Goal: Task Accomplishment & Management: Complete application form

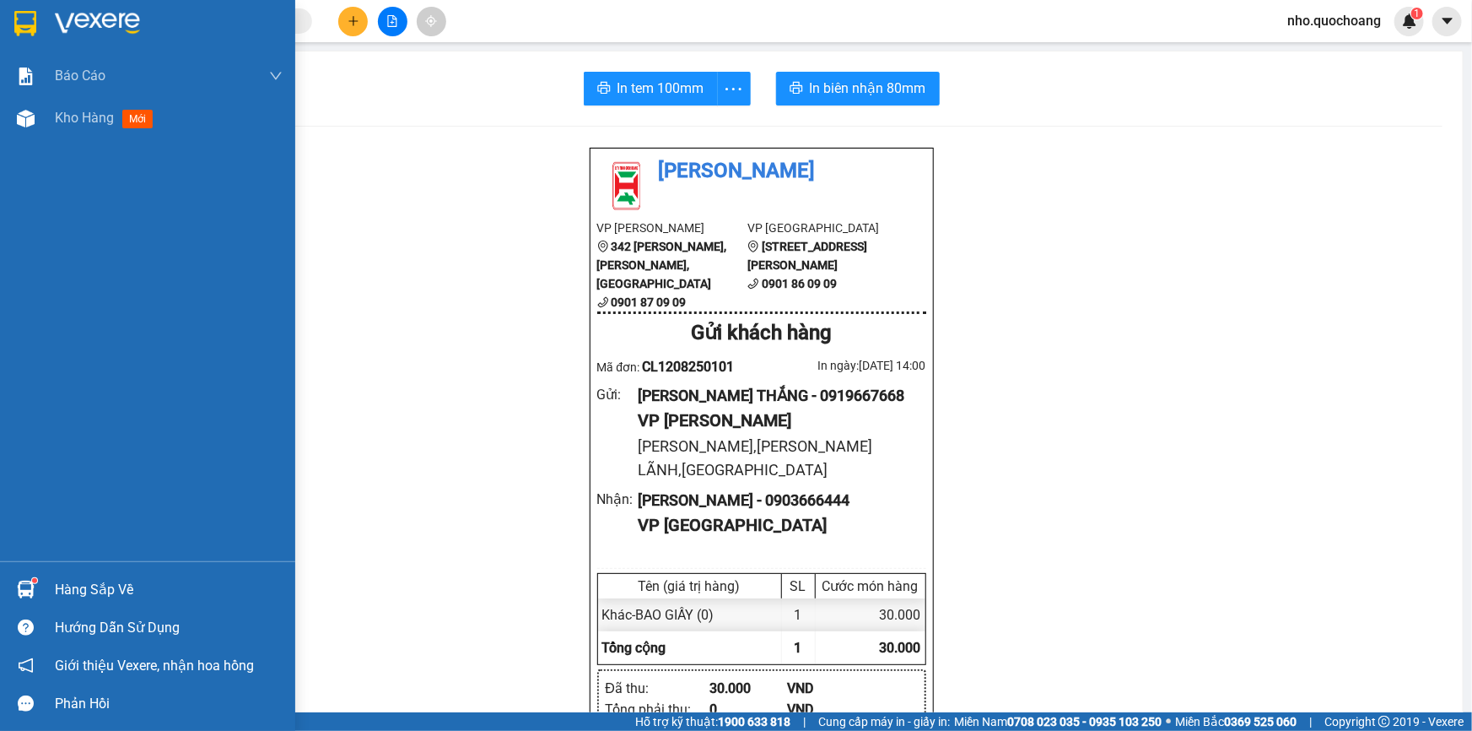
click at [100, 575] on div "Hàng sắp về" at bounding box center [147, 589] width 295 height 38
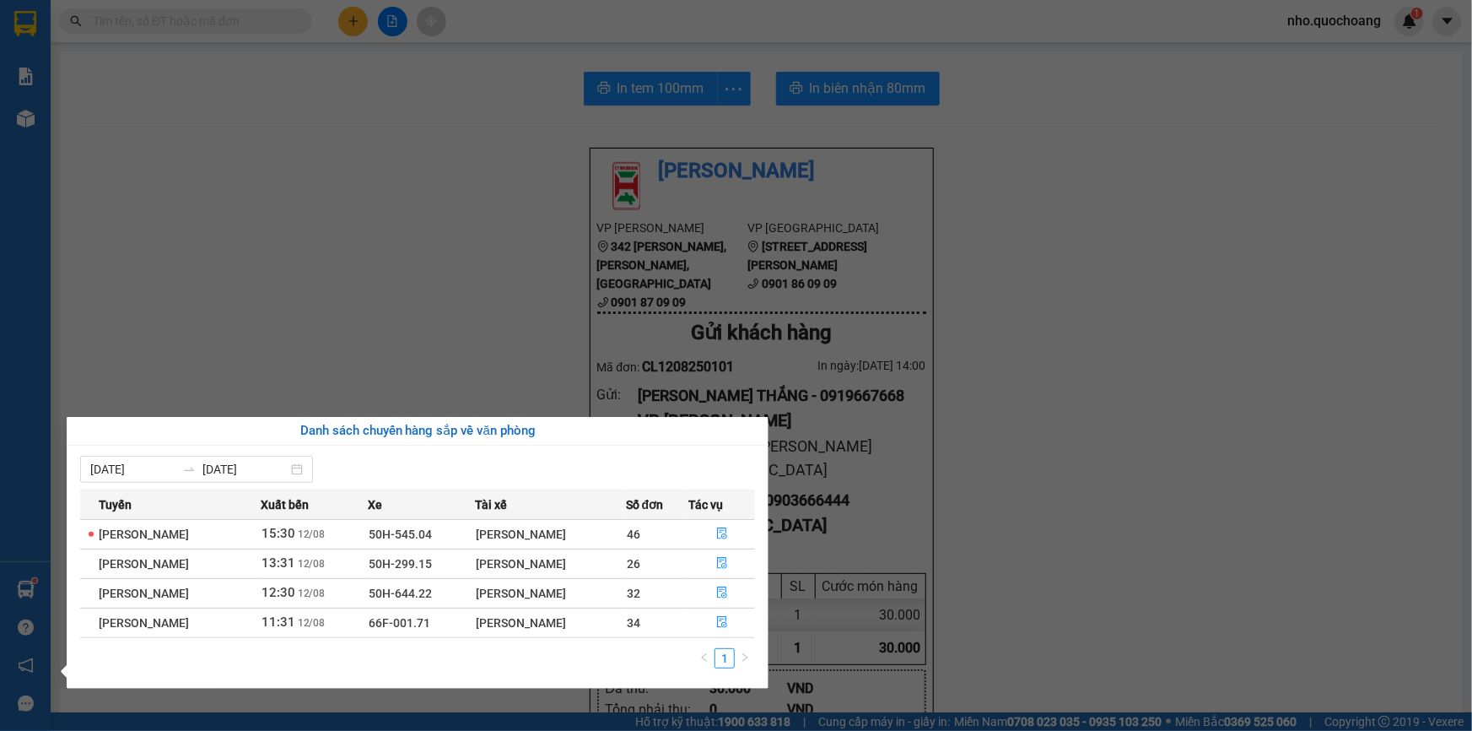
click at [517, 559] on div "[PERSON_NAME]" at bounding box center [550, 563] width 149 height 19
click at [589, 573] on td "[PERSON_NAME]" at bounding box center [550, 563] width 151 height 30
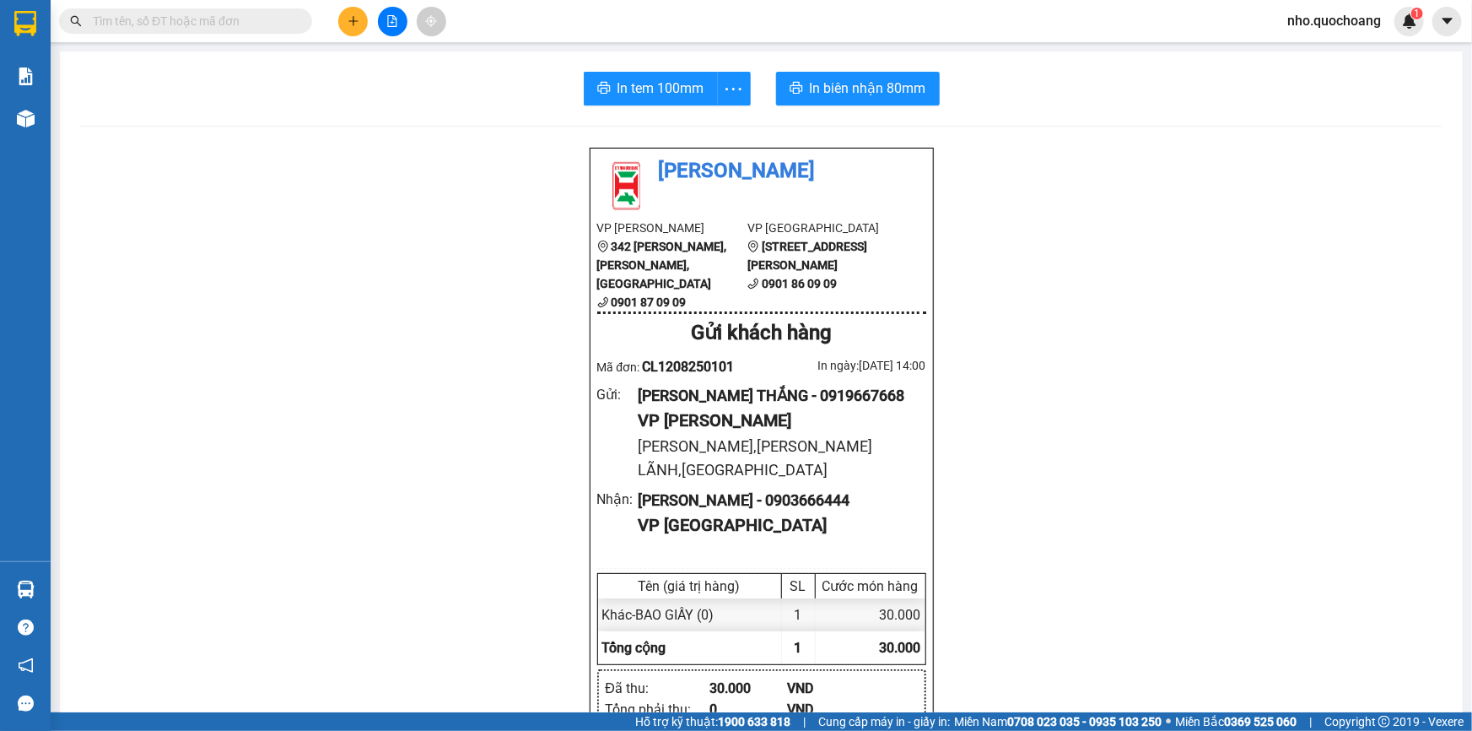
click at [349, 229] on section "Kết quả tìm kiếm ( 0 ) Bộ lọc No Data nho.quochoang 1 Báo cáo Báo cáo dòng tiền…" at bounding box center [736, 365] width 1472 height 731
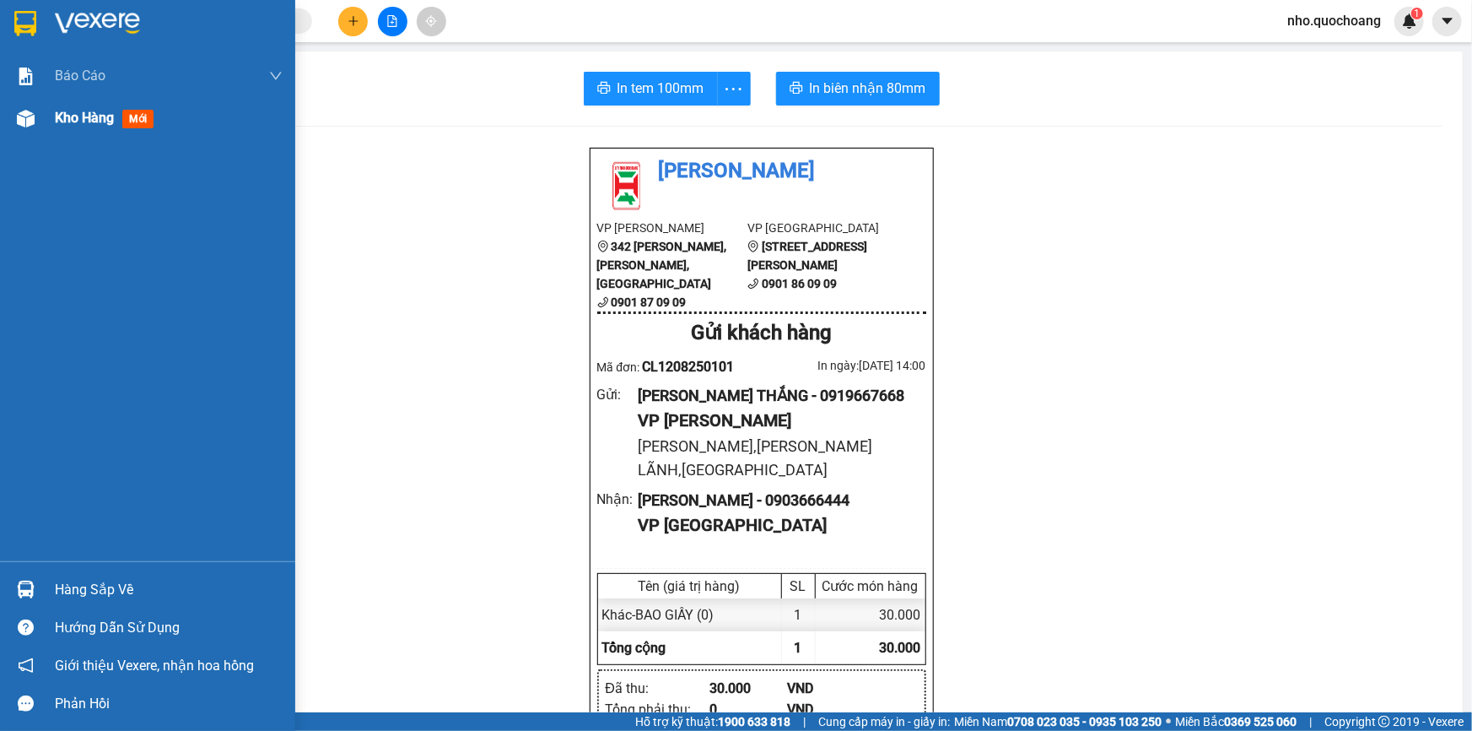
click at [62, 121] on span "Kho hàng" at bounding box center [84, 118] width 59 height 16
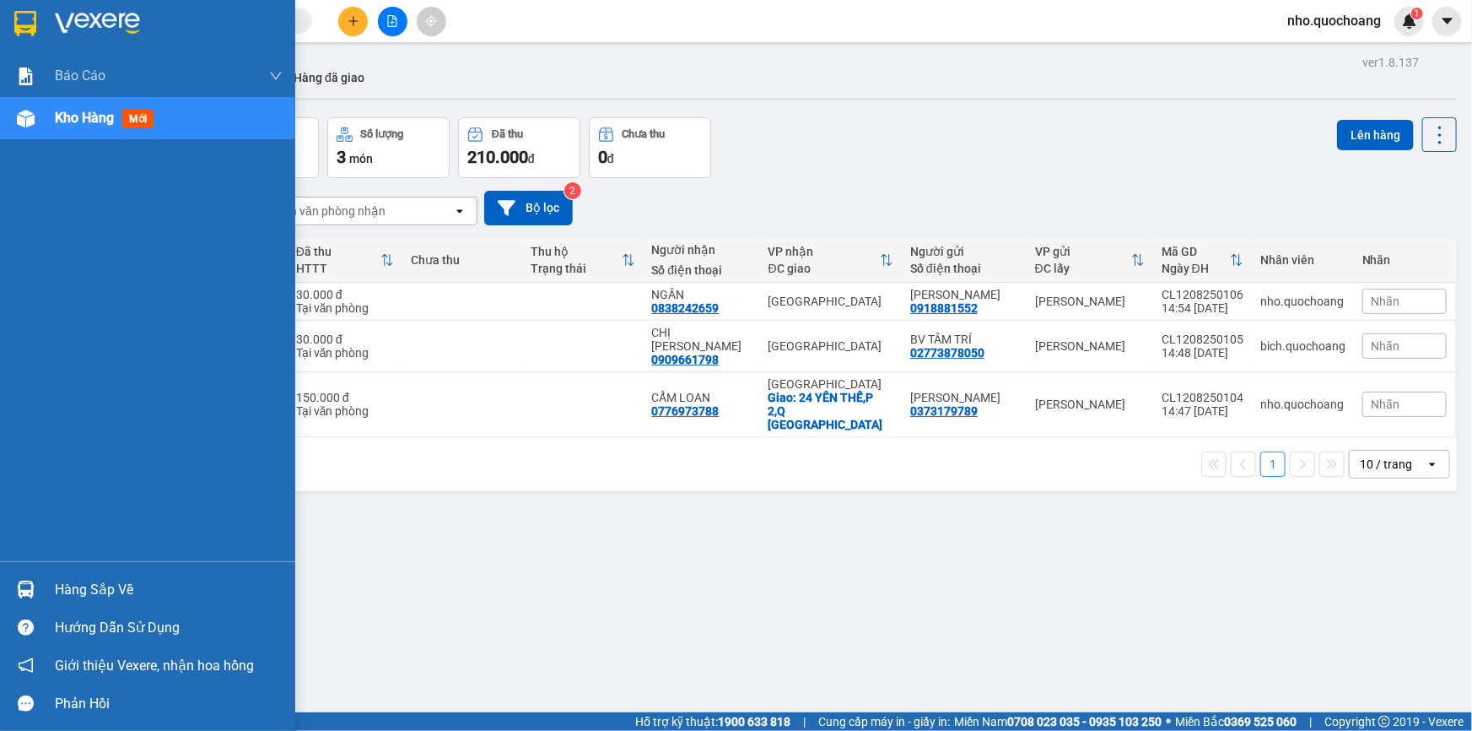
click at [100, 587] on div "Hàng sắp về" at bounding box center [169, 589] width 228 height 25
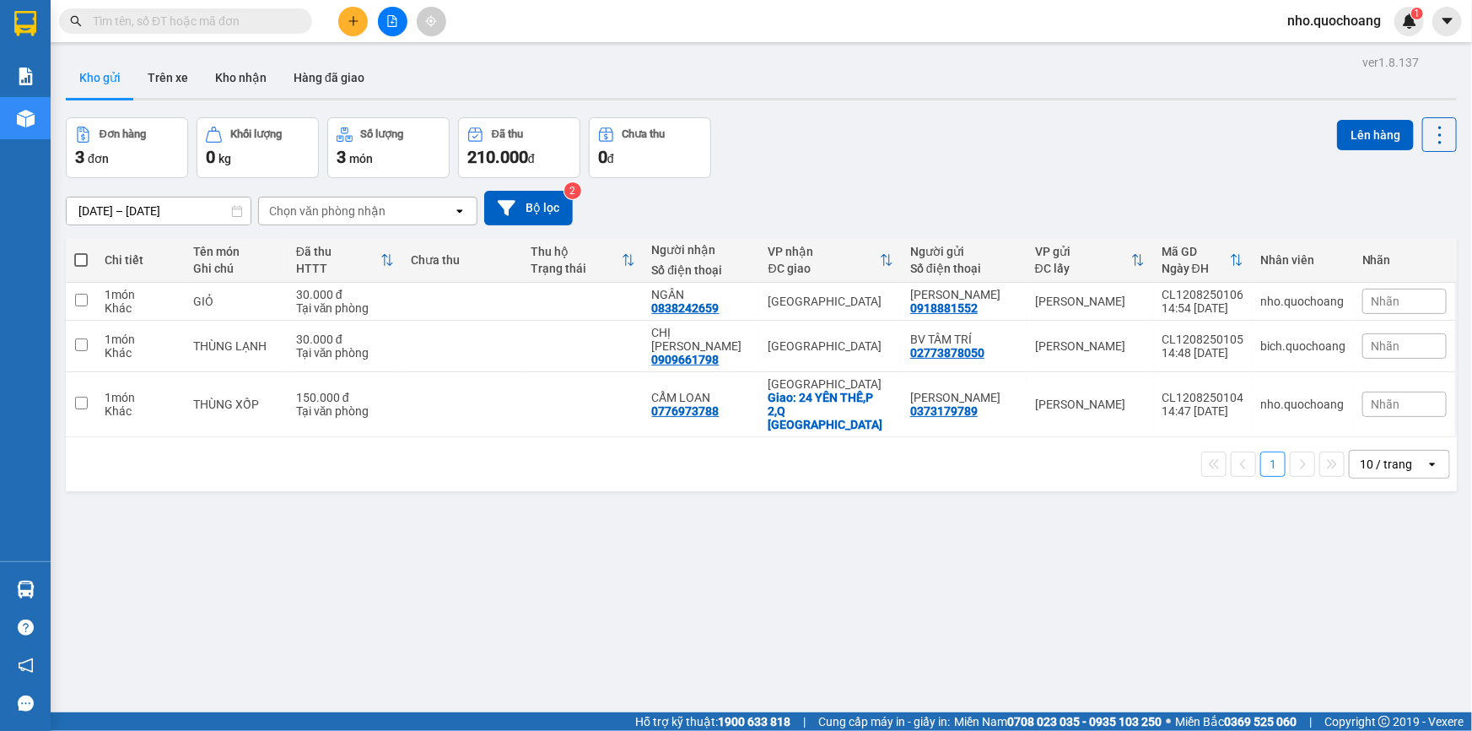
drag, startPoint x: 935, startPoint y: 558, endPoint x: 533, endPoint y: 670, distance: 416.7
click at [934, 563] on section "Kết quả tìm kiếm ( 0 ) Bộ lọc No Data nho.quochoang 1 Báo cáo Báo cáo dòng tiền…" at bounding box center [736, 365] width 1472 height 731
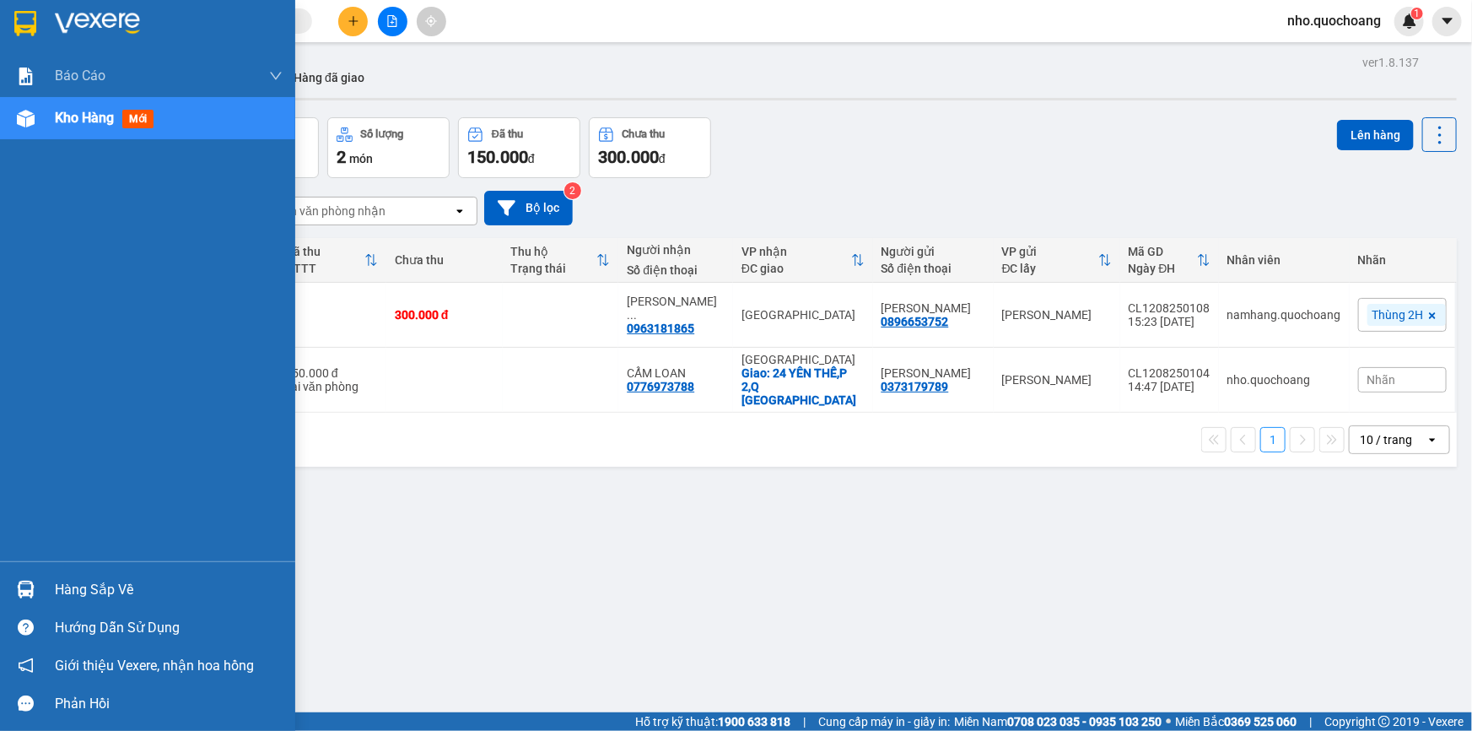
click at [94, 573] on div "Hàng sắp về" at bounding box center [147, 589] width 295 height 38
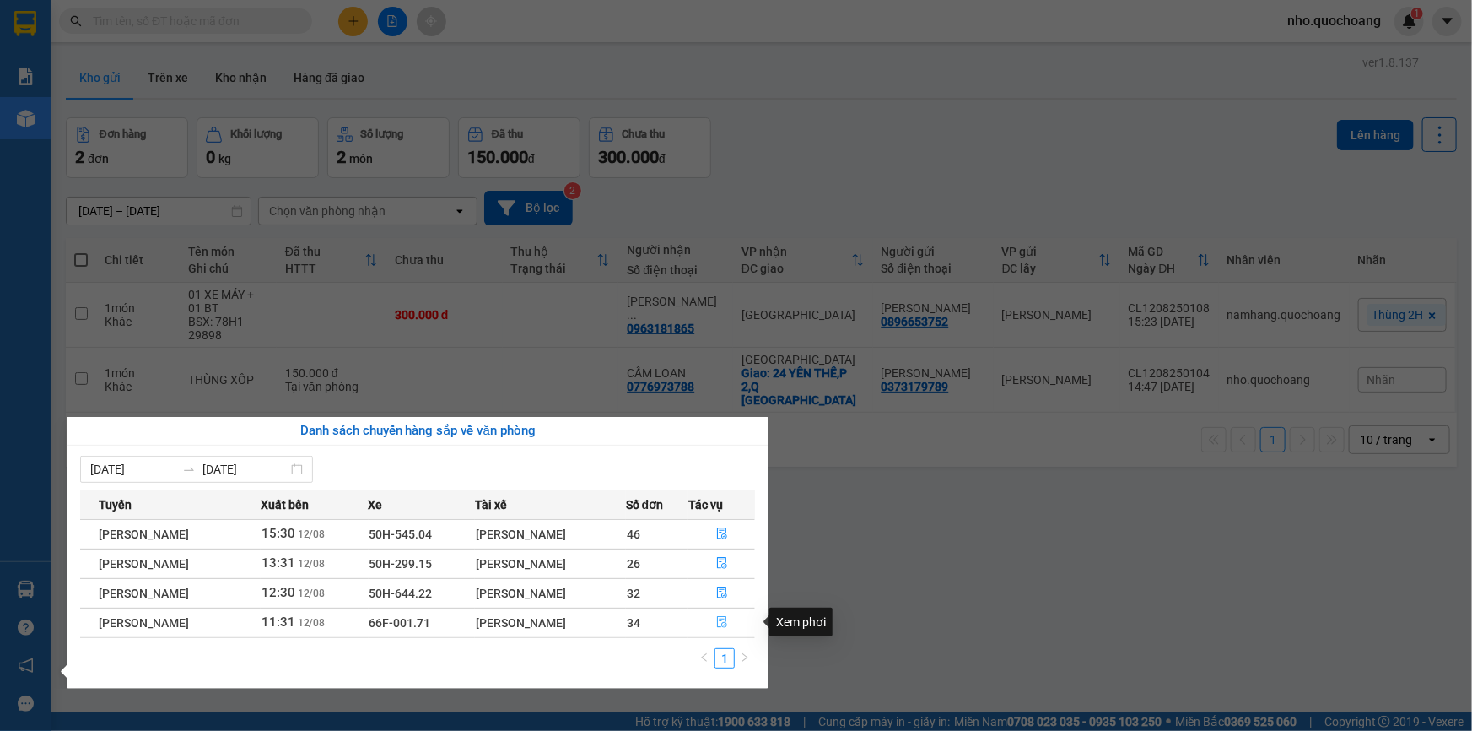
click at [727, 623] on icon "file-done" at bounding box center [722, 622] width 10 height 12
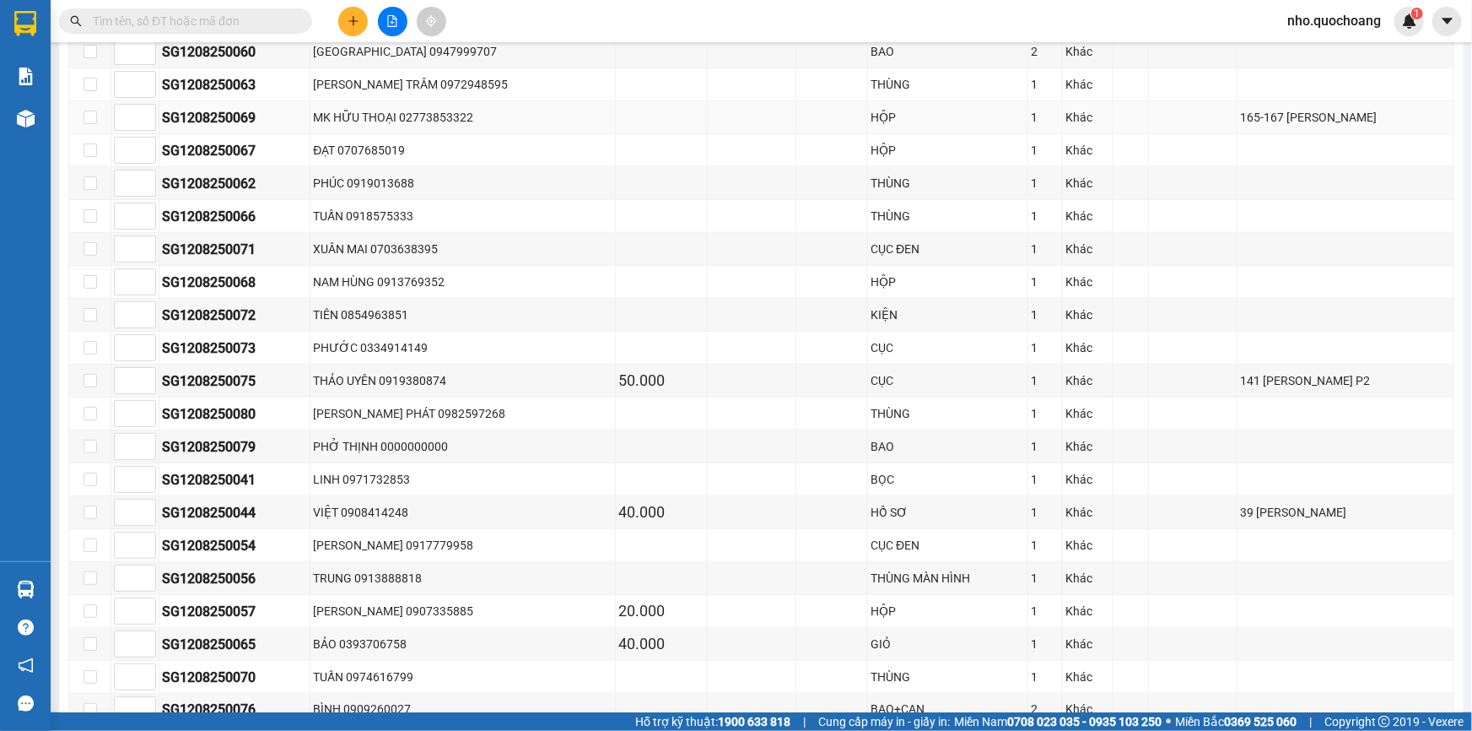
scroll to position [1073, 0]
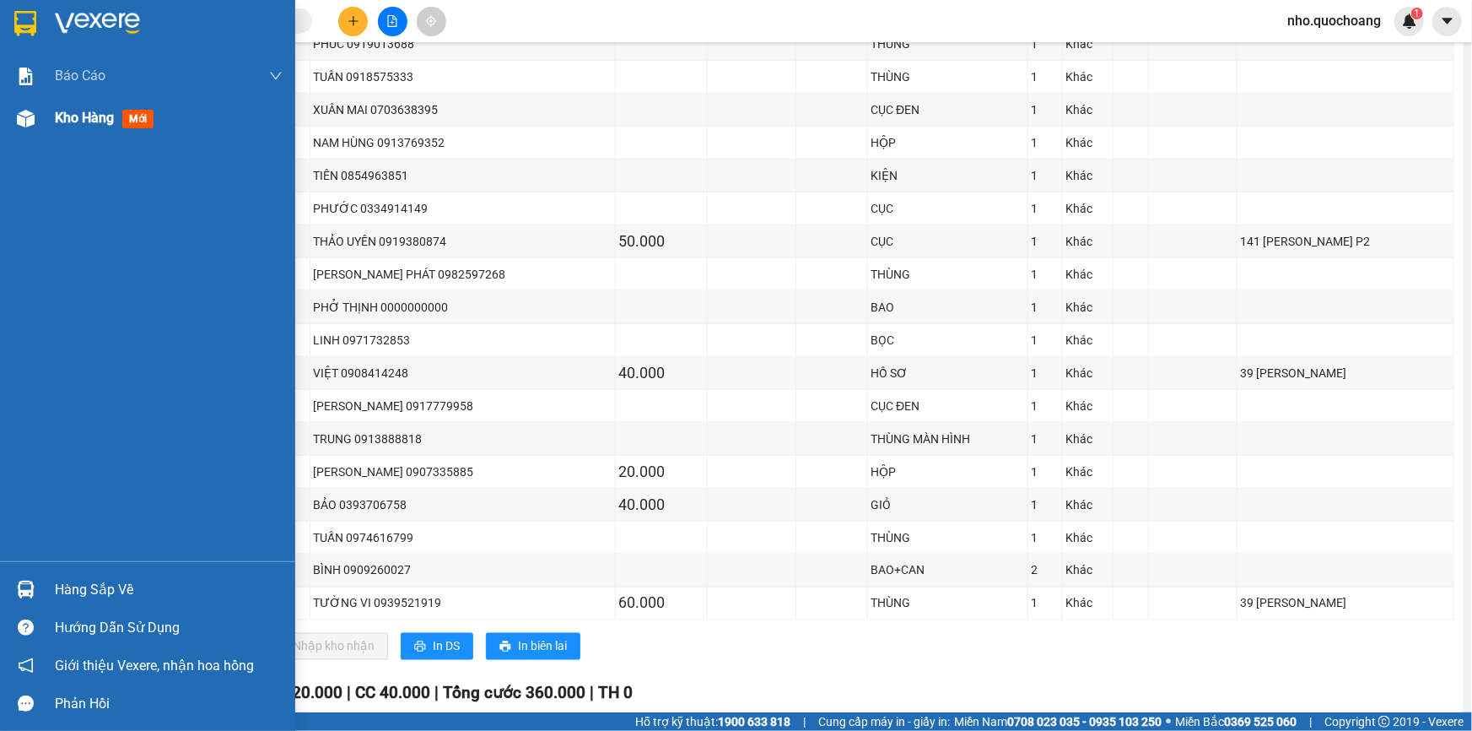
click at [102, 126] on span "Kho hàng" at bounding box center [84, 118] width 59 height 16
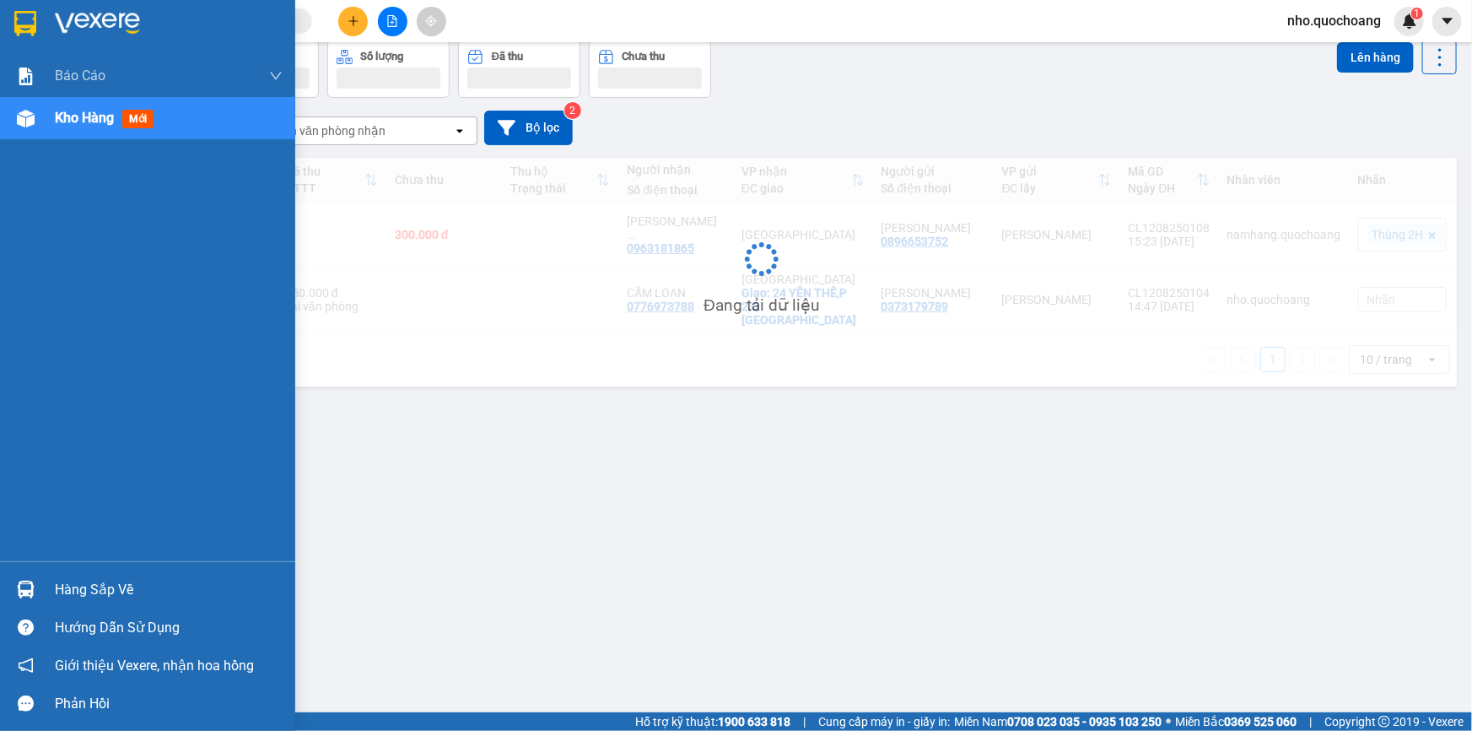
scroll to position [77, 0]
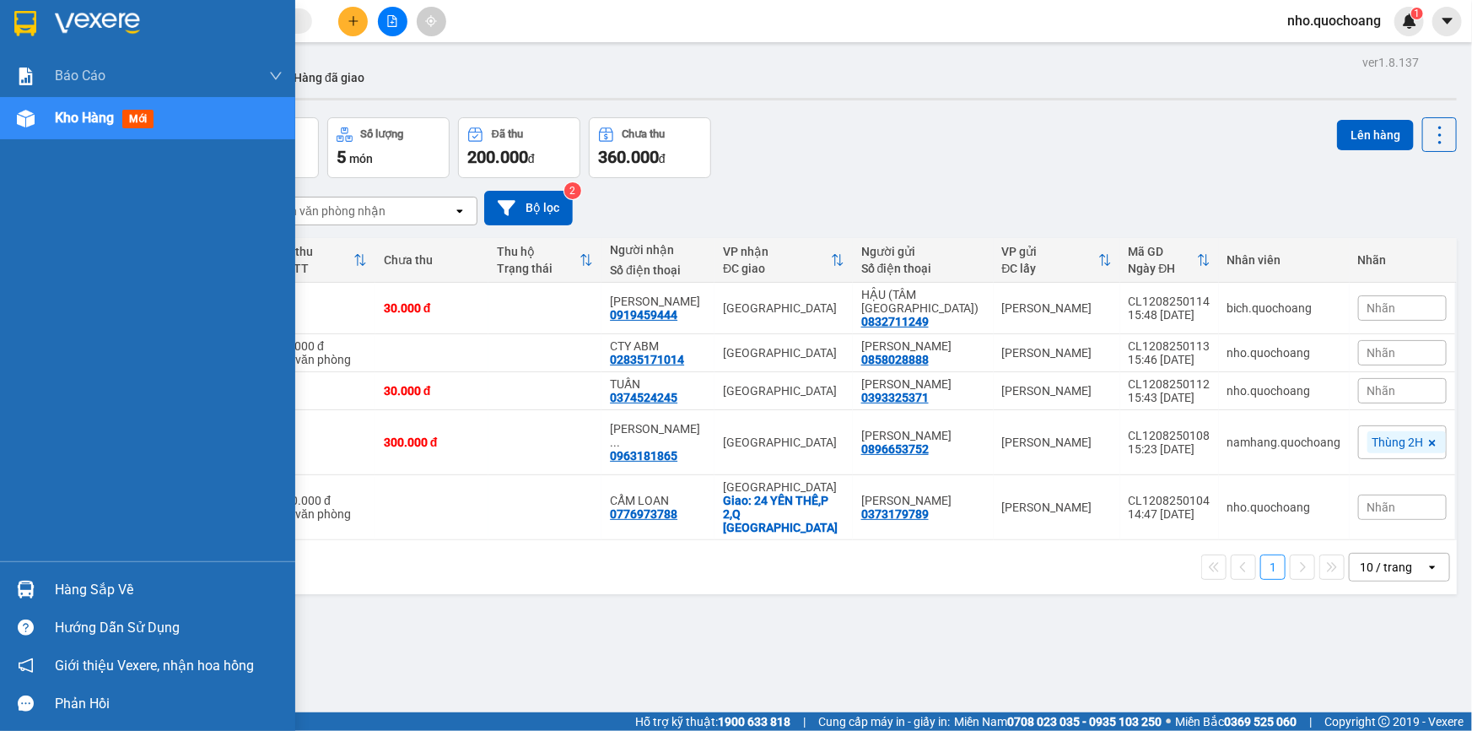
click at [55, 593] on div "Hàng sắp về" at bounding box center [169, 589] width 228 height 25
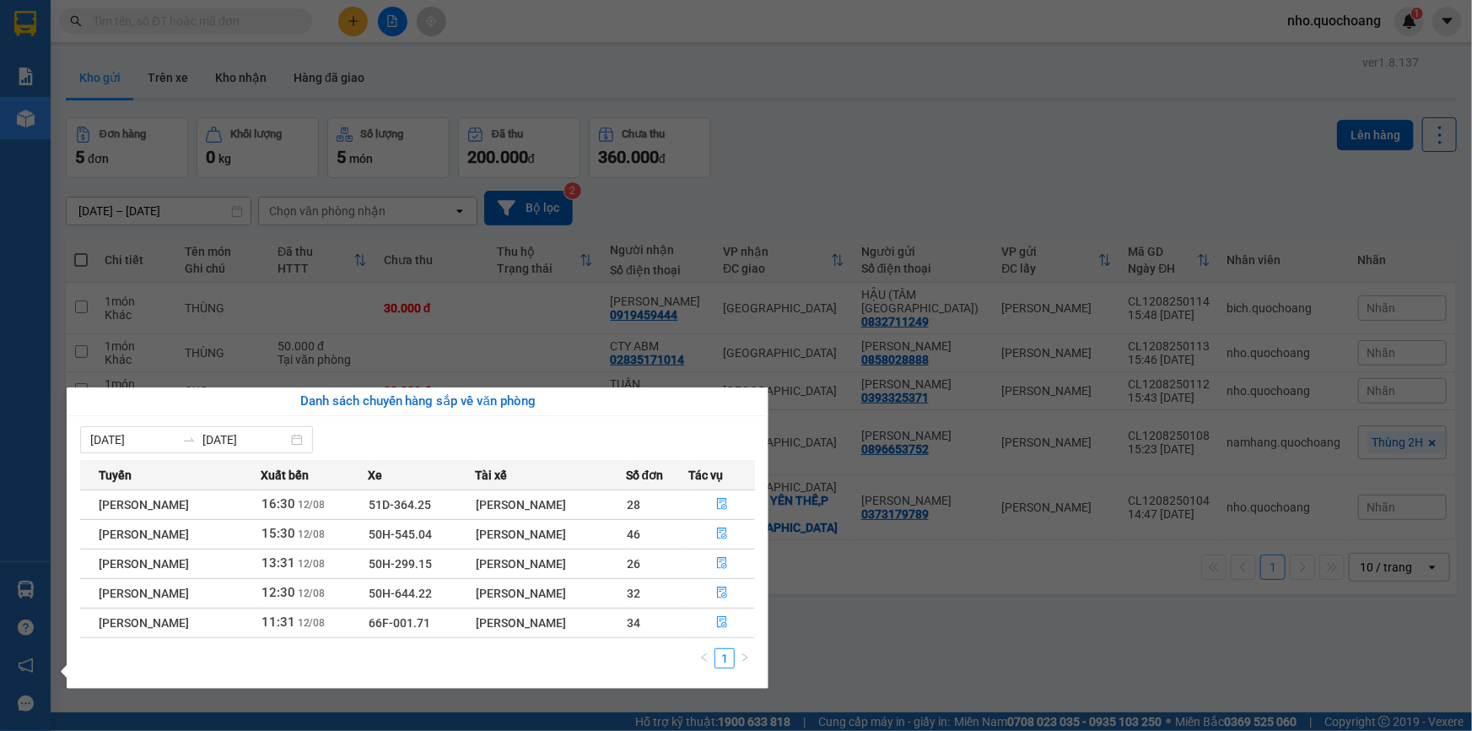
click at [867, 621] on section "Kết quả tìm kiếm ( 0 ) Bộ lọc No Data nho.quochoang 1 Báo cáo Báo cáo dòng tiền…" at bounding box center [736, 365] width 1472 height 731
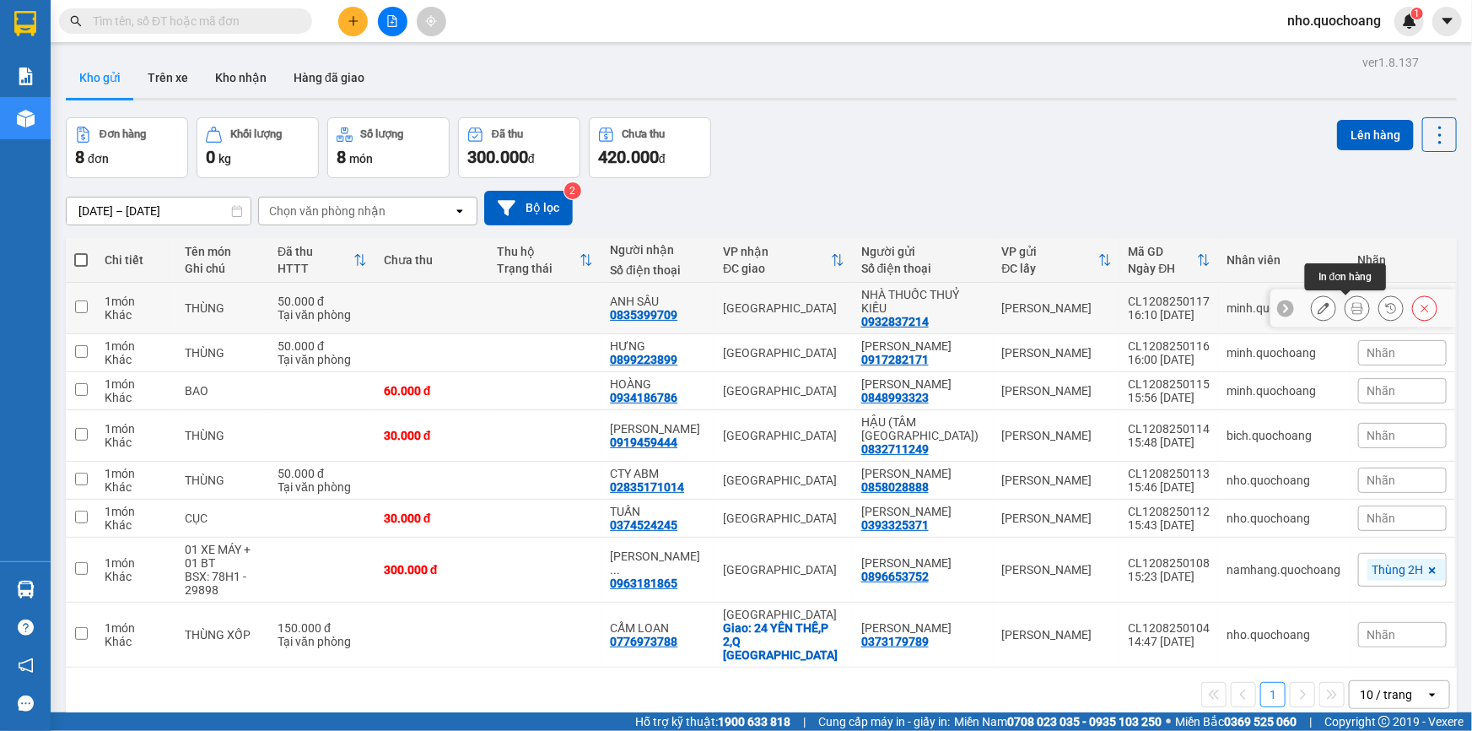
click at [1351, 304] on icon at bounding box center [1357, 308] width 12 height 12
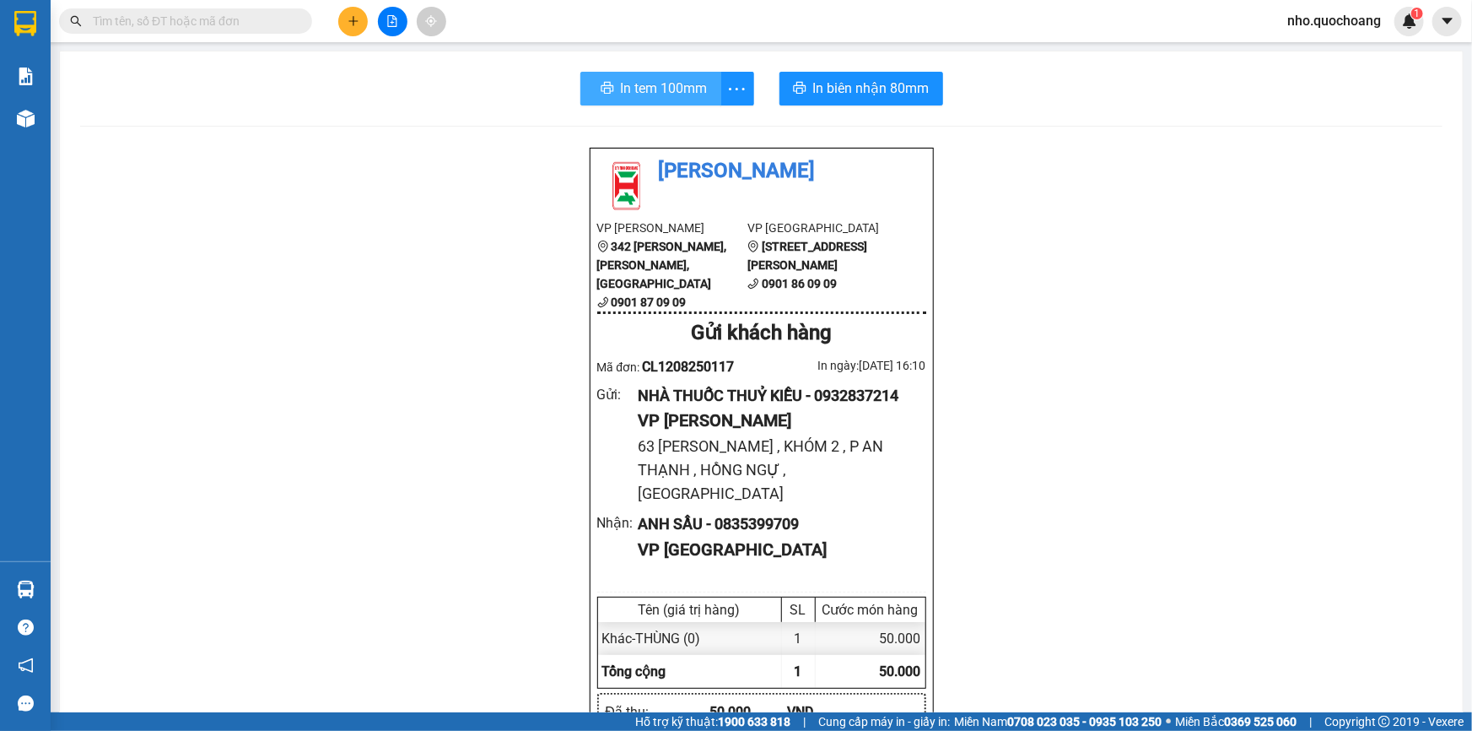
click at [645, 96] on span "In tem 100mm" at bounding box center [664, 88] width 87 height 21
click at [878, 87] on span "In biên nhận 80mm" at bounding box center [868, 88] width 116 height 21
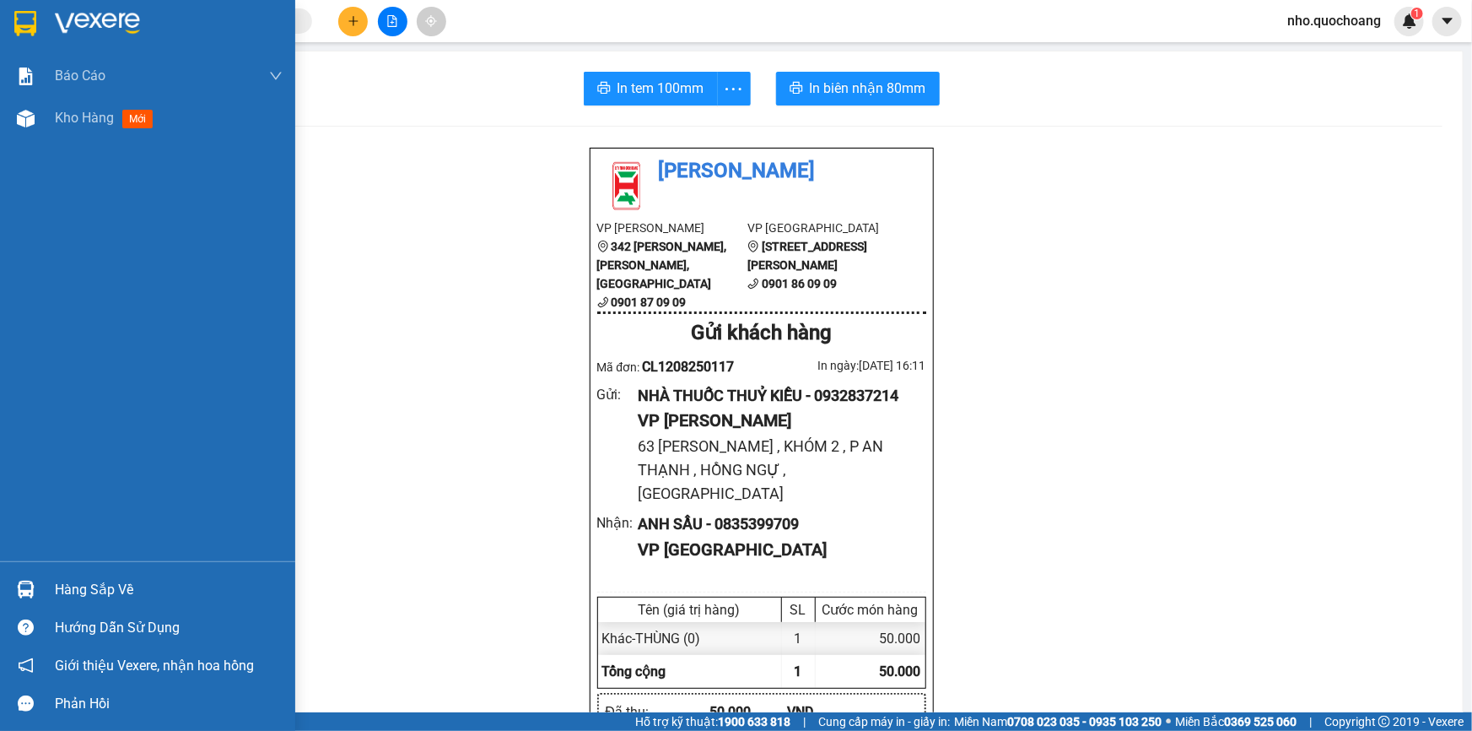
click at [76, 599] on div "Hàng sắp về" at bounding box center [169, 589] width 228 height 25
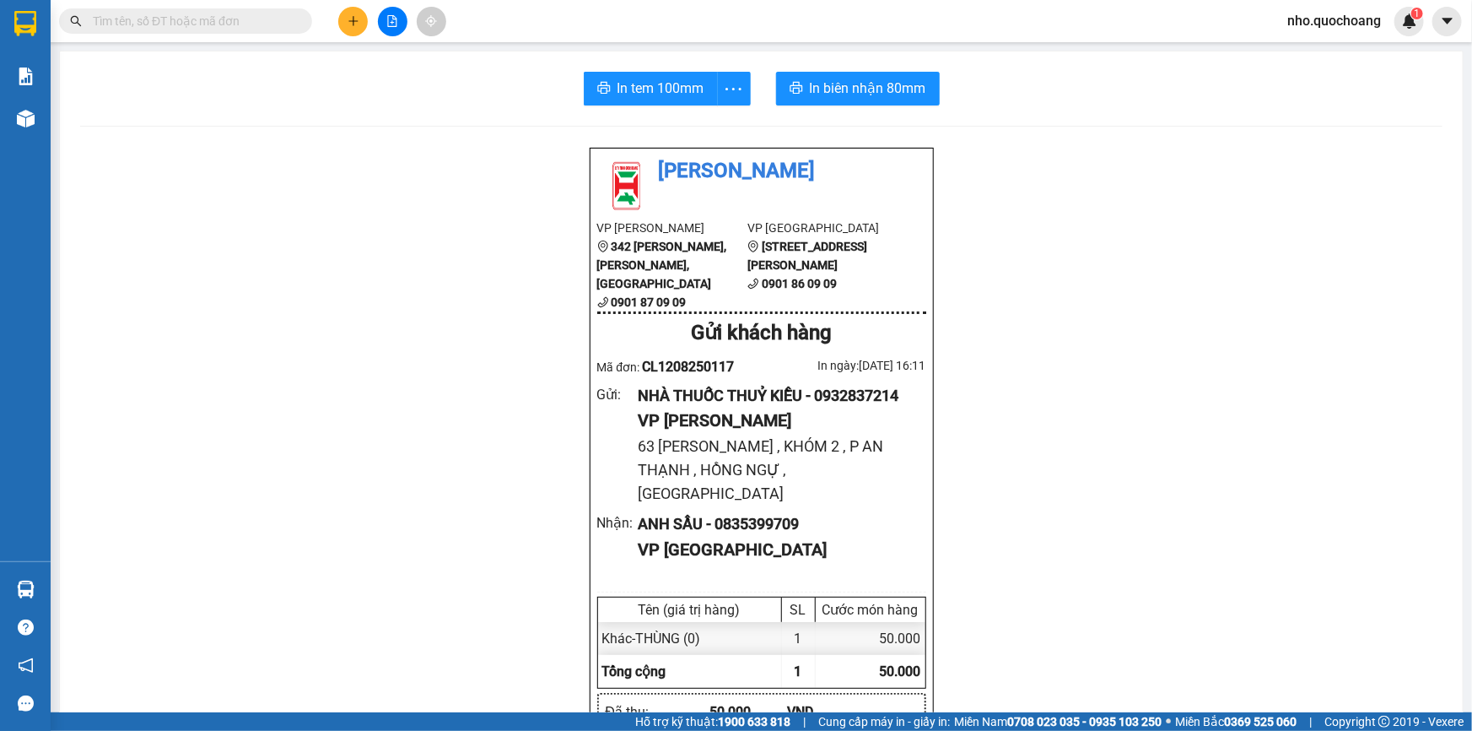
click at [1074, 537] on section "Kết quả tìm kiếm ( 0 ) Bộ lọc No Data nho.quochoang 1 Báo cáo Báo cáo dòng tiền…" at bounding box center [736, 365] width 1472 height 731
click at [242, 22] on input "text" at bounding box center [192, 21] width 199 height 19
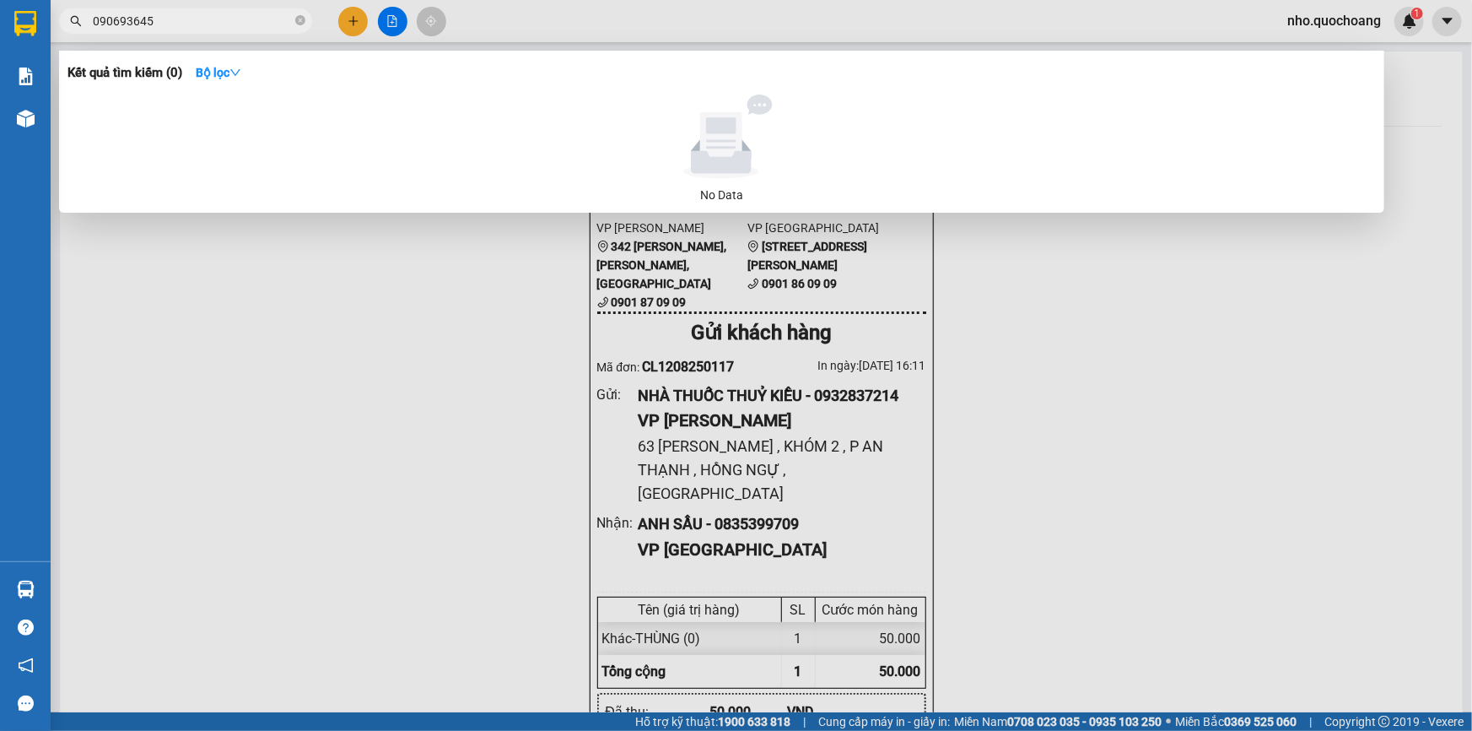
type input "0906936453"
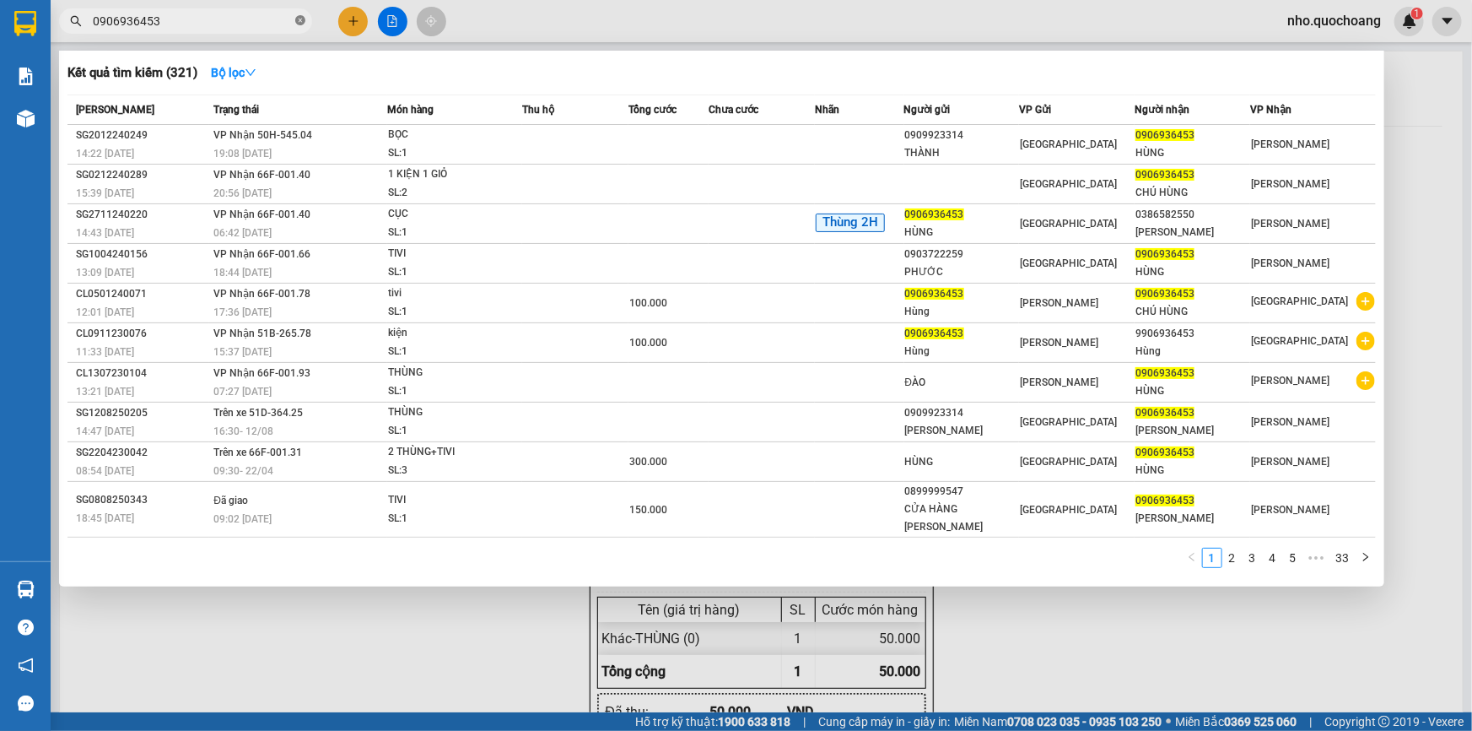
click at [296, 19] on icon "close-circle" at bounding box center [300, 20] width 10 height 10
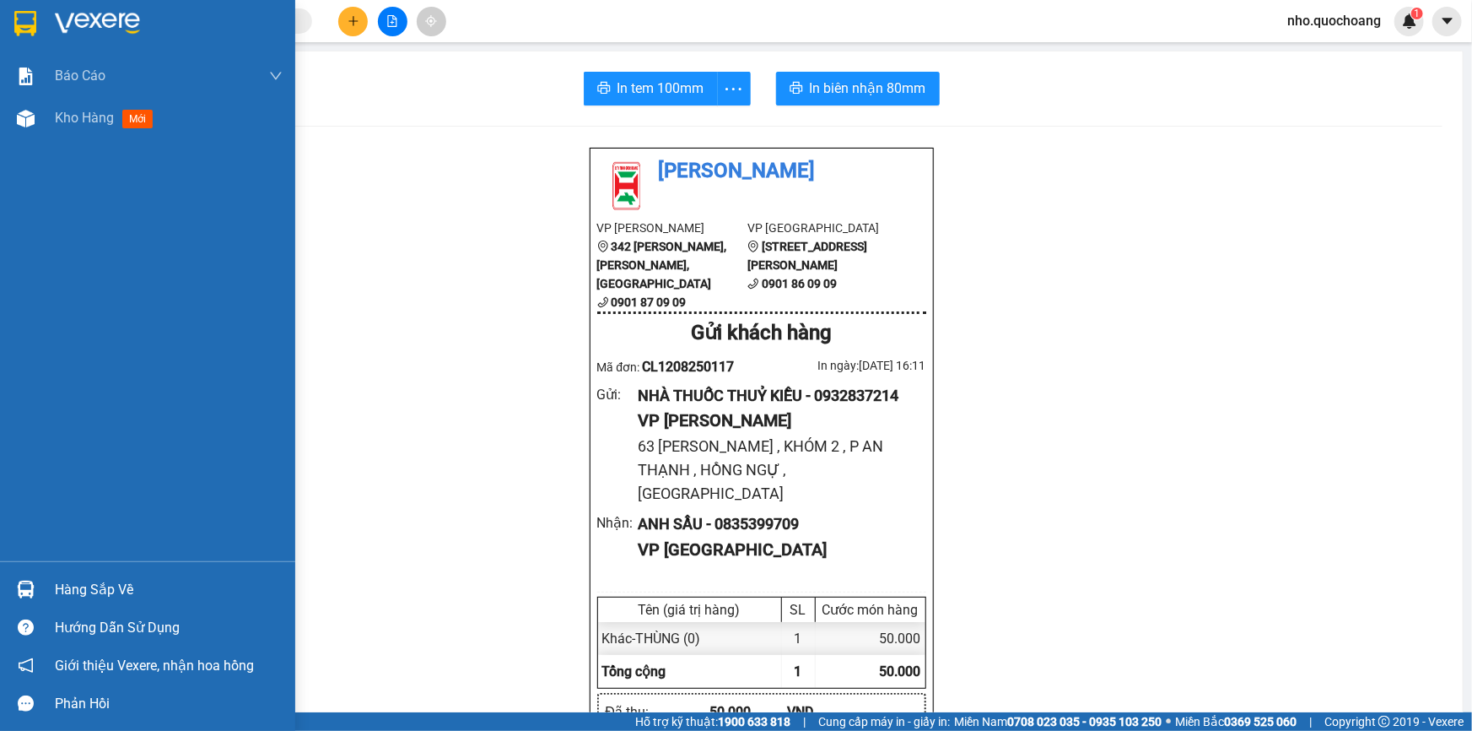
click at [67, 593] on div "Hàng sắp về" at bounding box center [169, 589] width 228 height 25
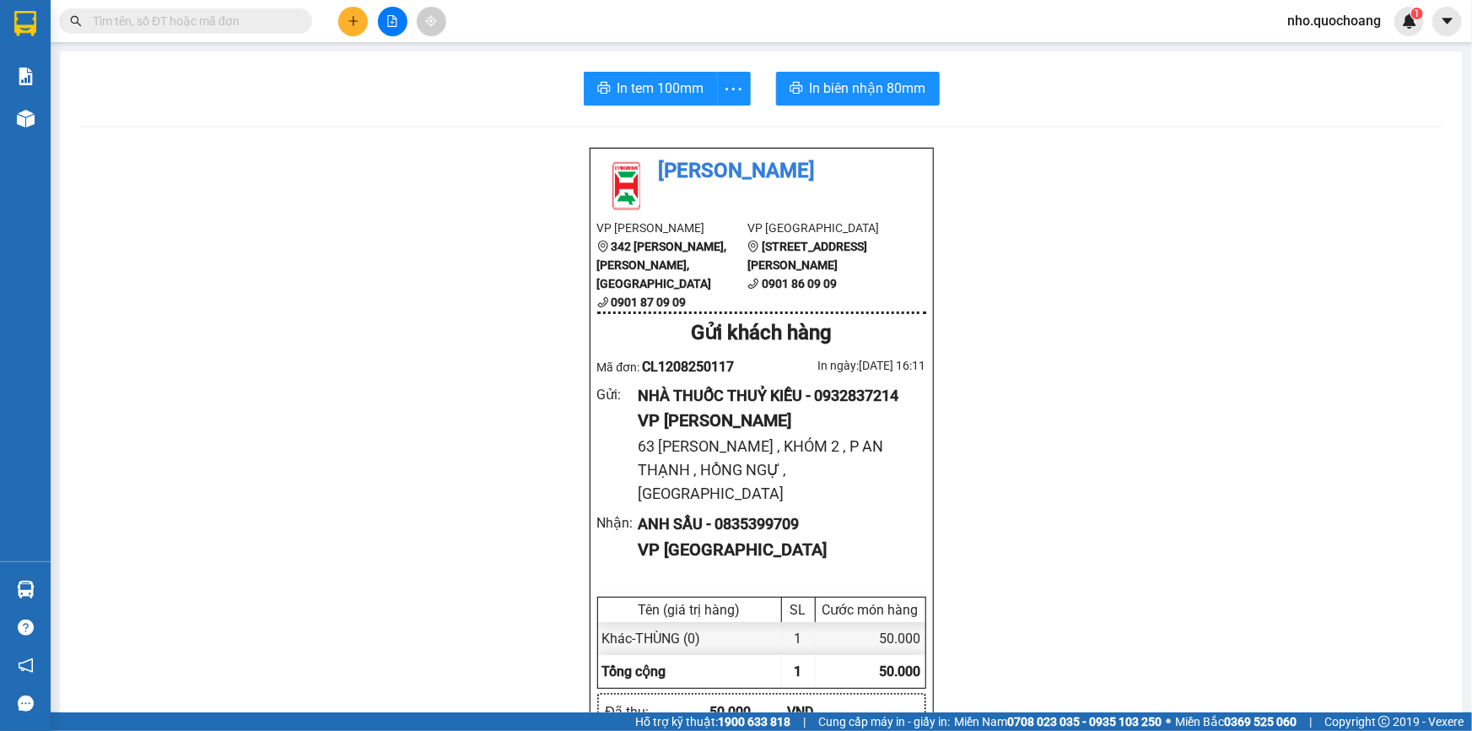
click at [1063, 571] on section "Kết quả tìm kiếm ( 321 ) Bộ lọc Mã ĐH Trạng thái Món hàng Thu hộ Tổng cước Chưa…" at bounding box center [736, 365] width 1472 height 731
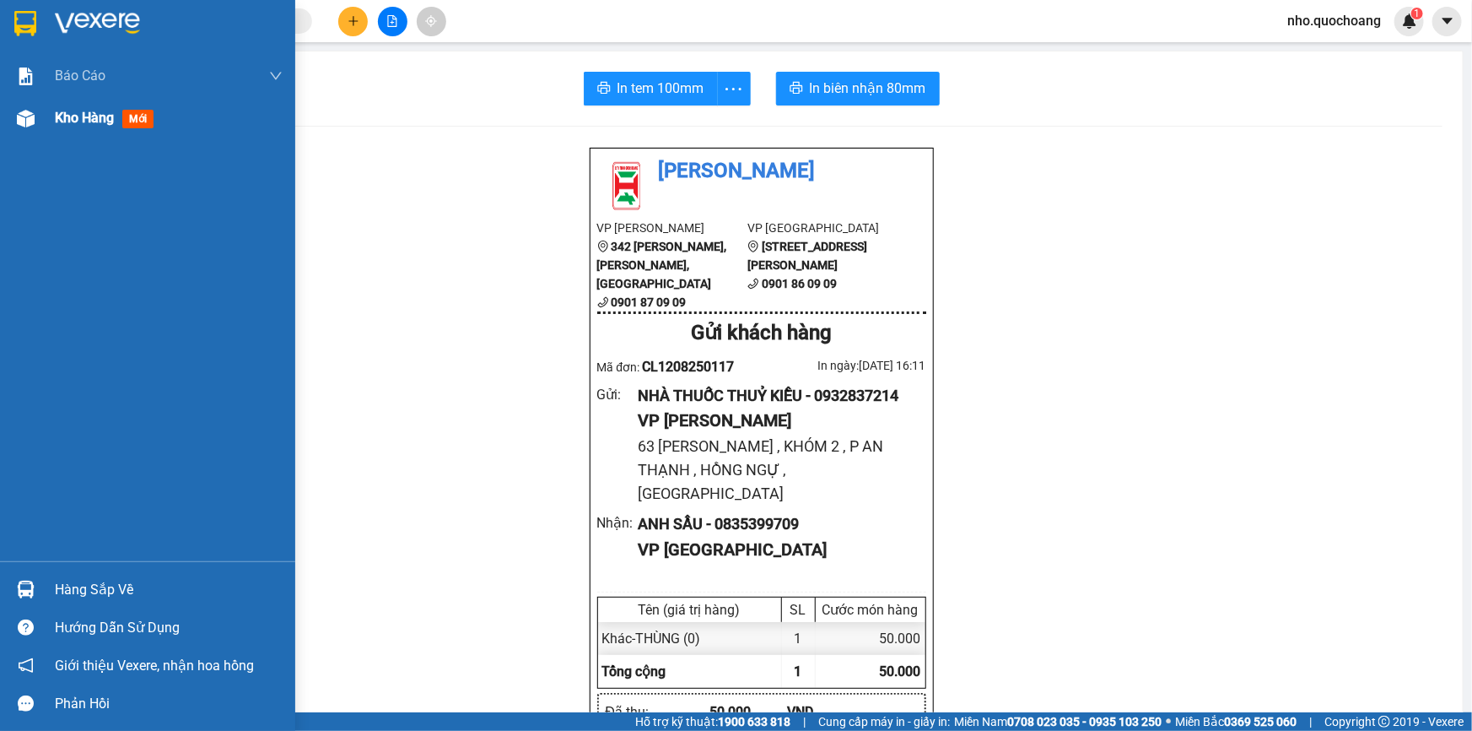
click at [84, 110] on span "Kho hàng" at bounding box center [84, 118] width 59 height 16
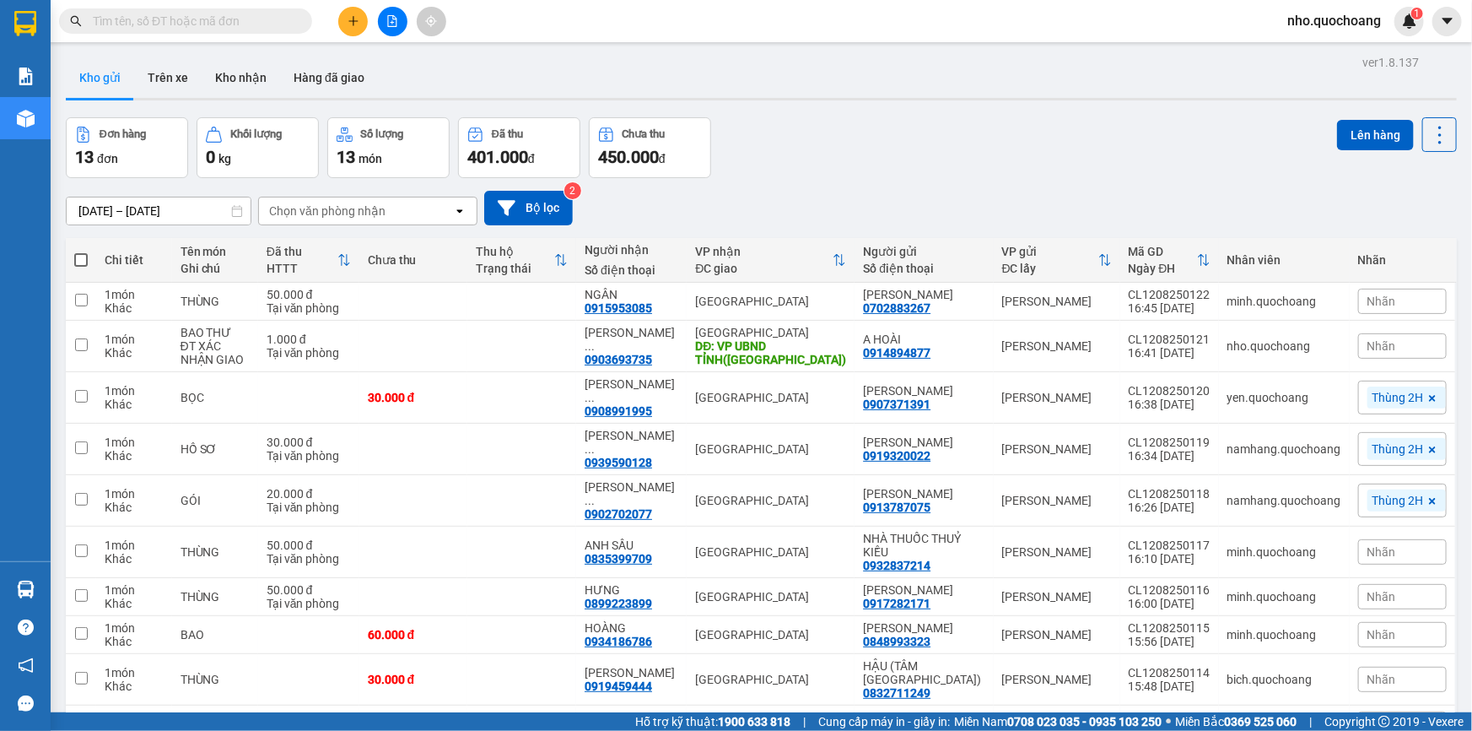
click at [185, 24] on input "text" at bounding box center [192, 21] width 199 height 19
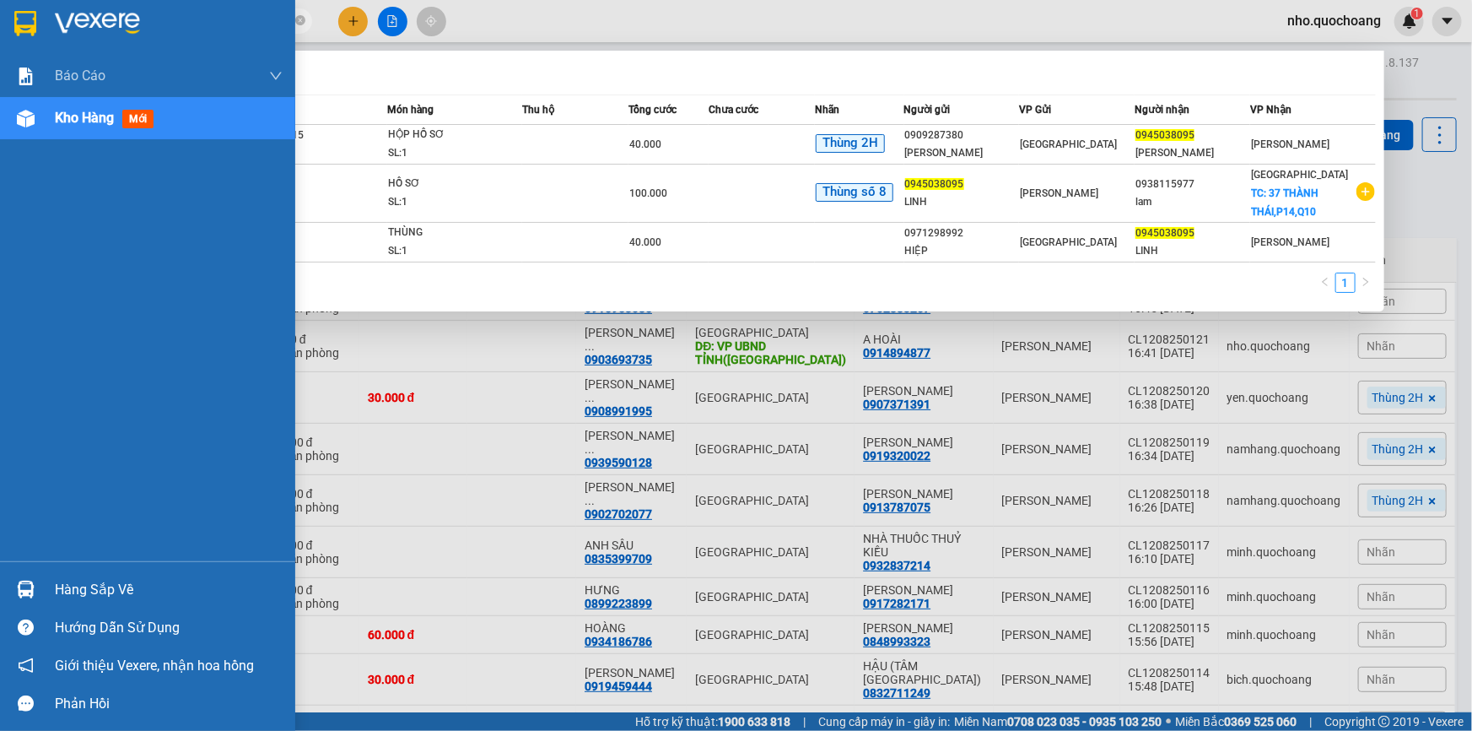
type input "0945038095"
click at [44, 591] on div "Hàng sắp về" at bounding box center [147, 589] width 295 height 38
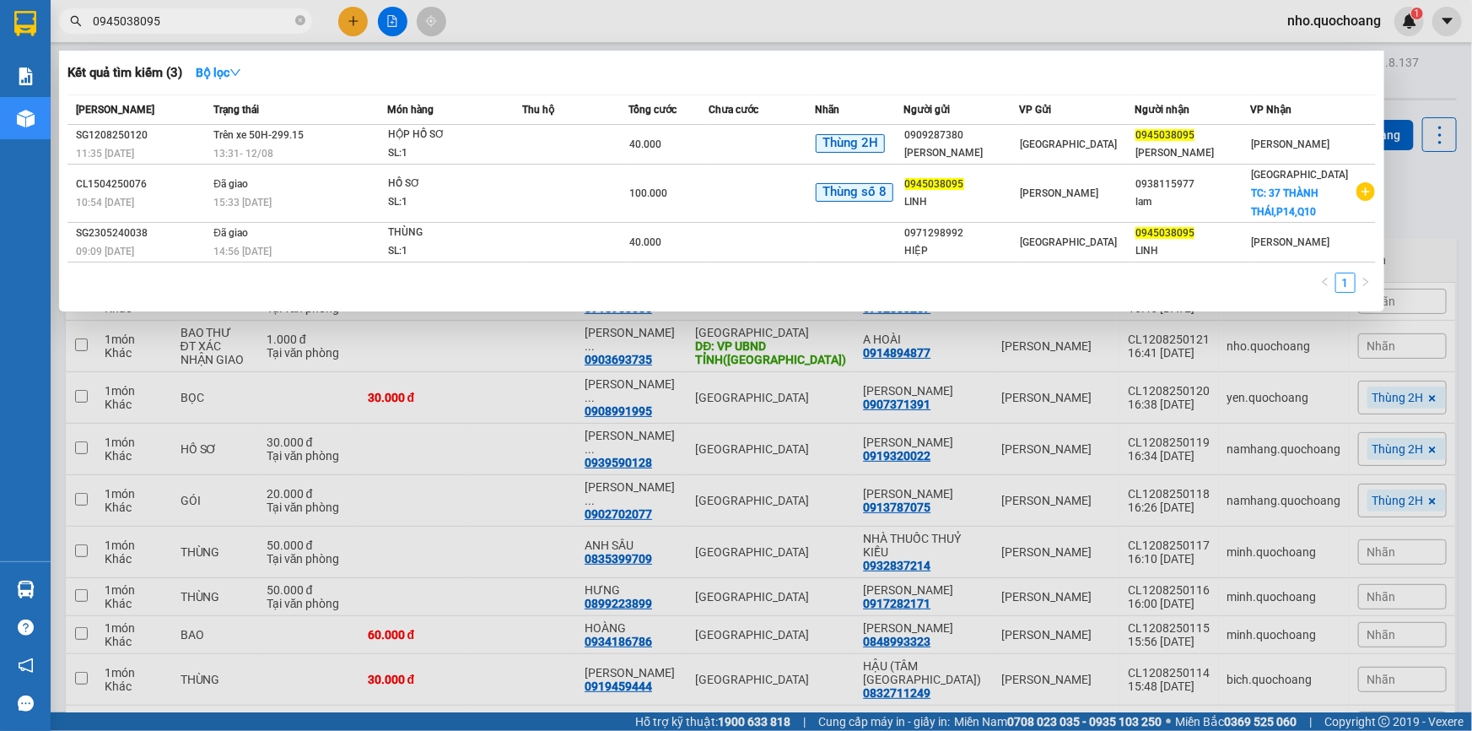
click at [1426, 230] on section "Kết quả tìm kiếm ( 3 ) Bộ lọc Mã ĐH Trạng thái Món hàng Thu hộ Tổng cước Chưa c…" at bounding box center [736, 365] width 1472 height 731
click at [206, 18] on input "0945038095" at bounding box center [192, 21] width 199 height 19
click at [565, 354] on div at bounding box center [736, 365] width 1472 height 731
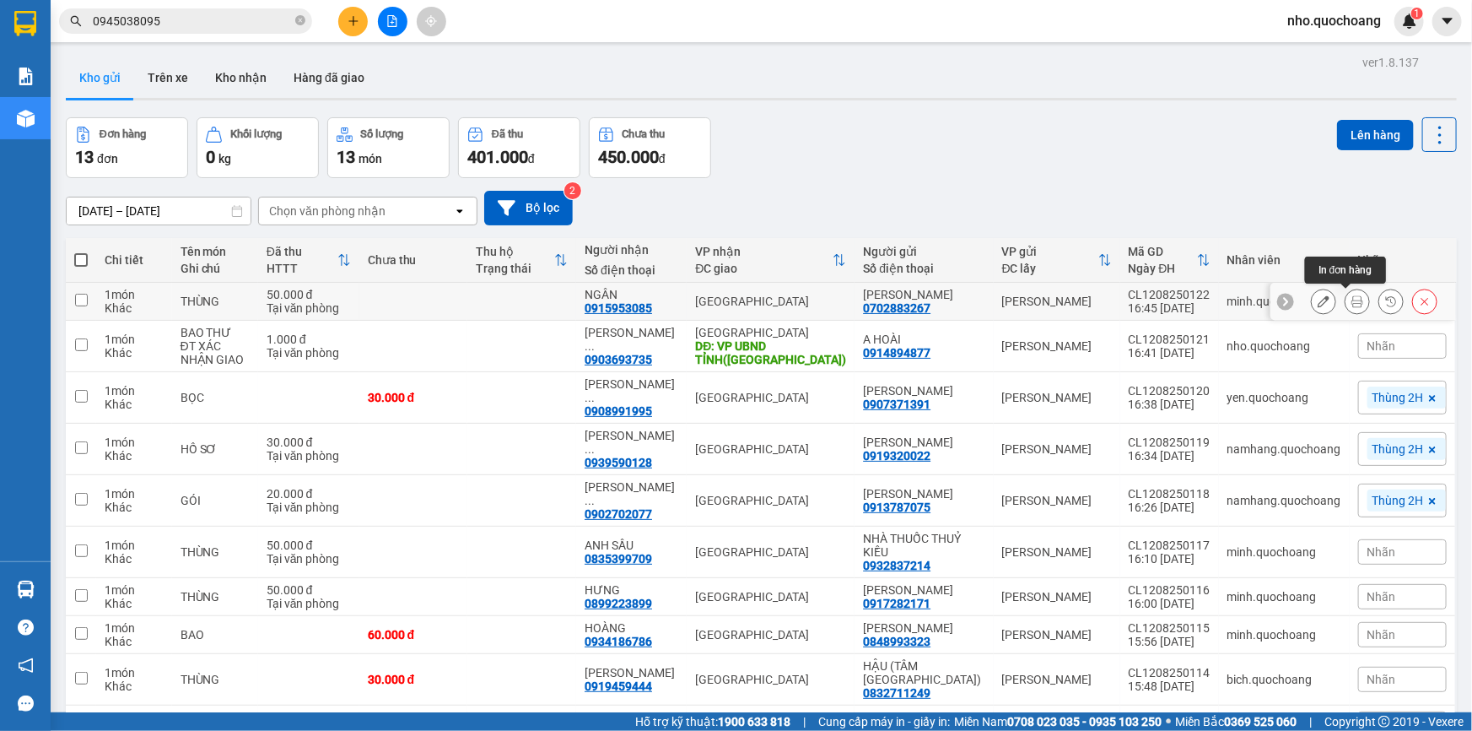
click at [1351, 305] on icon at bounding box center [1357, 301] width 12 height 12
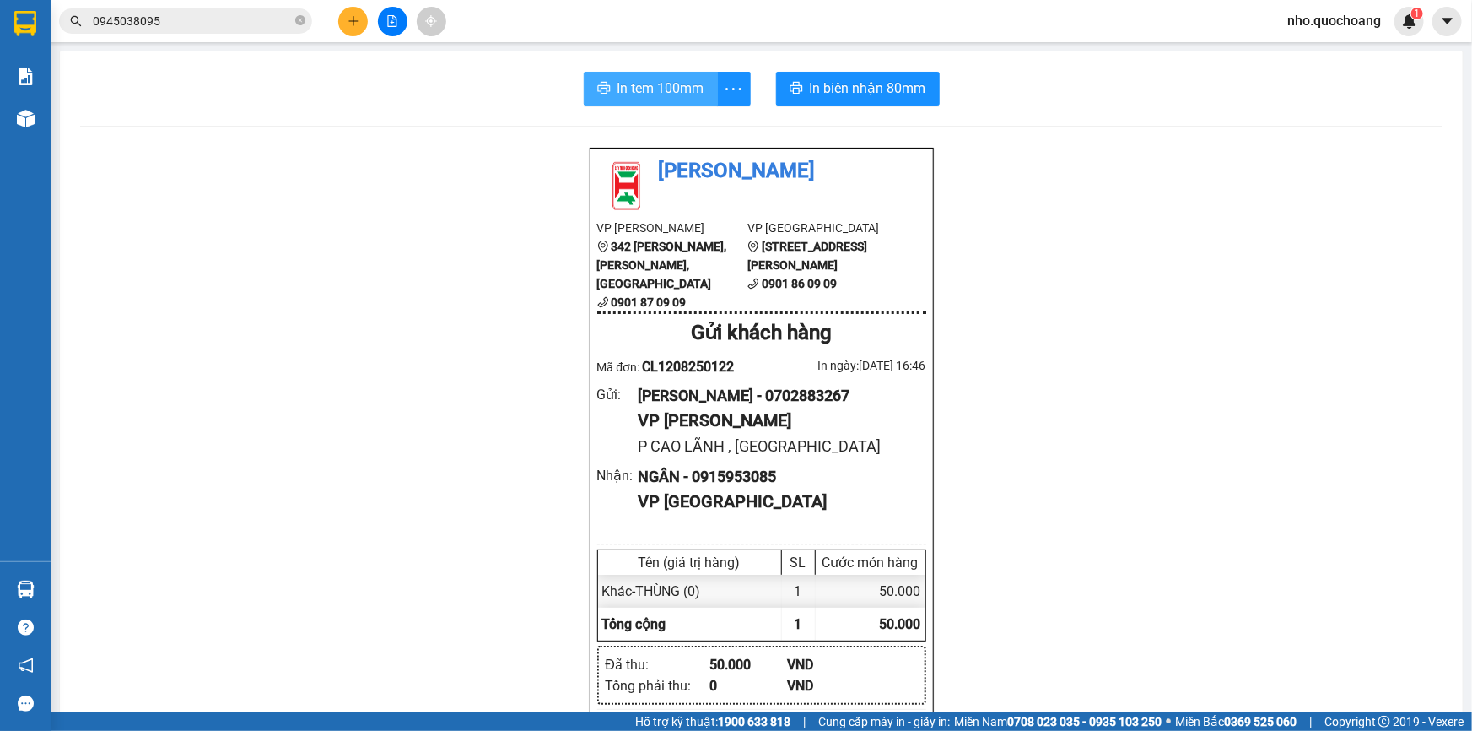
click at [633, 84] on span "In tem 100mm" at bounding box center [661, 88] width 87 height 21
click at [870, 83] on span "In biên nhận 80mm" at bounding box center [868, 88] width 116 height 21
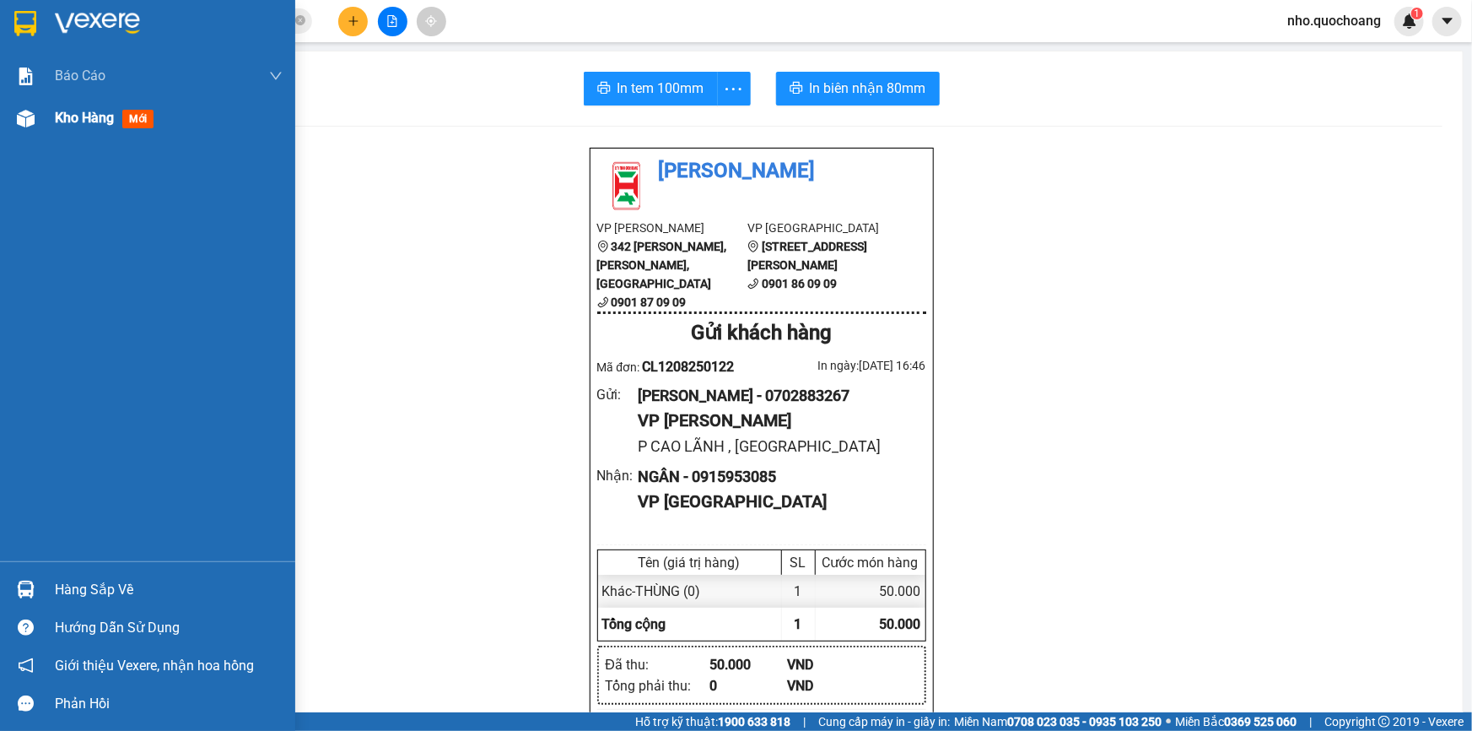
click at [35, 123] on div at bounding box center [26, 119] width 30 height 30
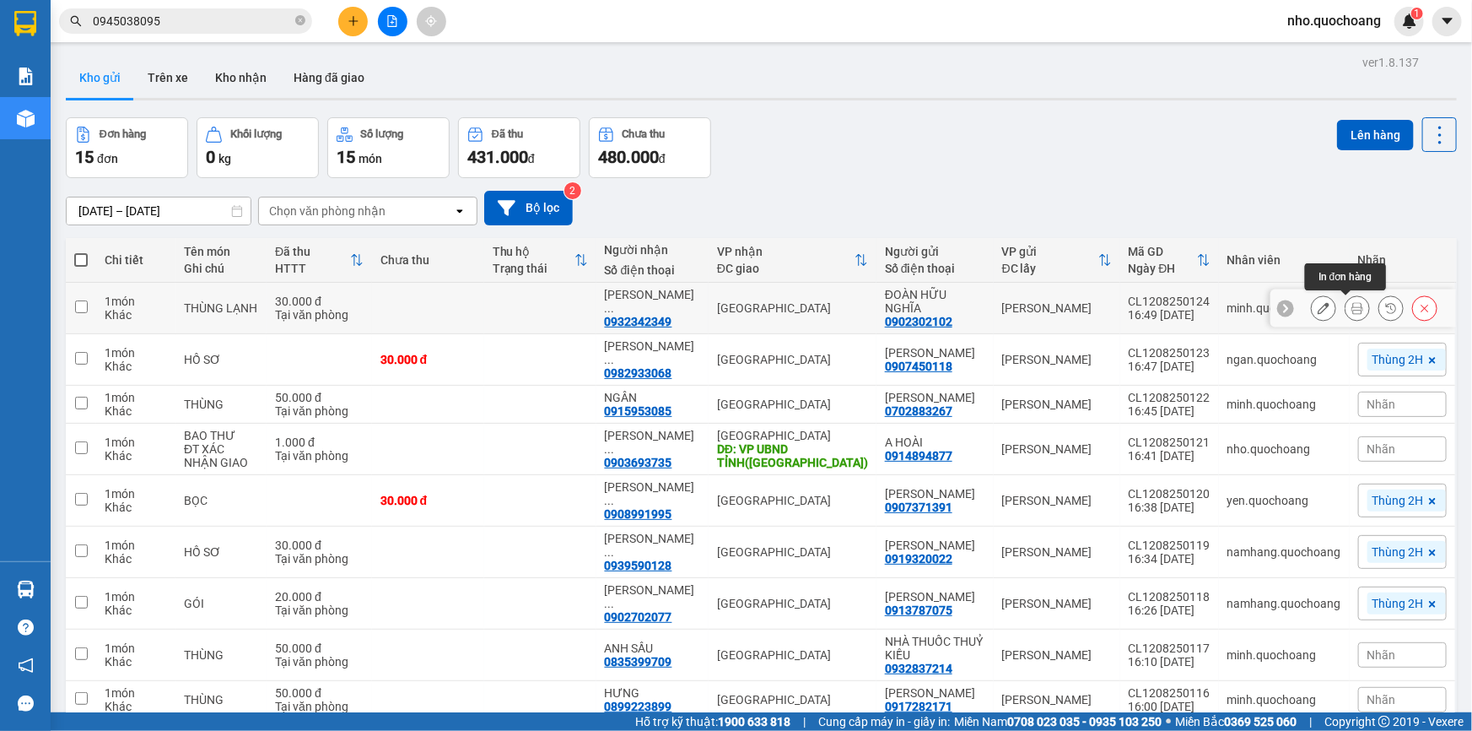
click at [1351, 304] on icon at bounding box center [1357, 308] width 12 height 12
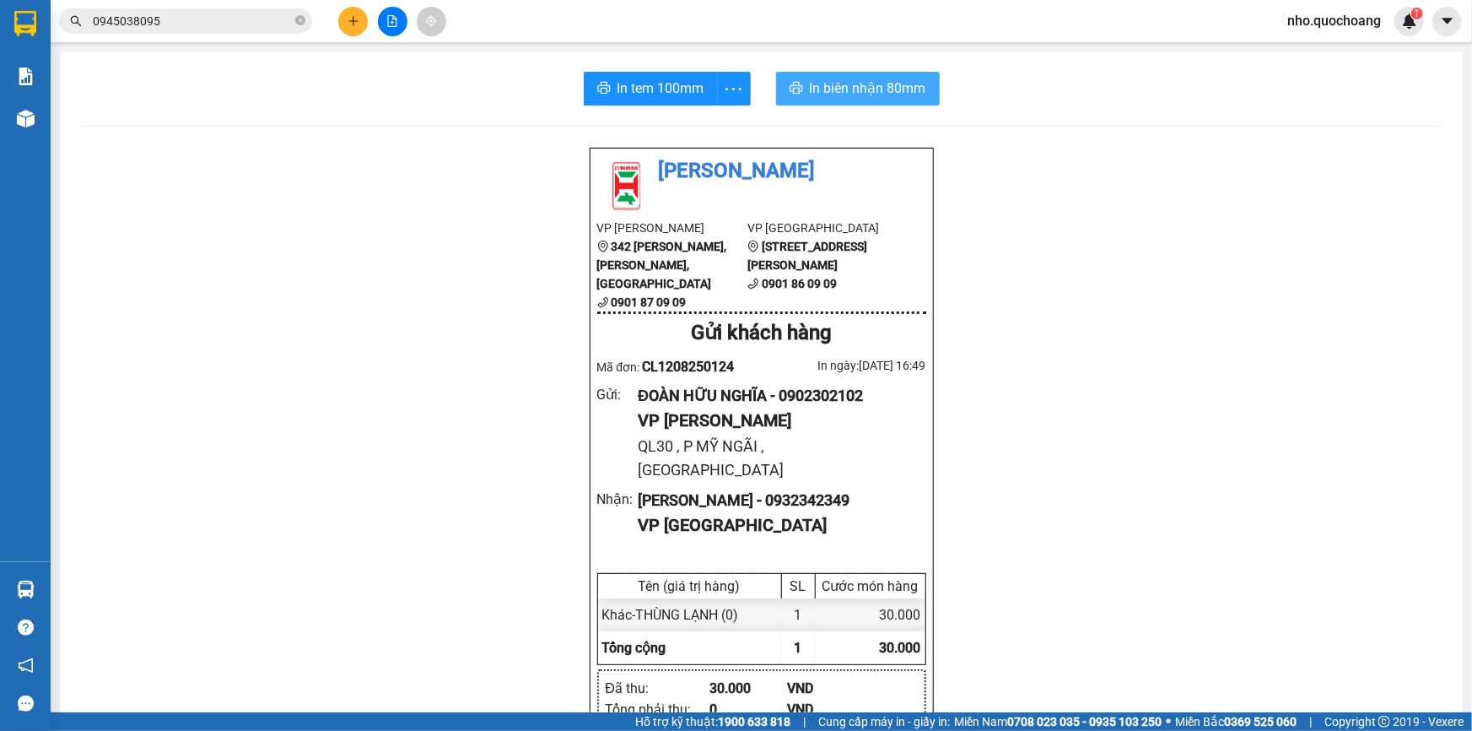
click at [792, 97] on button "In biên nhận 80mm" at bounding box center [858, 89] width 164 height 34
click at [650, 86] on span "In tem 100mm" at bounding box center [661, 88] width 87 height 21
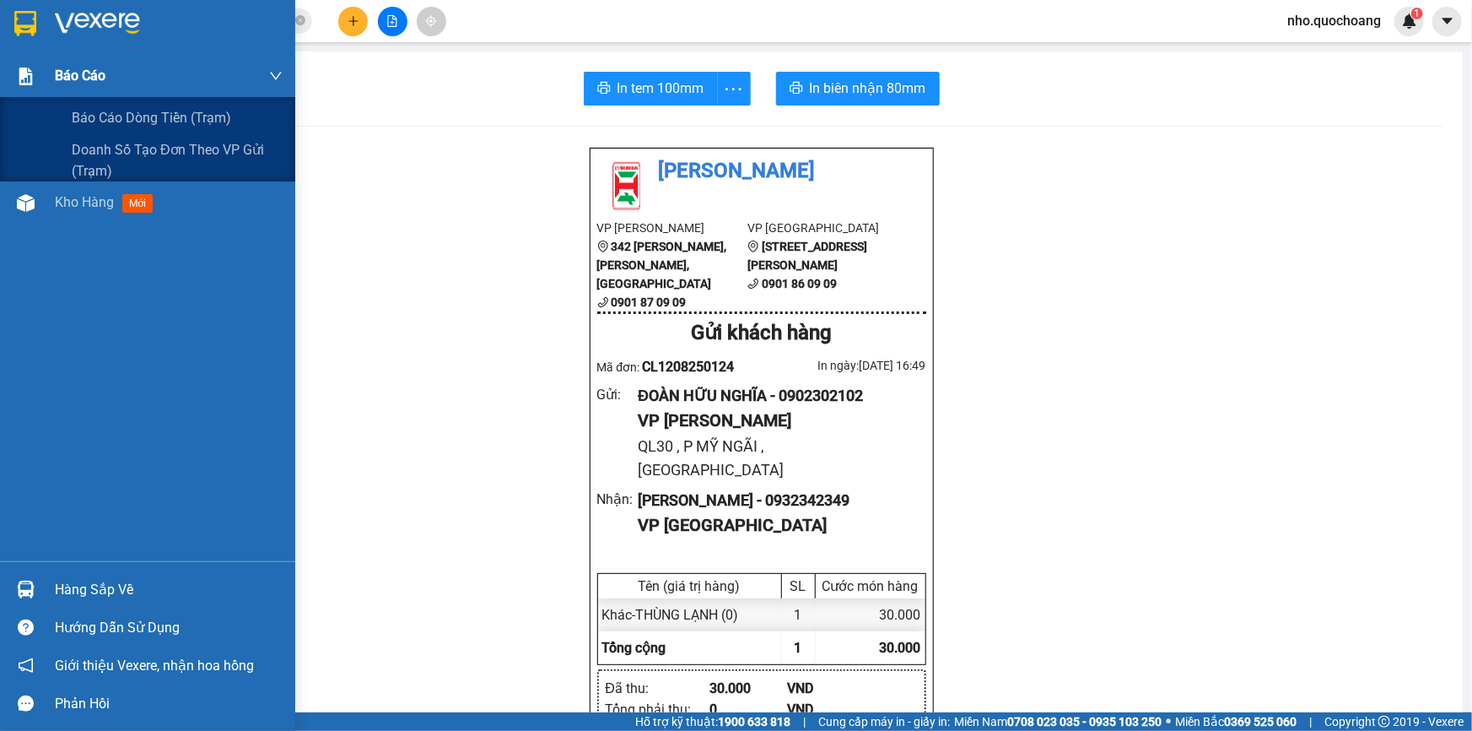
click at [40, 68] on div at bounding box center [26, 77] width 30 height 30
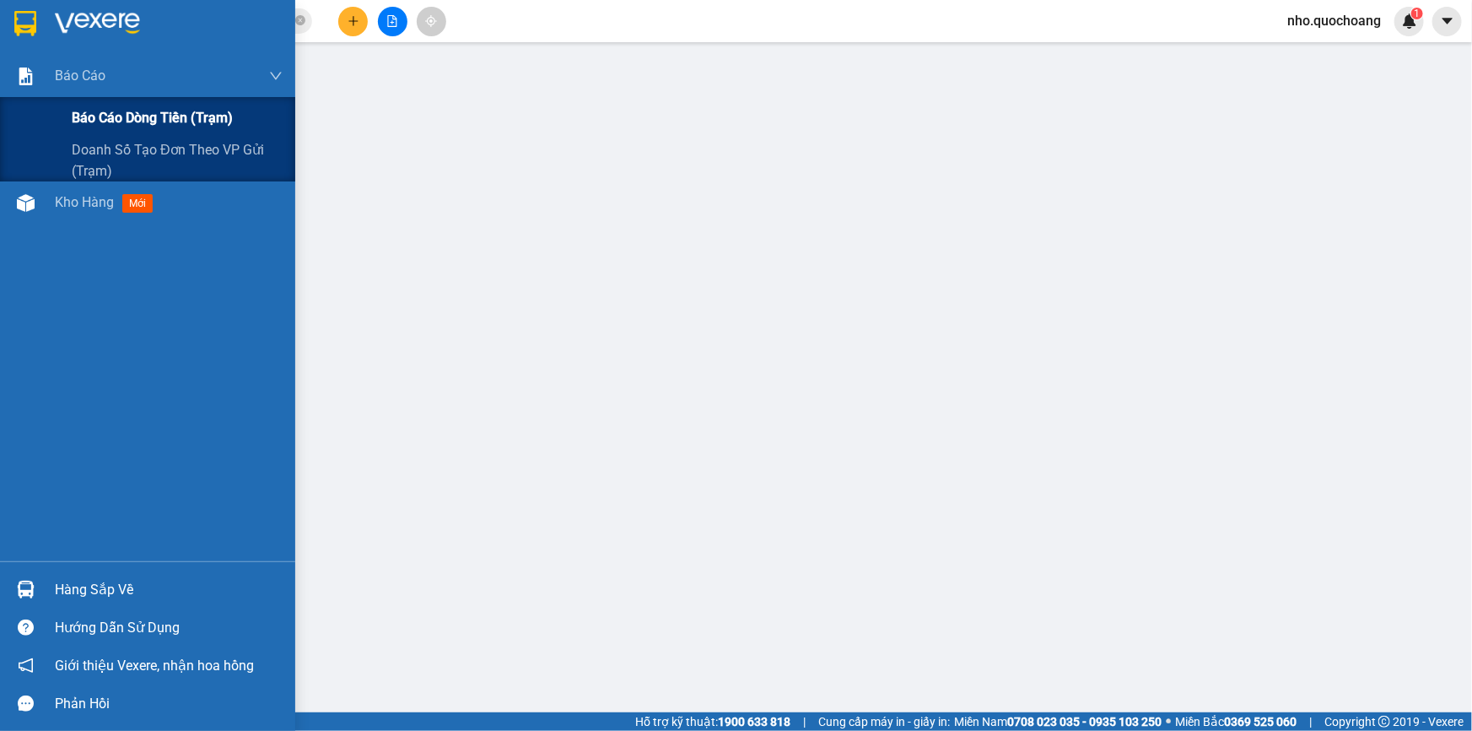
click at [110, 119] on span "Báo cáo dòng tiền (trạm)" at bounding box center [152, 117] width 161 height 21
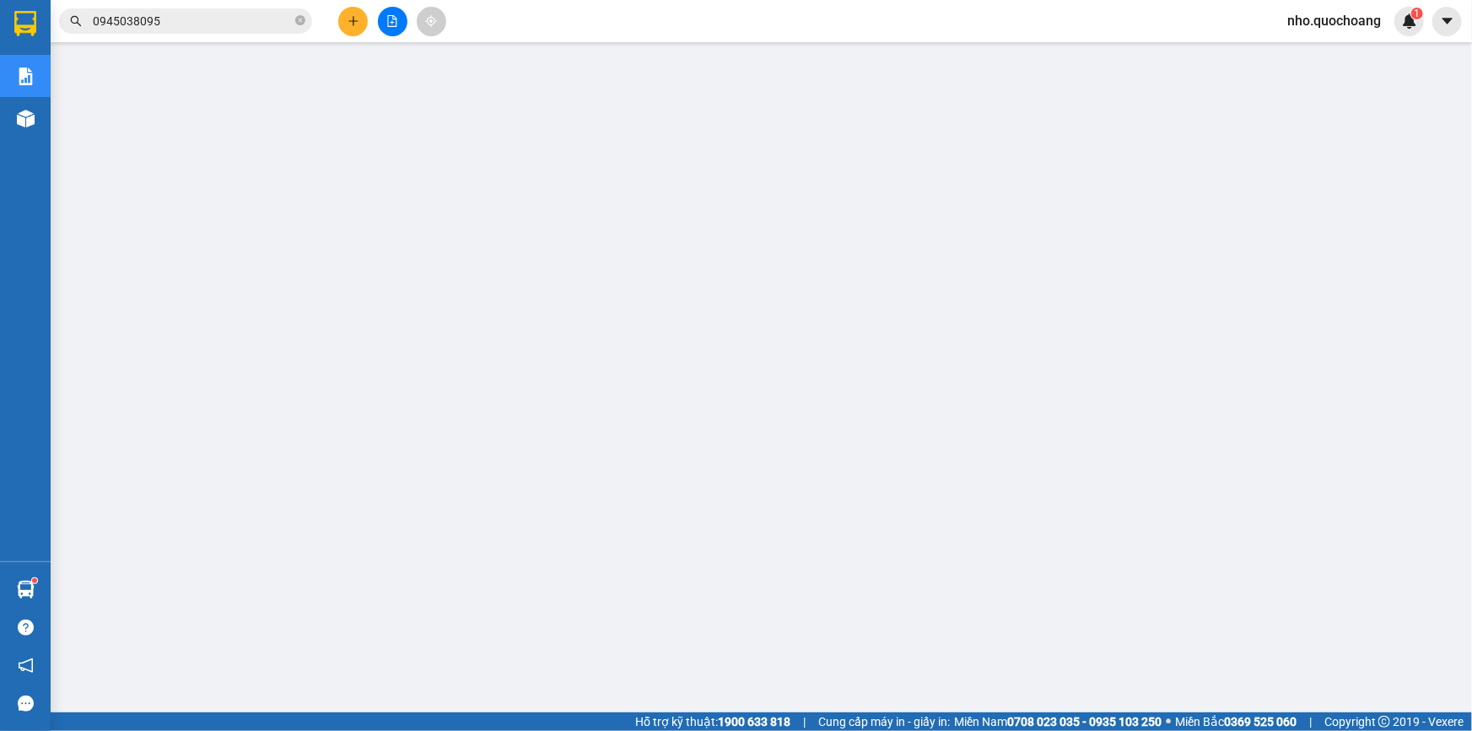
click at [1341, 13] on span "nho.quochoang" at bounding box center [1334, 20] width 121 height 21
click at [1314, 46] on span "Đăng xuất" at bounding box center [1341, 52] width 86 height 19
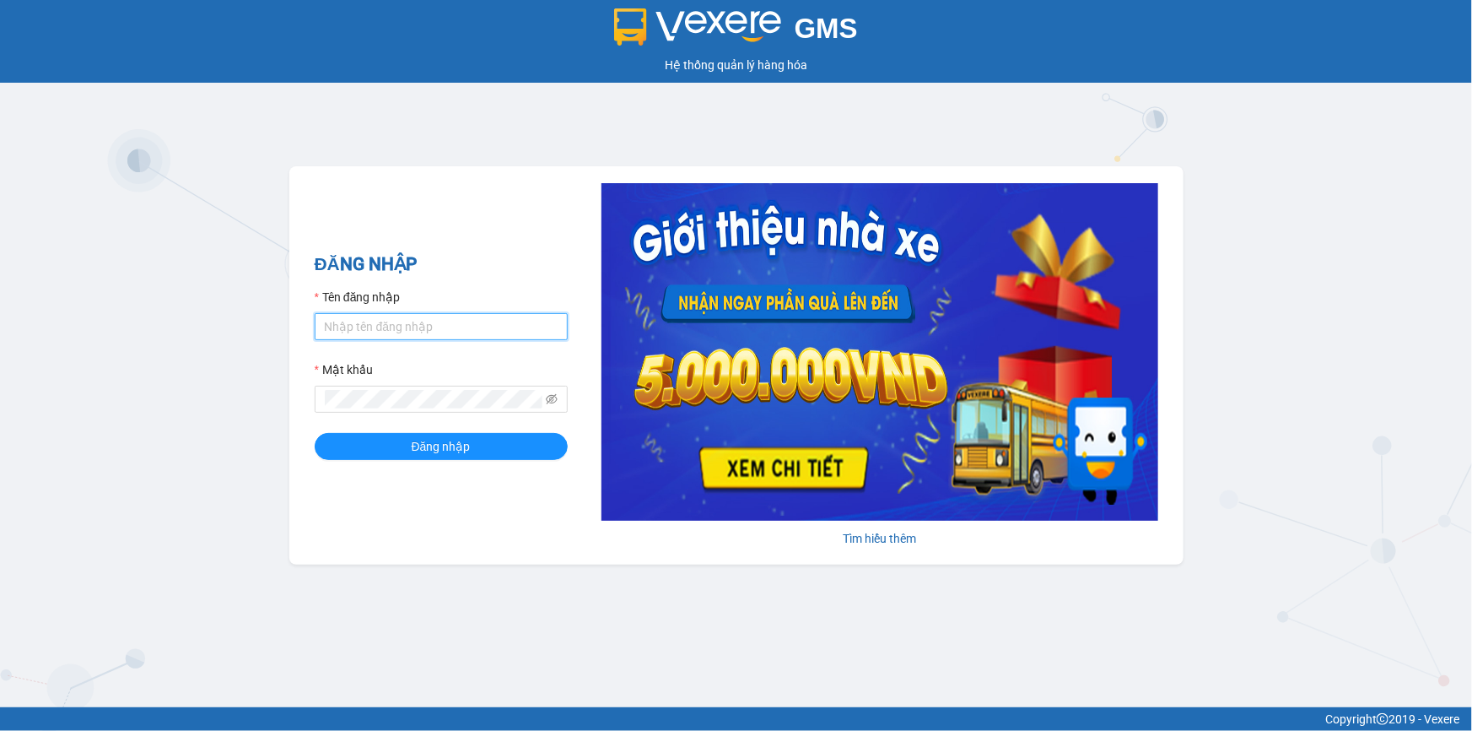
click at [397, 331] on input "Tên đăng nhập" at bounding box center [441, 326] width 253 height 27
type input "minh.quochoang"
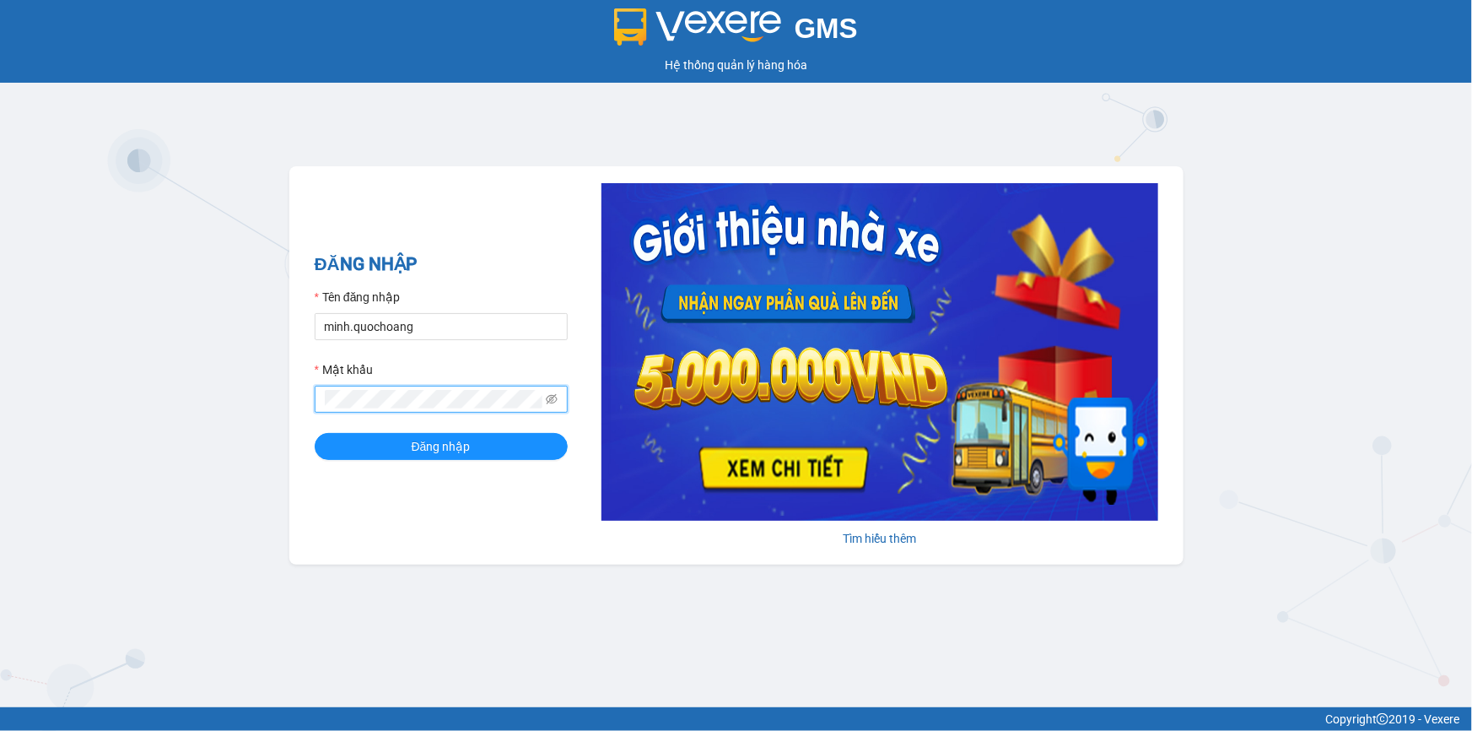
click at [315, 433] on button "Đăng nhập" at bounding box center [441, 446] width 253 height 27
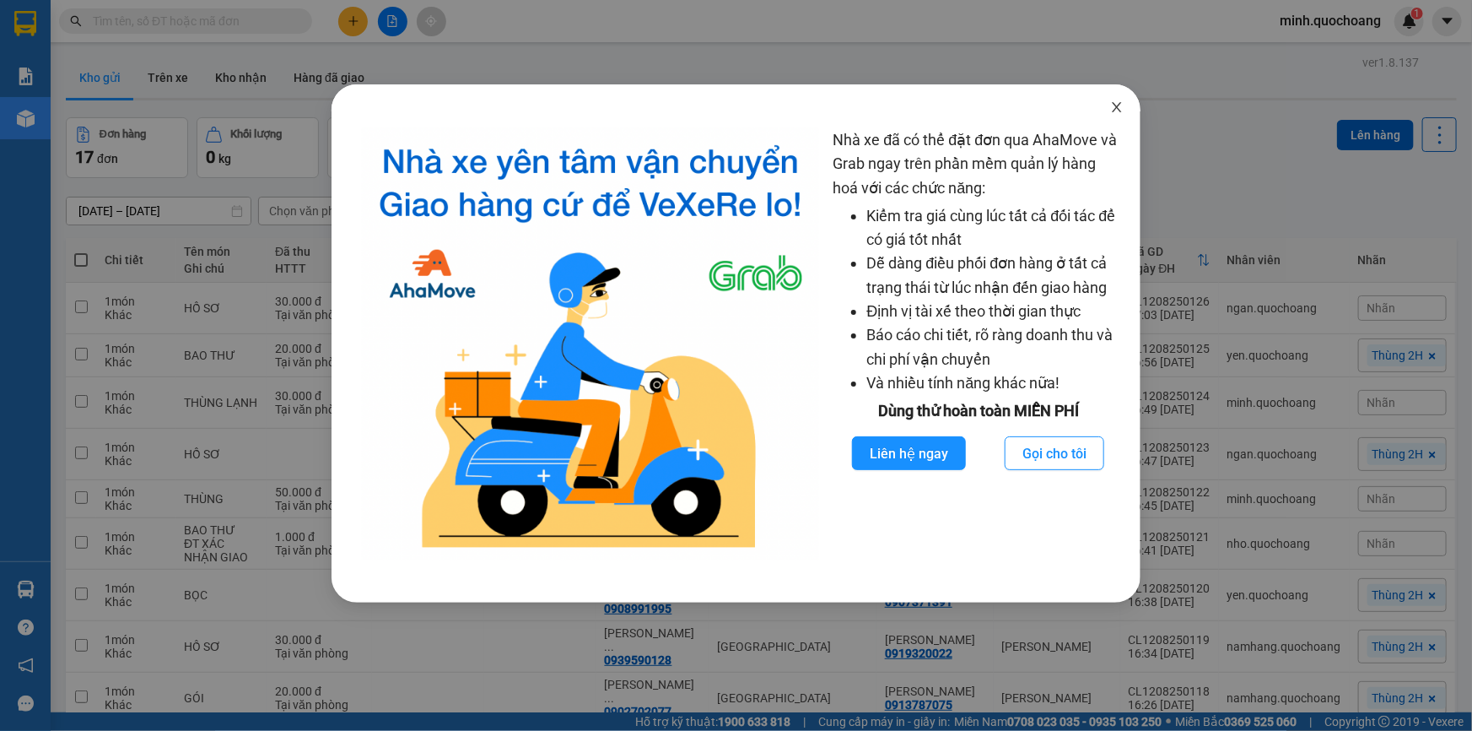
click at [1115, 107] on icon "close" at bounding box center [1116, 106] width 13 height 13
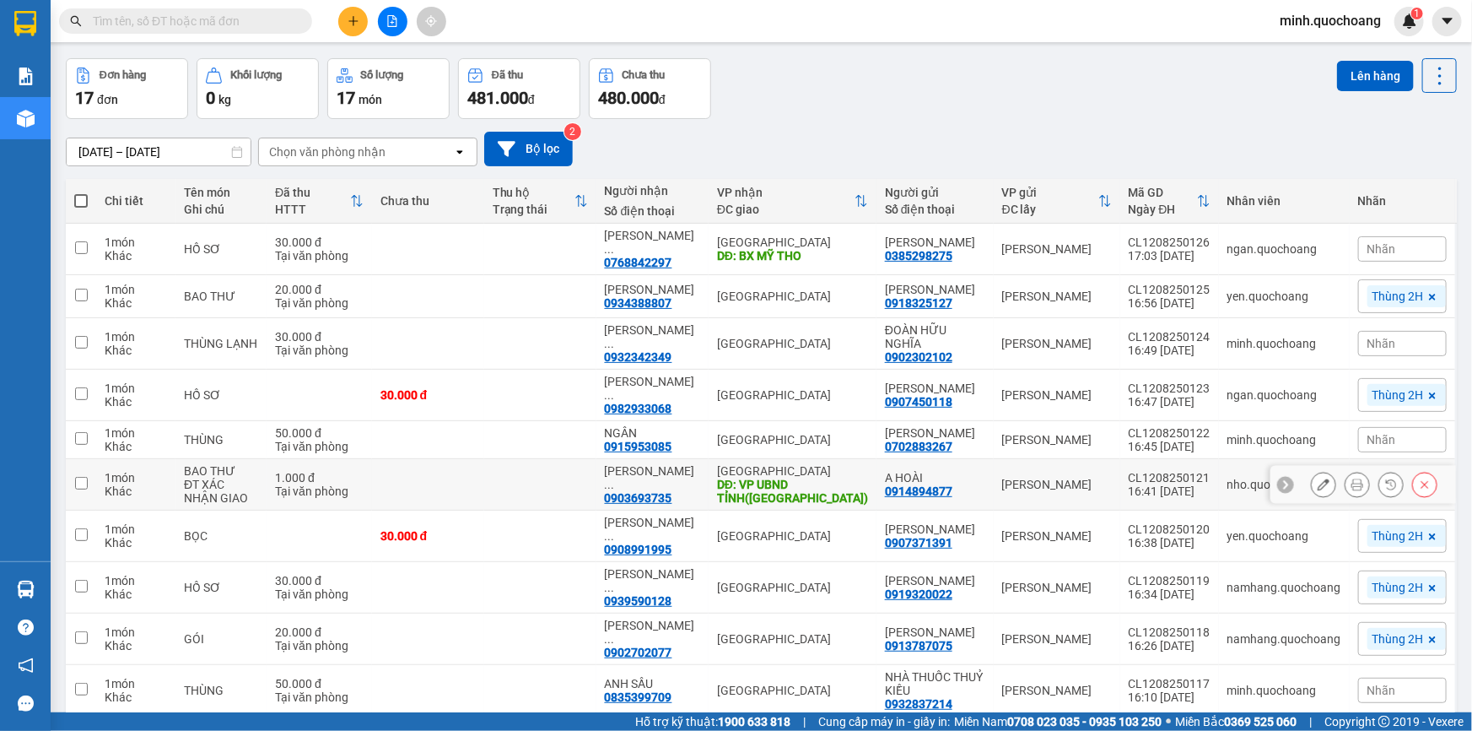
scroll to position [109, 0]
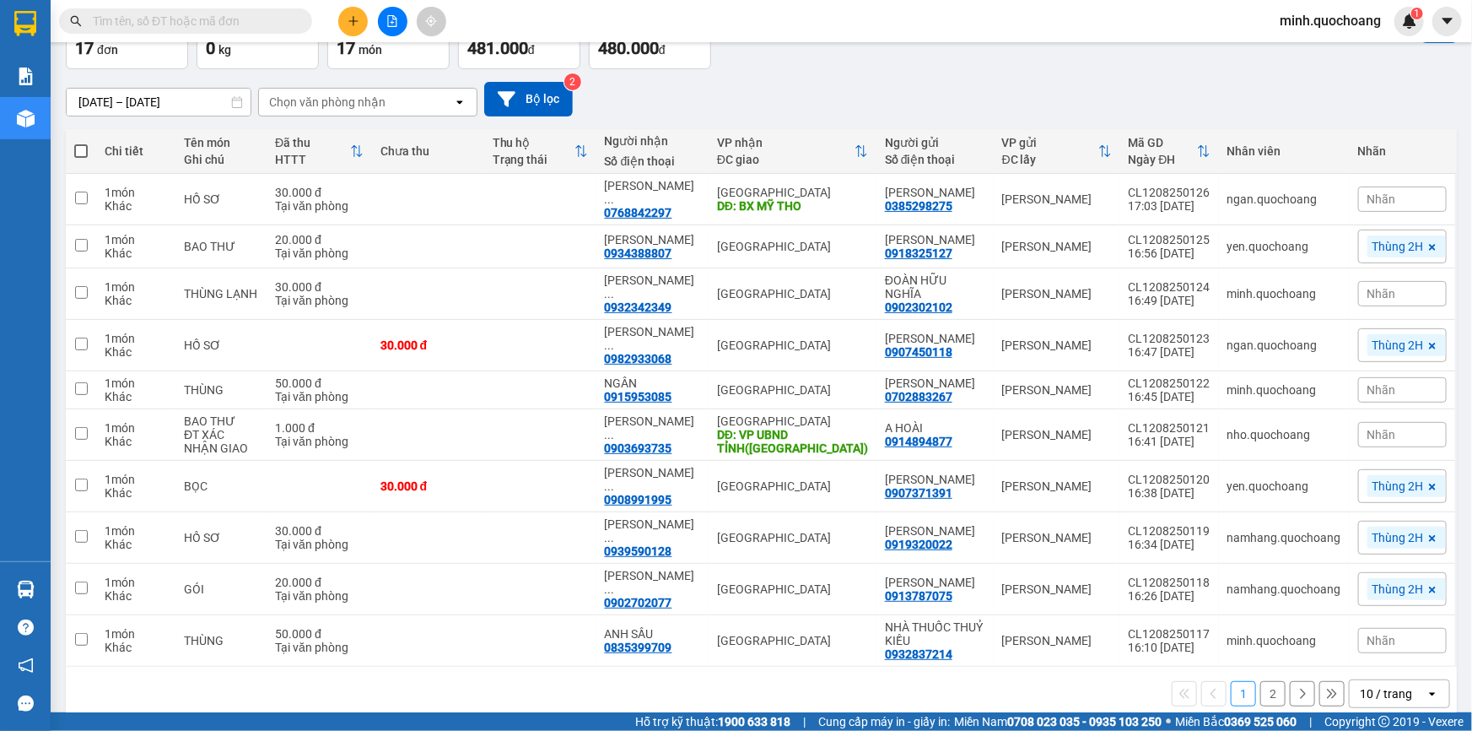
click at [1375, 685] on div "10 / trang" at bounding box center [1386, 693] width 52 height 17
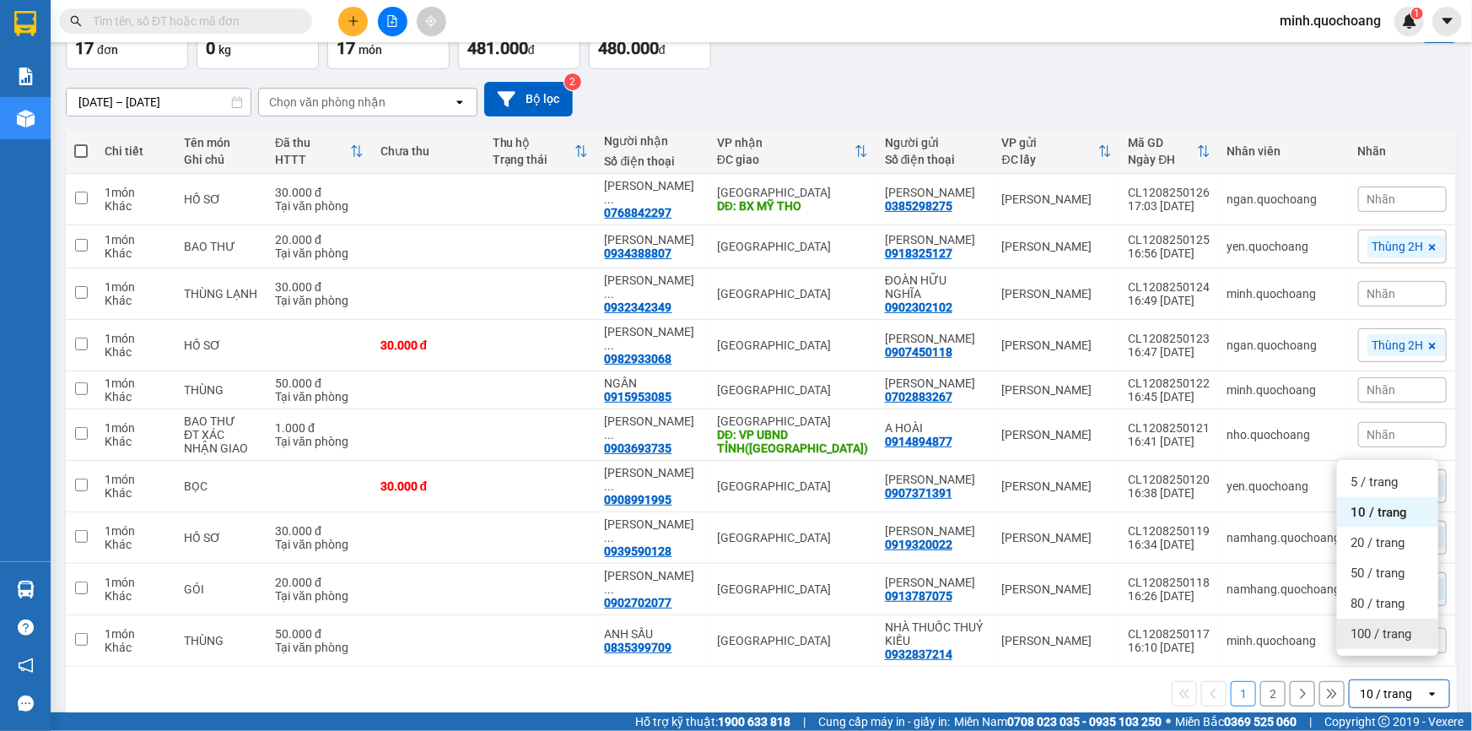
click at [1379, 646] on div "100 / trang" at bounding box center [1387, 633] width 101 height 30
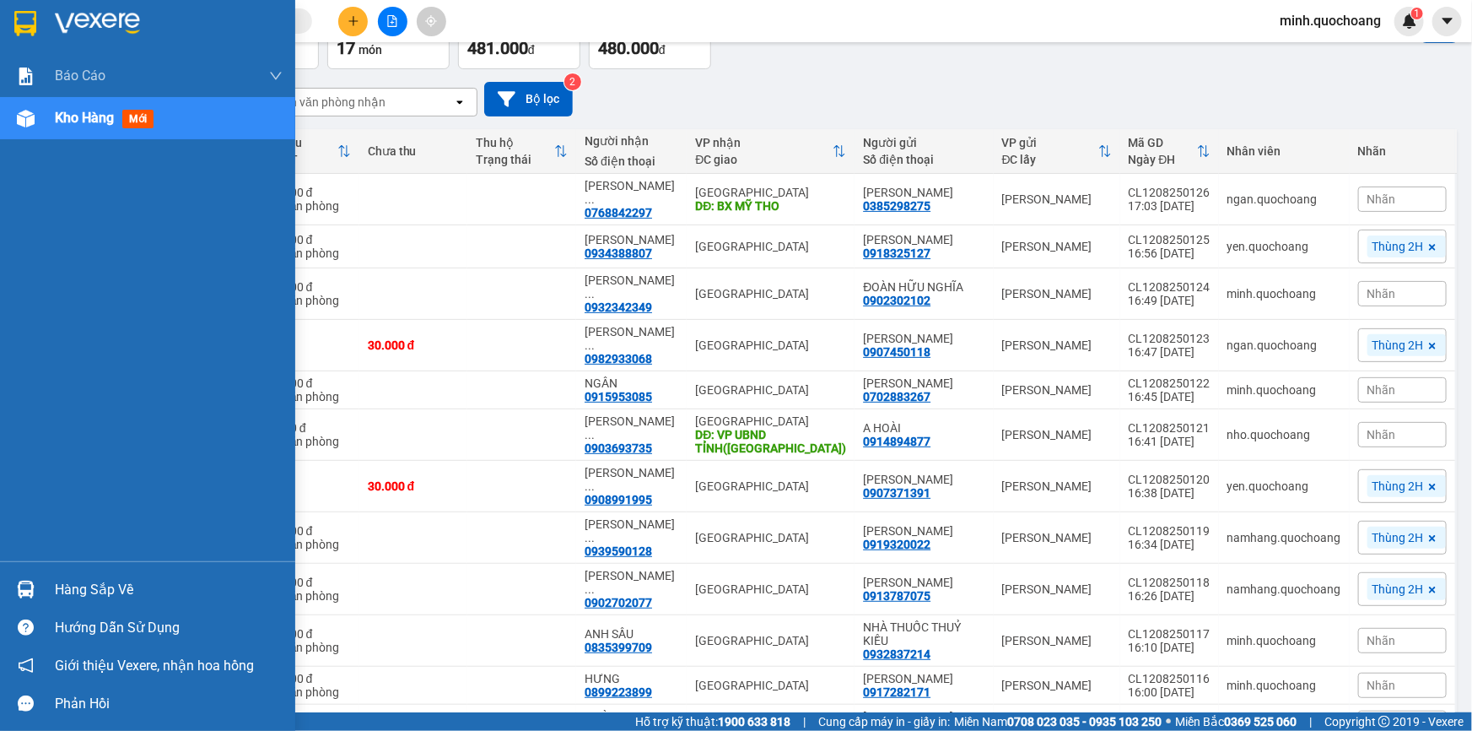
click at [121, 591] on div "Hàng sắp về" at bounding box center [169, 589] width 228 height 25
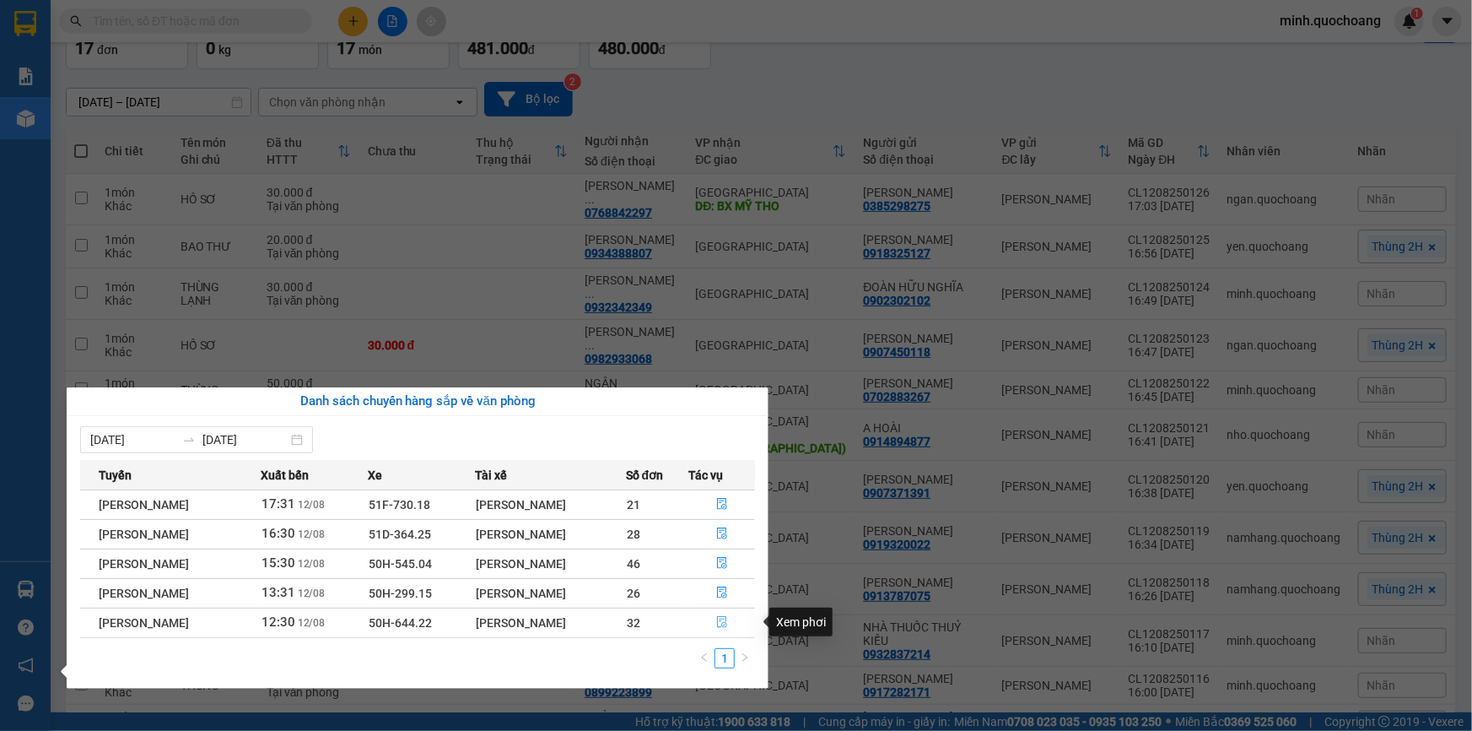
click at [719, 621] on icon "file-done" at bounding box center [722, 622] width 12 height 12
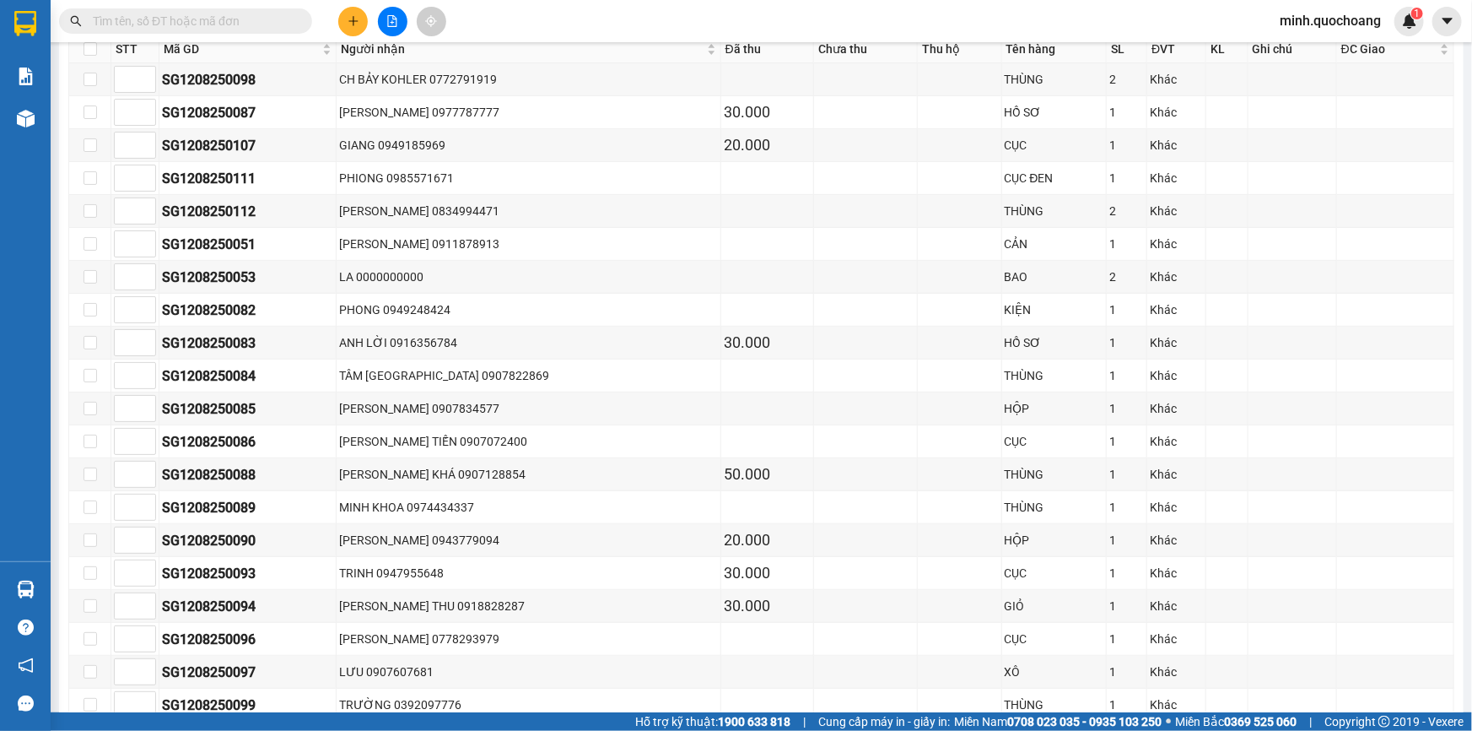
scroll to position [306, 0]
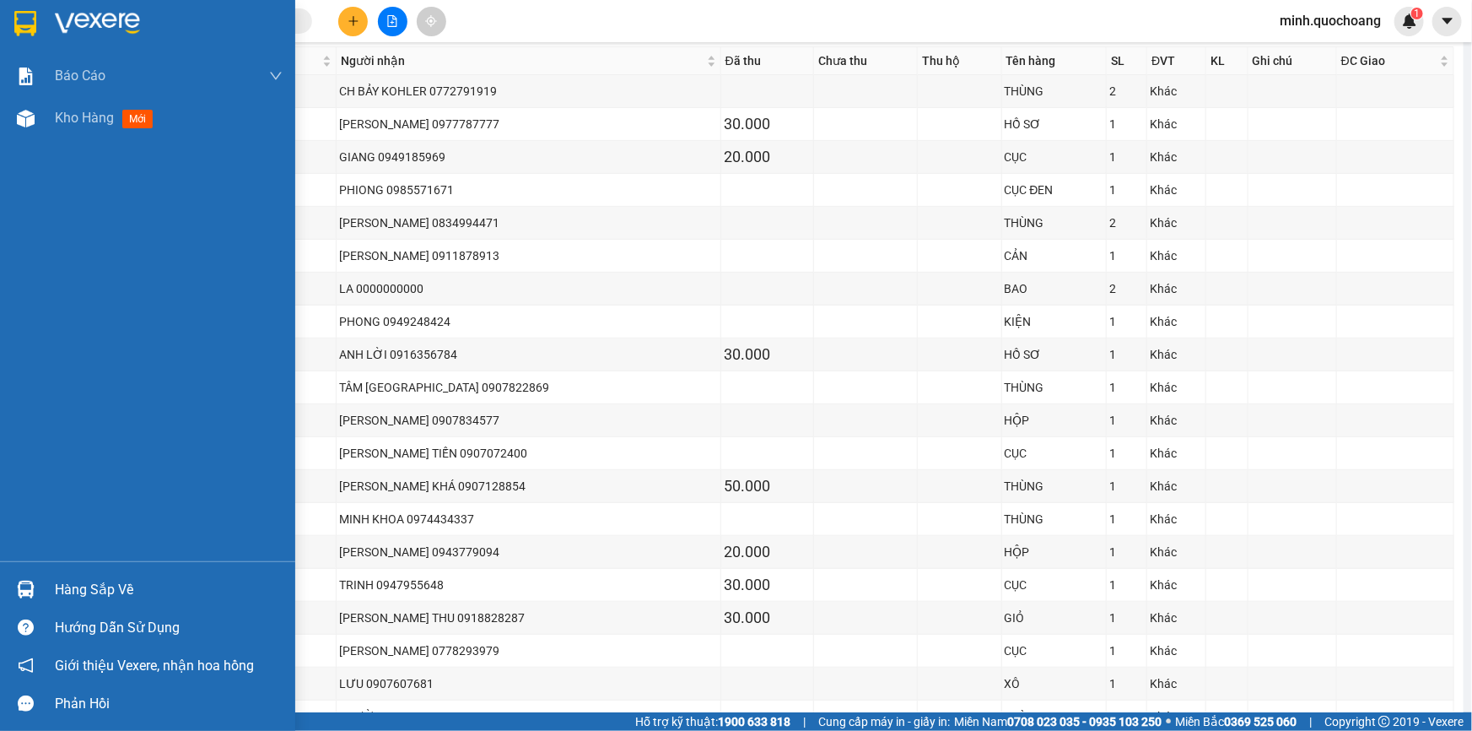
click at [40, 583] on div at bounding box center [26, 589] width 30 height 30
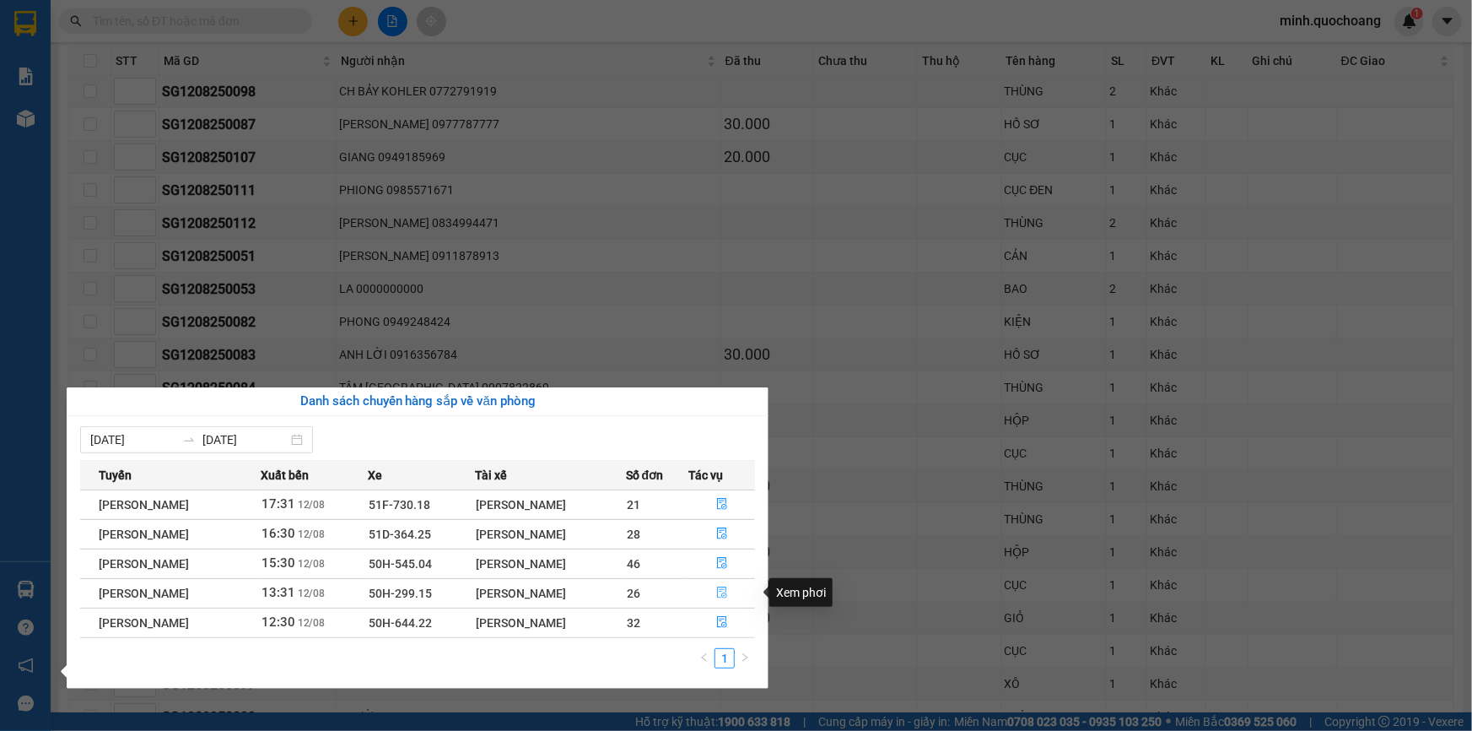
click at [728, 594] on icon "file-done" at bounding box center [722, 592] width 12 height 12
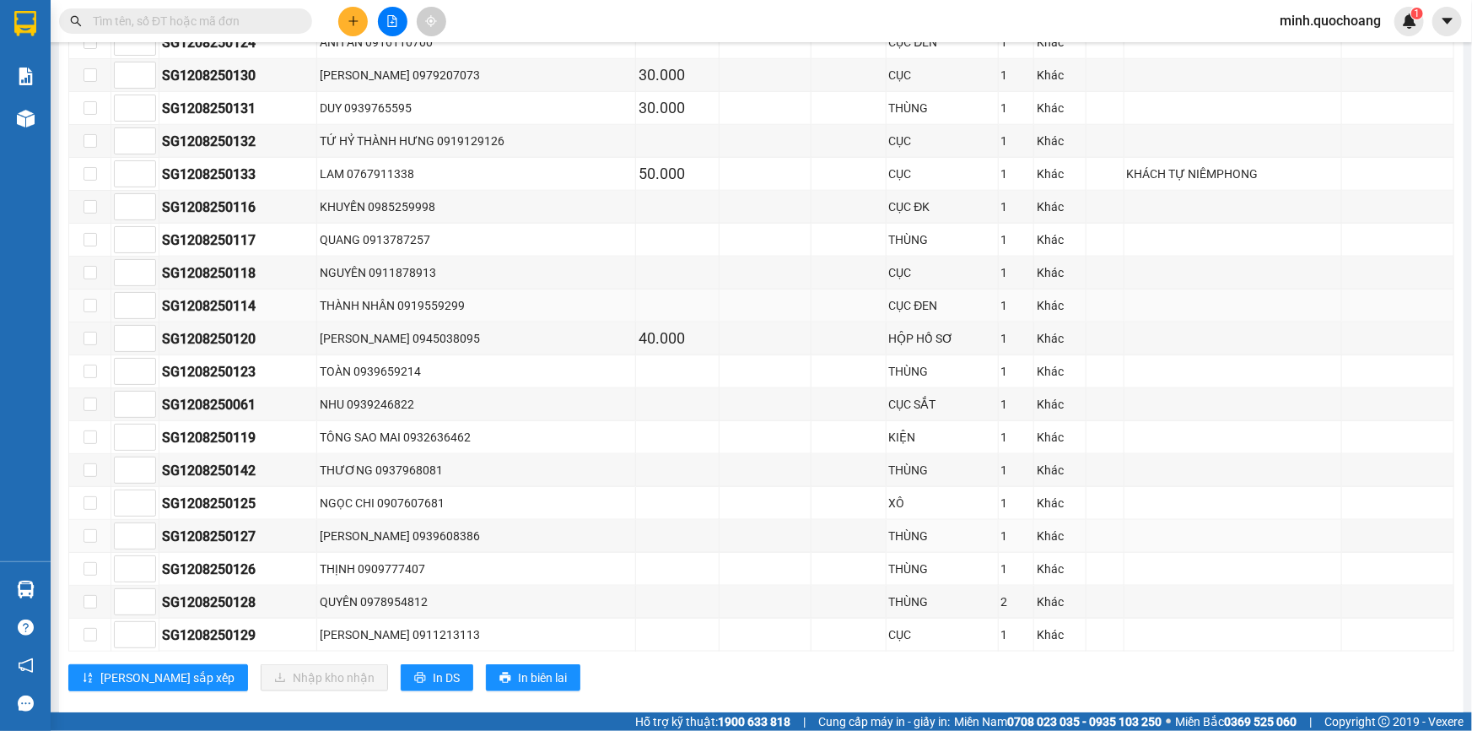
scroll to position [839, 0]
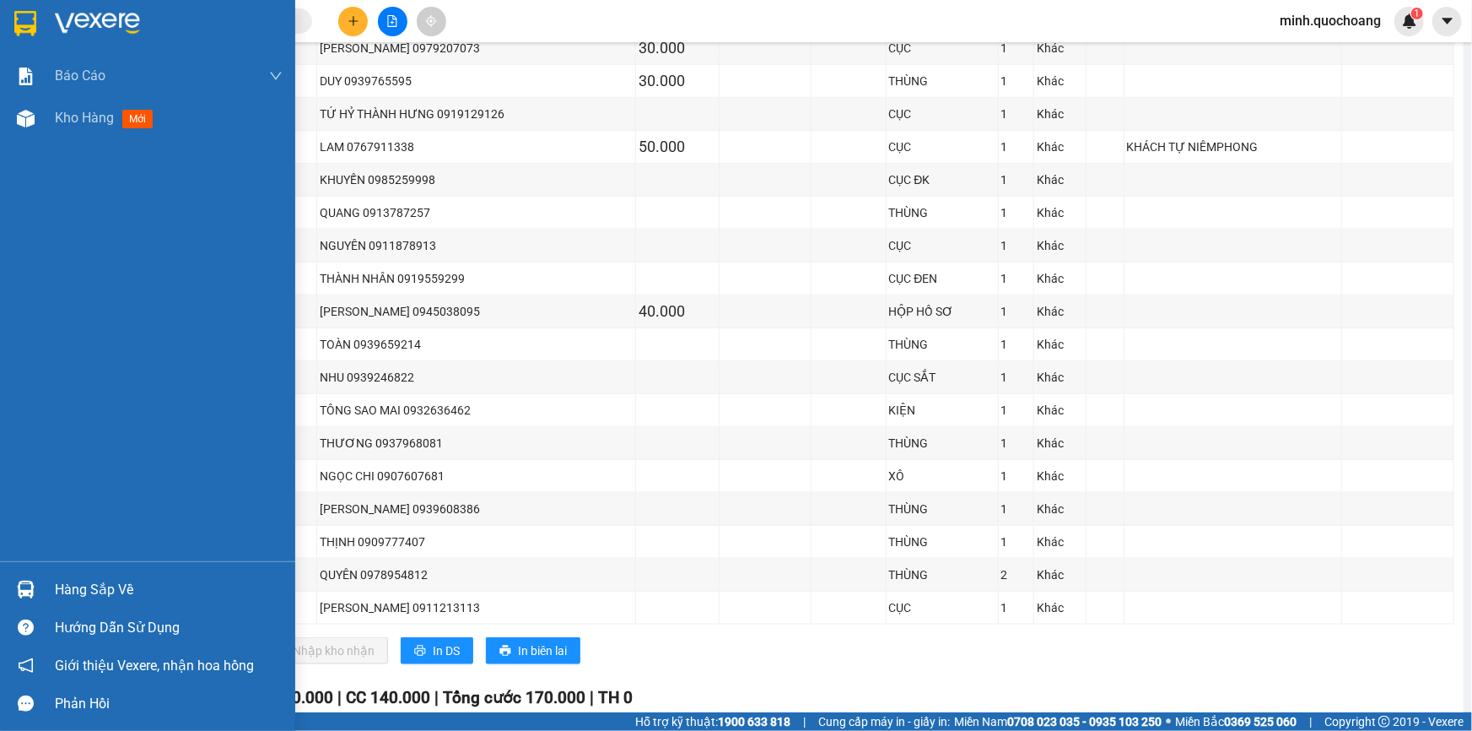
click at [58, 591] on div "Hàng sắp về" at bounding box center [169, 589] width 228 height 25
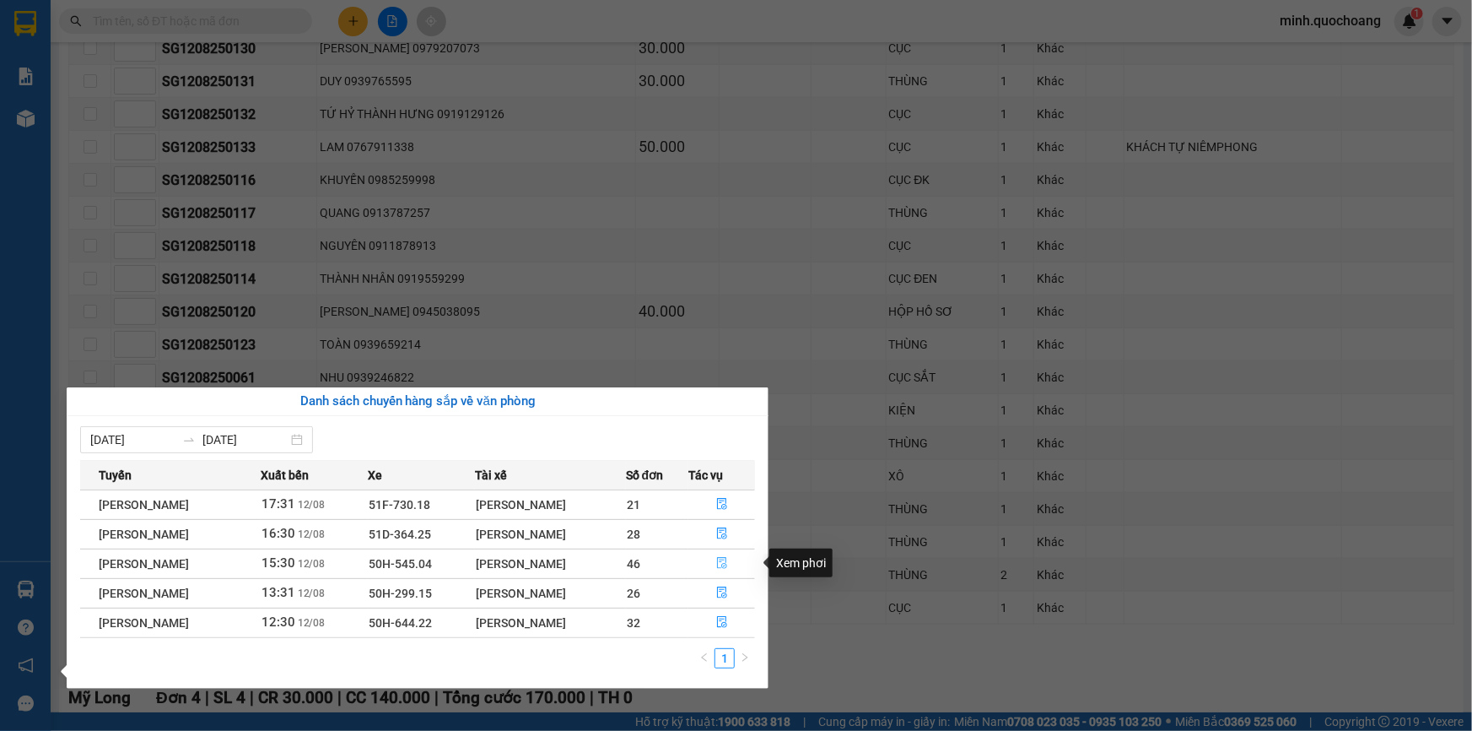
click at [720, 565] on icon "file-done" at bounding box center [722, 563] width 12 height 12
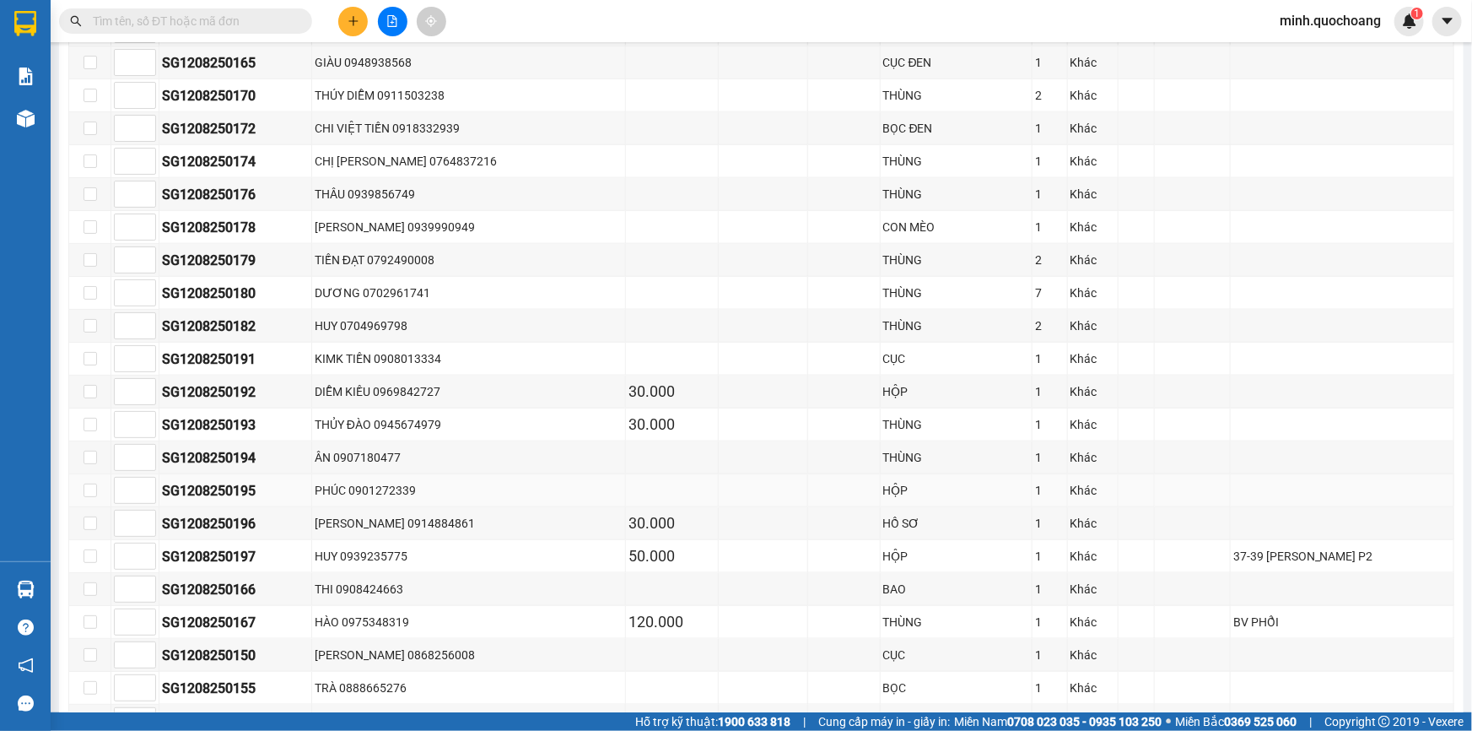
scroll to position [960, 0]
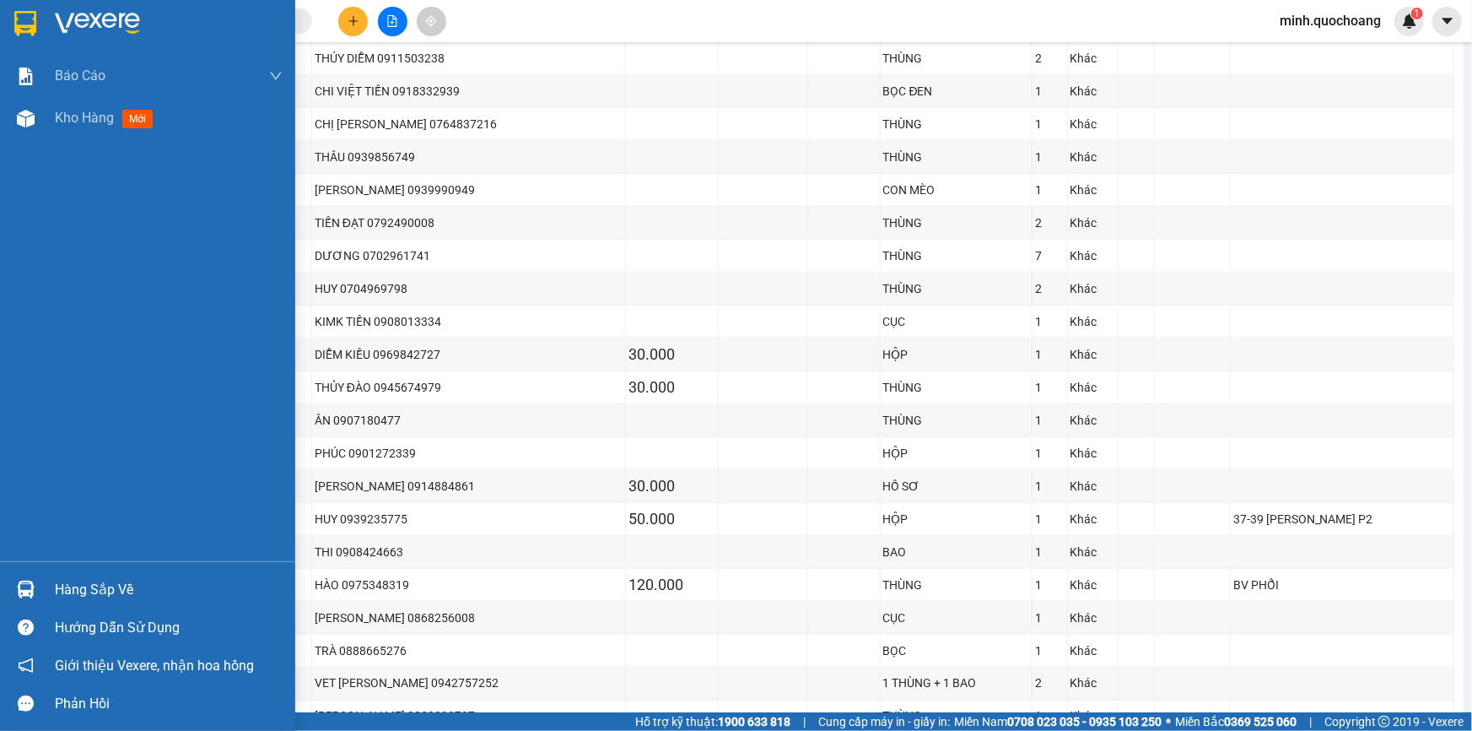
click at [52, 574] on div "Hàng sắp về" at bounding box center [147, 589] width 295 height 38
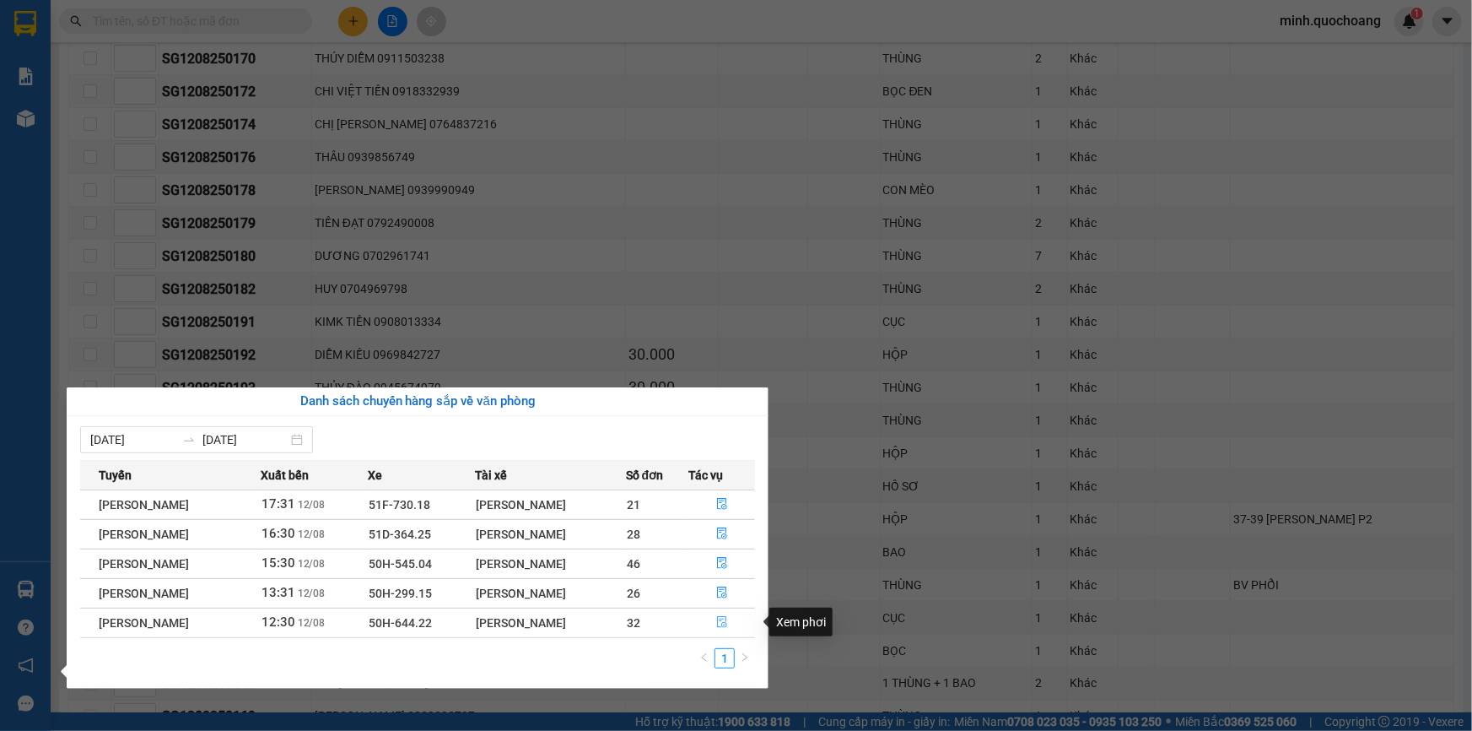
click at [726, 620] on icon "file-done" at bounding box center [722, 622] width 12 height 12
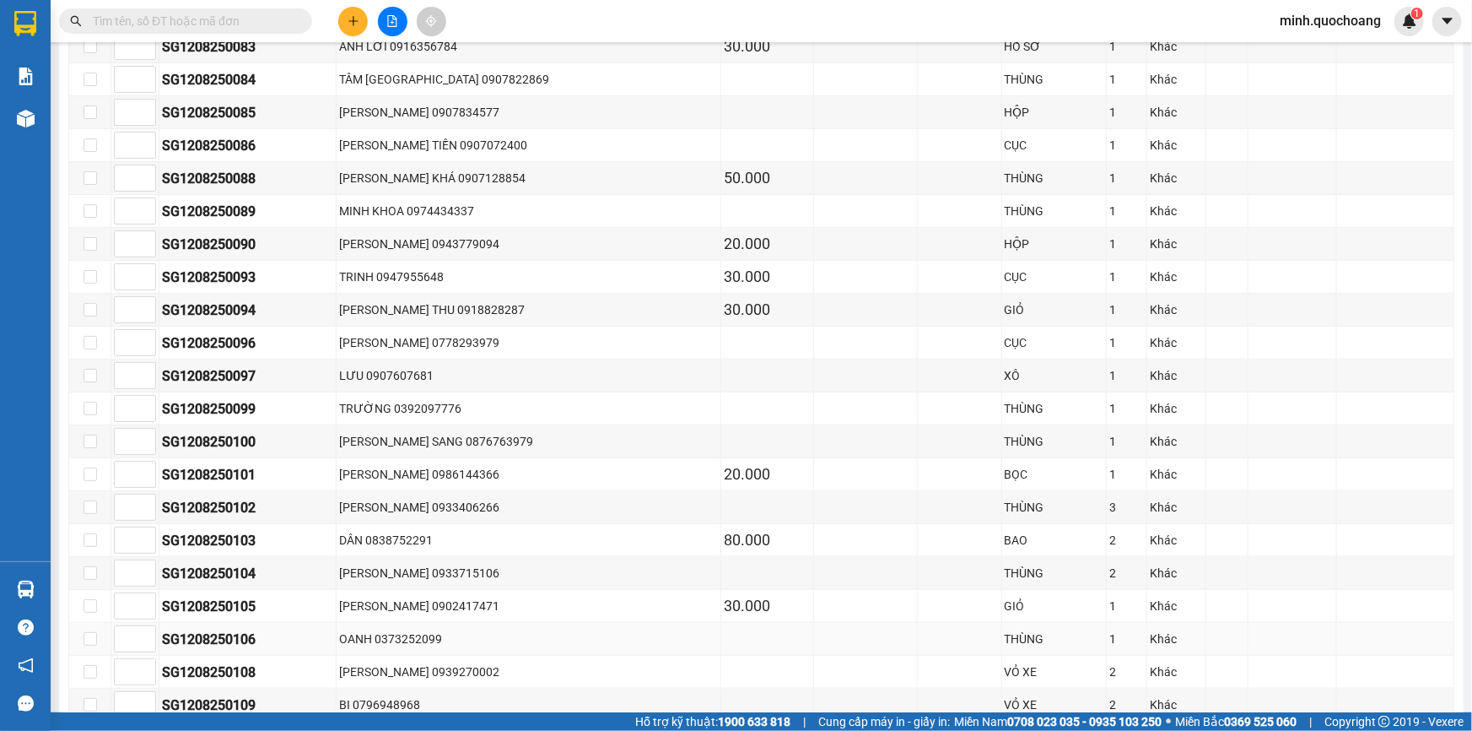
scroll to position [844, 0]
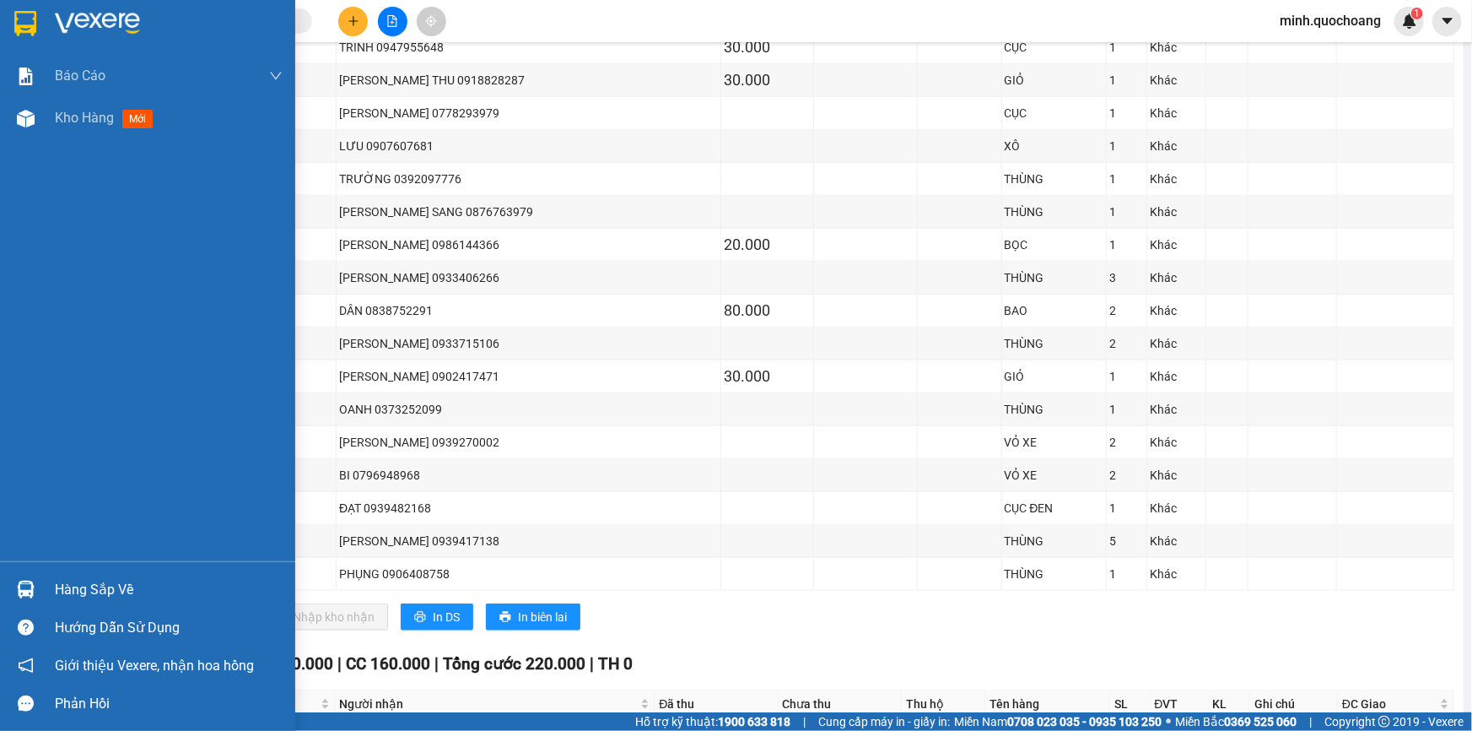
click at [50, 591] on div "Hàng sắp về" at bounding box center [147, 589] width 295 height 38
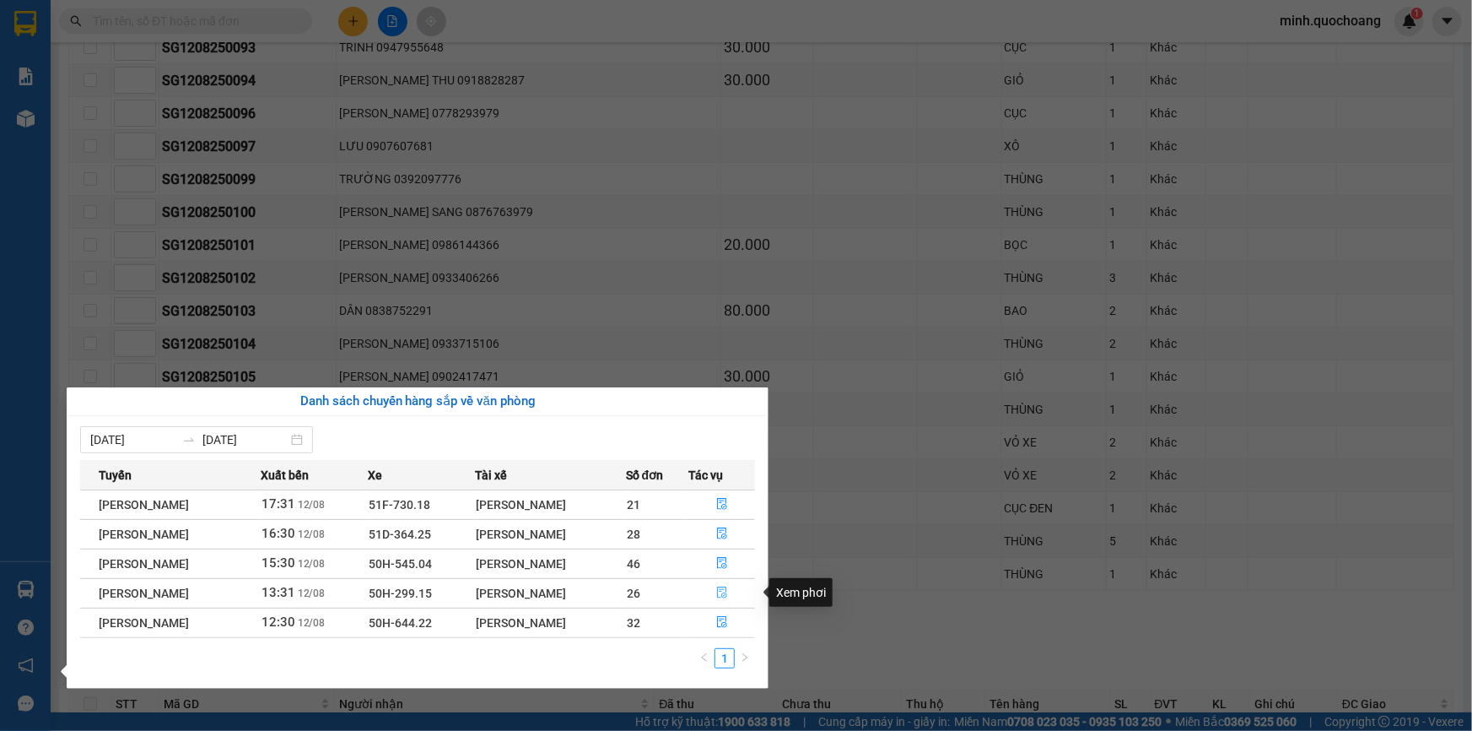
click at [718, 592] on button "button" at bounding box center [721, 593] width 65 height 27
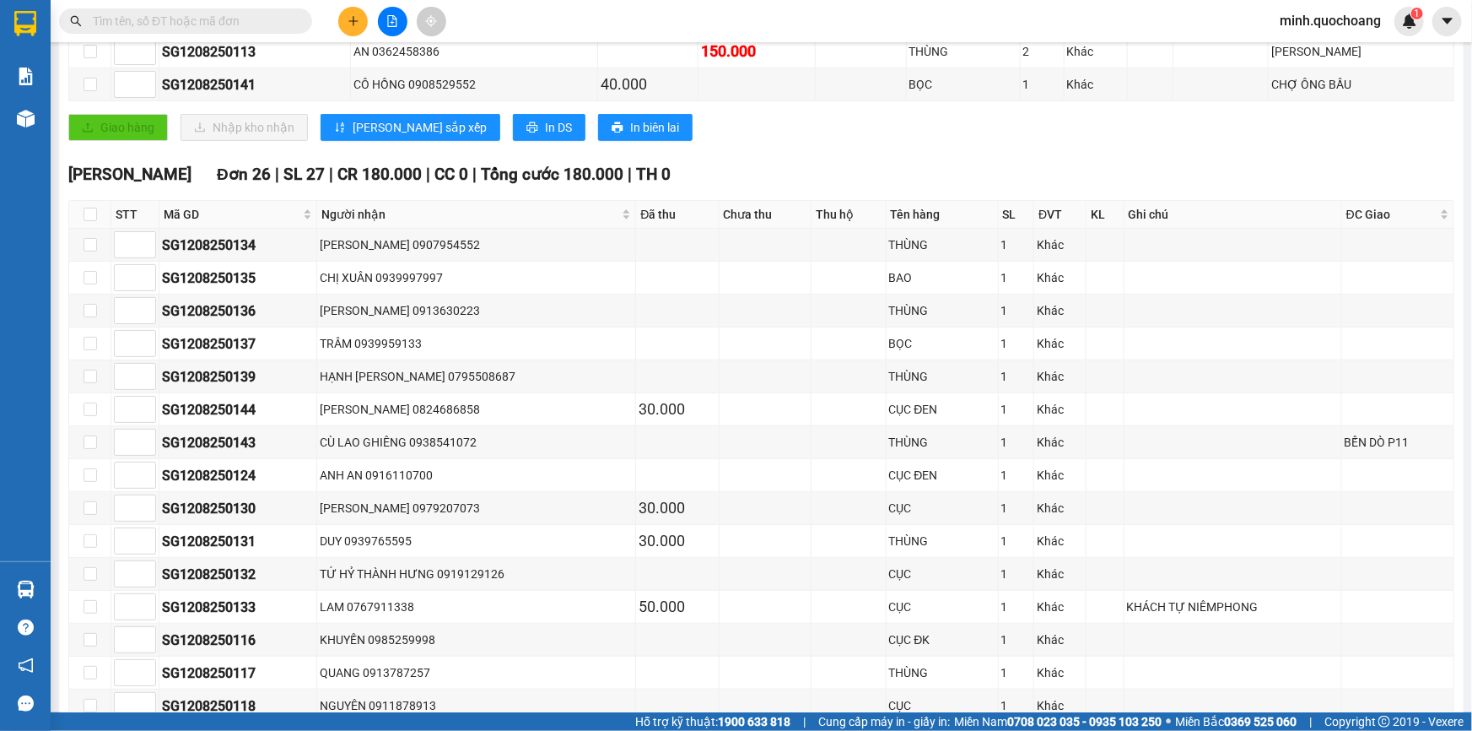
scroll to position [762, 0]
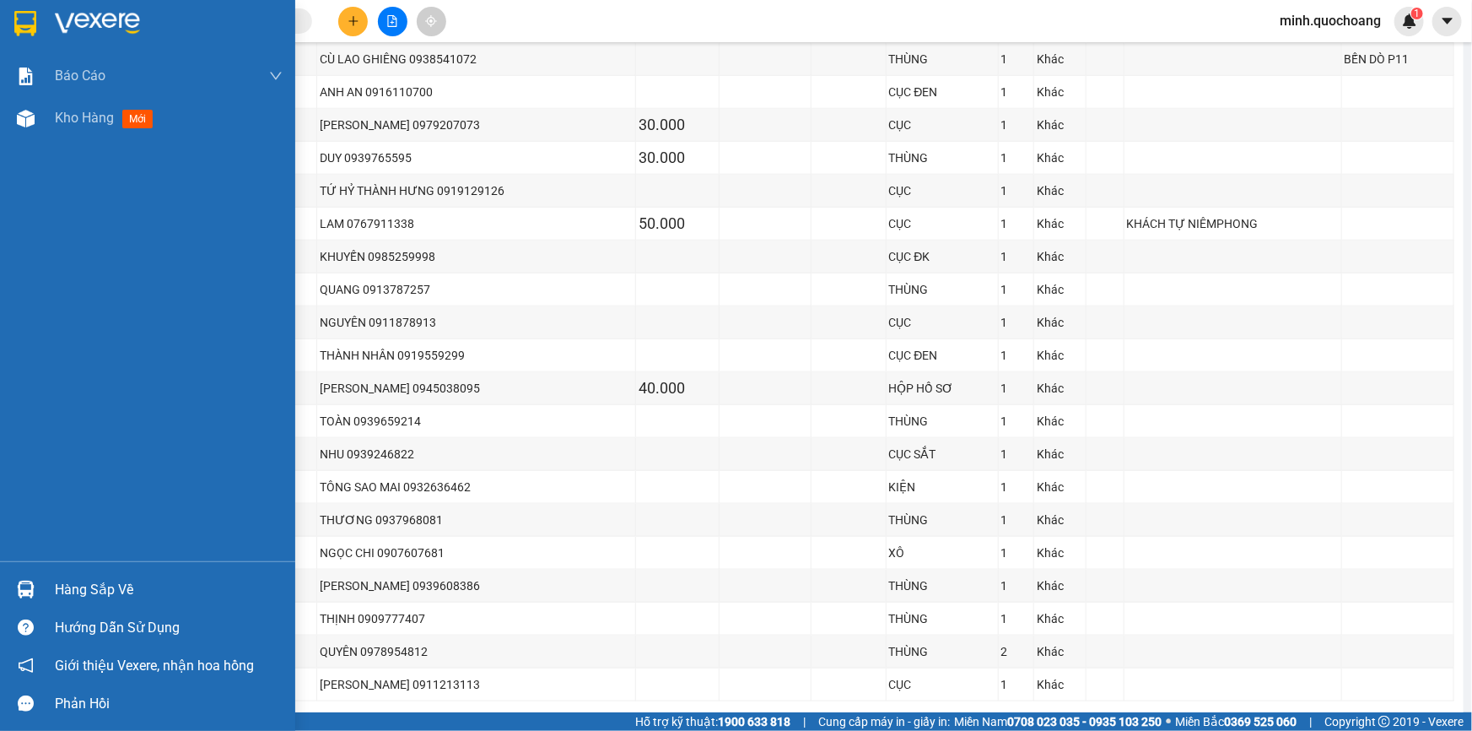
click at [40, 579] on div "Hàng sắp về" at bounding box center [147, 589] width 295 height 38
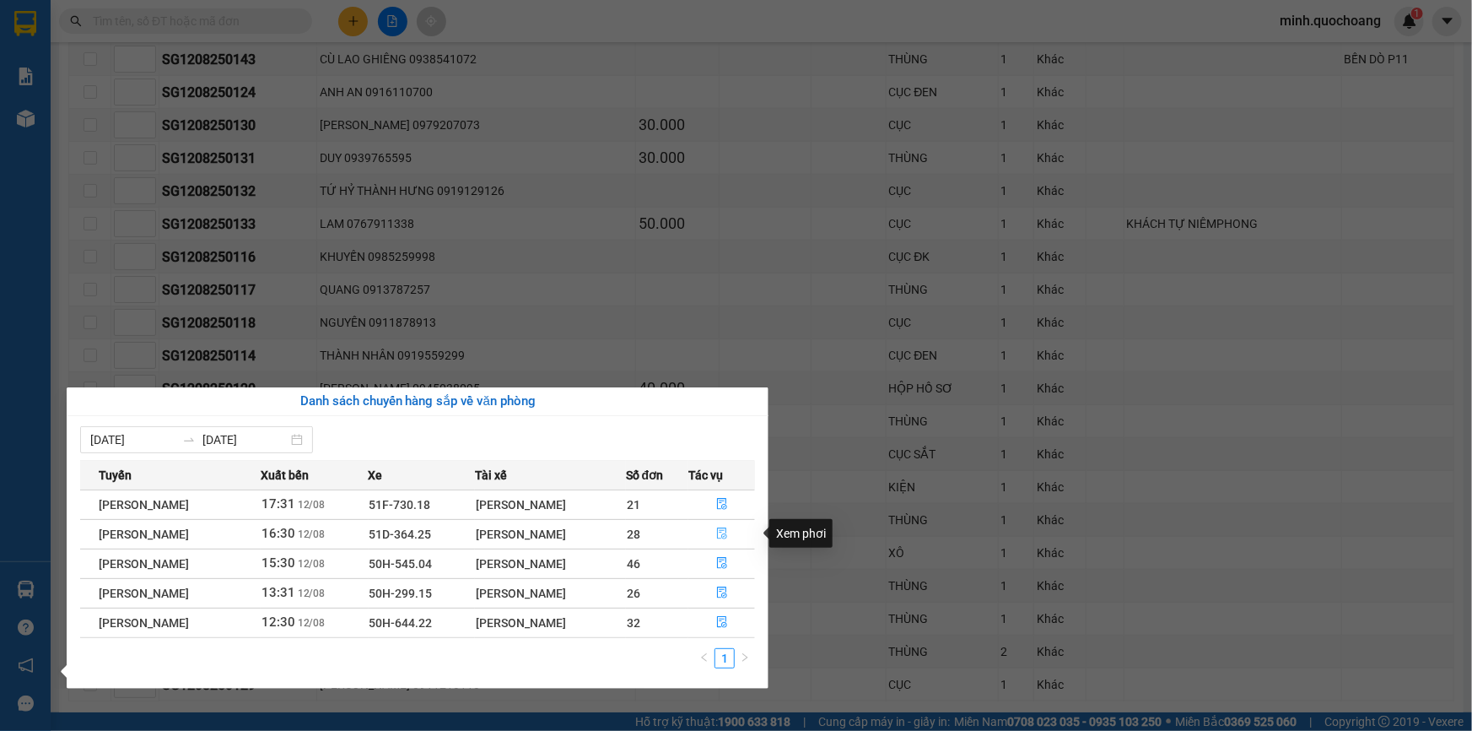
click at [725, 531] on icon "file-done" at bounding box center [722, 533] width 10 height 12
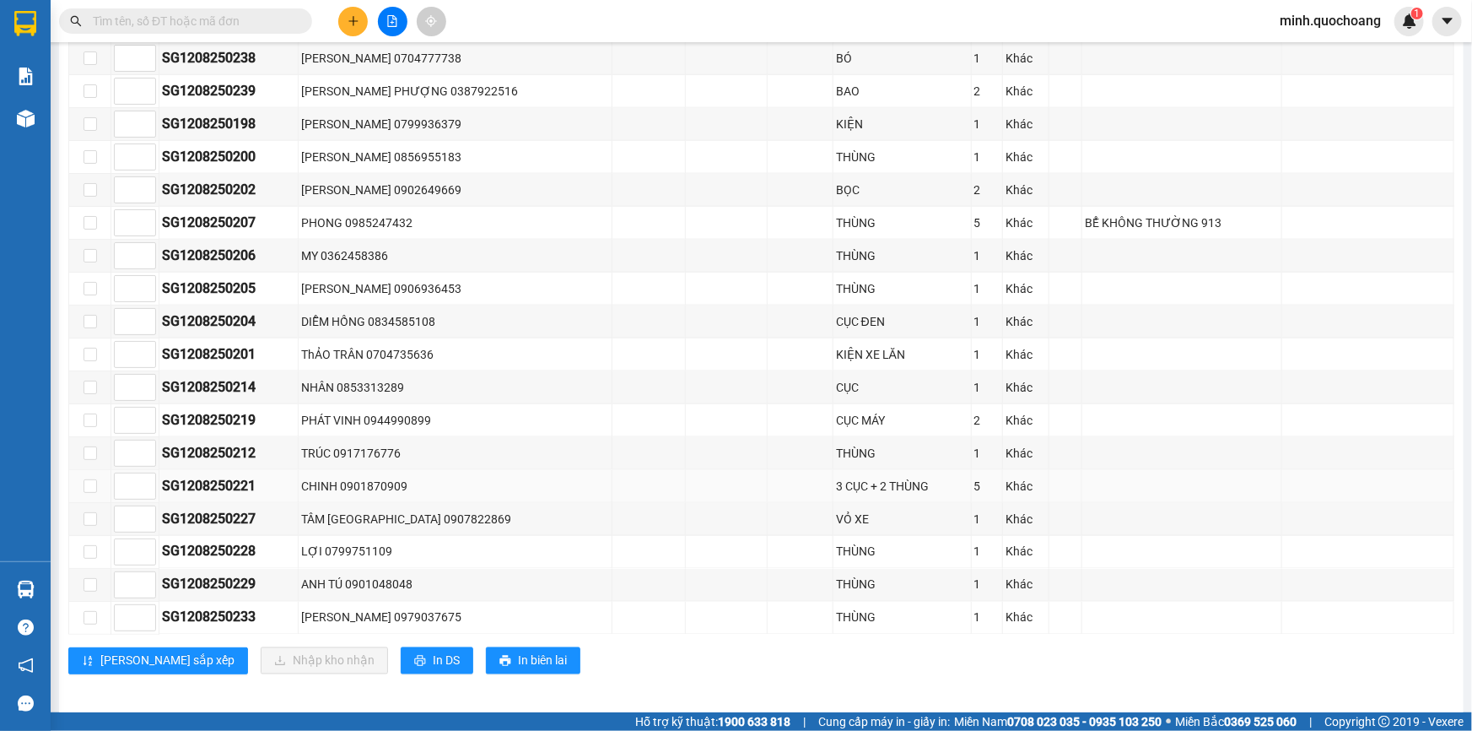
scroll to position [1011, 0]
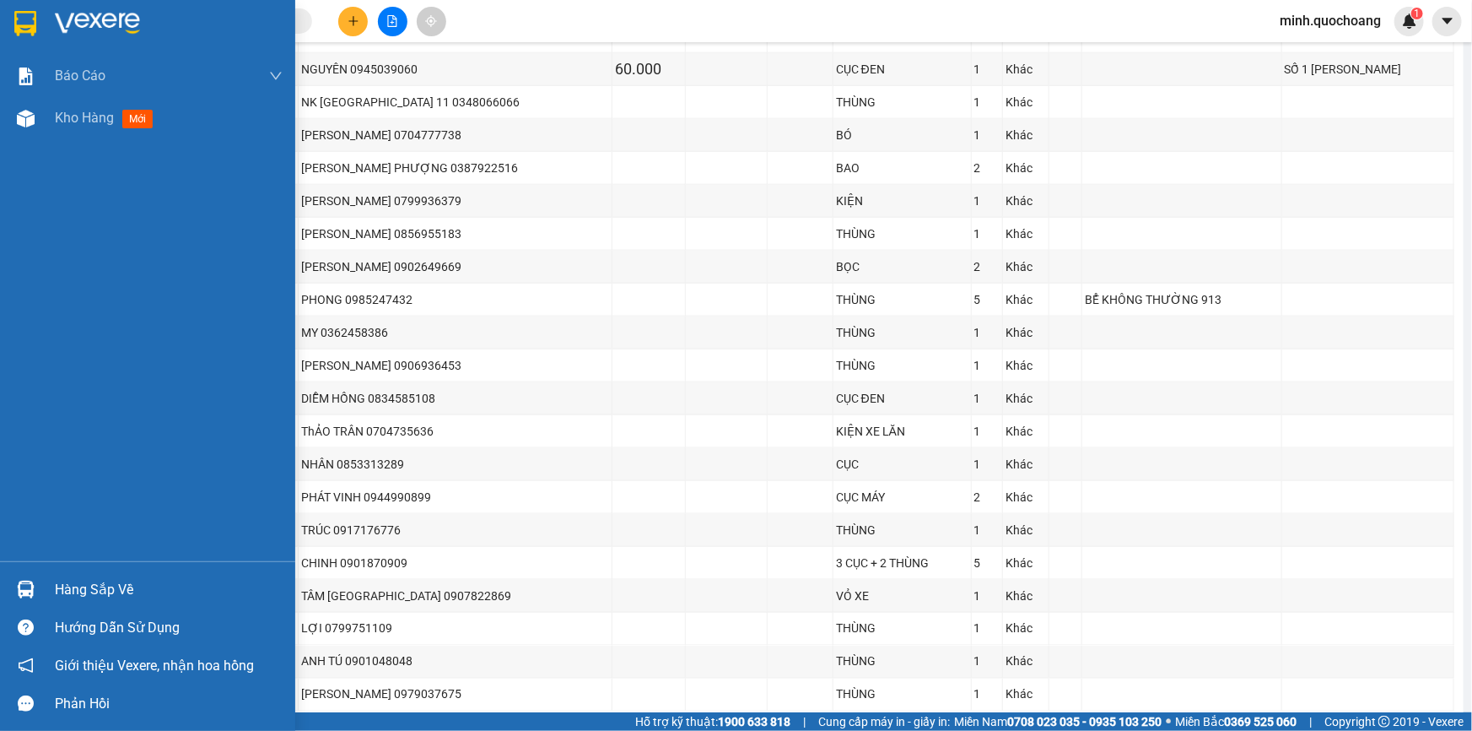
click at [59, 582] on div "Hàng sắp về" at bounding box center [169, 589] width 228 height 25
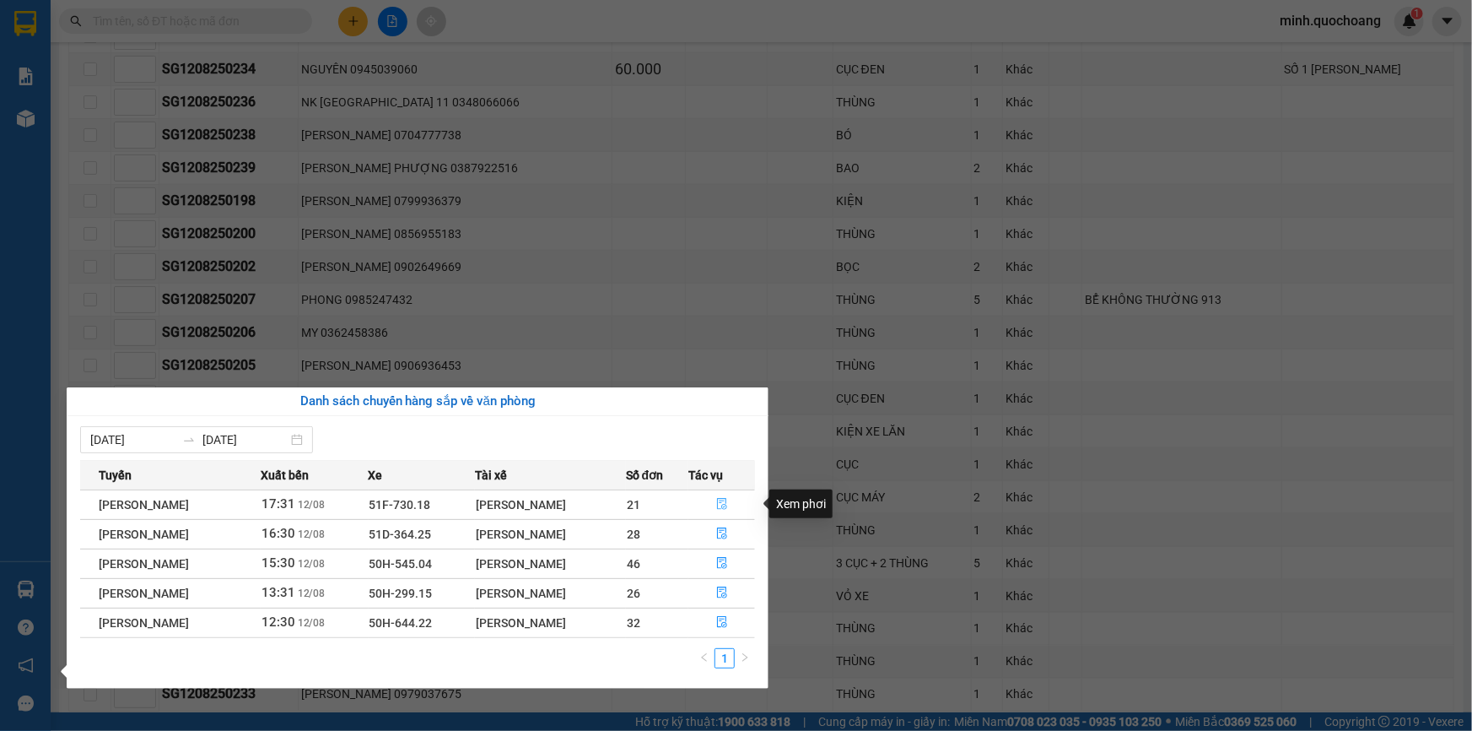
click at [726, 502] on icon "file-done" at bounding box center [722, 504] width 12 height 12
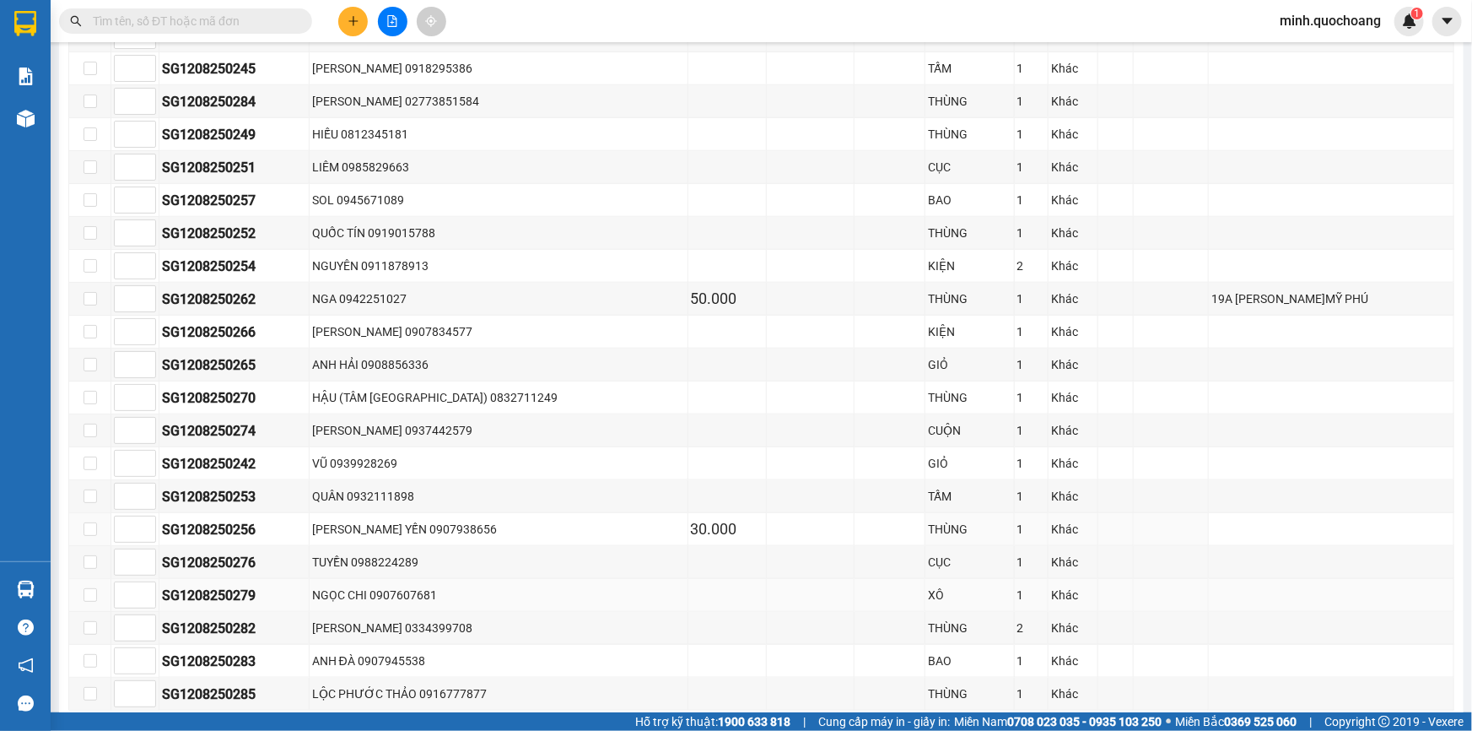
scroll to position [829, 0]
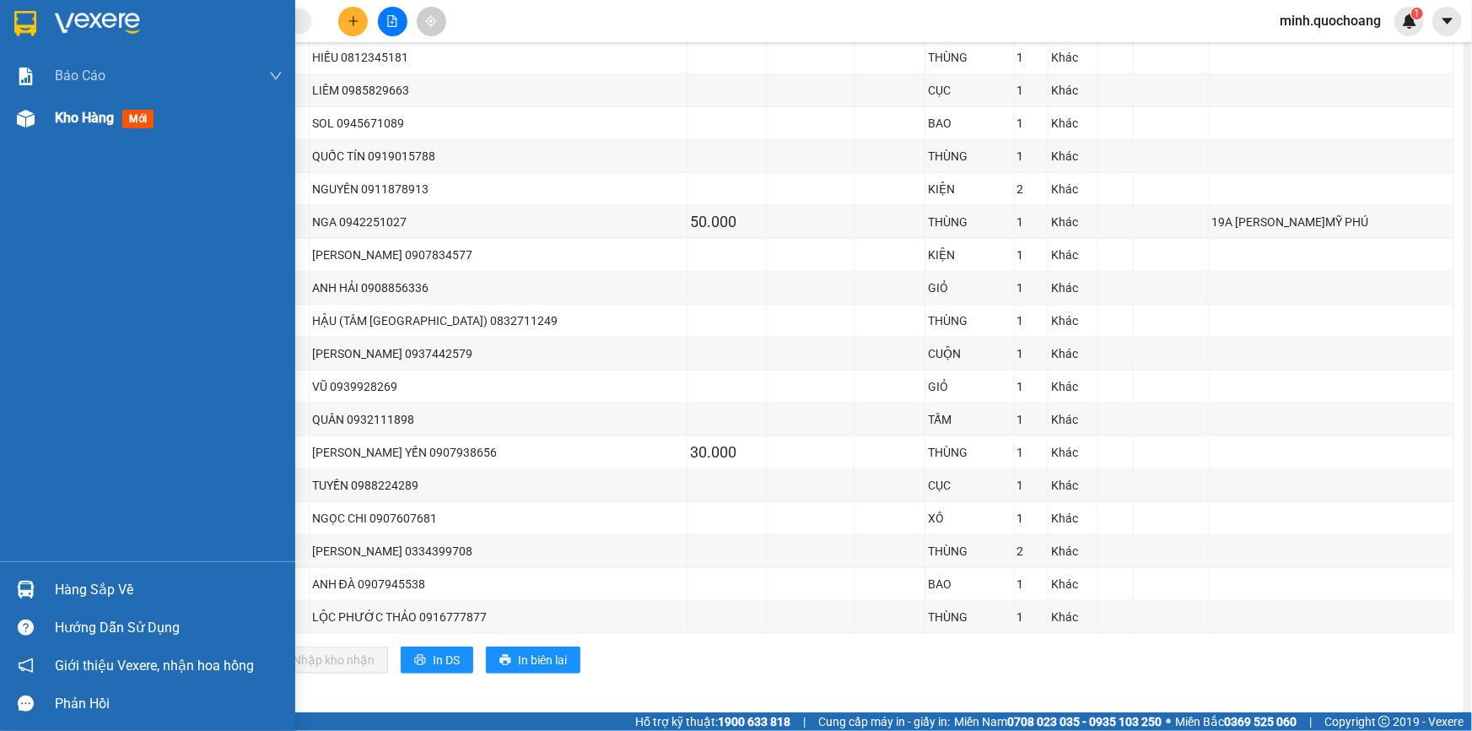
click at [45, 127] on div "Kho hàng mới" at bounding box center [147, 118] width 295 height 42
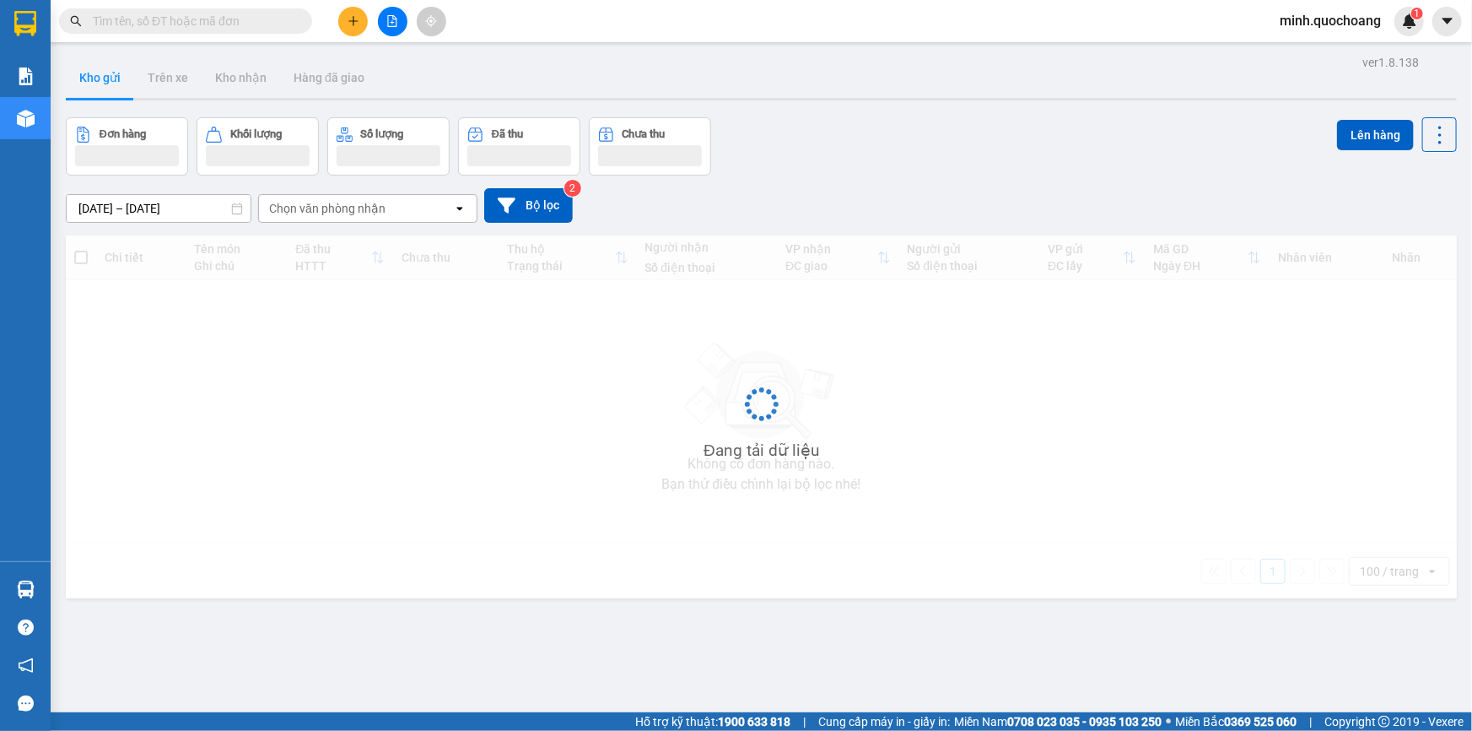
click at [1027, 166] on div "Đơn hàng Khối lượng Số lượng Đã thu Chưa thu Lên hàng" at bounding box center [761, 146] width 1391 height 58
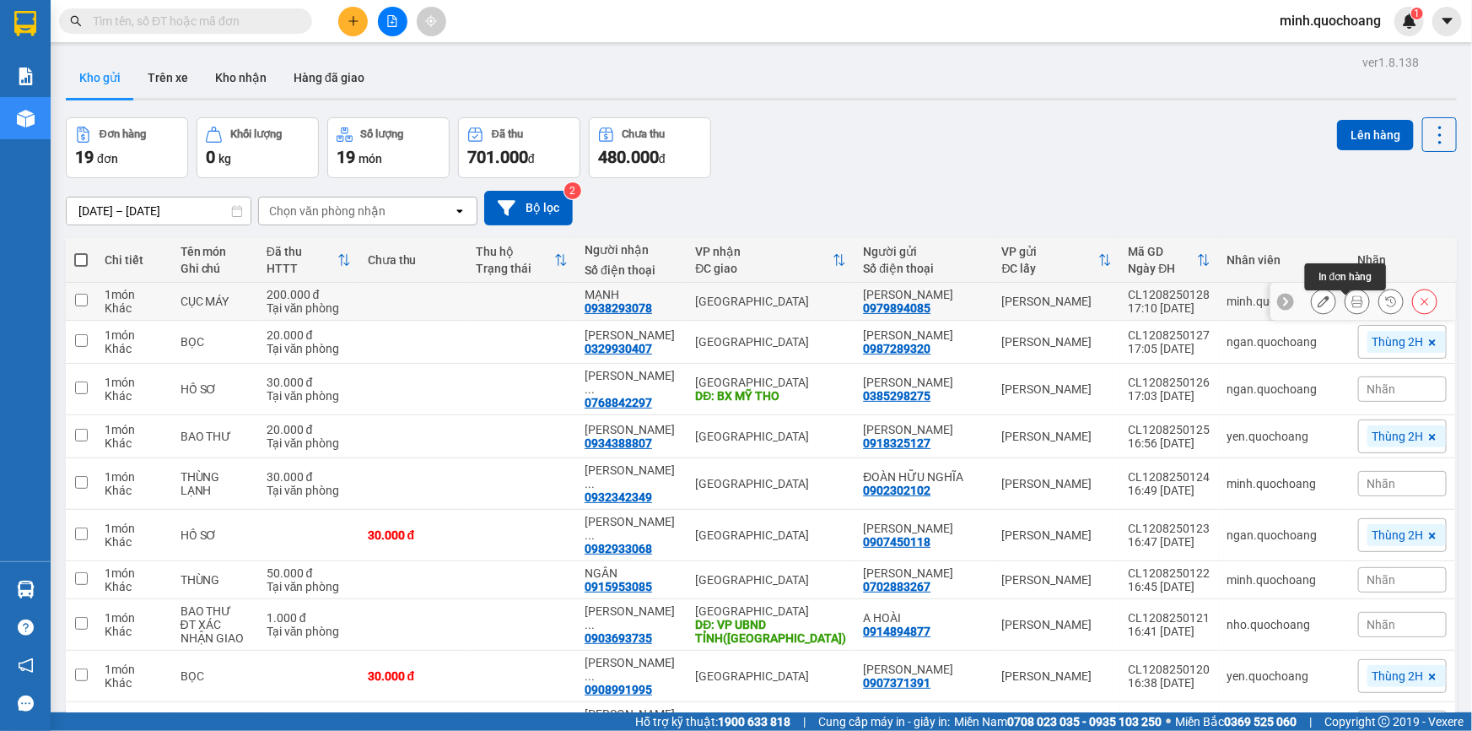
click at [1351, 306] on icon at bounding box center [1357, 301] width 12 height 12
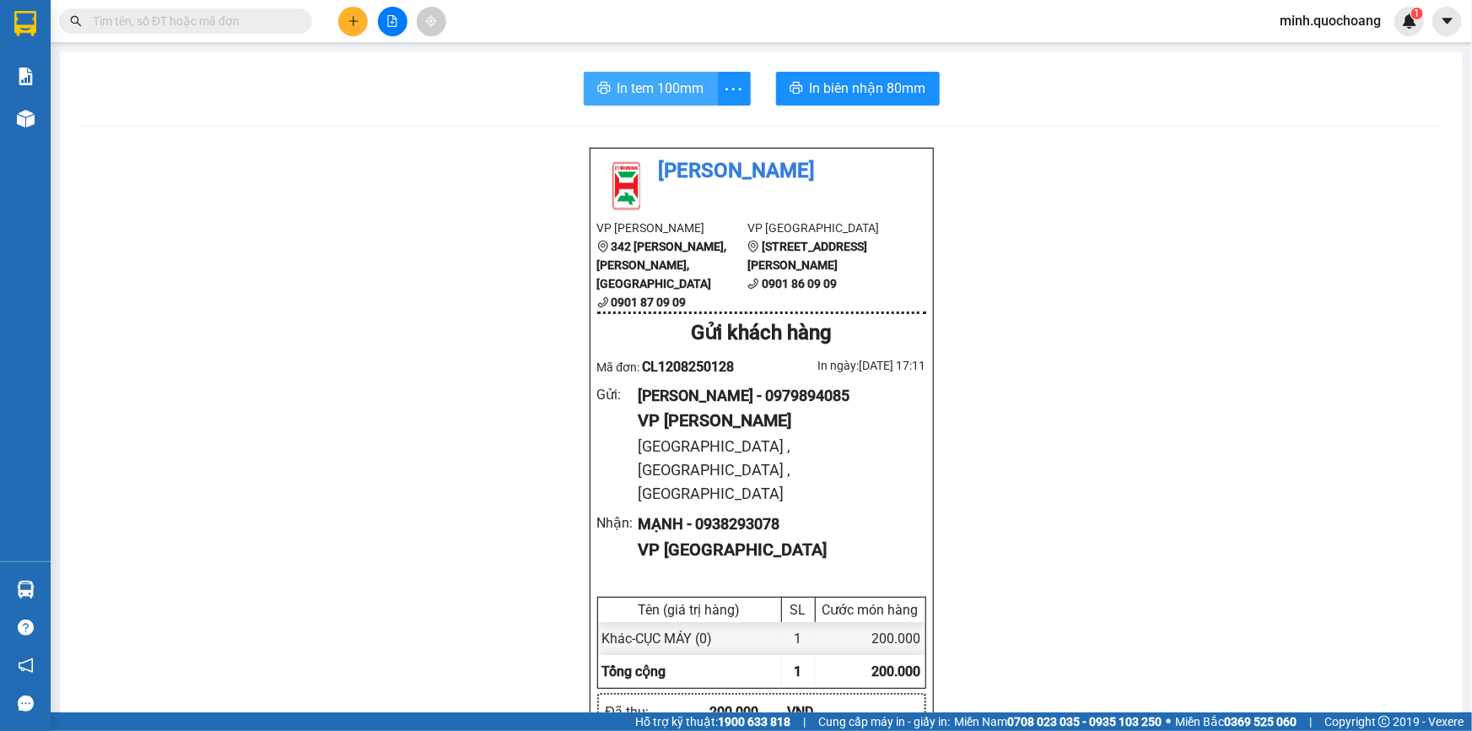
click at [658, 85] on span "In tem 100mm" at bounding box center [661, 88] width 87 height 21
click at [821, 94] on span "In biên nhận 80mm" at bounding box center [868, 88] width 116 height 21
click at [275, 28] on input "text" at bounding box center [192, 21] width 199 height 19
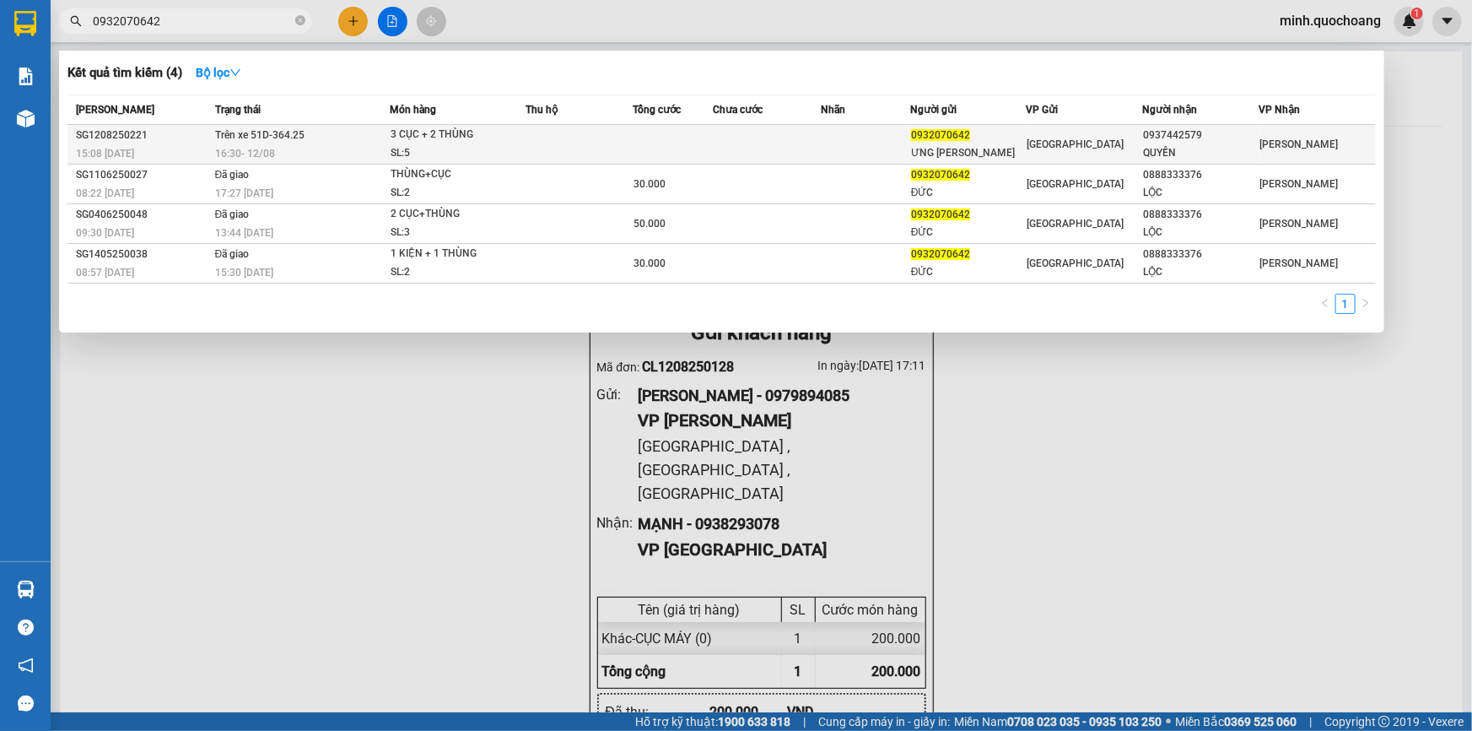
type input "0932070642"
click at [337, 141] on td "Trên xe 51D-364.25 16:30 - 12/08" at bounding box center [300, 145] width 179 height 40
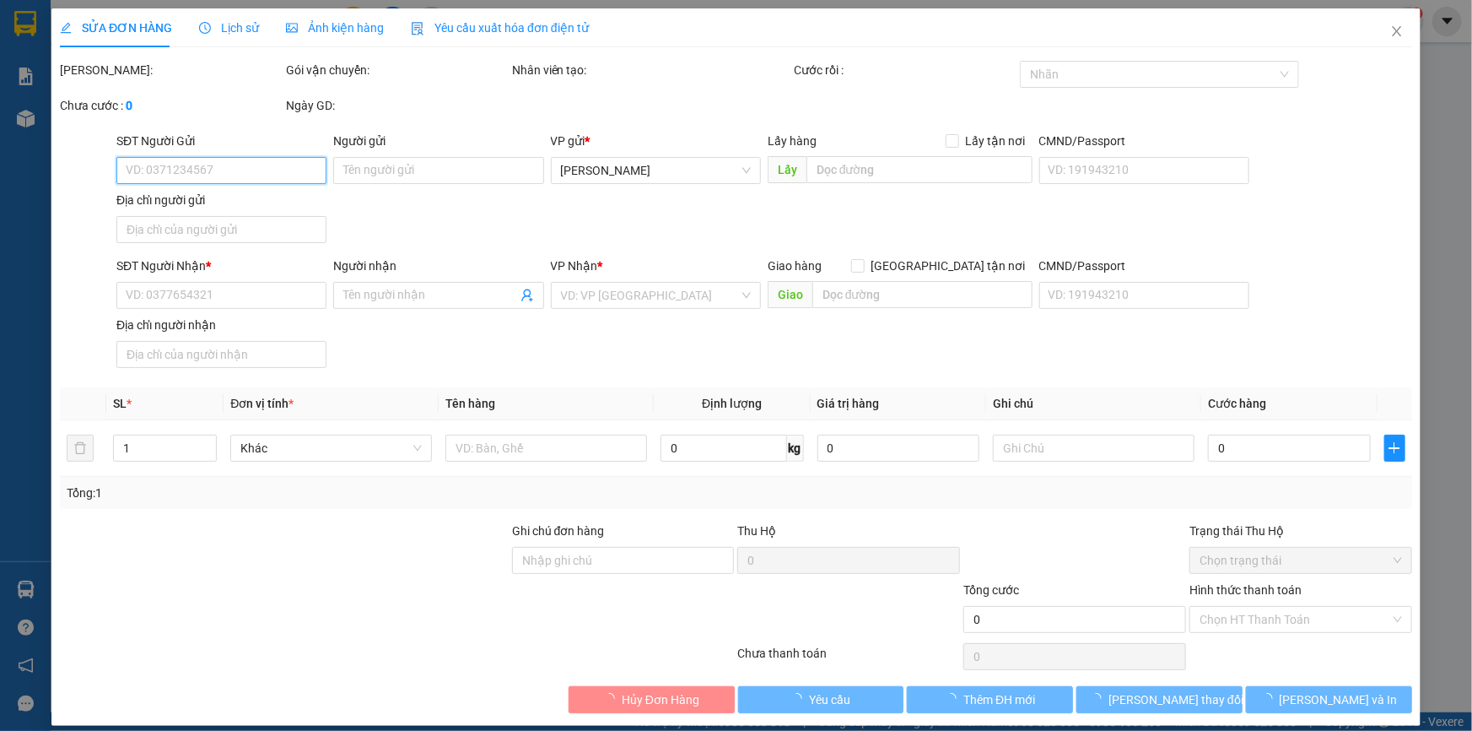
type input "0932070642"
type input "ƯNG TRẦN ĐỨC"
type input "158 PHAN ANH P.PHÚ THẠNH QUẬN TÂN PHÚ HCM"
type input "0937442579"
type input "QUYỀN"
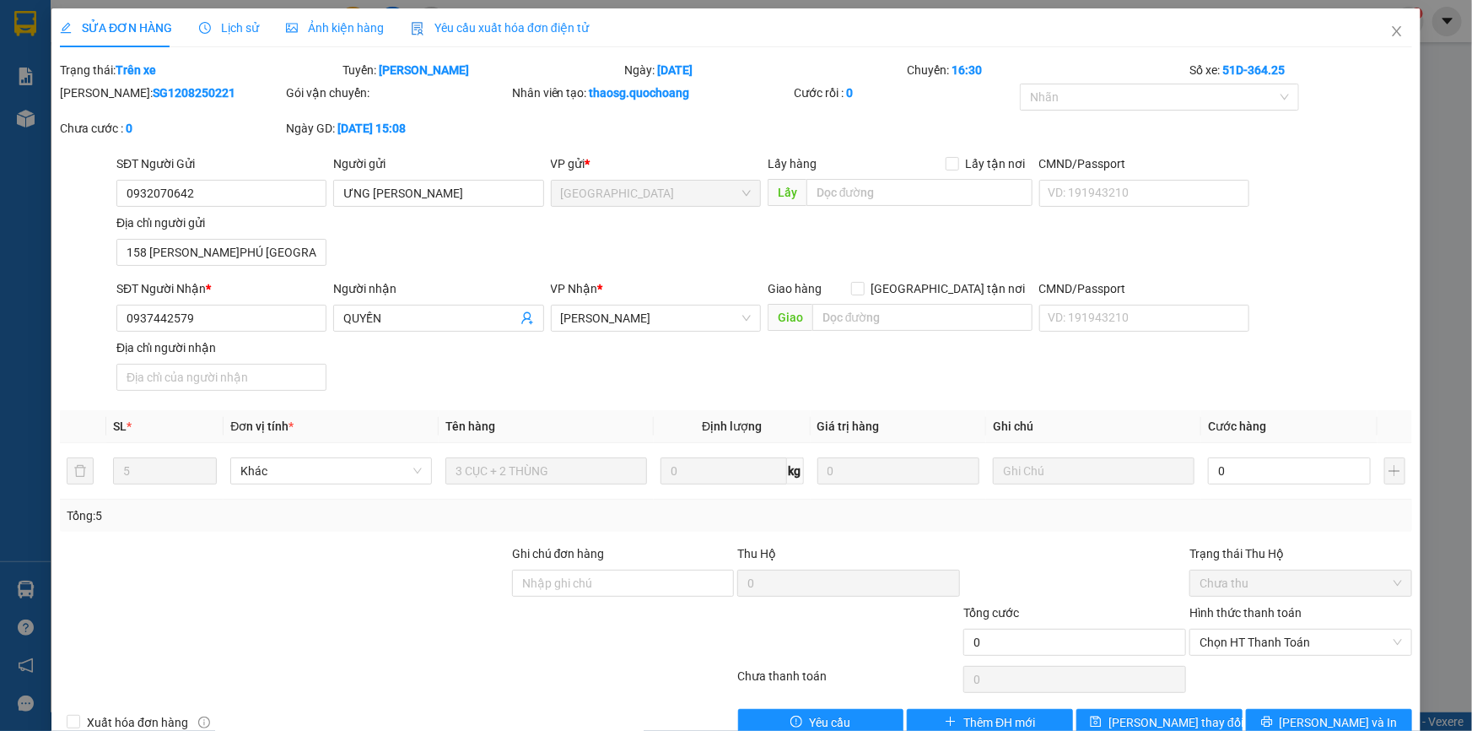
click at [251, 30] on span "Lịch sử" at bounding box center [229, 27] width 60 height 13
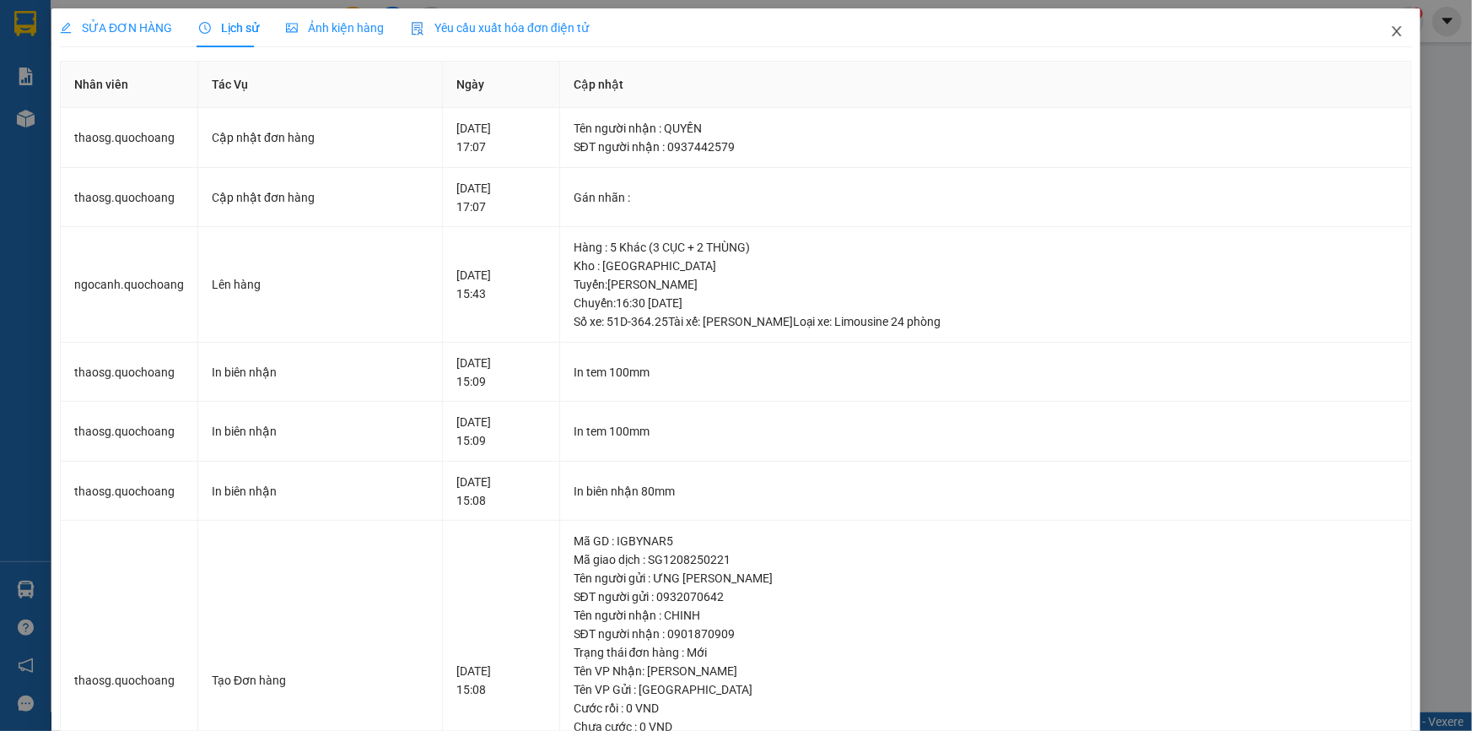
click at [1391, 24] on span "Close" at bounding box center [1396, 31] width 47 height 47
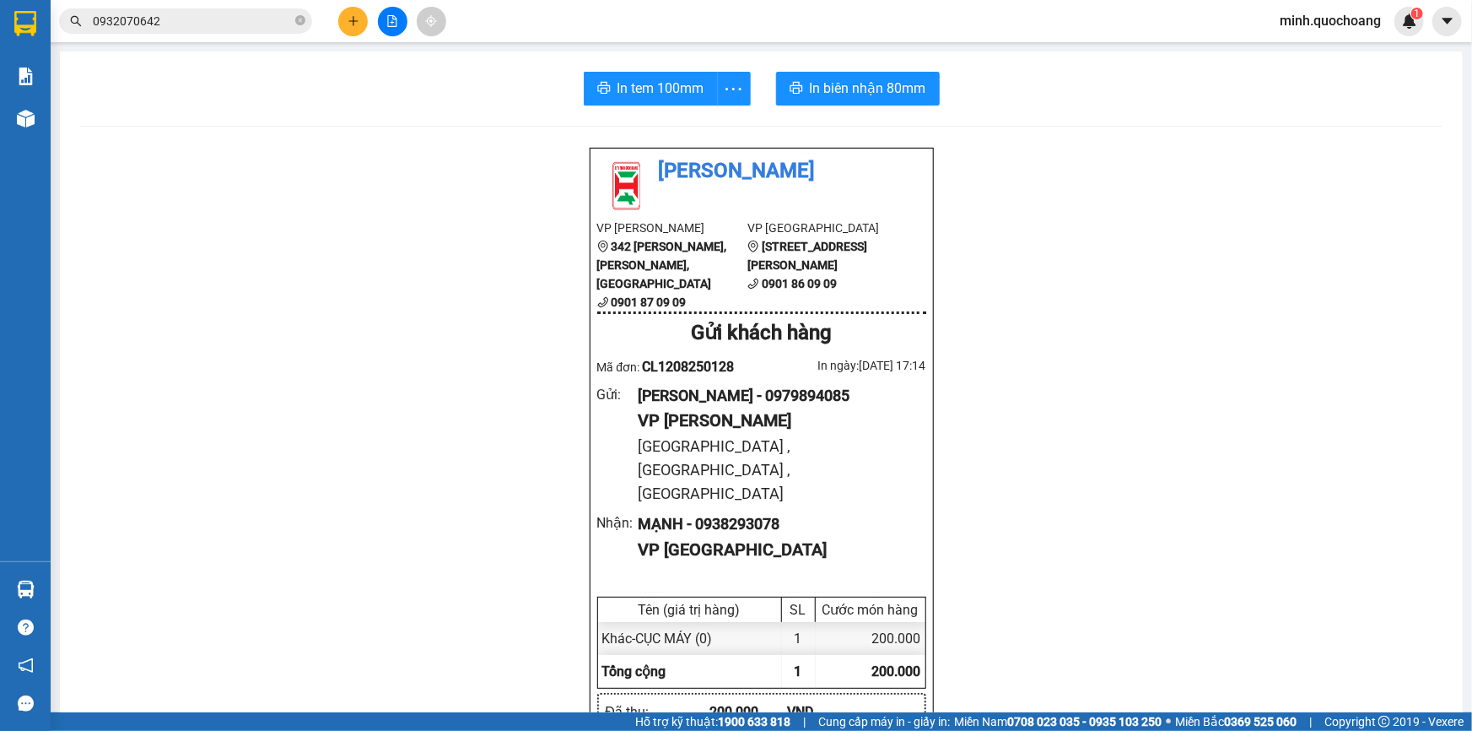
click at [212, 9] on span "0932070642" at bounding box center [185, 20] width 253 height 25
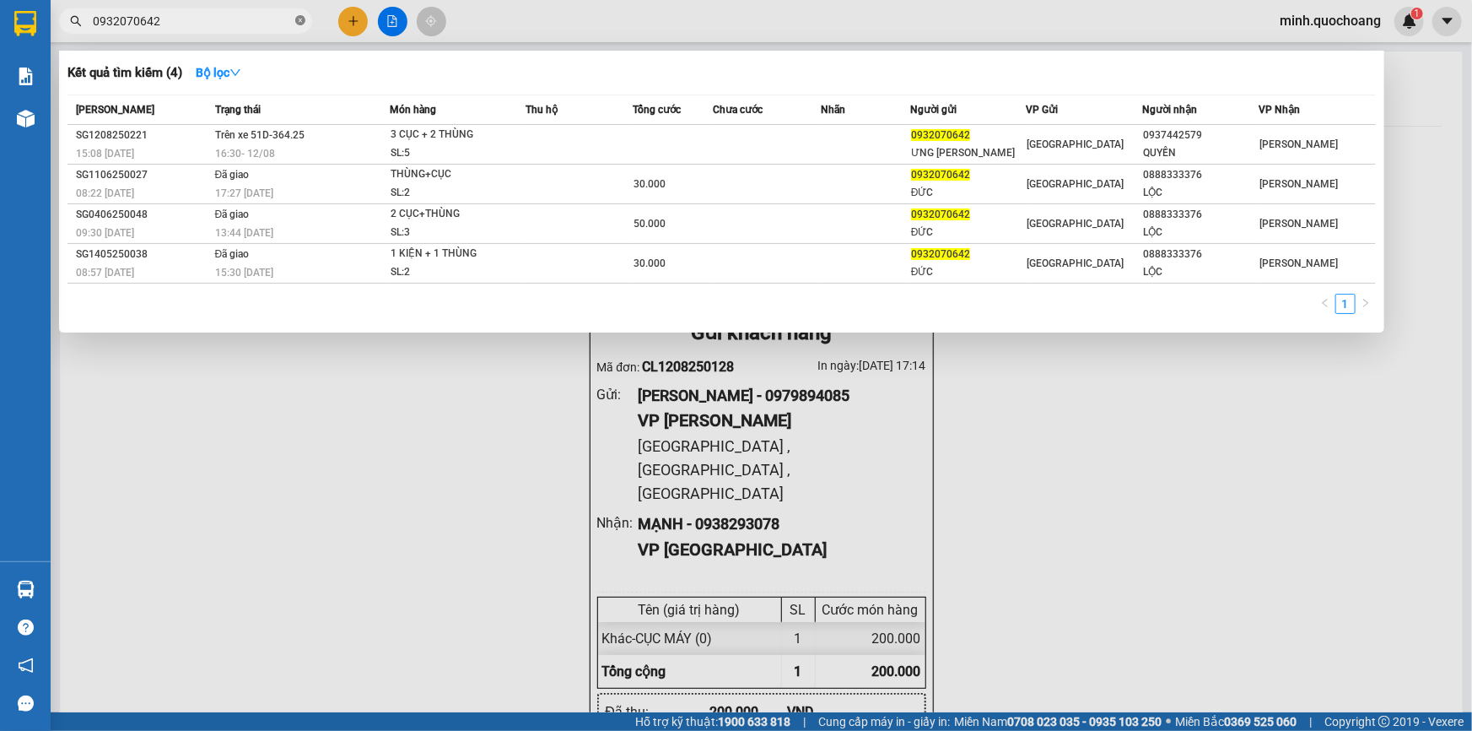
click at [302, 19] on icon "close-circle" at bounding box center [300, 20] width 10 height 10
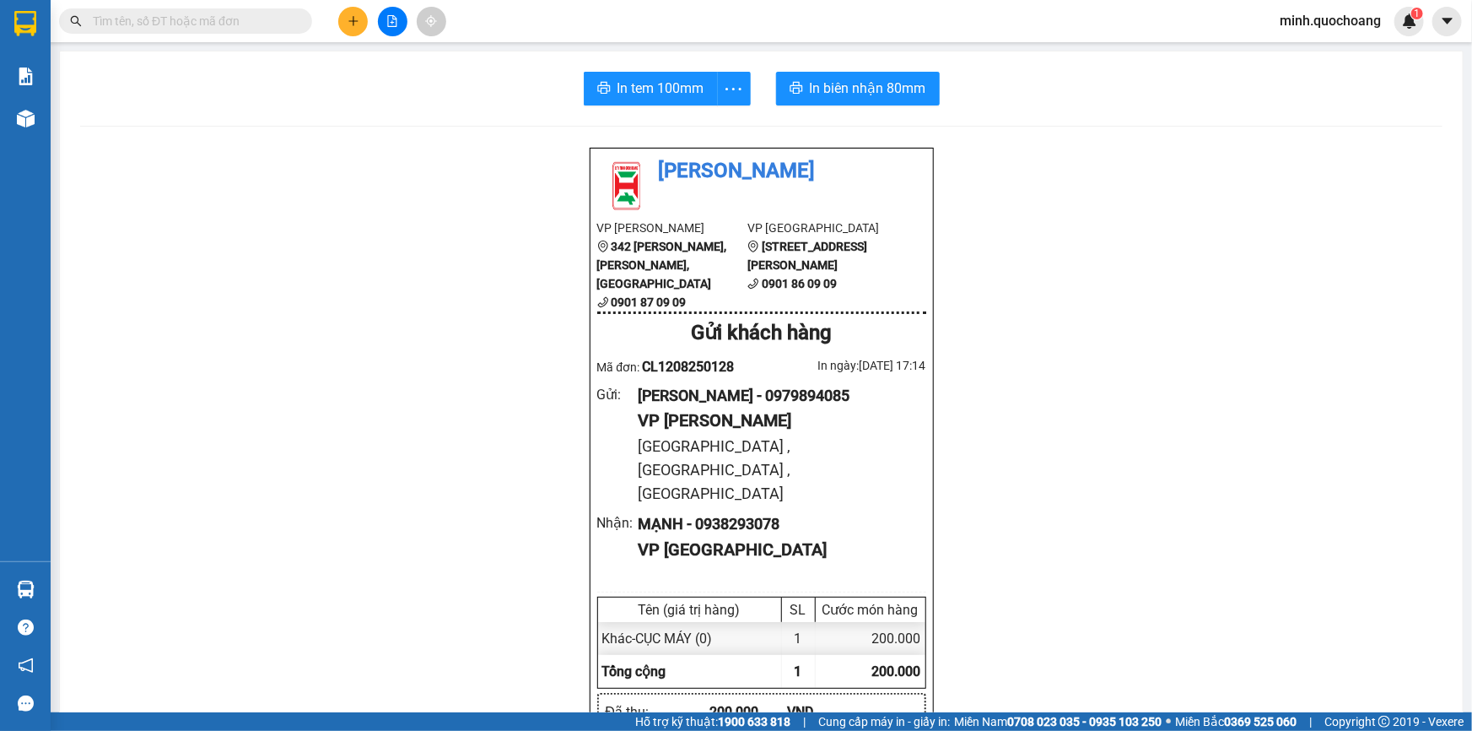
click at [251, 28] on input "text" at bounding box center [192, 21] width 199 height 19
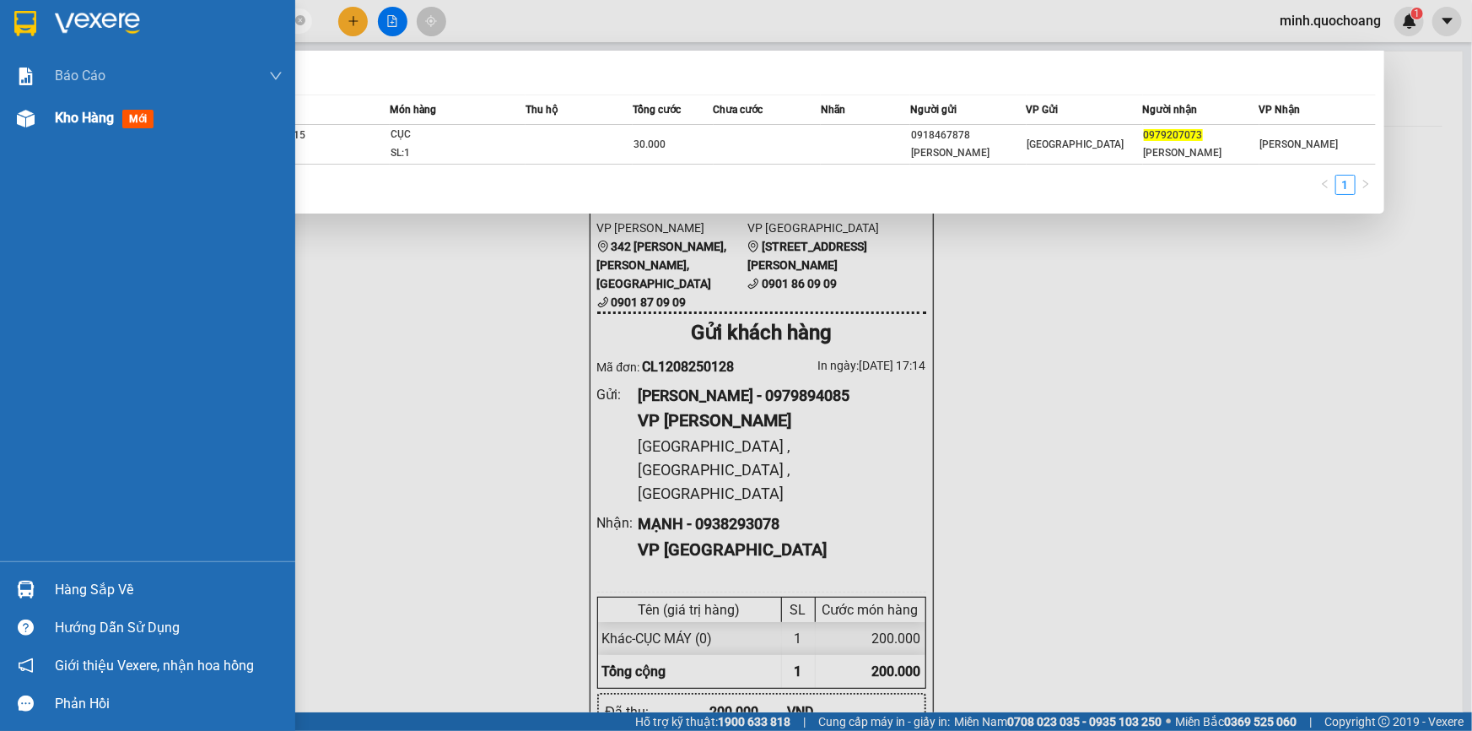
type input "0979207073"
click at [35, 121] on div at bounding box center [26, 119] width 30 height 30
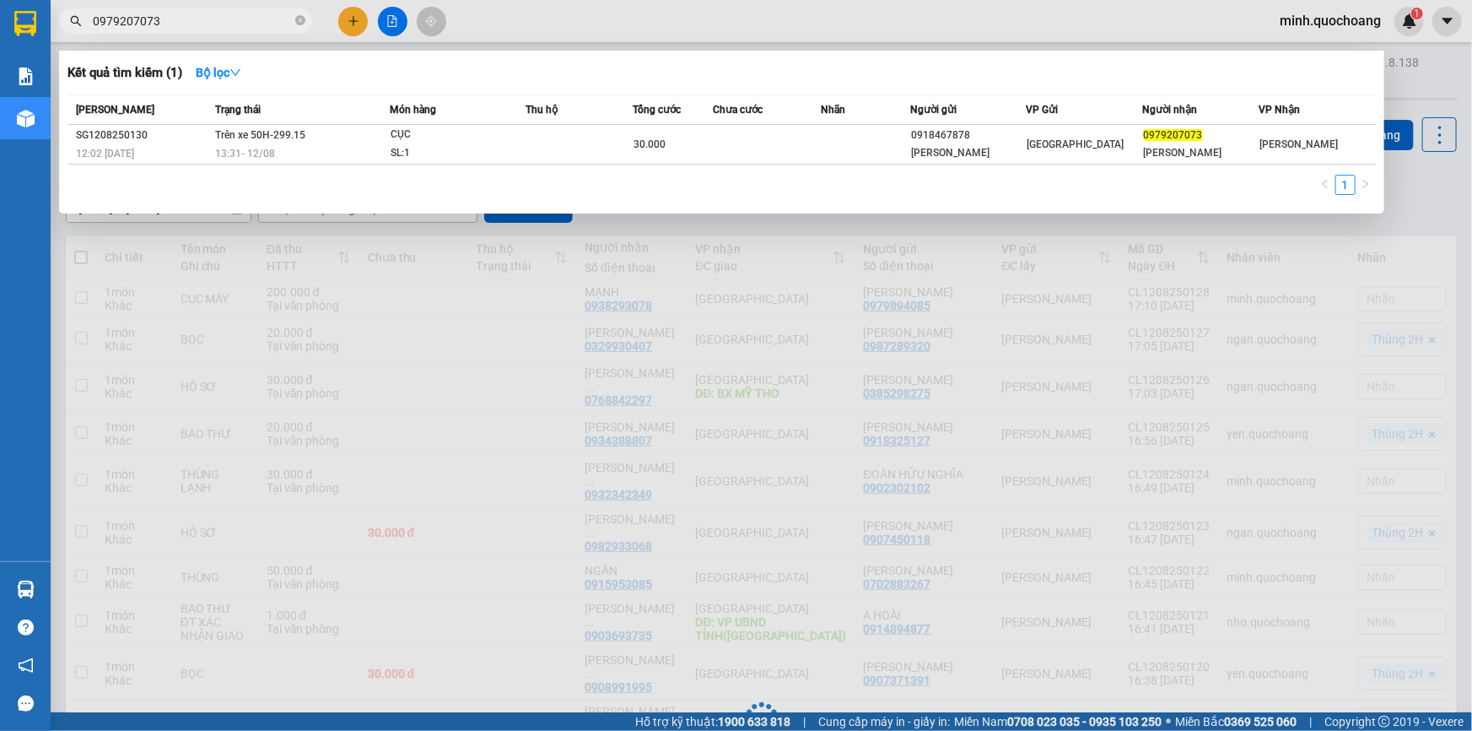
click at [501, 504] on div at bounding box center [736, 365] width 1472 height 731
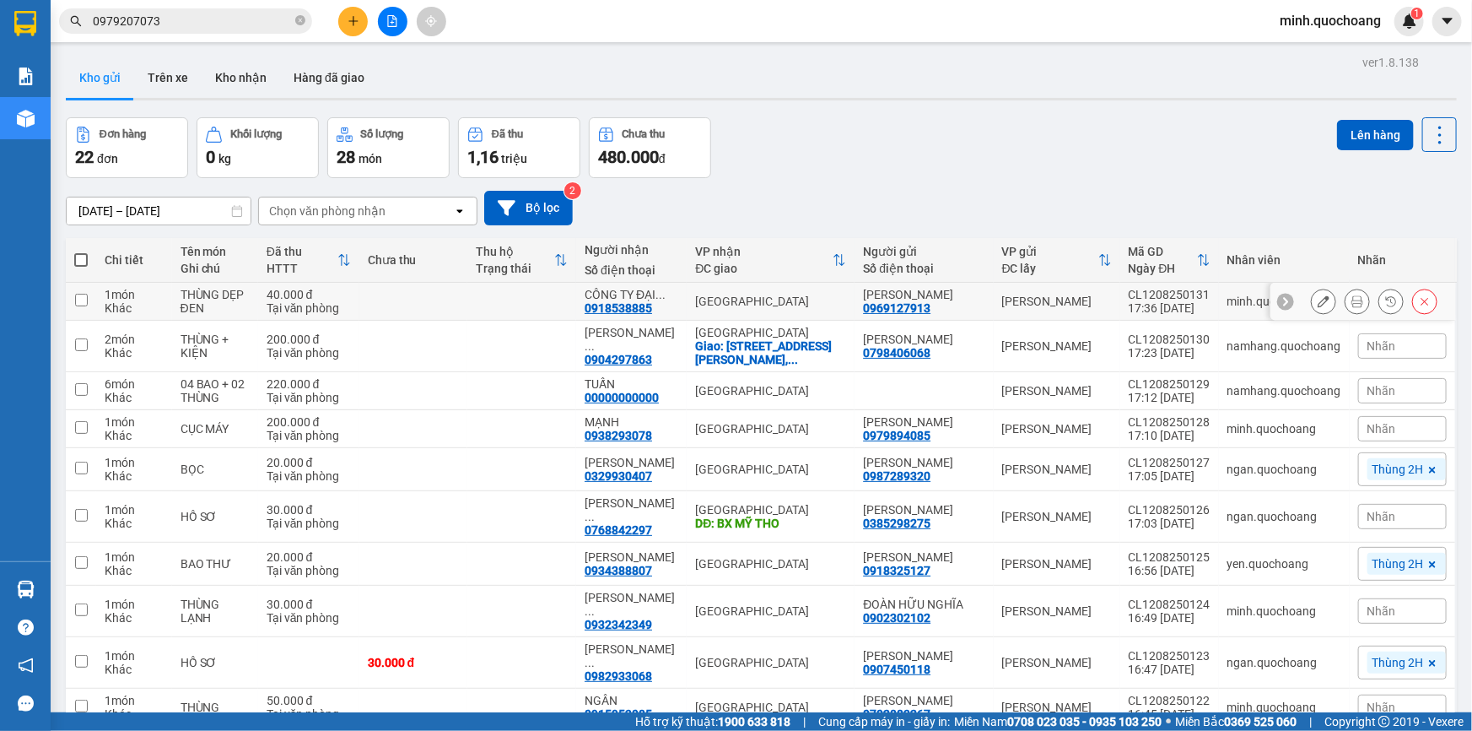
click at [1351, 299] on icon at bounding box center [1357, 301] width 12 height 12
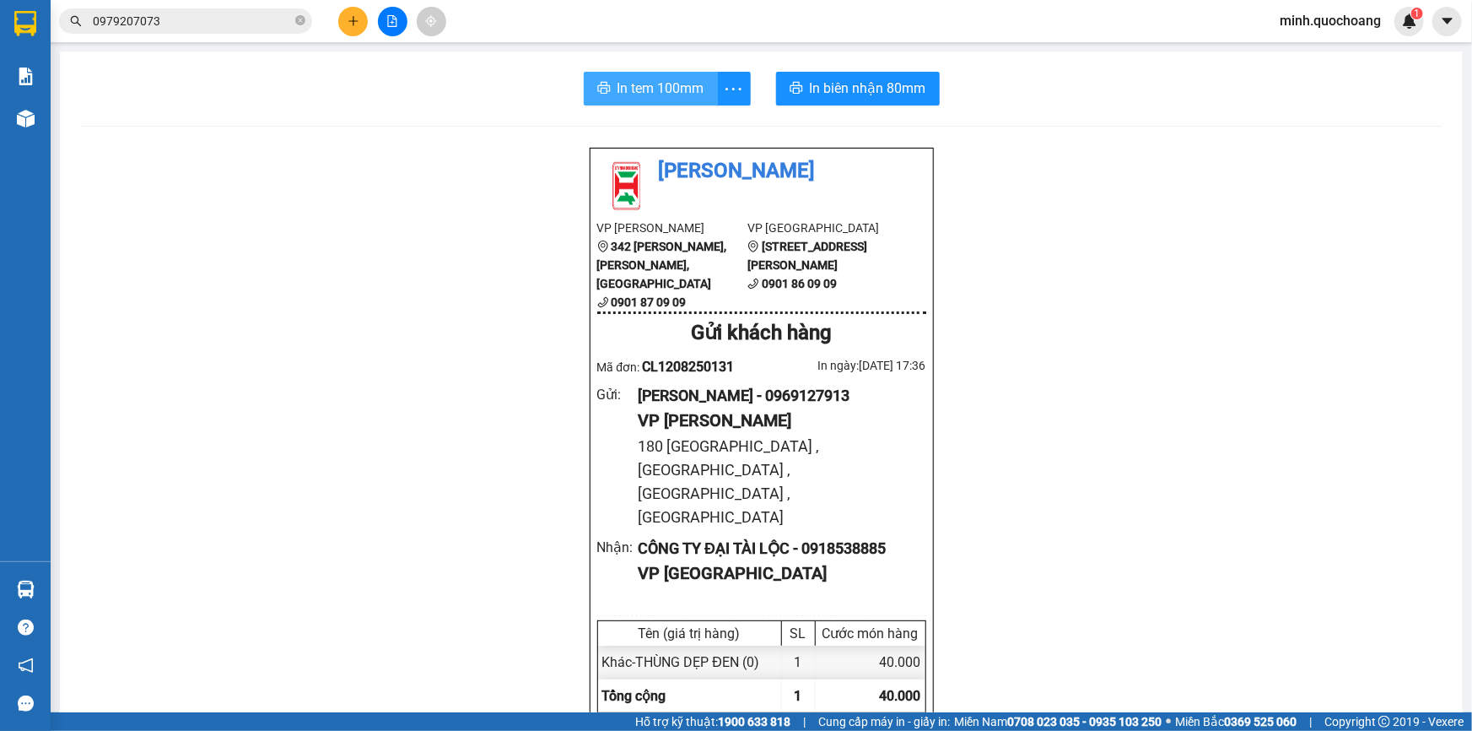
click at [618, 78] on span "In tem 100mm" at bounding box center [661, 88] width 87 height 21
click at [834, 93] on span "In biên nhận 80mm" at bounding box center [868, 88] width 116 height 21
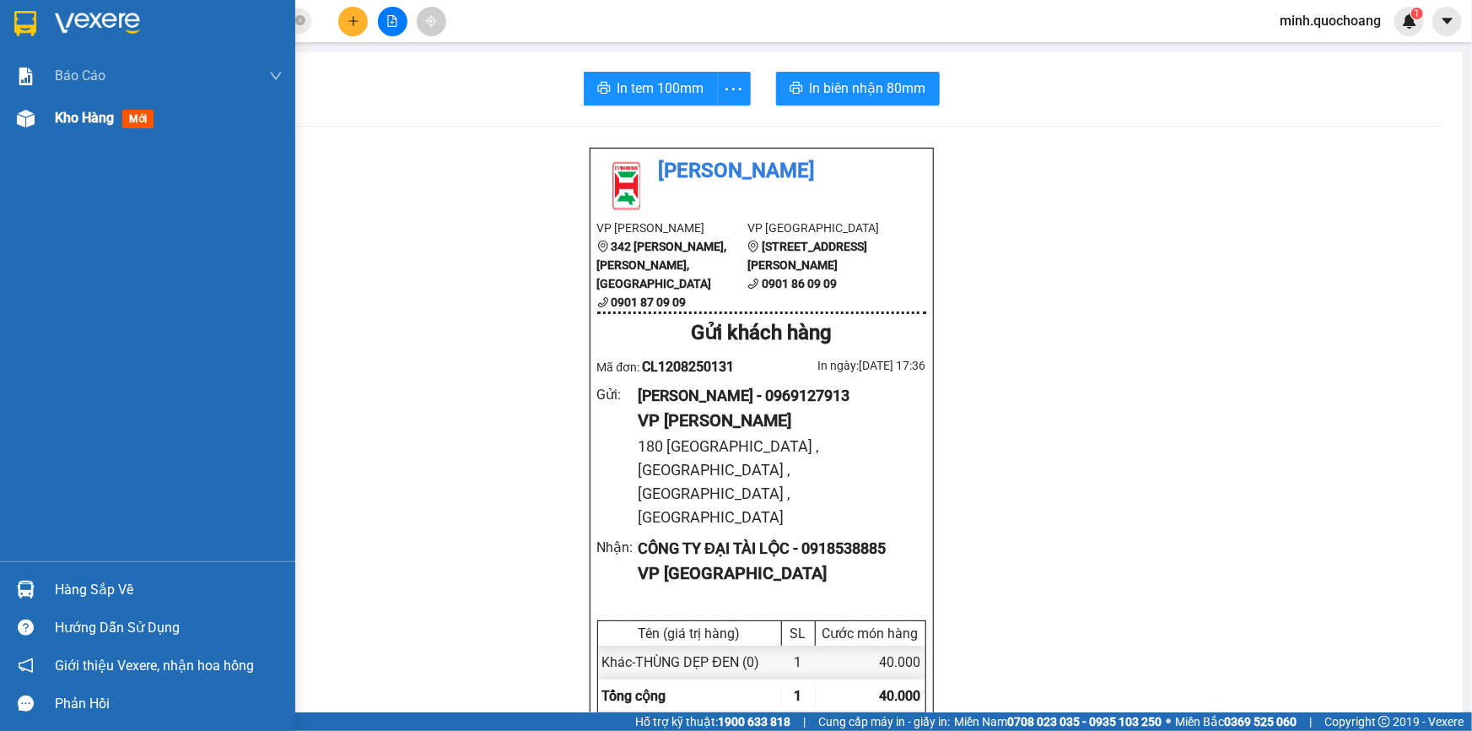
click at [41, 113] on div "Kho hàng mới" at bounding box center [147, 118] width 295 height 42
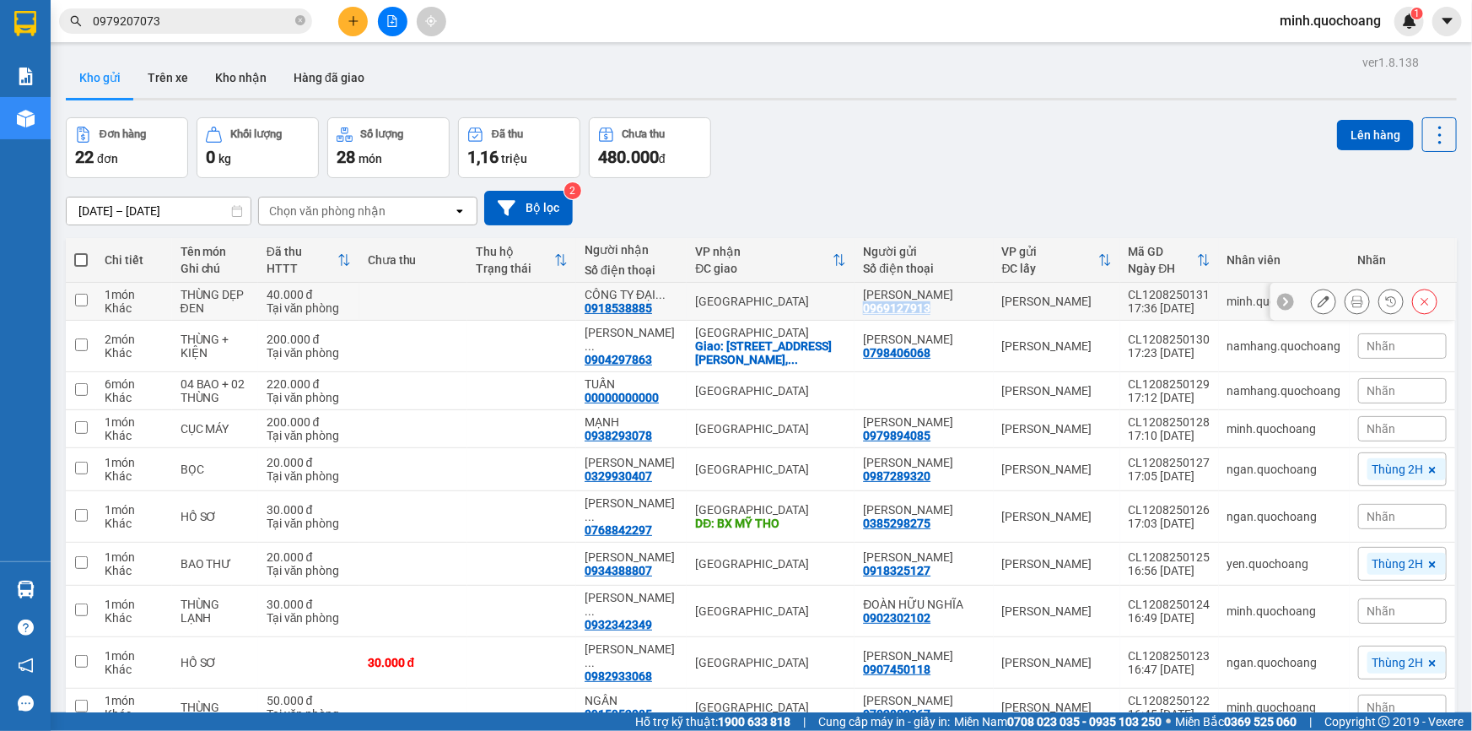
drag, startPoint x: 889, startPoint y: 310, endPoint x: 979, endPoint y: 310, distance: 89.4
click at [979, 310] on div "TRẦN ANH TUẤN 0969127913" at bounding box center [923, 301] width 121 height 27
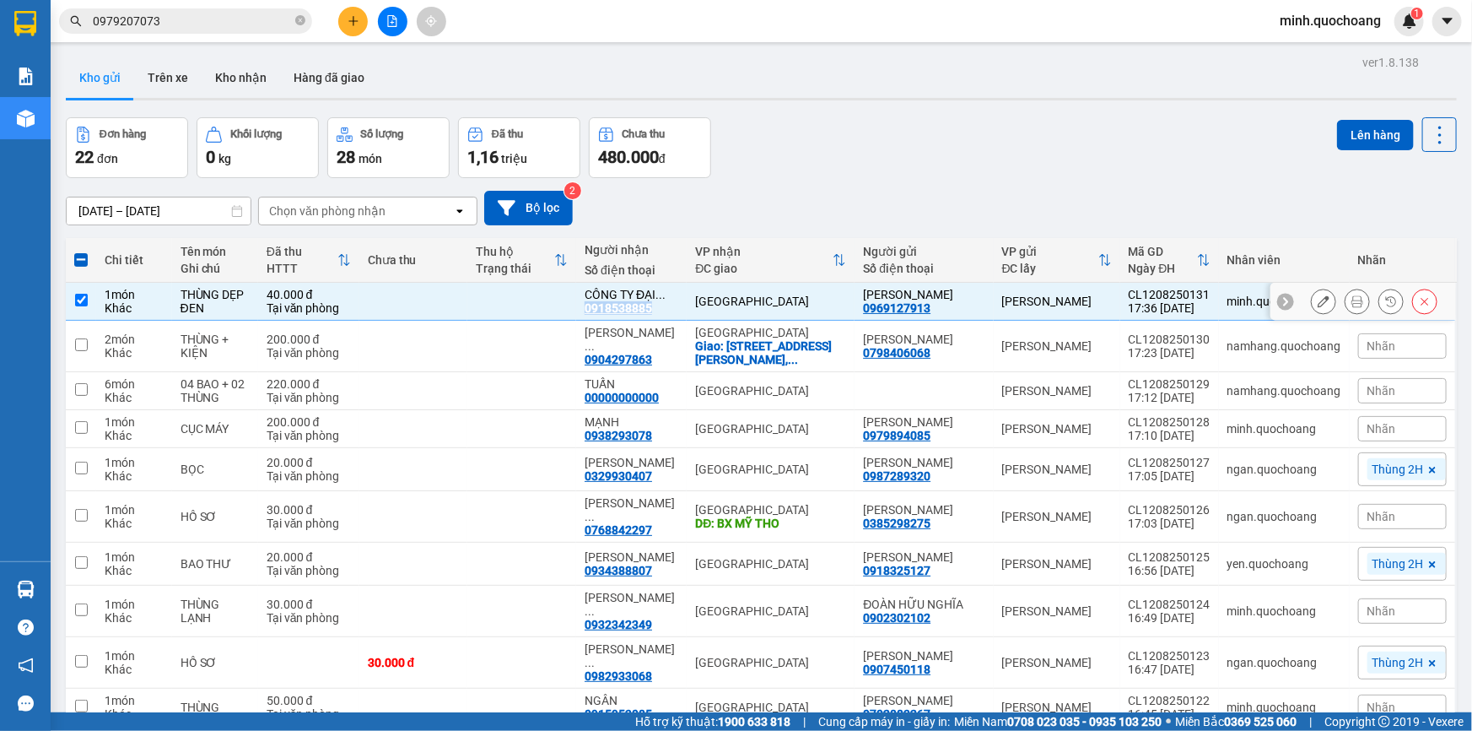
drag, startPoint x: 645, startPoint y: 308, endPoint x: 712, endPoint y: 310, distance: 66.7
click at [678, 310] on div "CÔNG TY ĐẠI ... 0918538885" at bounding box center [632, 301] width 94 height 27
checkbox input "false"
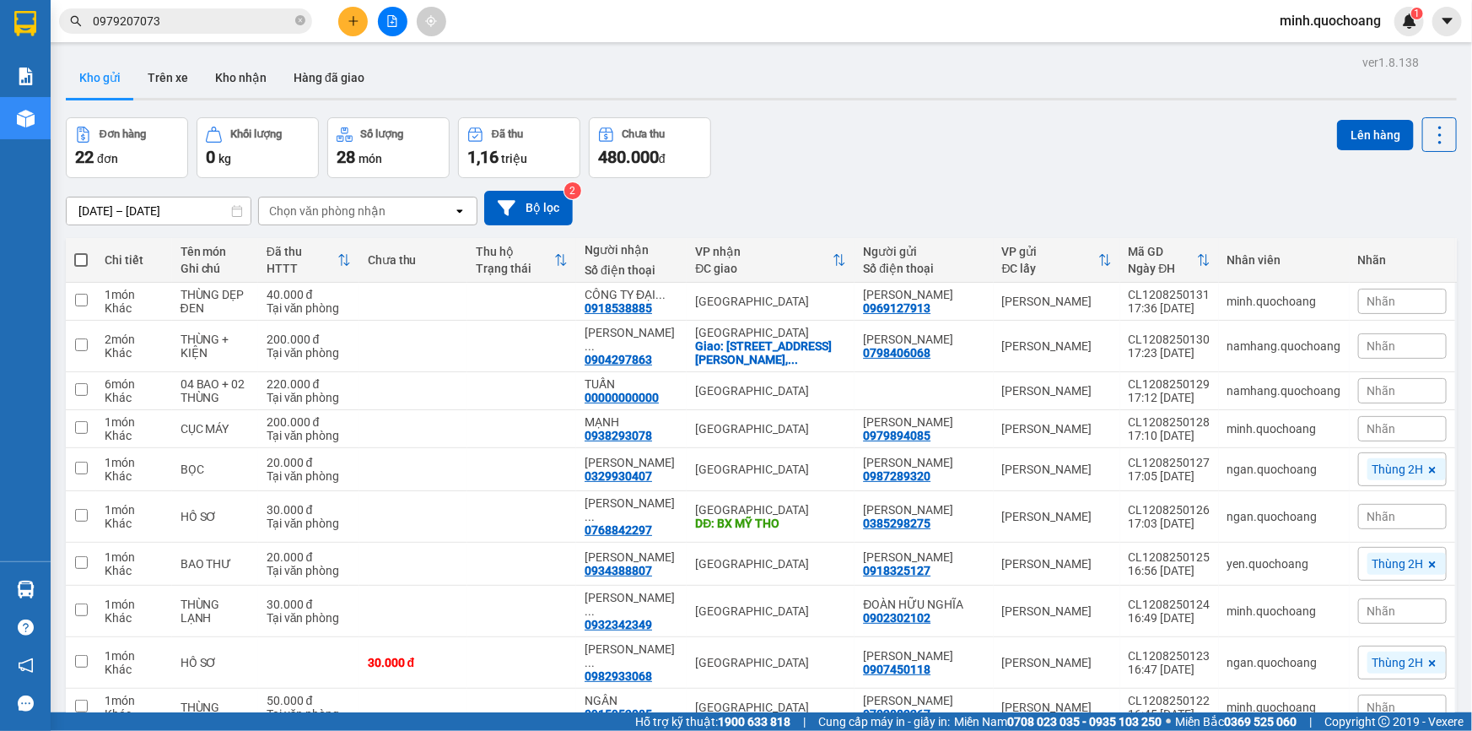
click at [1011, 148] on div "Đơn hàng 22 đơn Khối lượng 0 kg Số lượng 28 món Đã thu 1,16 triệu Chưa thu 480.…" at bounding box center [761, 147] width 1391 height 61
click at [1367, 304] on span "Nhãn" at bounding box center [1381, 300] width 29 height 13
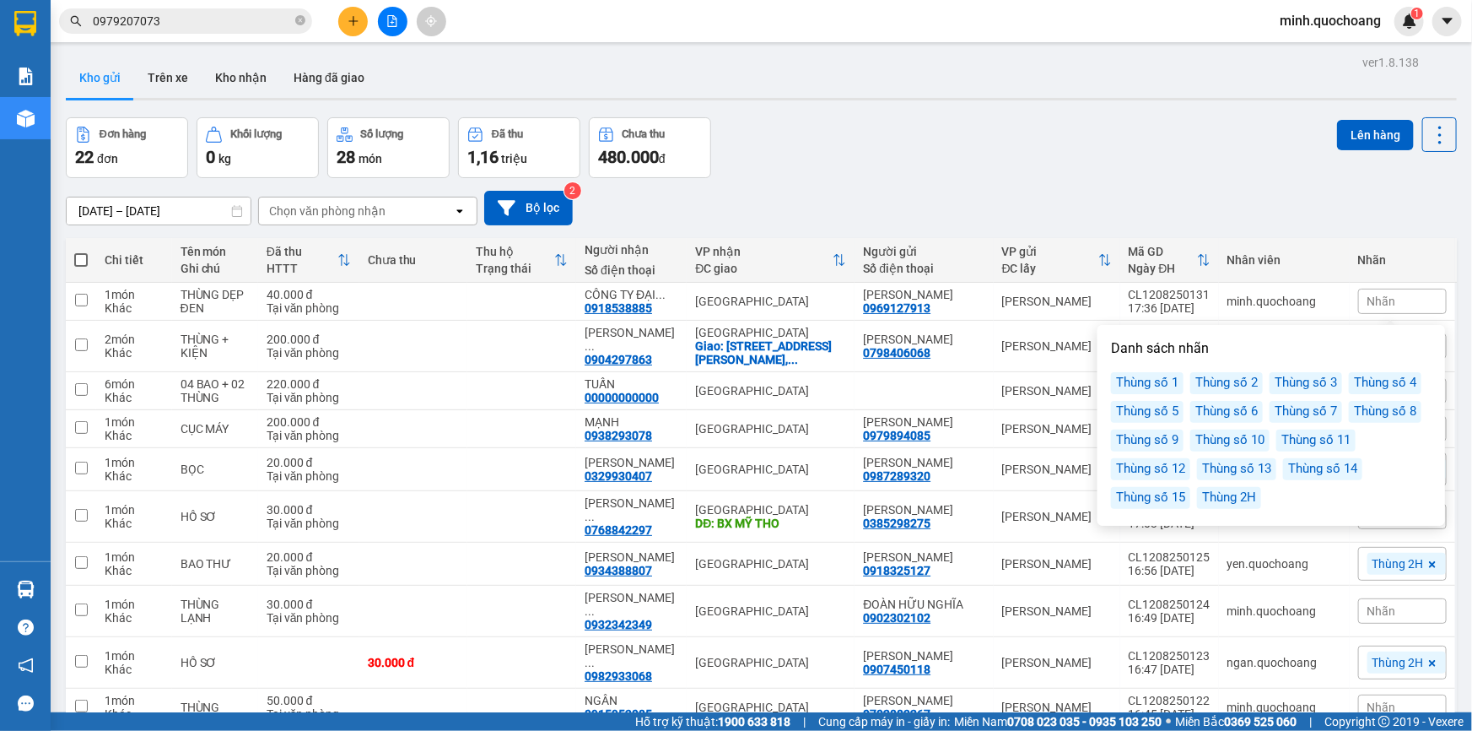
click at [1235, 504] on div "Thùng 2H" at bounding box center [1229, 498] width 64 height 22
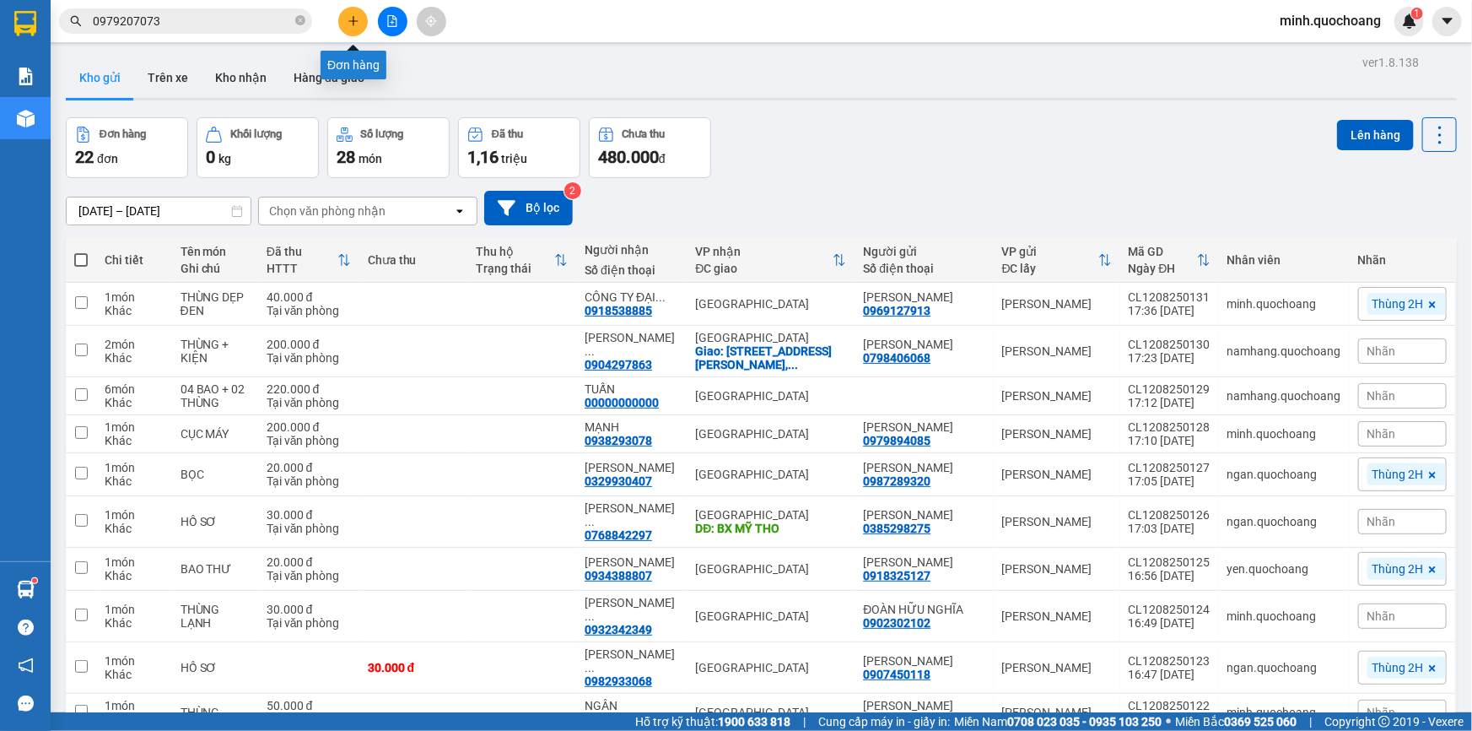
click at [348, 24] on icon "plus" at bounding box center [354, 21] width 12 height 12
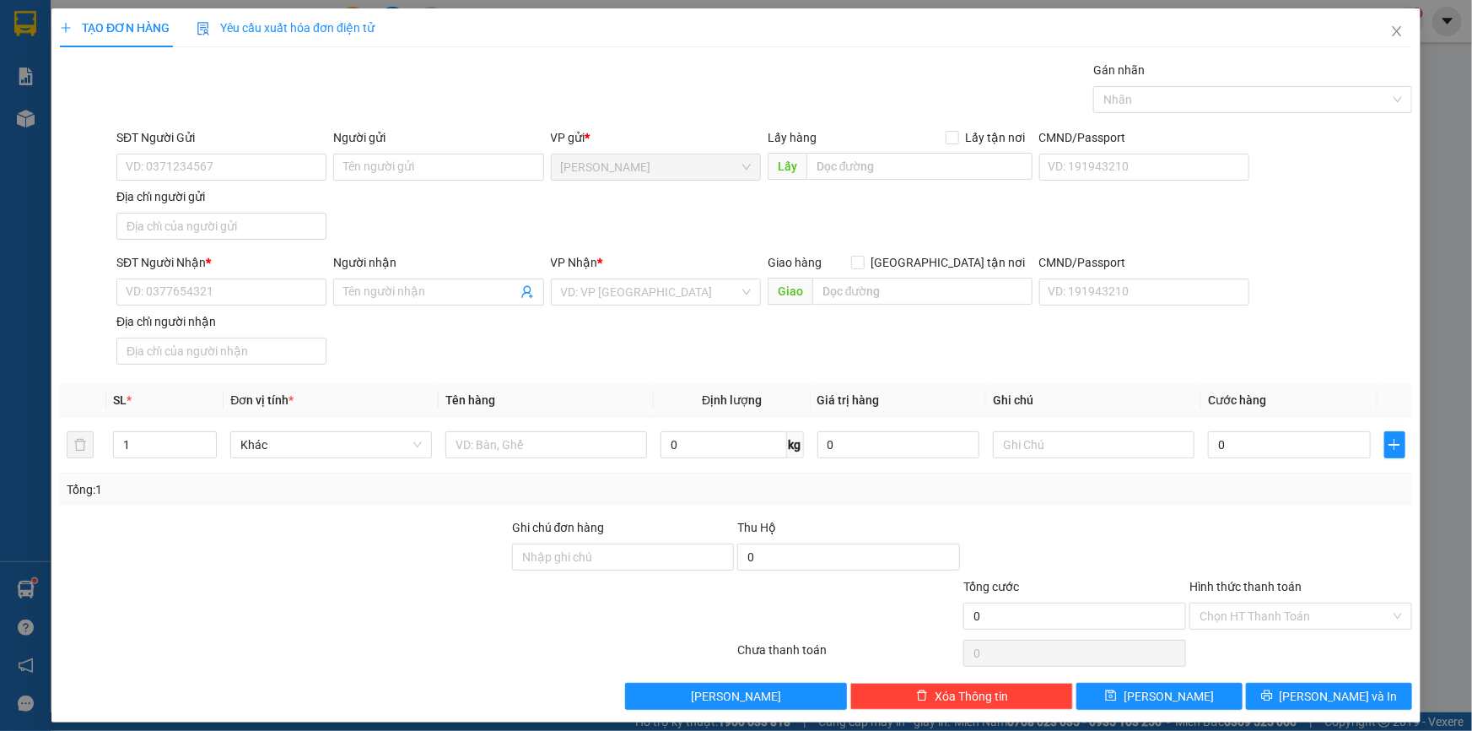
click at [177, 180] on div "SĐT Người Gửi VD: 0371234567" at bounding box center [221, 157] width 210 height 59
click at [172, 173] on input "SĐT Người Gửi" at bounding box center [221, 167] width 210 height 27
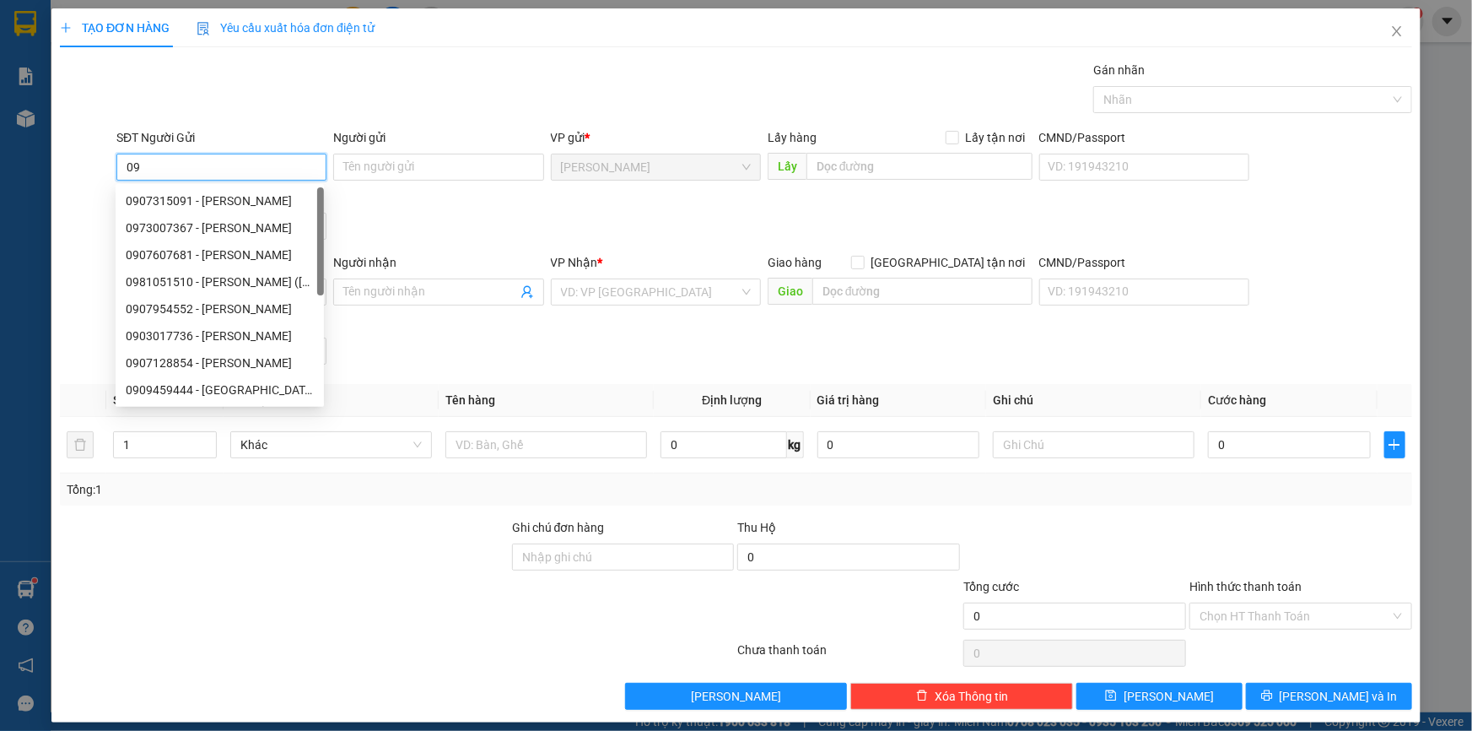
type input "0"
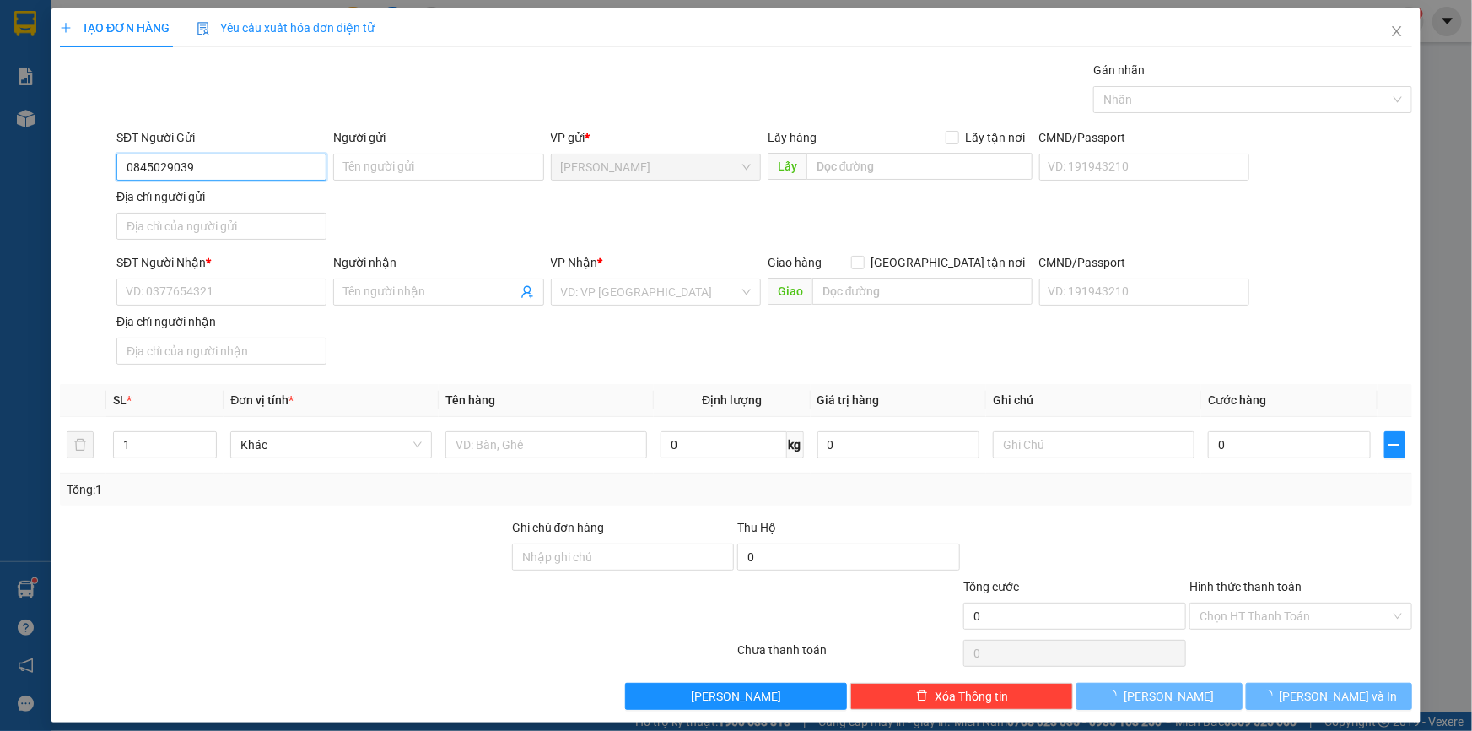
click at [254, 167] on input "0845029039" at bounding box center [221, 167] width 210 height 27
type input "0845029039"
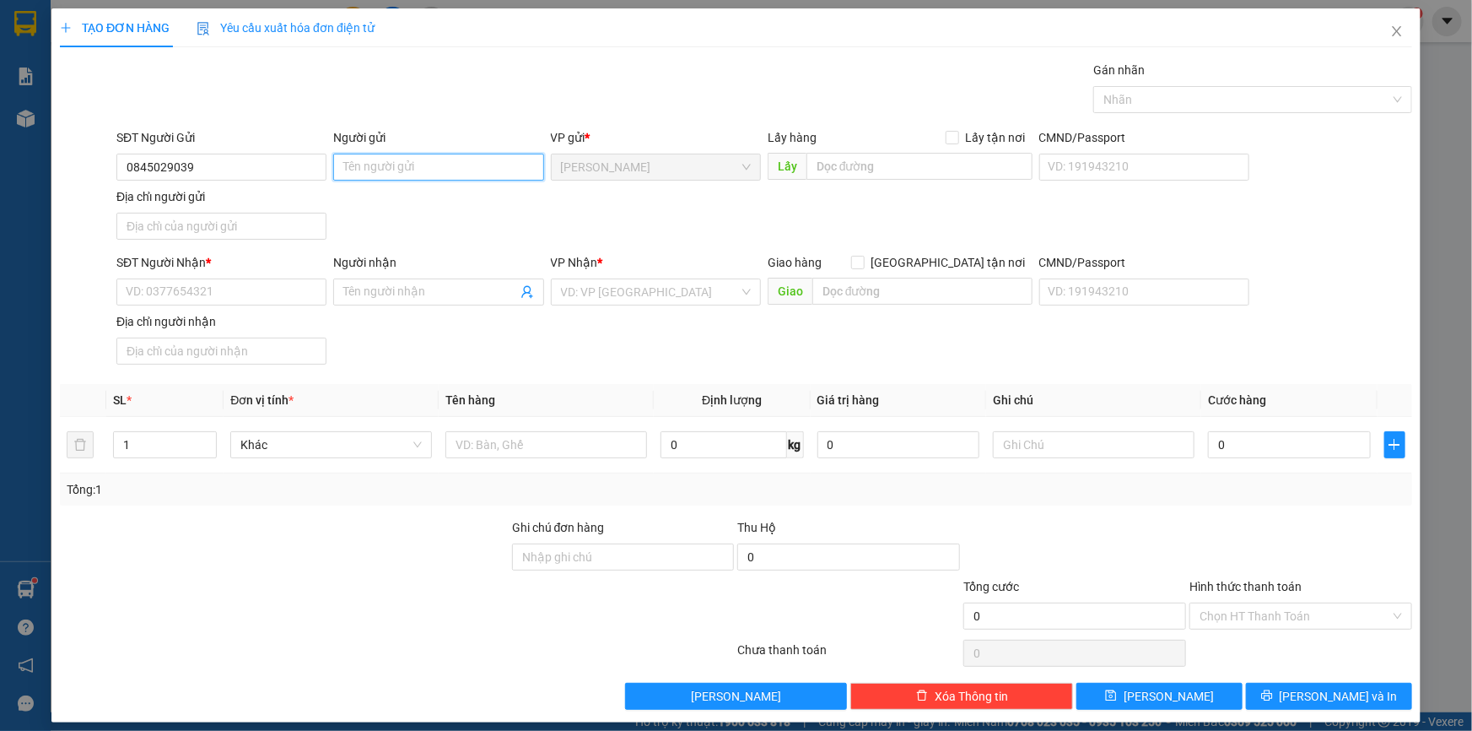
click at [380, 165] on input "Người gửi" at bounding box center [438, 167] width 210 height 27
type input "t"
type input "TRẦN THỊ MỸ HẠNH"
click at [183, 220] on input "Địa chỉ người gửi" at bounding box center [221, 226] width 210 height 27
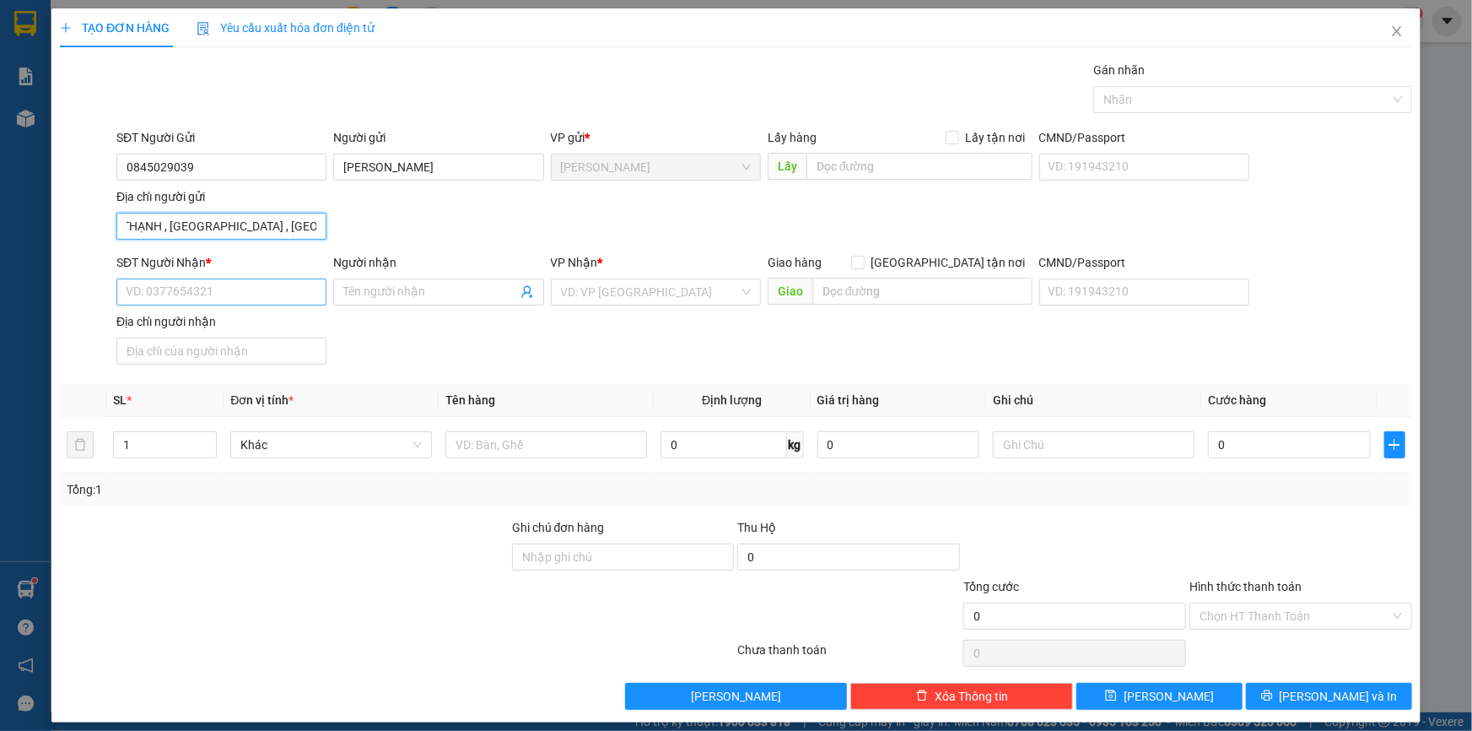
type input "TÂN THẠNH , THANH BÌNH , ĐỒNG THÁP"
click at [152, 288] on input "SĐT Người Nhận *" at bounding box center [221, 291] width 210 height 27
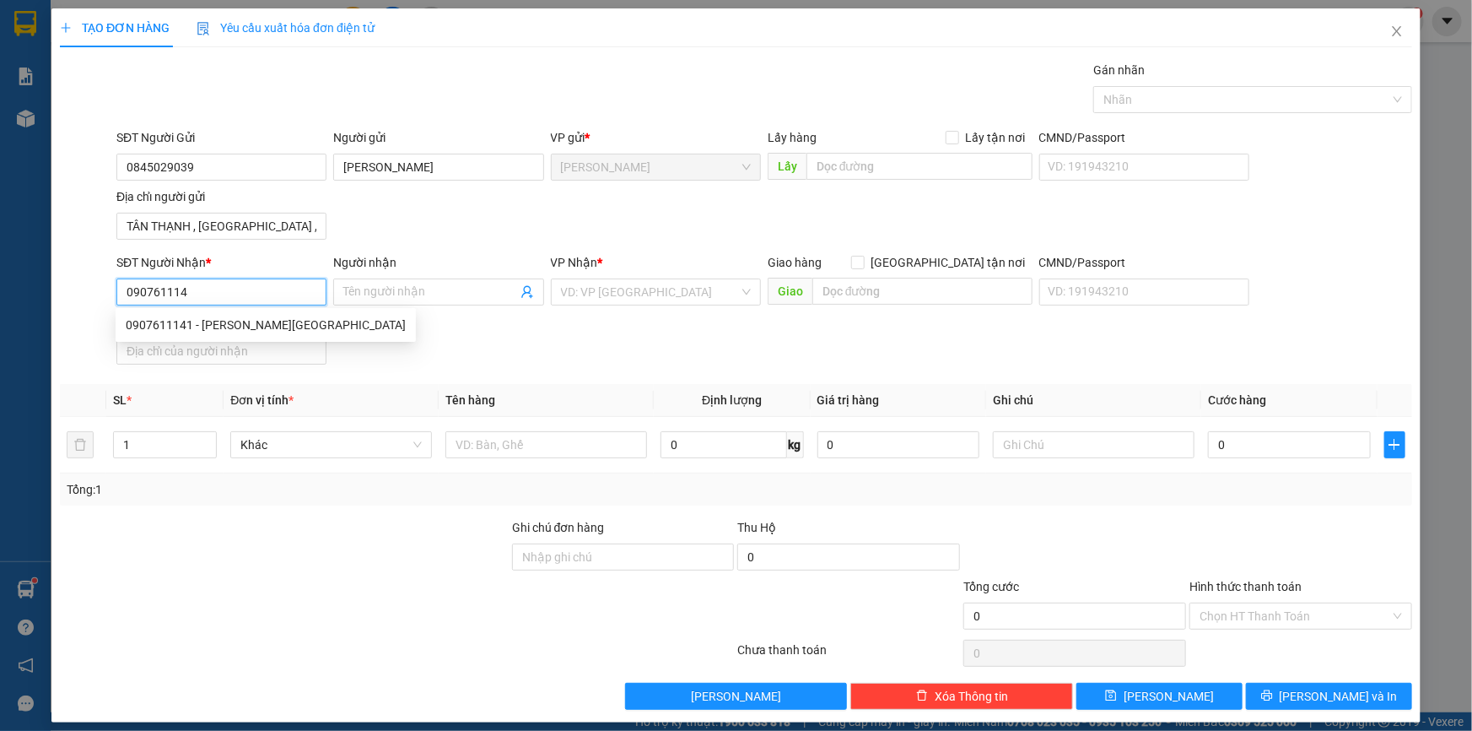
type input "0907611141"
click at [185, 321] on div "0907611141 - DƯƠNG THANH XUÂN" at bounding box center [266, 325] width 280 height 19
type input "DƯƠNG THANH XUÂN"
type input "0907611141"
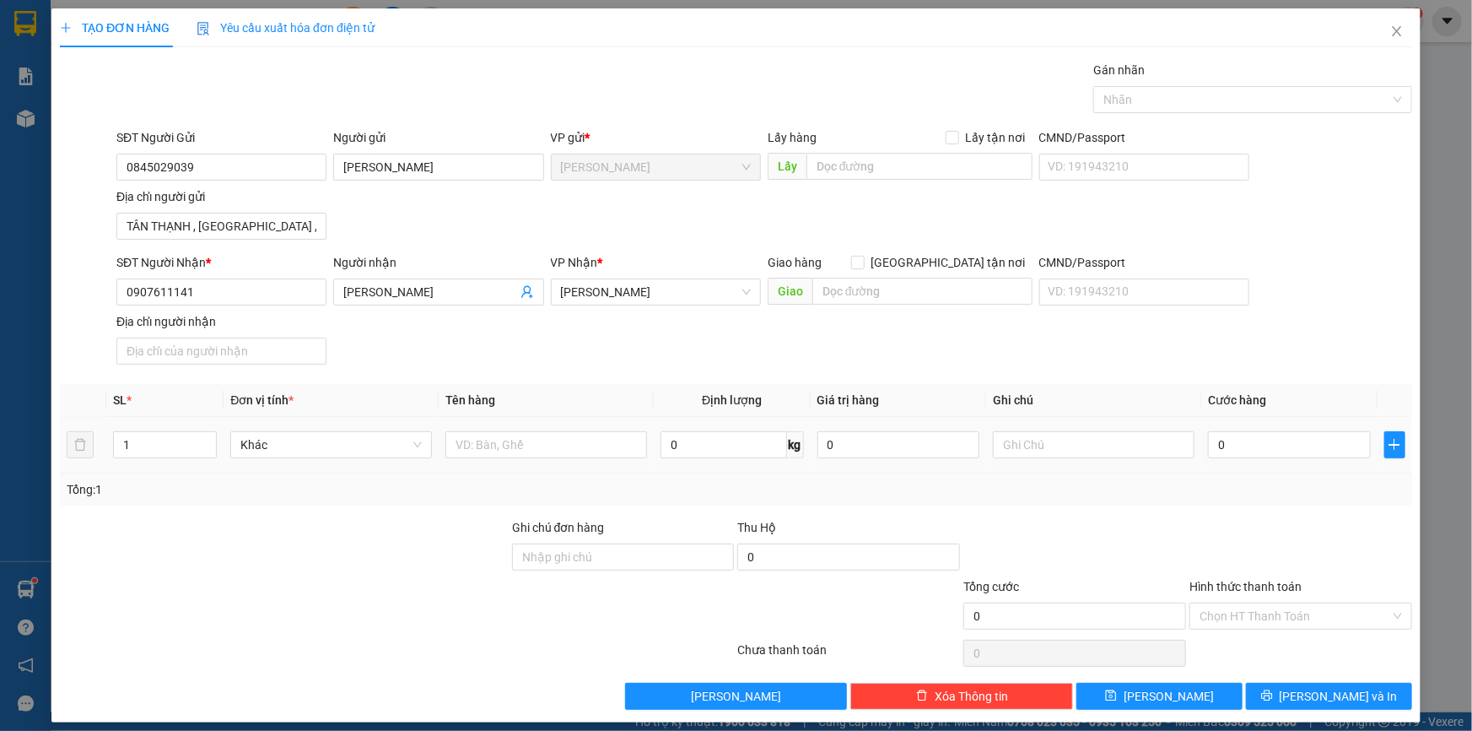
click at [542, 457] on div at bounding box center [546, 445] width 202 height 34
click at [545, 448] on input "text" at bounding box center [546, 444] width 202 height 27
click at [1148, 92] on div at bounding box center [1245, 99] width 294 height 20
type input "BỌC ĐEN"
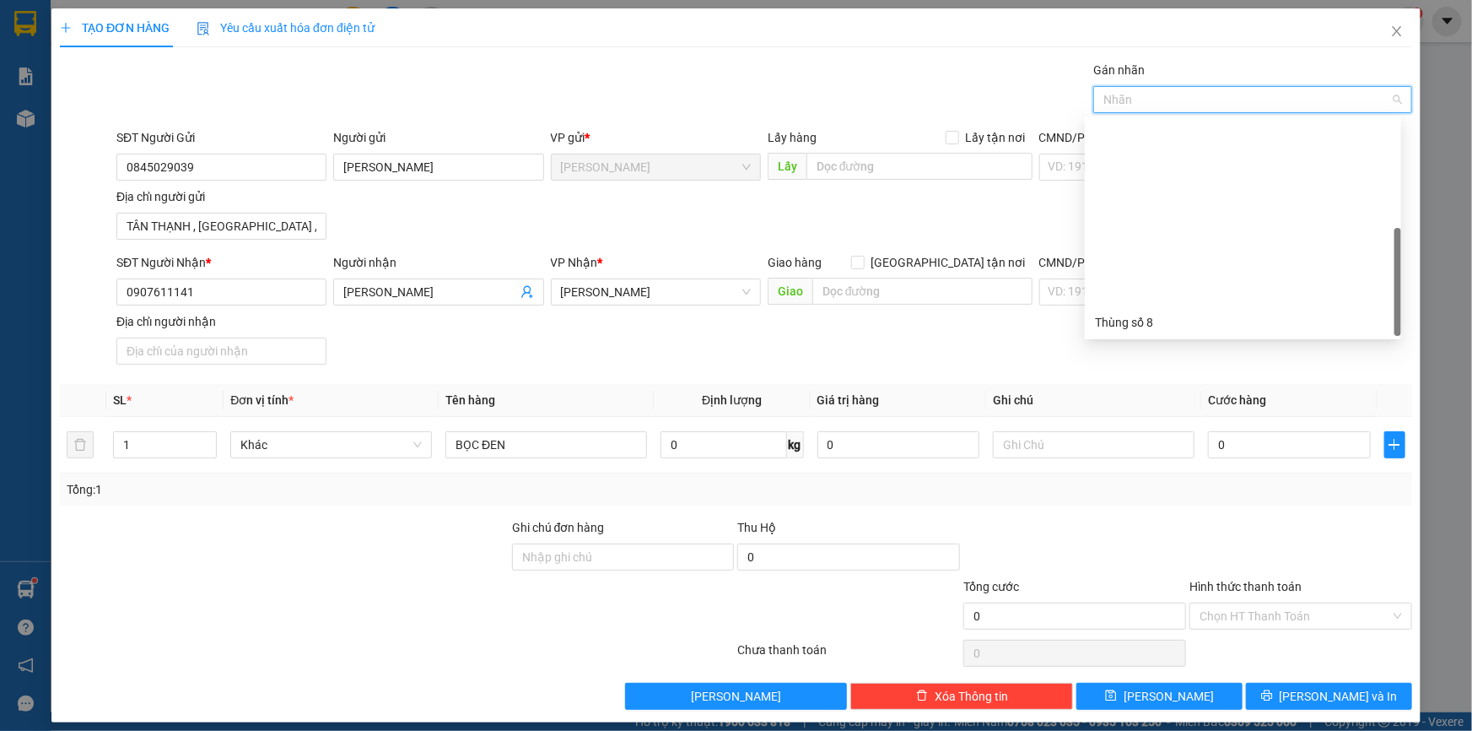
scroll to position [215, 0]
click at [1120, 324] on div "Thùng 2H" at bounding box center [1243, 323] width 296 height 19
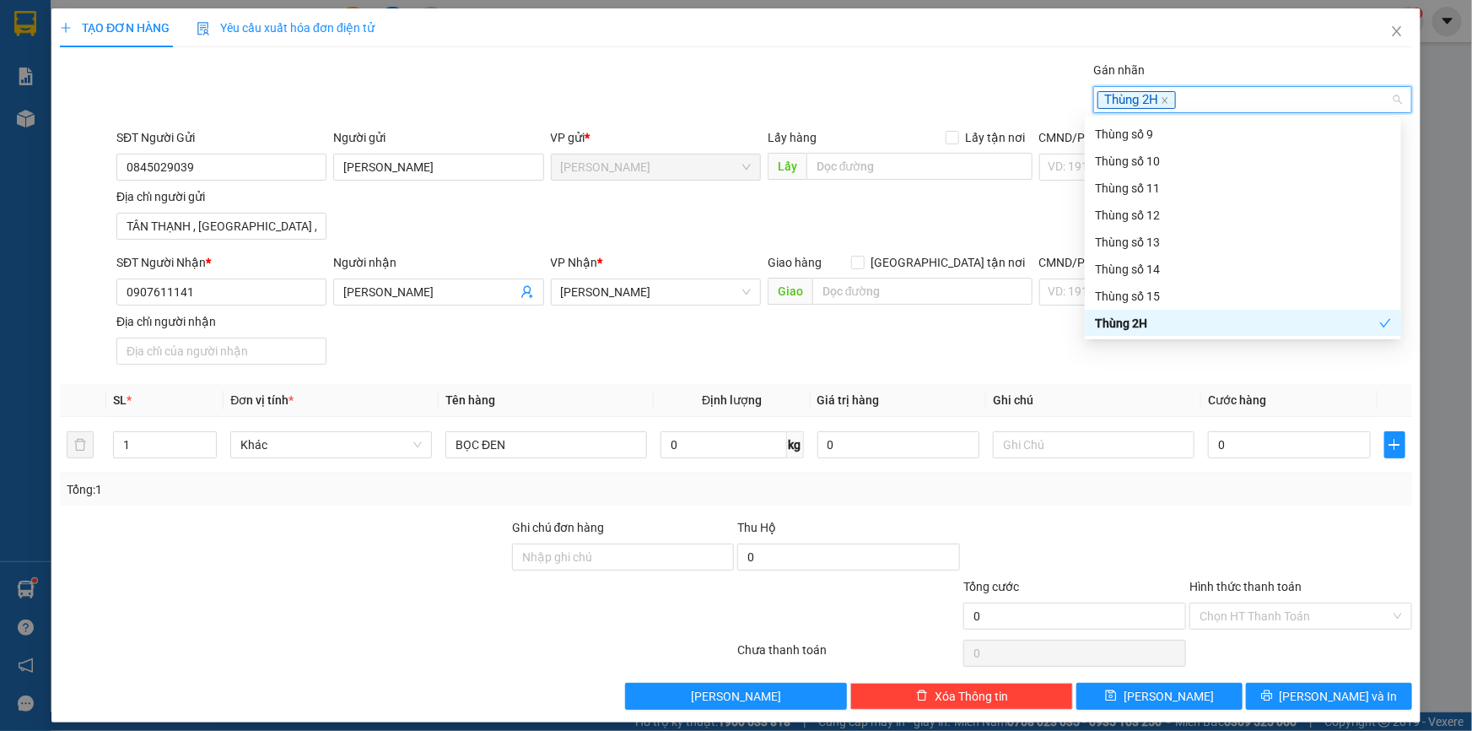
click at [958, 358] on div "SĐT Người Nhận * 0907611141 Người nhận DƯƠNG THANH XUÂN VP Nhận * Cao Lãnh Giao…" at bounding box center [764, 312] width 1303 height 118
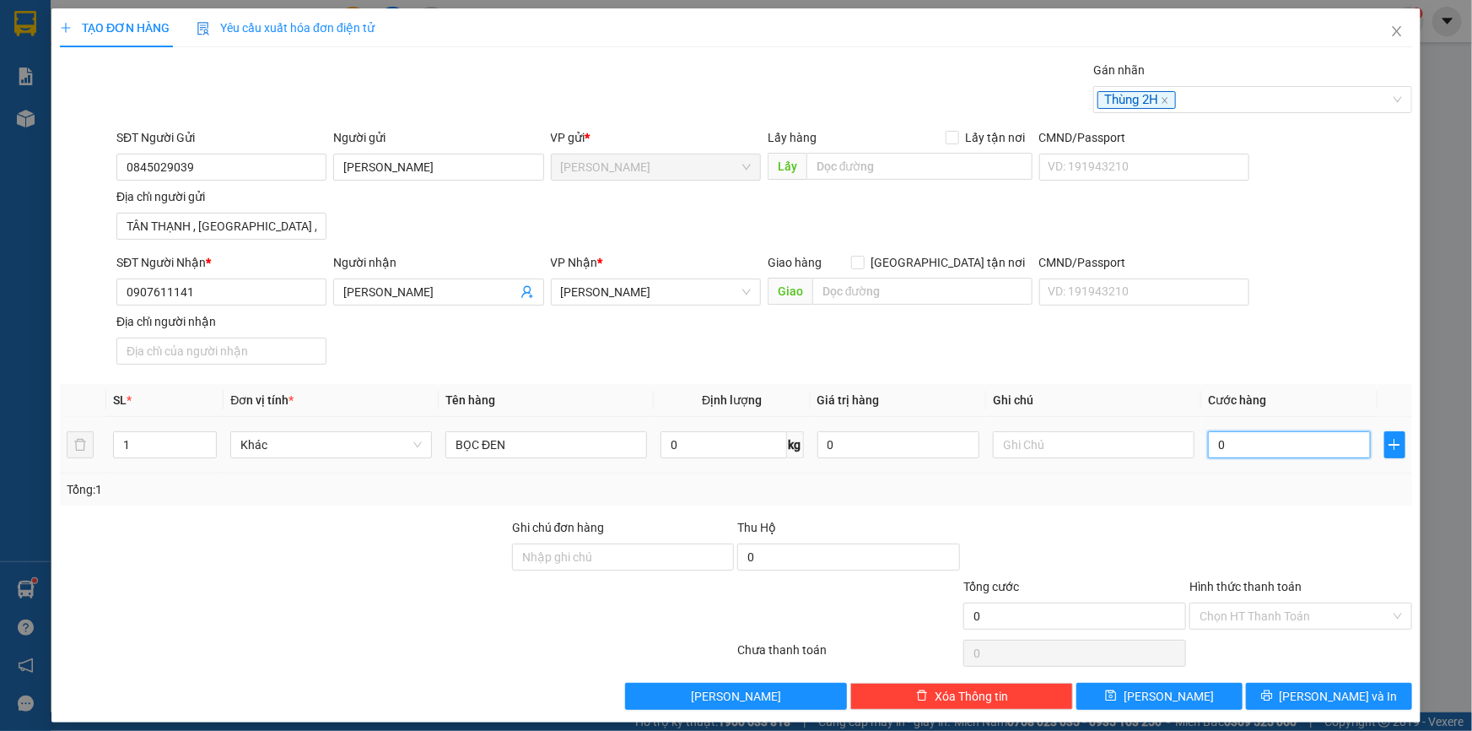
click at [1260, 445] on input "0" at bounding box center [1289, 444] width 163 height 27
type input "2"
type input "20"
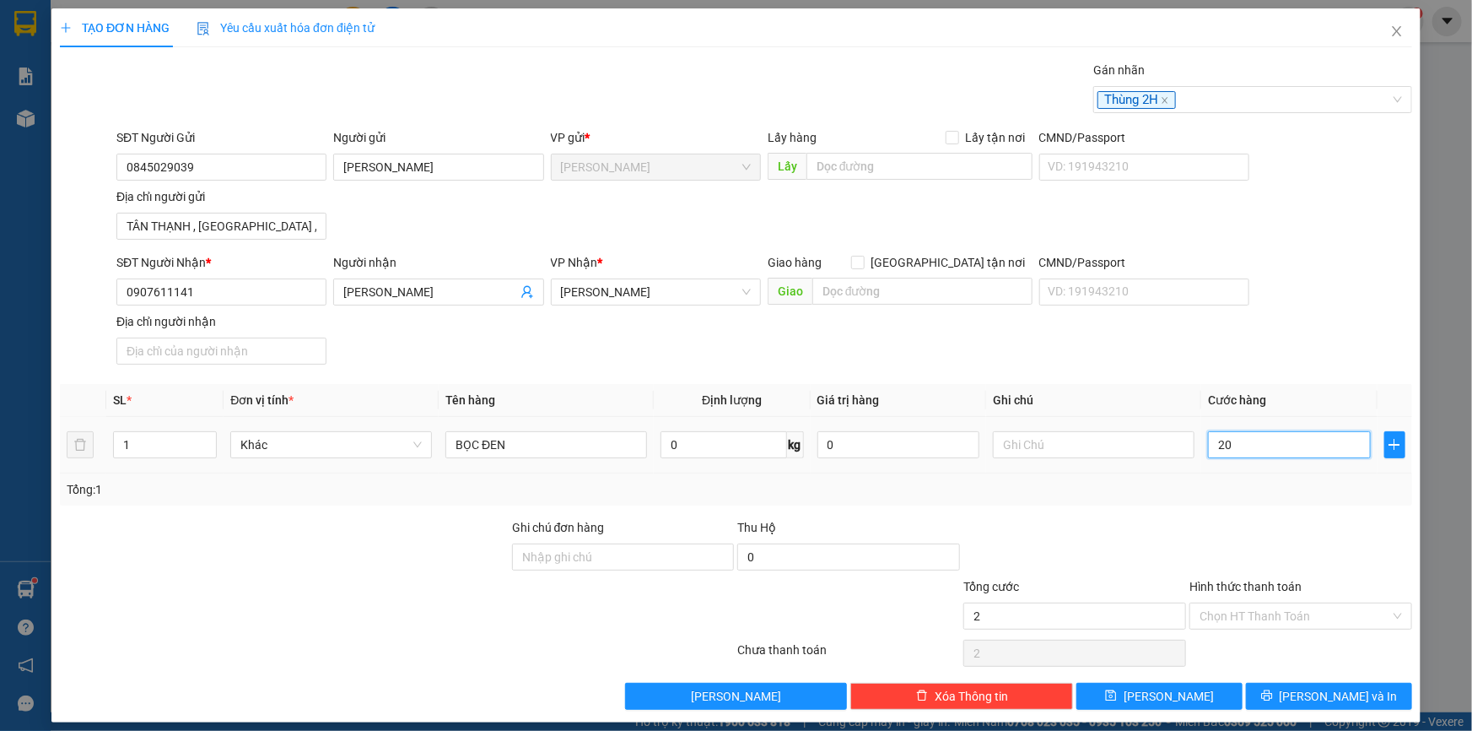
type input "20"
type input "20.000"
click at [1309, 561] on div at bounding box center [1301, 547] width 226 height 59
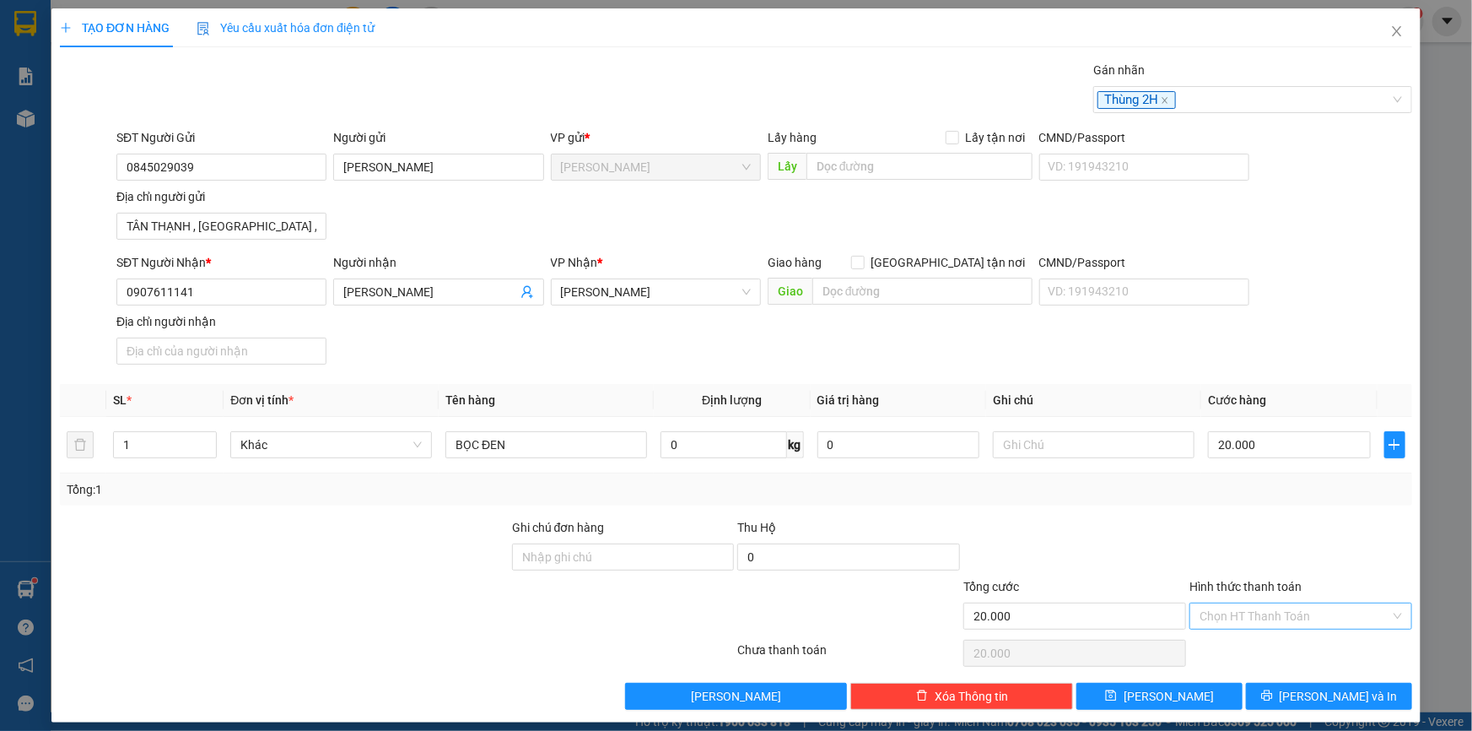
click at [1269, 621] on input "Hình thức thanh toán" at bounding box center [1295, 615] width 191 height 25
click at [1254, 645] on div "Tại văn phòng" at bounding box center [1290, 648] width 201 height 19
type input "0"
click at [1273, 689] on icon "printer" at bounding box center [1267, 695] width 12 height 12
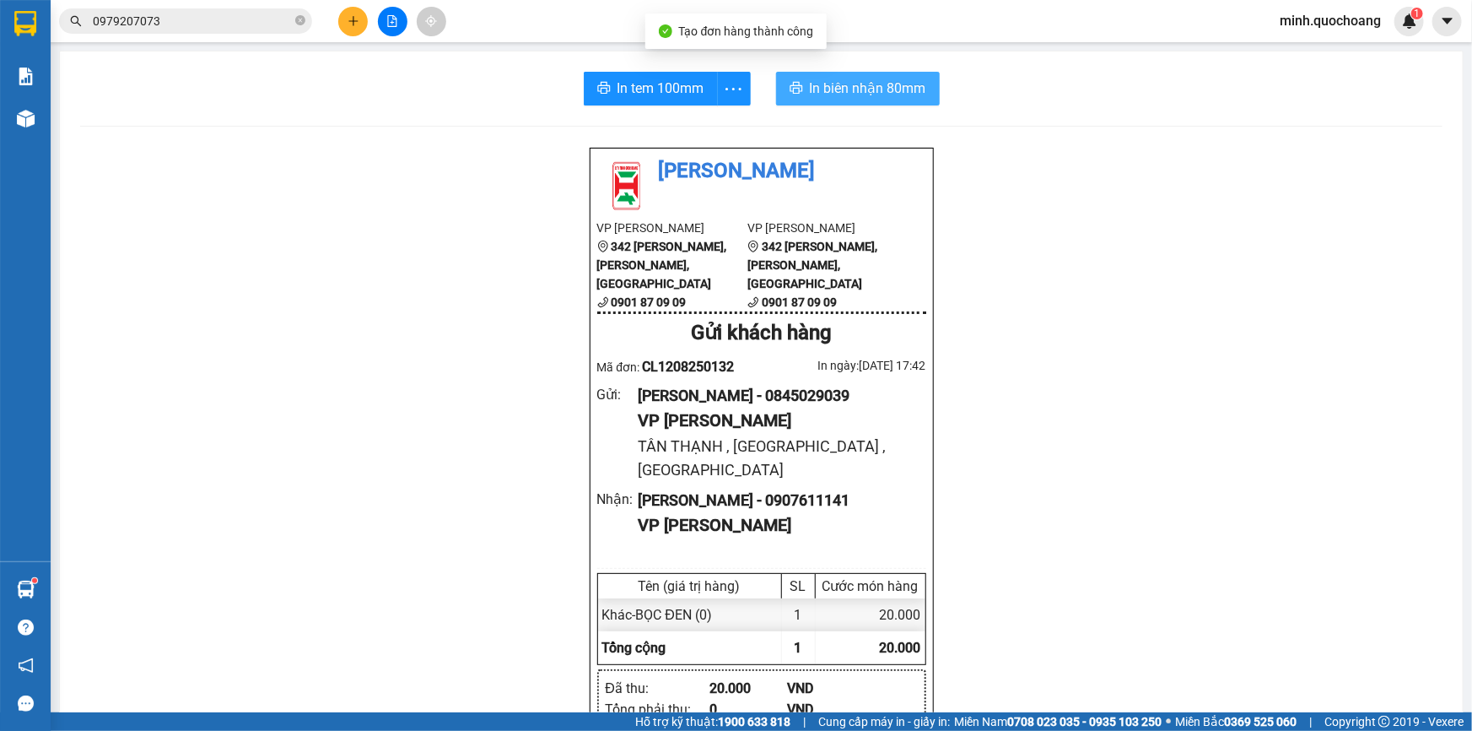
click at [836, 93] on span "In biên nhận 80mm" at bounding box center [868, 88] width 116 height 21
click at [835, 84] on span "In biên nhận 80mm" at bounding box center [868, 88] width 116 height 21
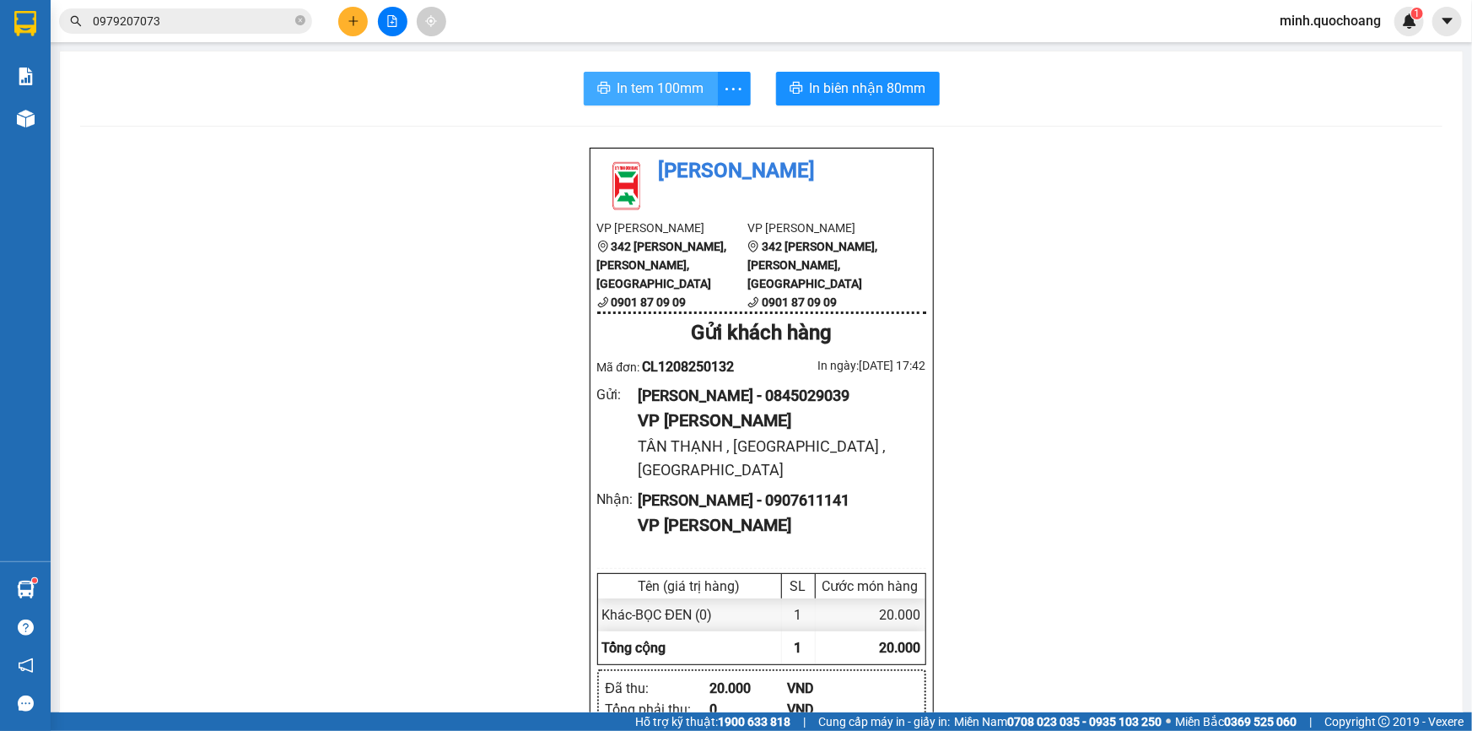
click at [658, 84] on span "In tem 100mm" at bounding box center [661, 88] width 87 height 21
click at [352, 17] on icon "plus" at bounding box center [354, 21] width 12 height 12
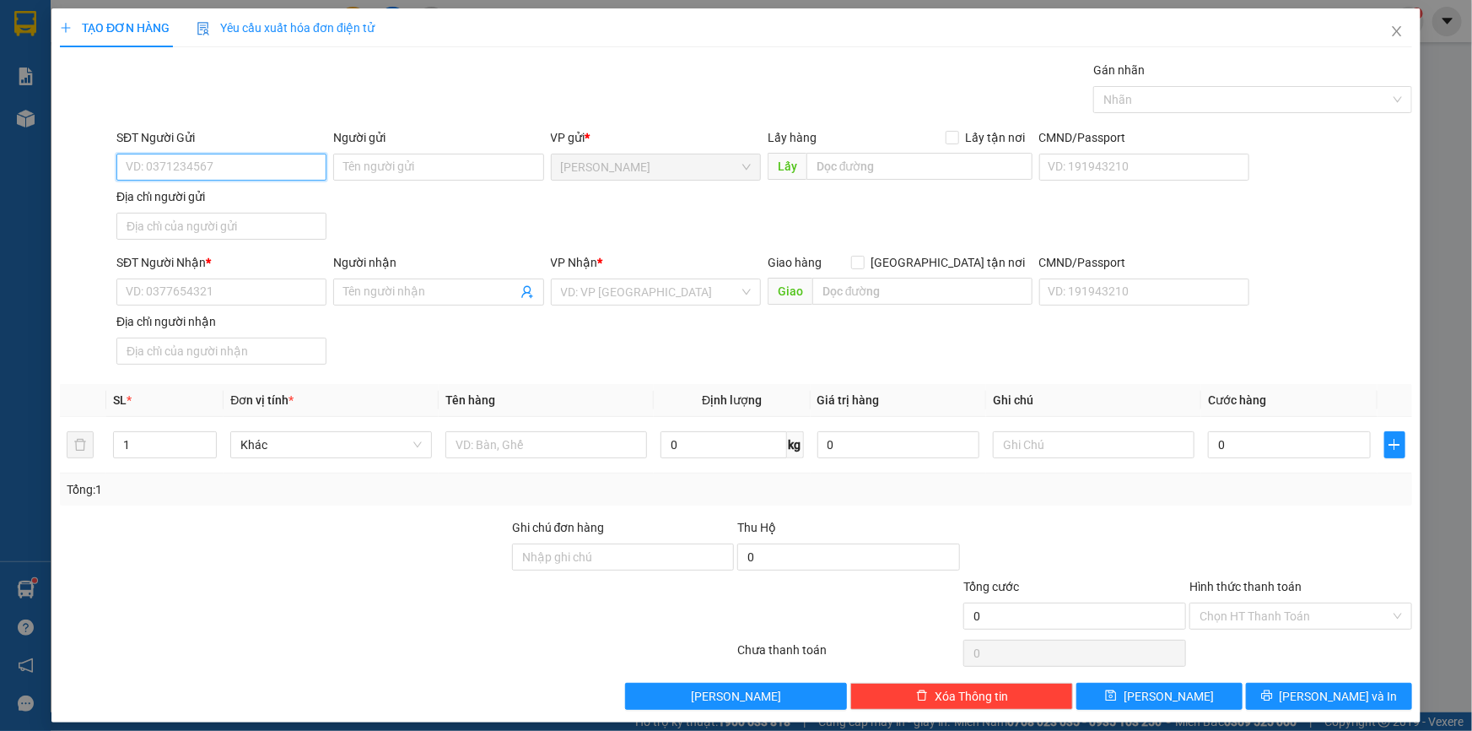
click at [170, 162] on input "SĐT Người Gửi" at bounding box center [221, 167] width 210 height 27
click at [191, 283] on input "SĐT Người Nhận *" at bounding box center [221, 291] width 210 height 27
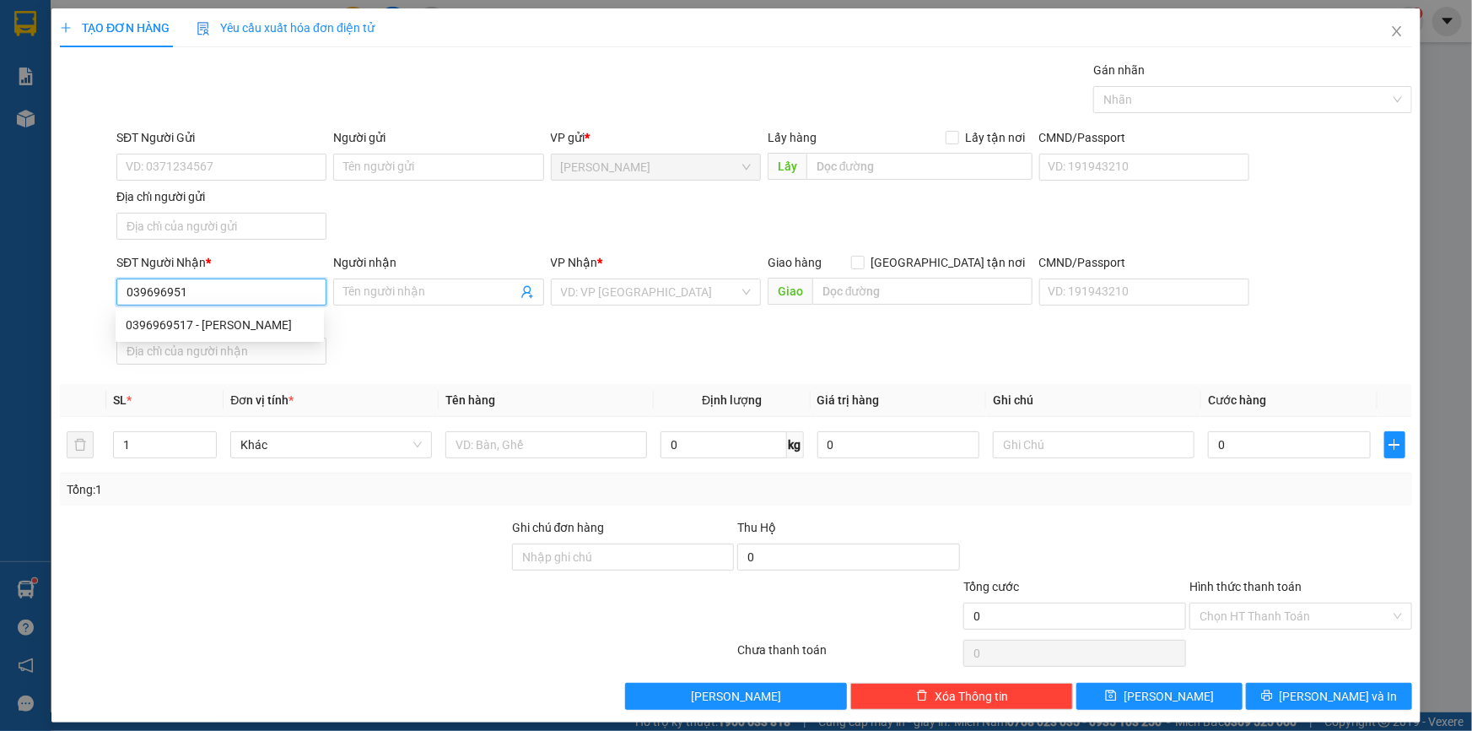
type input "0396969517"
click at [272, 319] on div "0396969517 - KHA THỊ NGUYỆT THU" at bounding box center [220, 325] width 188 height 19
type input "KHA THỊ NGUYỆT THU"
type input "0396969517"
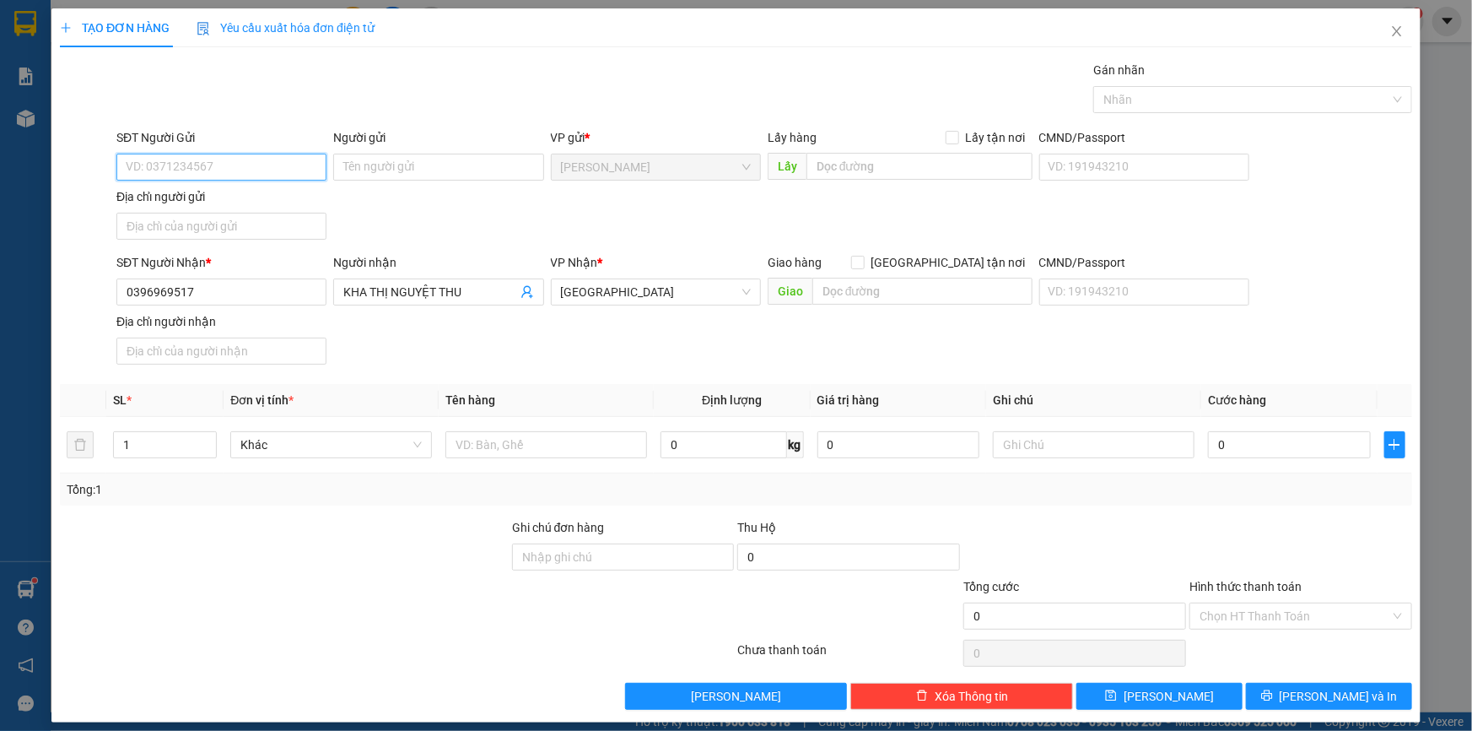
click at [219, 175] on input "SĐT Người Gửi" at bounding box center [221, 167] width 210 height 27
click at [260, 200] on div "0839852709 - TRẦN THỊ THU NHI" at bounding box center [220, 200] width 188 height 19
type input "0839852709"
type input "[PERSON_NAME]"
click at [412, 177] on input "[PERSON_NAME]" at bounding box center [438, 167] width 210 height 27
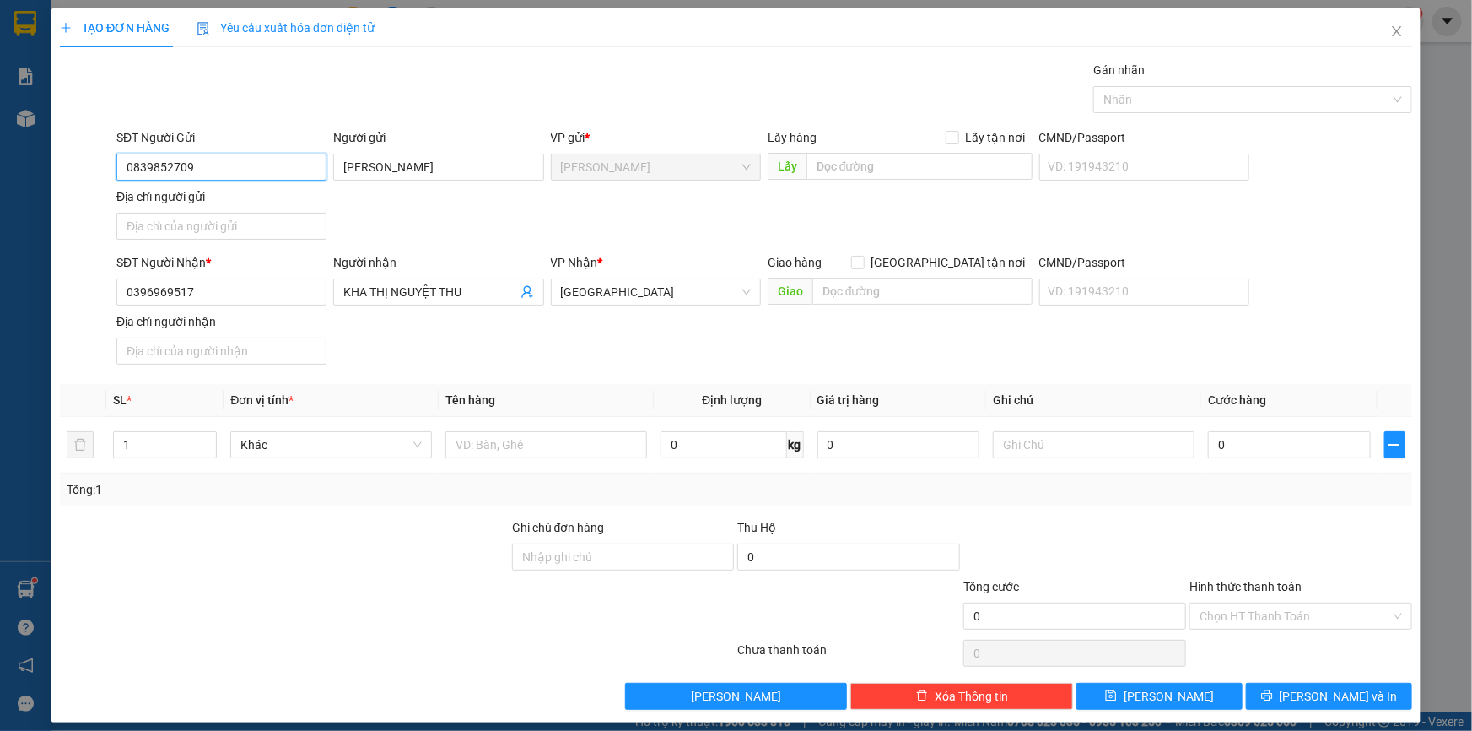
click at [243, 164] on input "0839852709" at bounding box center [221, 167] width 210 height 27
click at [211, 229] on input "Địa chỉ người gửi" at bounding box center [221, 226] width 210 height 27
paste input "PHƯỜNG [GEOGRAPHIC_DATA],[GEOGRAPHIC_DATA]"
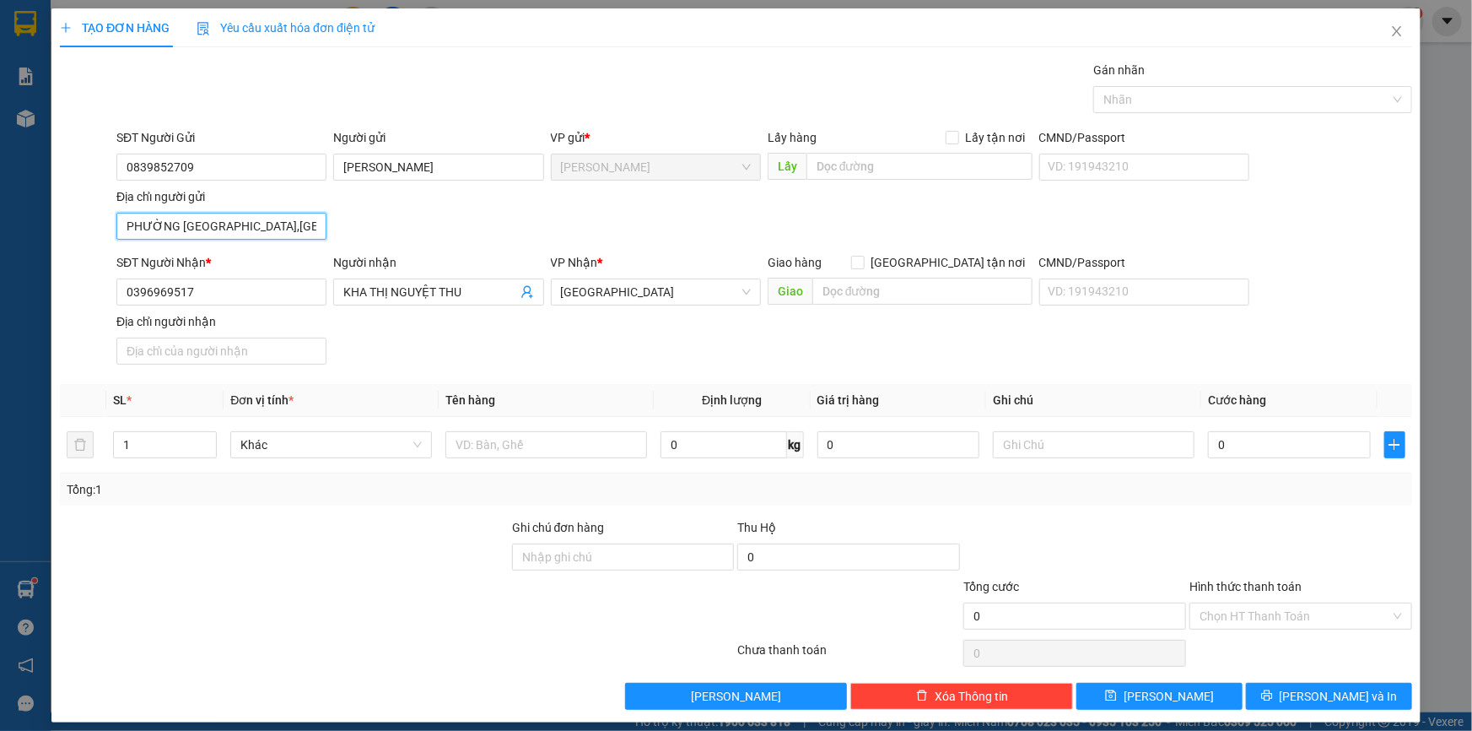
scroll to position [0, 9]
click at [248, 229] on input "PHƯỜNG [GEOGRAPHIC_DATA],[GEOGRAPHIC_DATA]" at bounding box center [221, 226] width 210 height 27
click at [224, 227] on input "PHƯỜNG MỸ NGẢI, ĐỒNG THÁP" at bounding box center [221, 226] width 210 height 27
click at [170, 228] on input "PHƯỜNG MỸ NGẢI , ĐỒNG THÁP" at bounding box center [221, 226] width 210 height 27
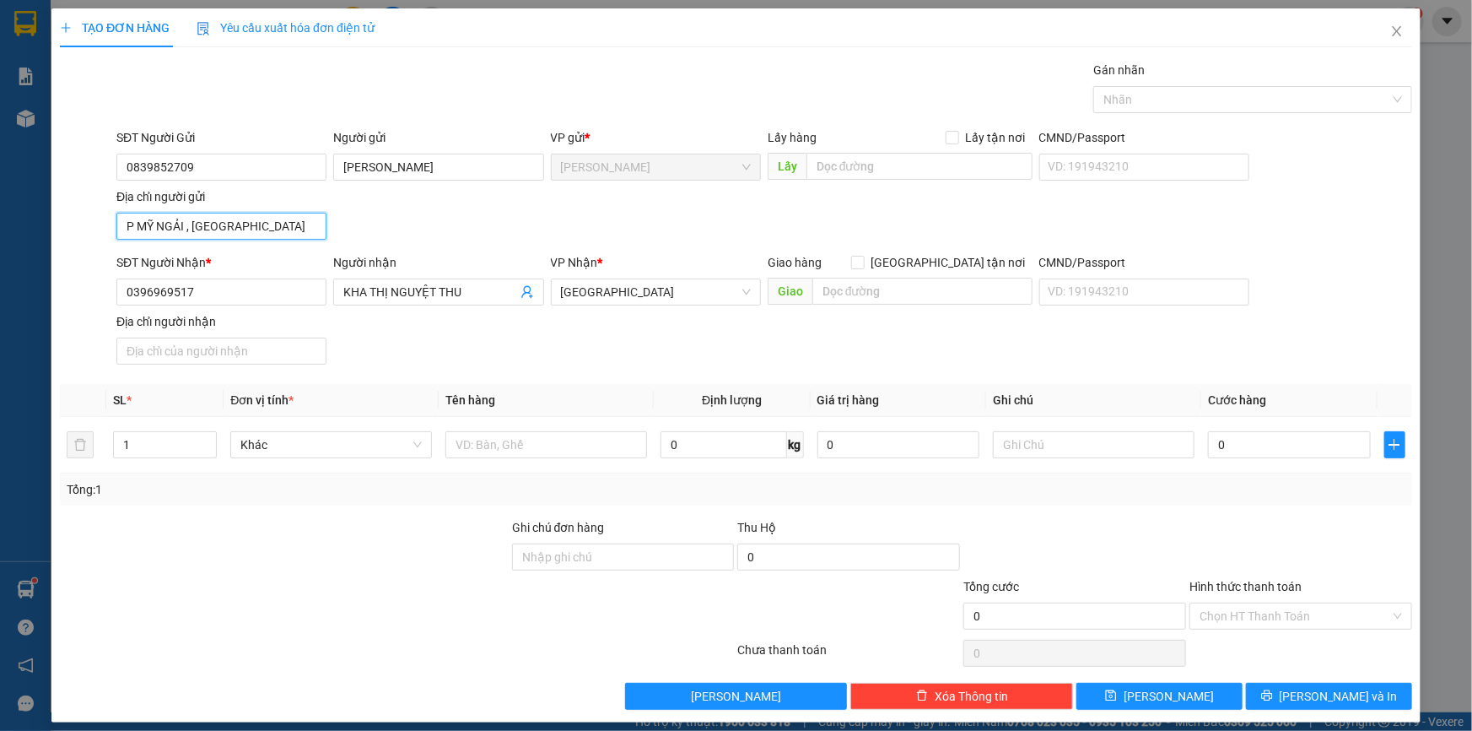
click at [180, 220] on input "P MỸ NGẢI , ĐỒNG THÁP" at bounding box center [221, 226] width 210 height 27
type input "P MỸ NGÃI , ĐỒNG THÁP"
click at [502, 445] on input "text" at bounding box center [546, 444] width 202 height 27
type input "CỤC"
click at [1260, 445] on input "0" at bounding box center [1289, 444] width 163 height 27
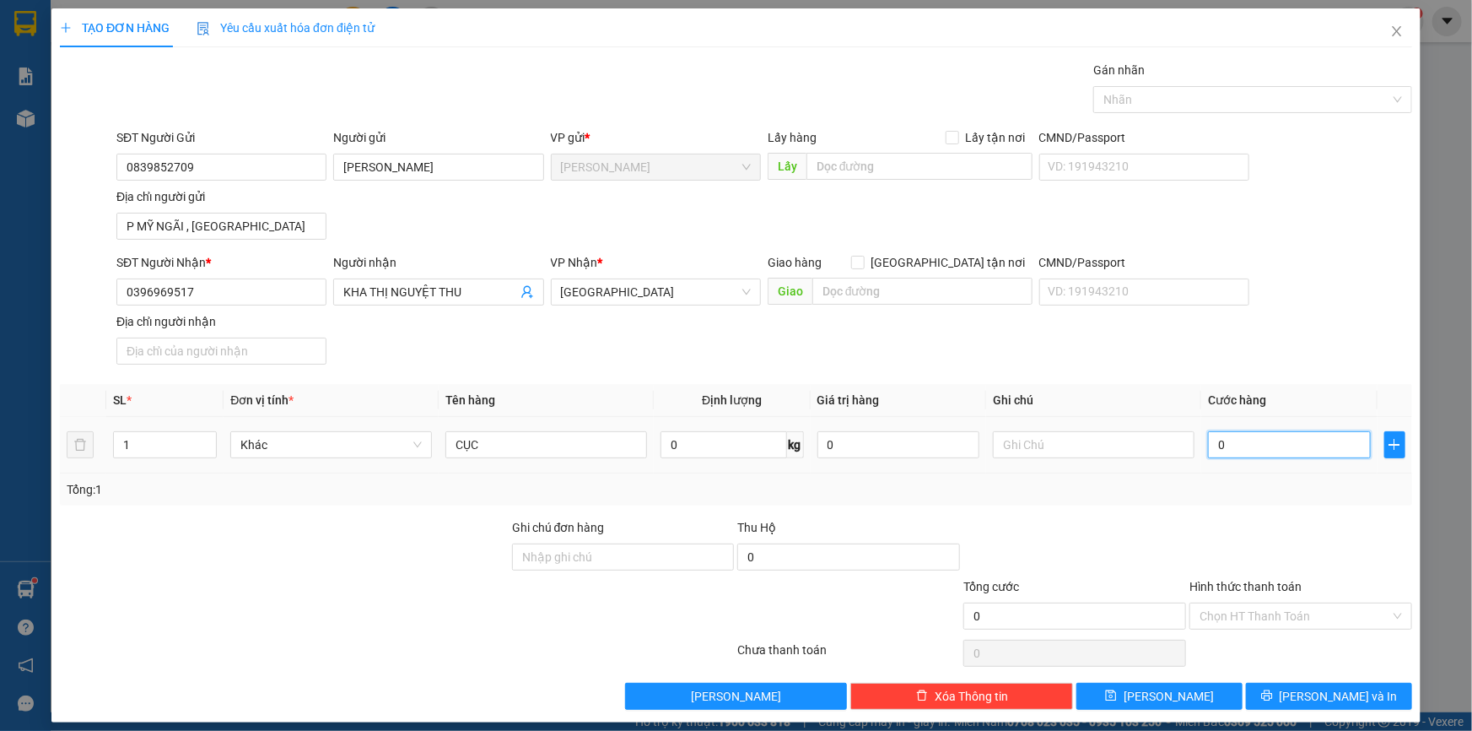
type input "3"
type input "30"
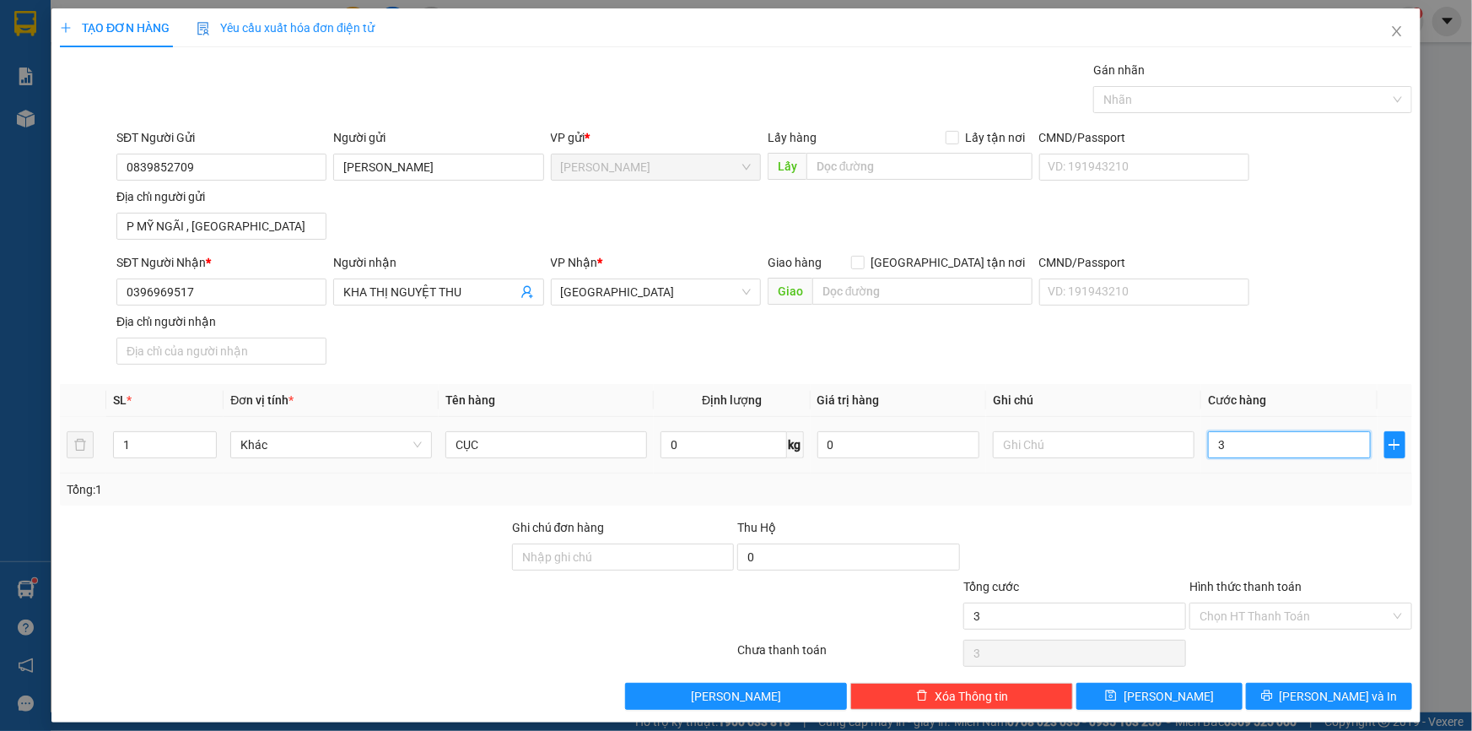
type input "30"
type input "30.000"
click at [1222, 483] on div "Tổng: 1" at bounding box center [736, 489] width 1339 height 19
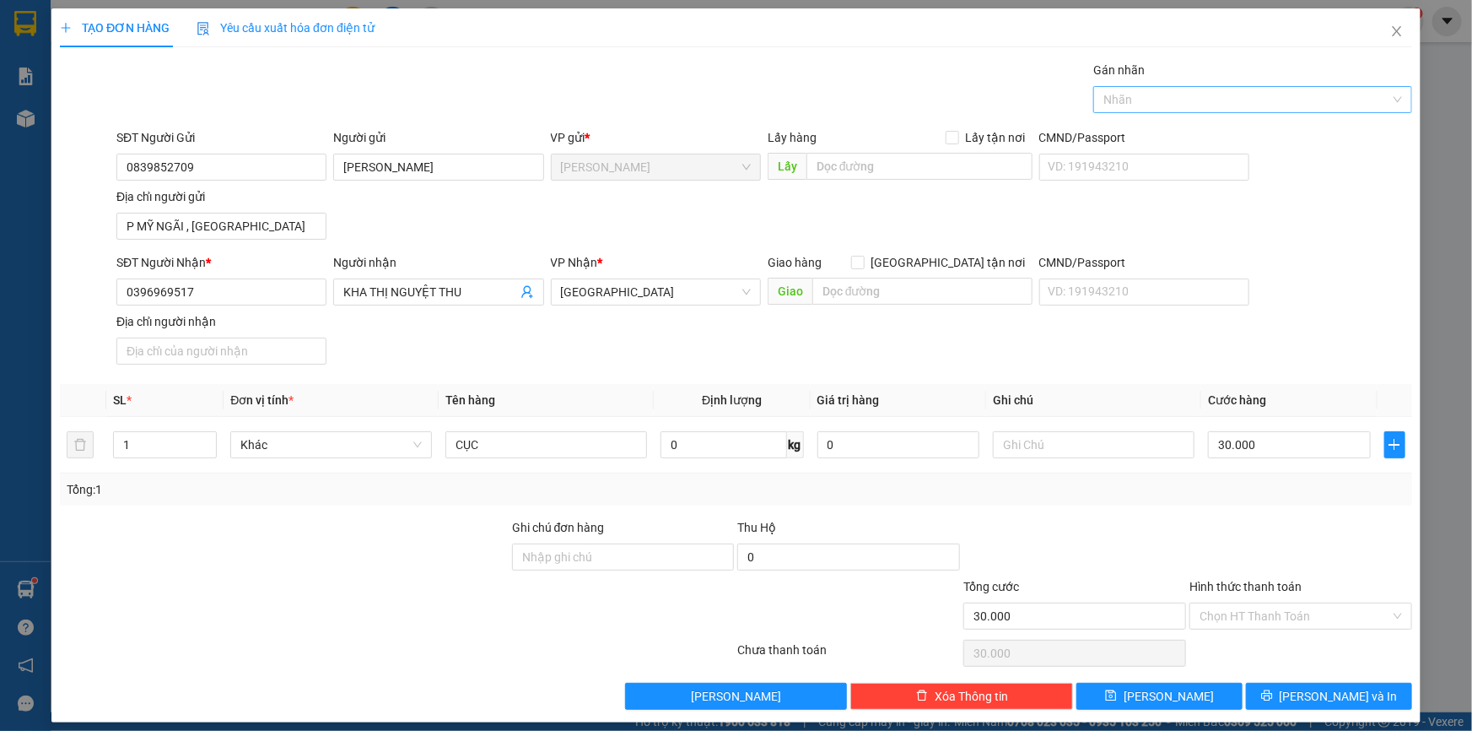
click at [1232, 95] on div at bounding box center [1245, 99] width 294 height 20
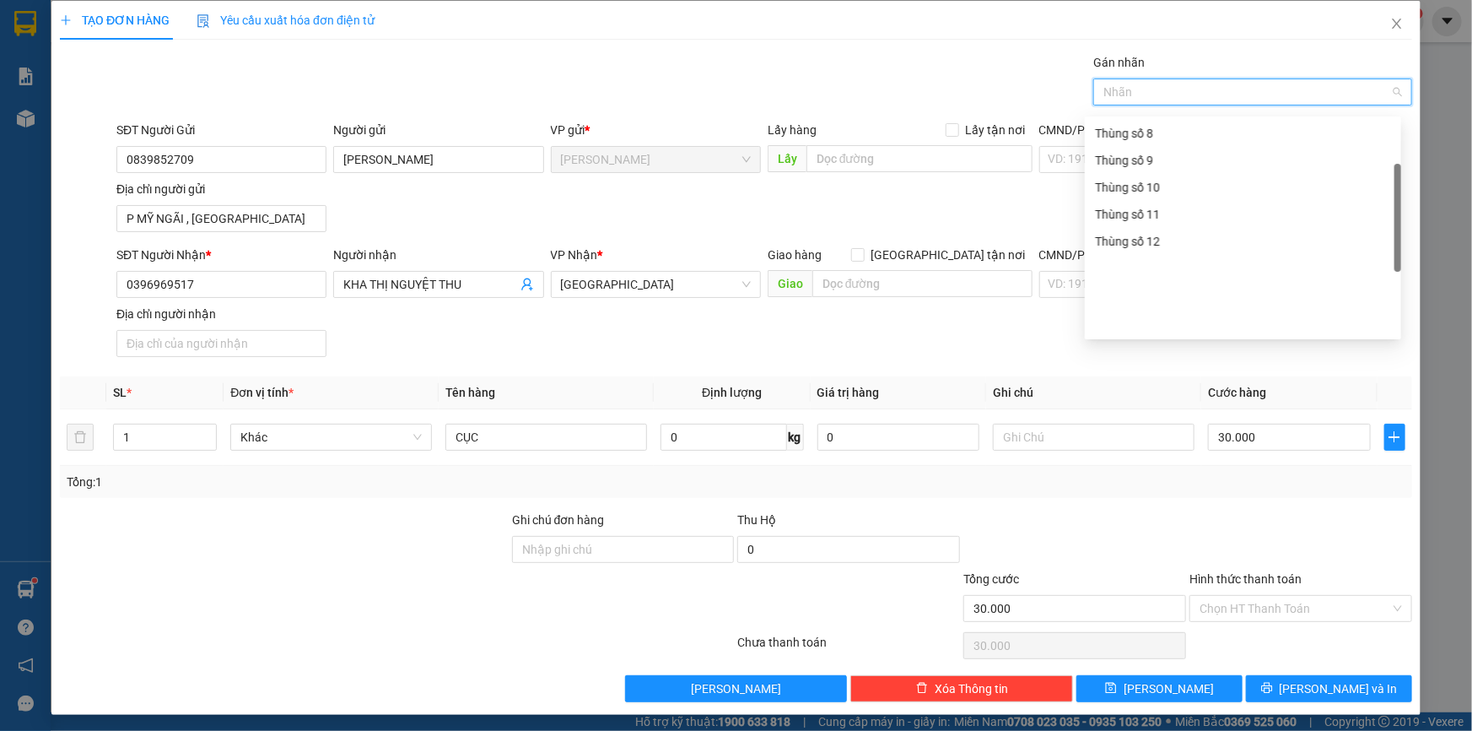
scroll to position [9, 0]
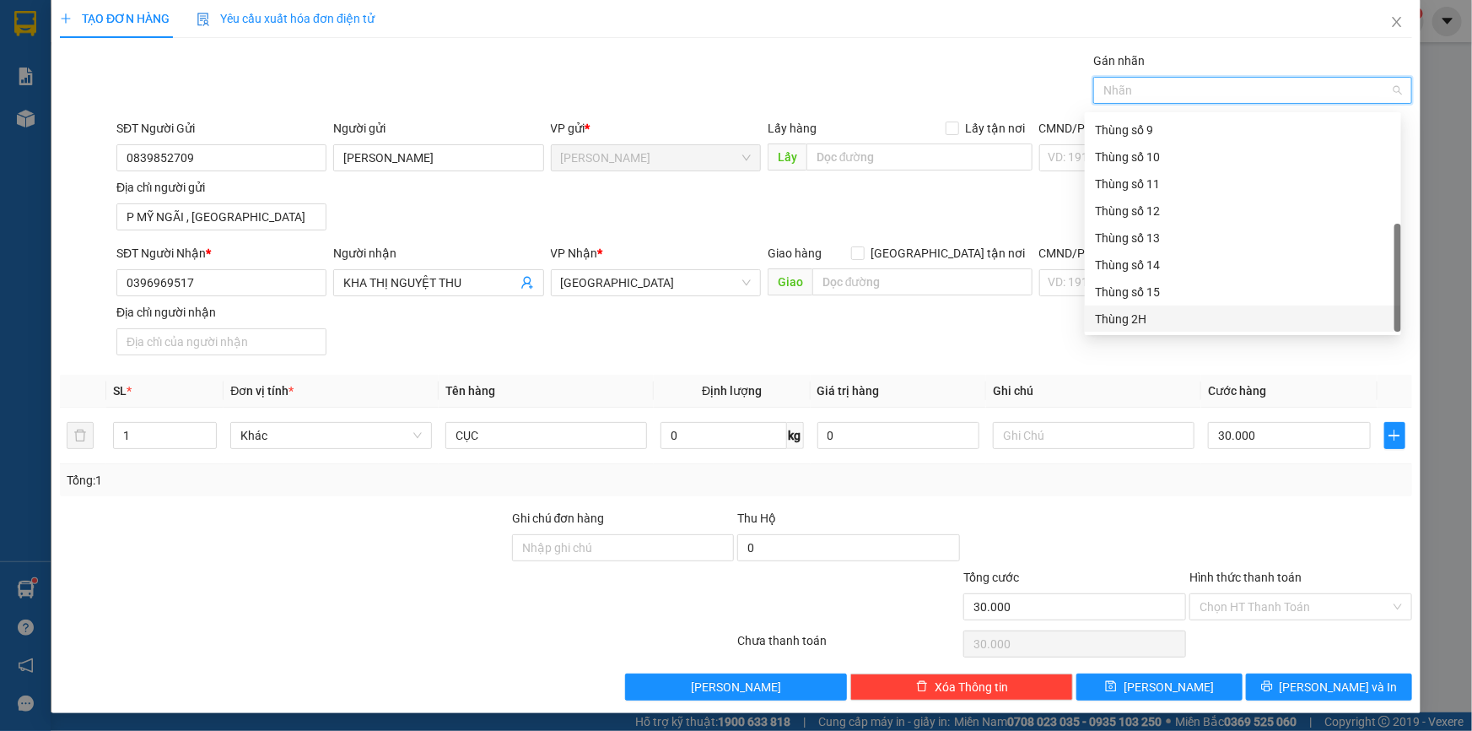
click at [1144, 311] on div "Thùng 2H" at bounding box center [1243, 319] width 296 height 19
click at [1148, 355] on div "SĐT Người Nhận * 0396969517 Người nhận KHA THỊ NGUYỆT THU VP Nhận * Sài Gòn Gia…" at bounding box center [764, 303] width 1303 height 118
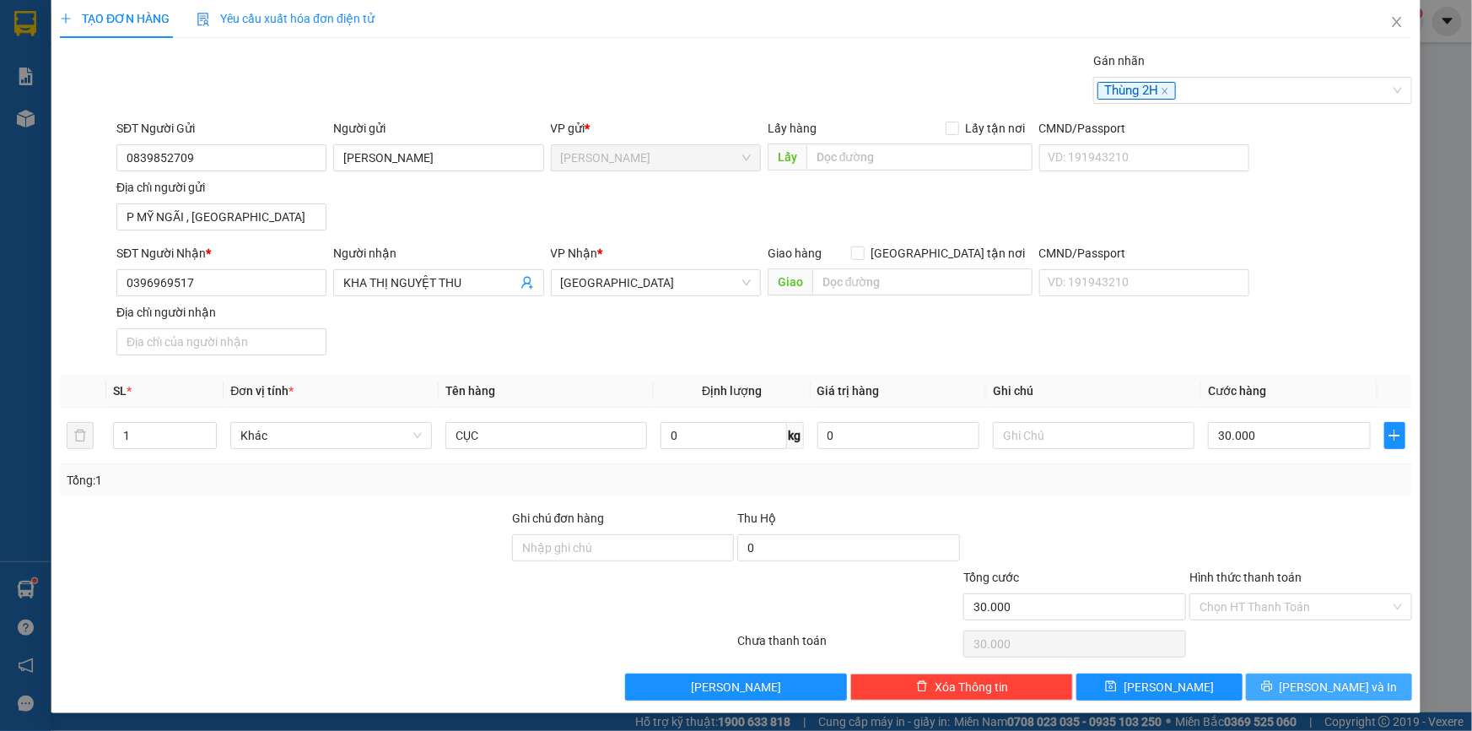
click at [1273, 683] on icon "printer" at bounding box center [1267, 686] width 12 height 12
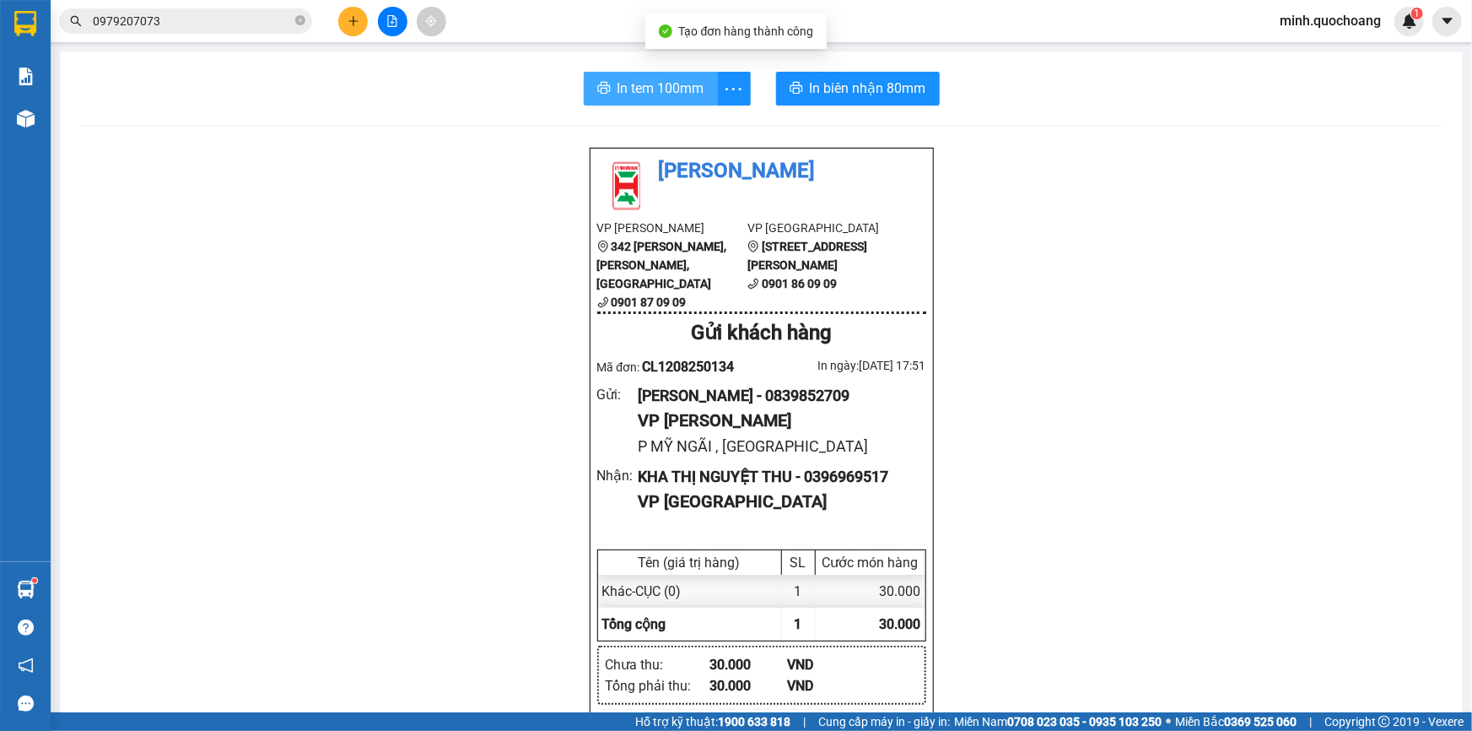
click at [618, 85] on span "In tem 100mm" at bounding box center [661, 88] width 87 height 21
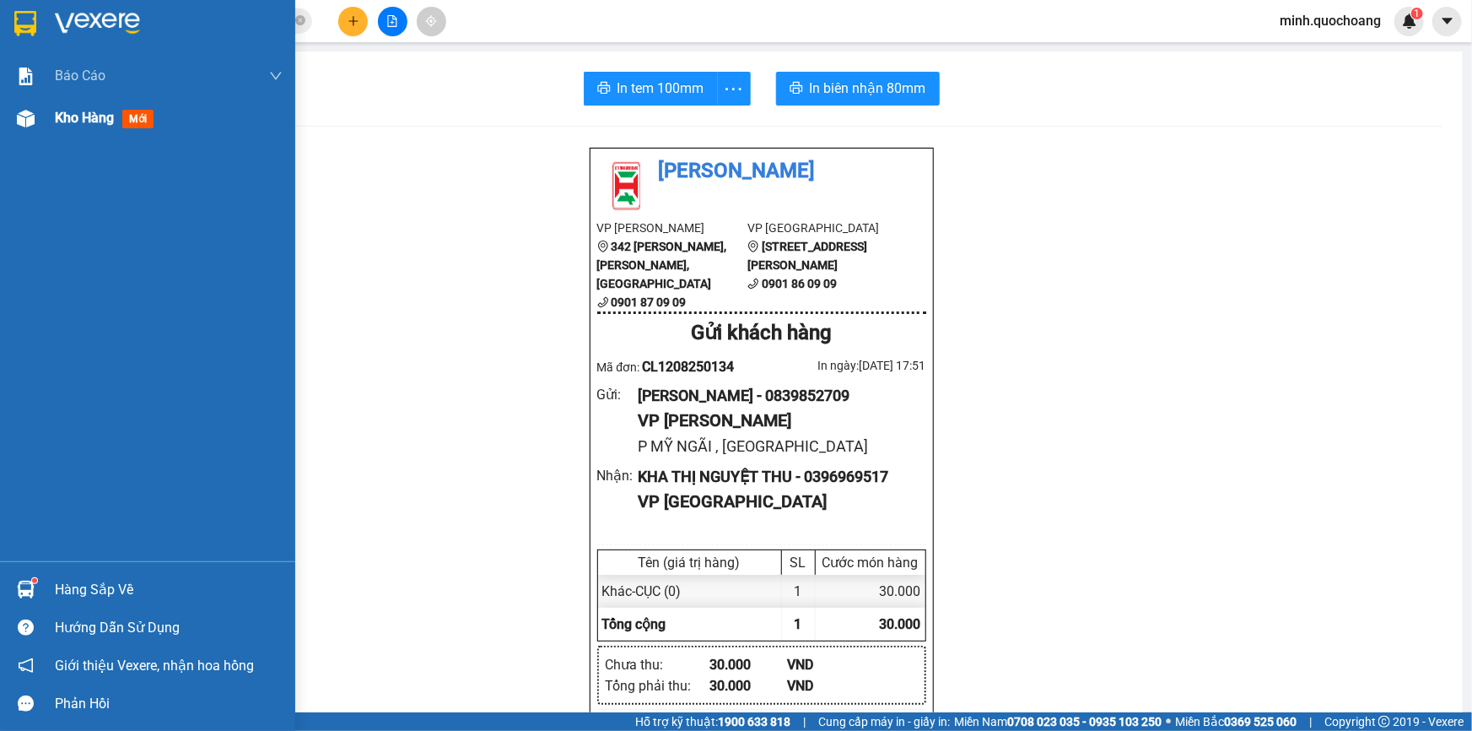
click at [88, 121] on span "Kho hàng" at bounding box center [84, 118] width 59 height 16
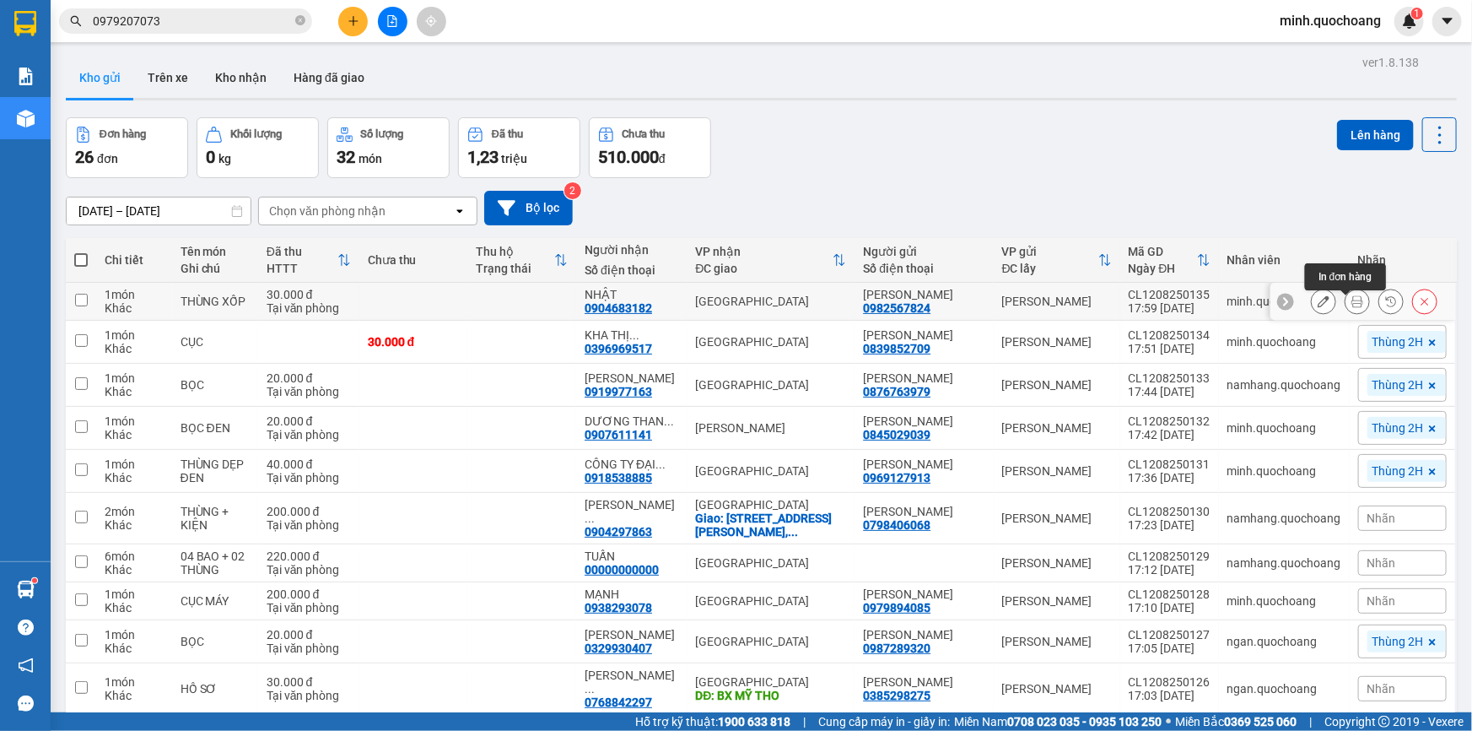
click at [1351, 307] on icon at bounding box center [1357, 301] width 12 height 12
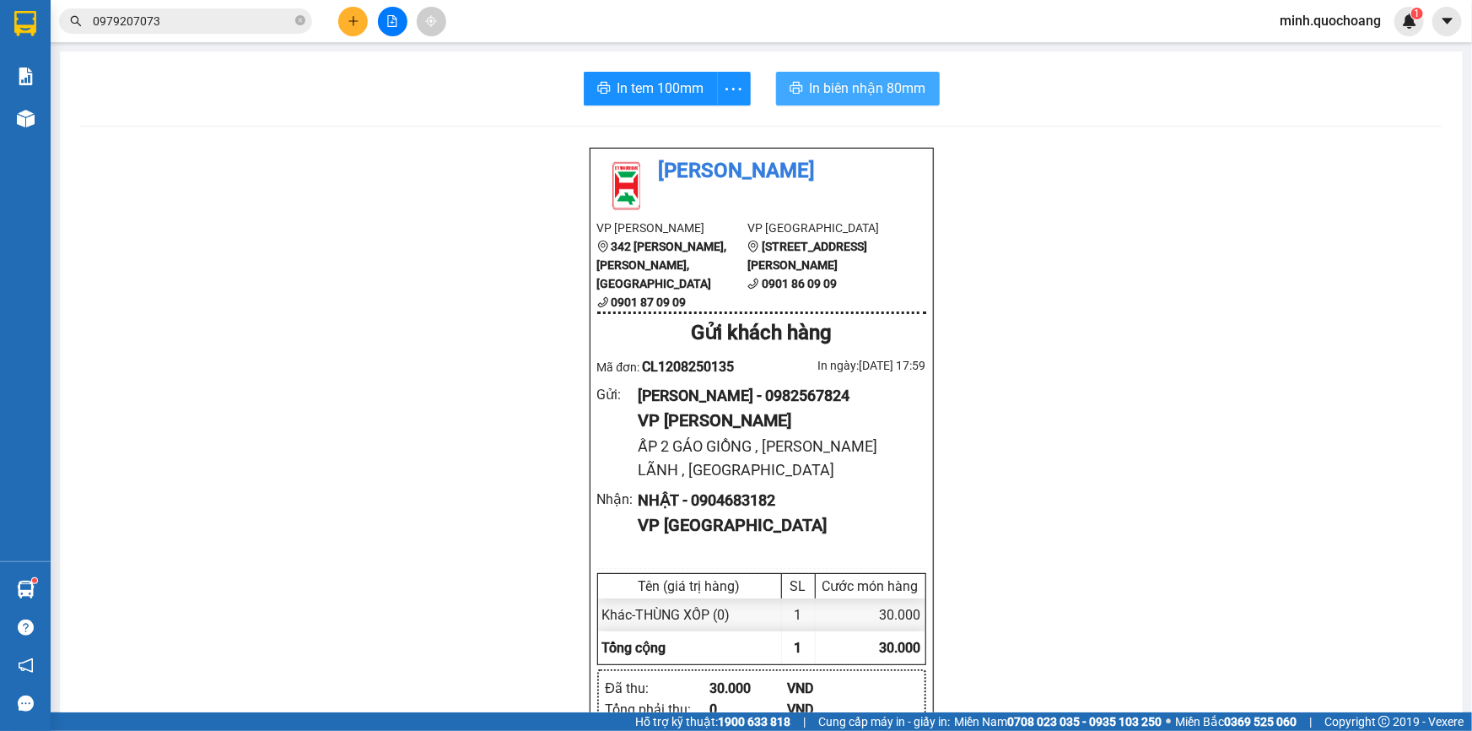
click at [882, 78] on span "In biên nhận 80mm" at bounding box center [868, 88] width 116 height 21
click at [673, 89] on span "In tem 100mm" at bounding box center [661, 88] width 87 height 21
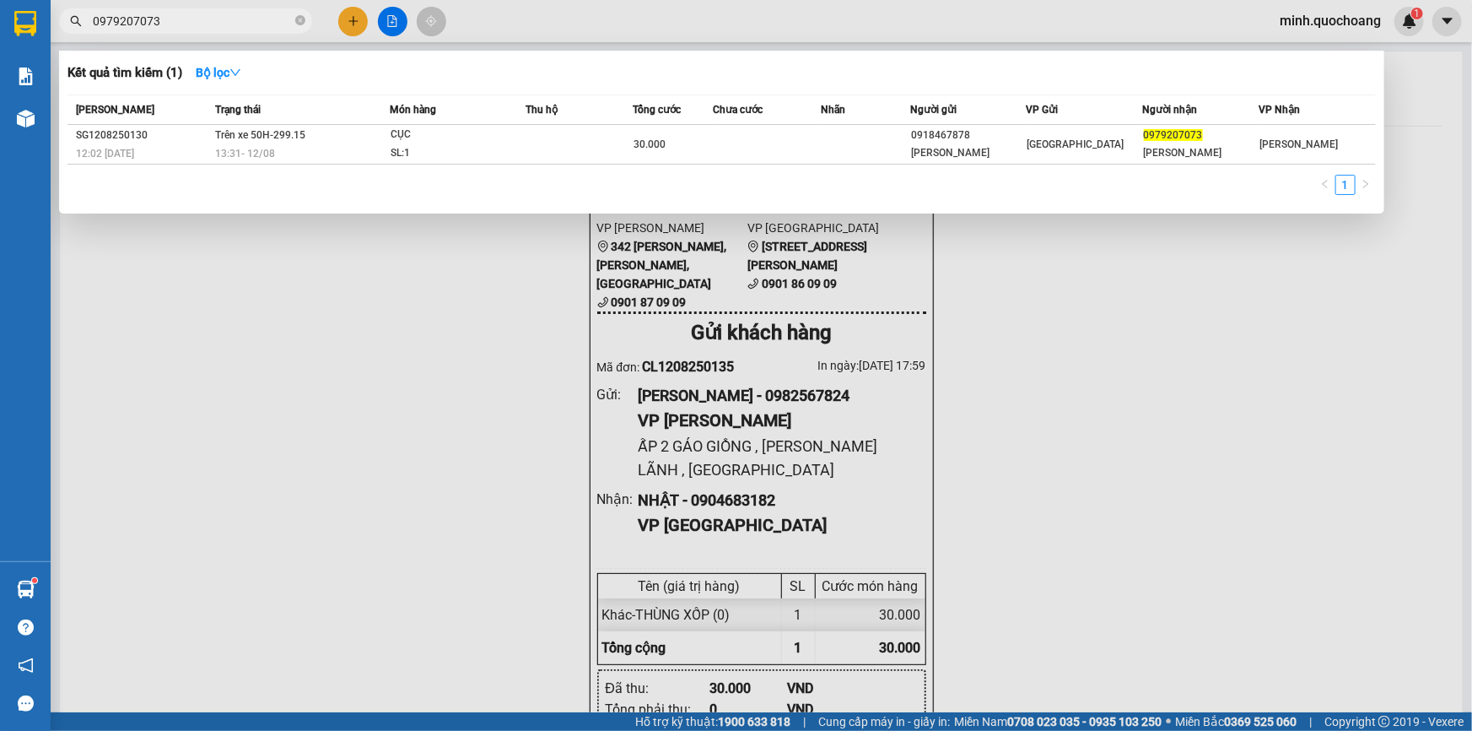
click at [212, 22] on input "0979207073" at bounding box center [192, 21] width 199 height 19
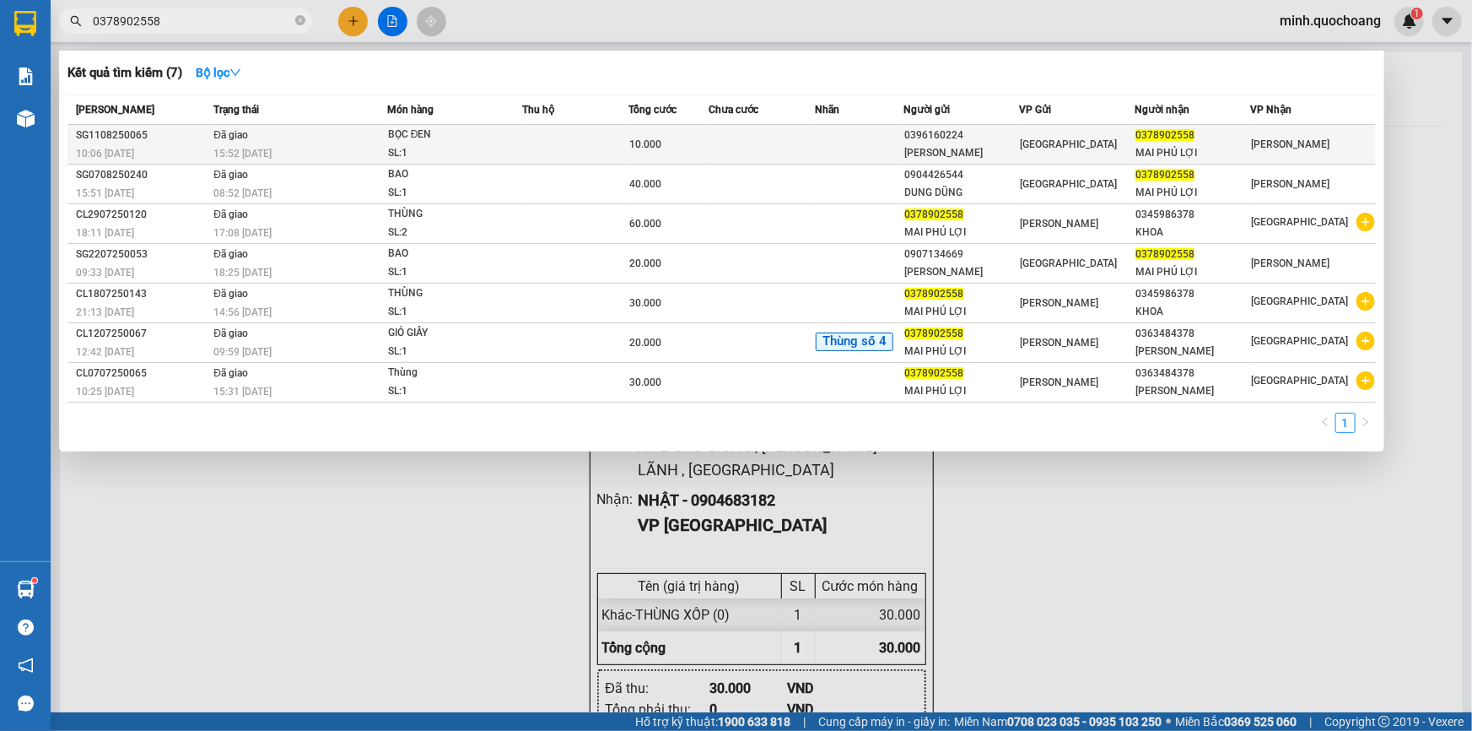
type input "0378902558"
click at [435, 151] on div "SL: 1" at bounding box center [451, 153] width 127 height 19
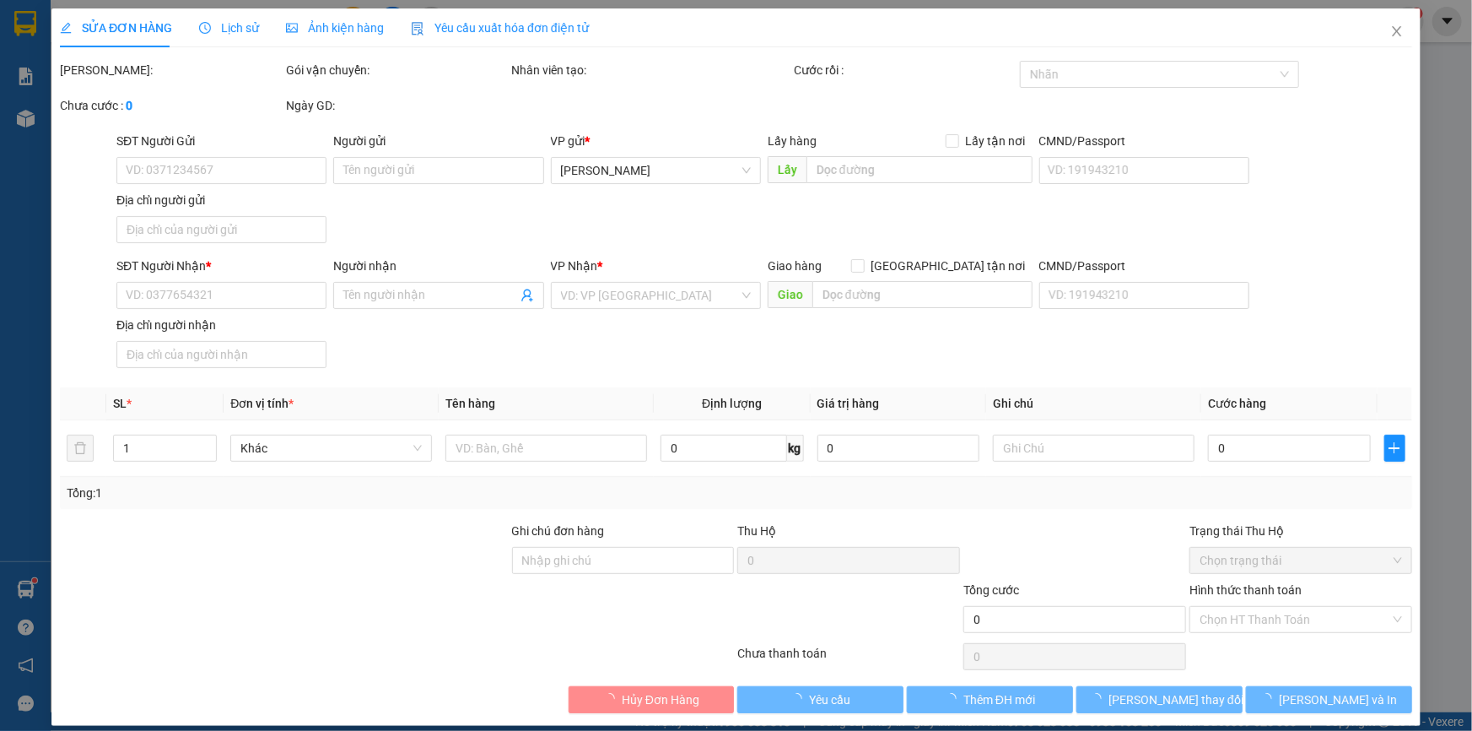
type input "0396160224"
type input "LÊ HUỲNH NHƯ"
type input "14 NGUYỄN VĂN CÔNG P3 QUẬN GÒ VẤP HCM"
type input "0378902558"
type input "MAI PHÚ LỢI"
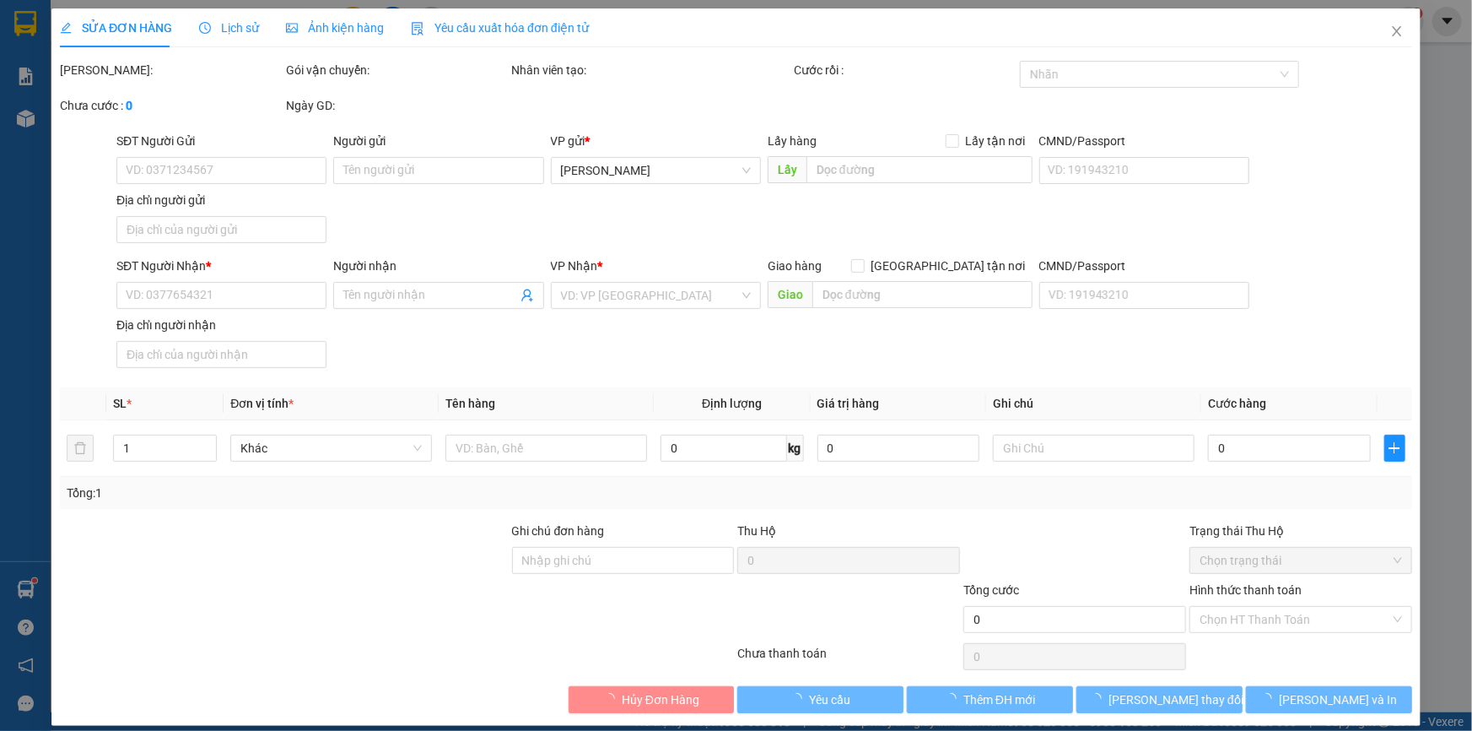
type input "10.000"
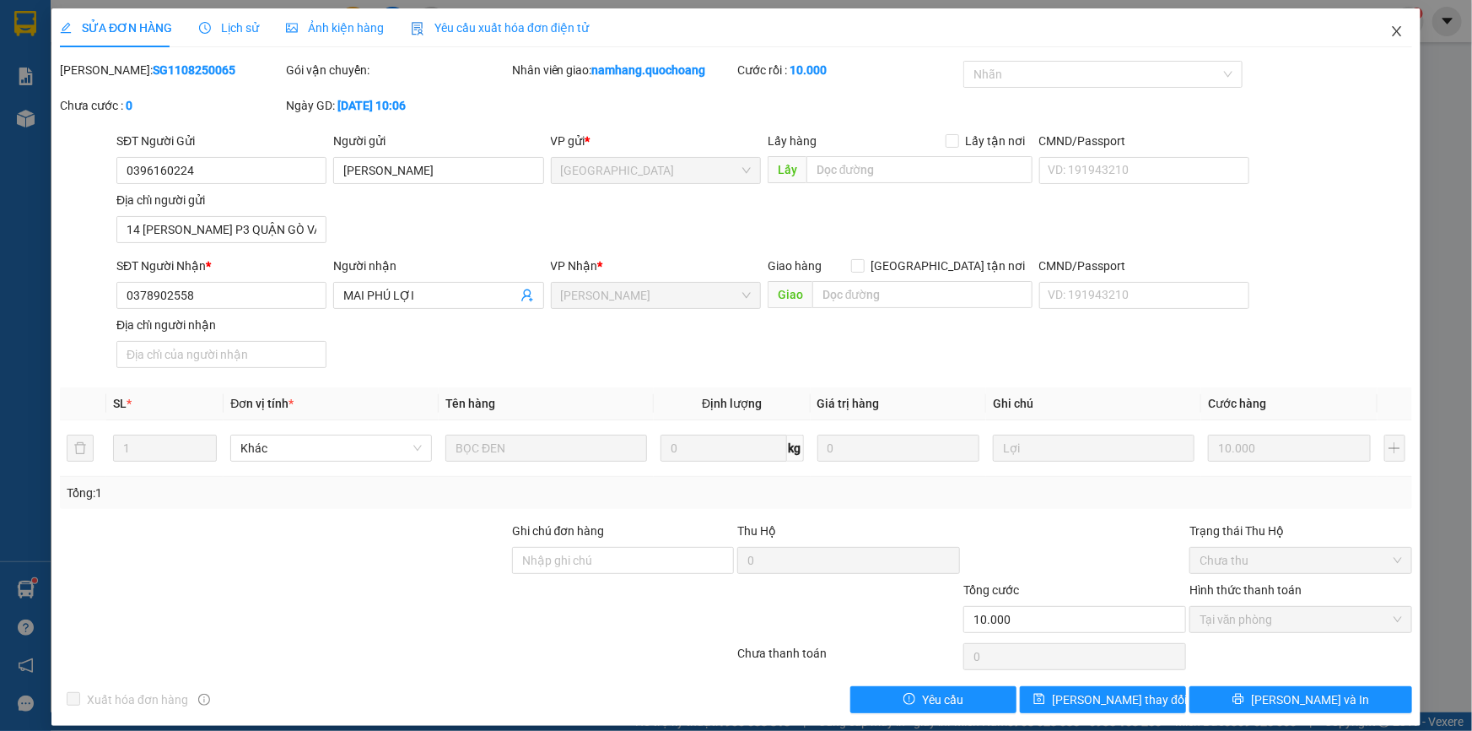
click at [1396, 23] on span "Close" at bounding box center [1396, 31] width 47 height 47
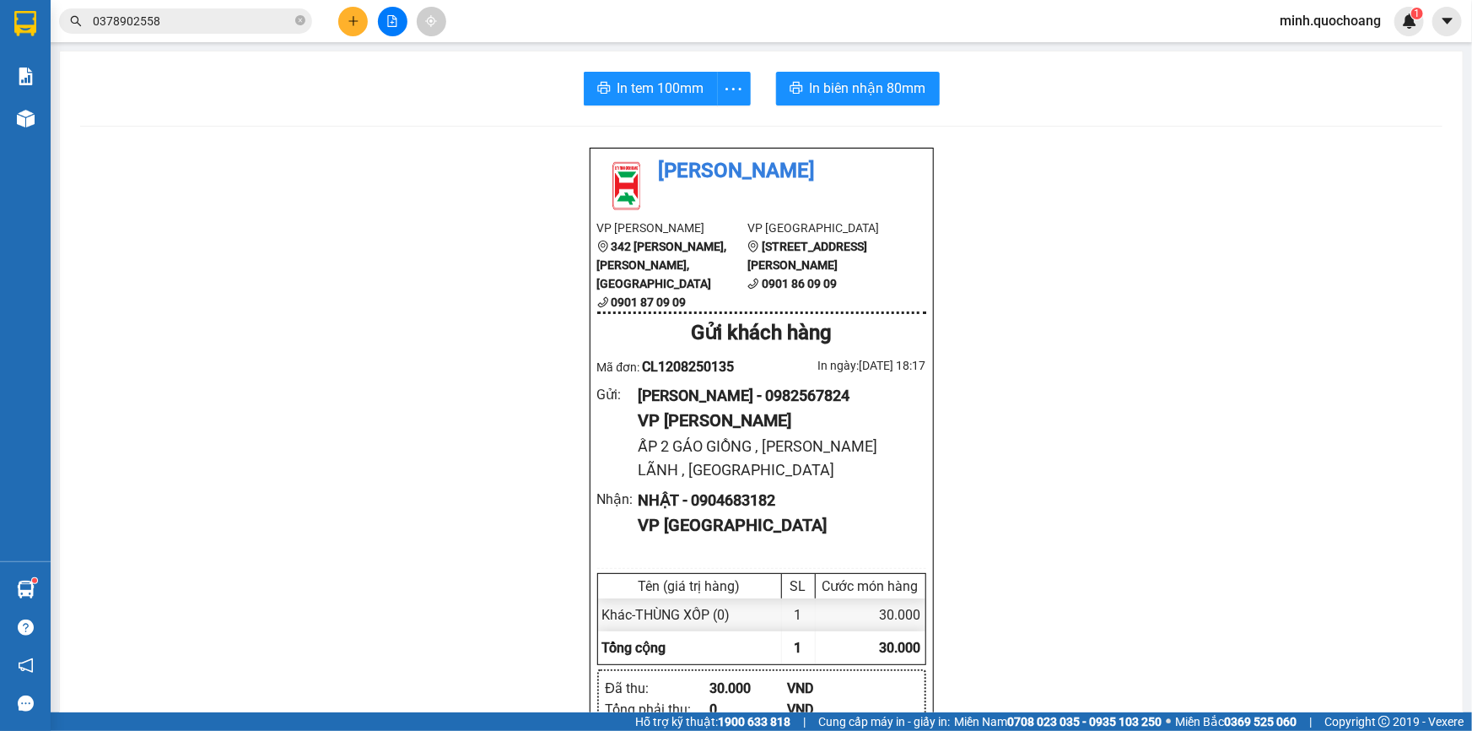
click at [234, 24] on input "0378902558" at bounding box center [192, 21] width 199 height 19
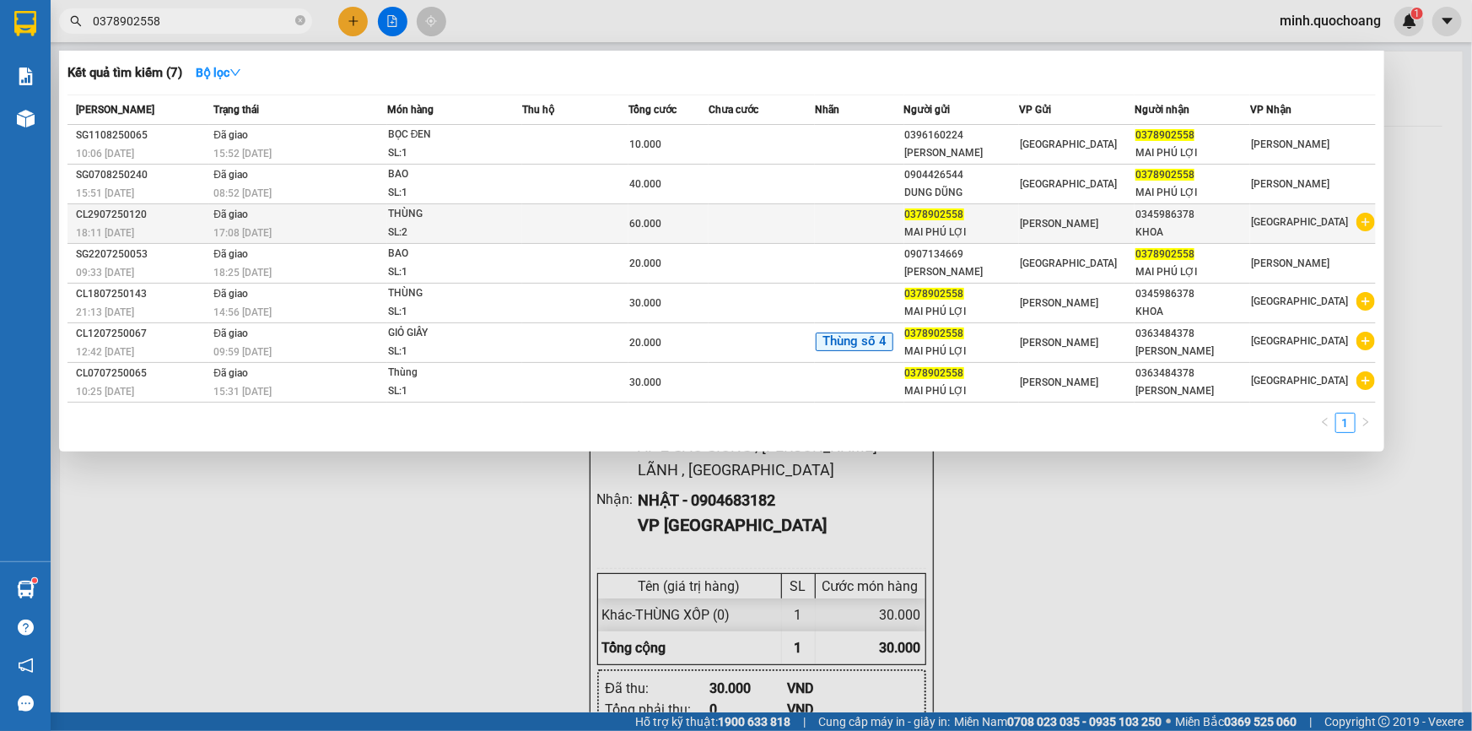
click at [742, 228] on td at bounding box center [762, 224] width 106 height 40
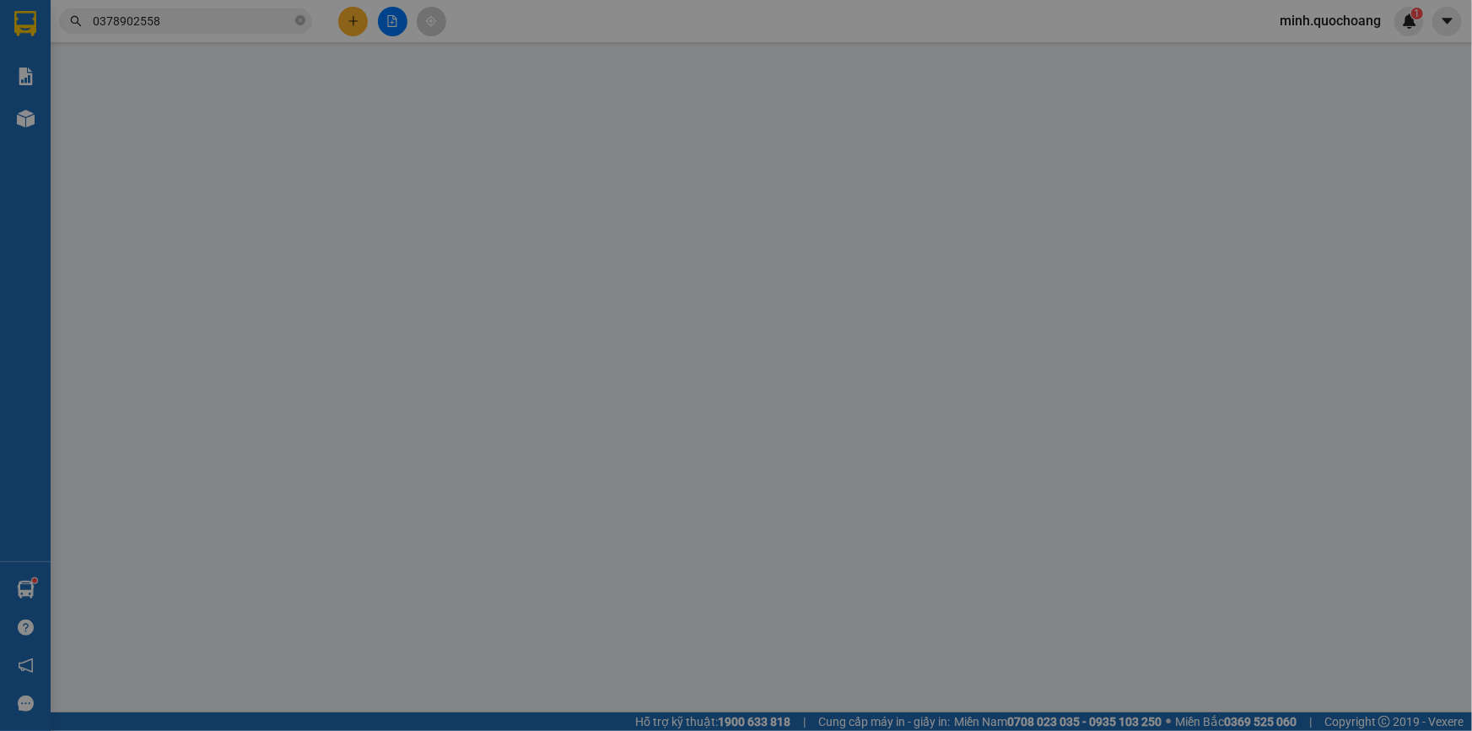
type input "0378902558"
type input "MAI PHÚ LỢI"
type input "P MỸ TRÀ , ĐỒNG THÁP"
type input "0345986378"
type input "KHOA"
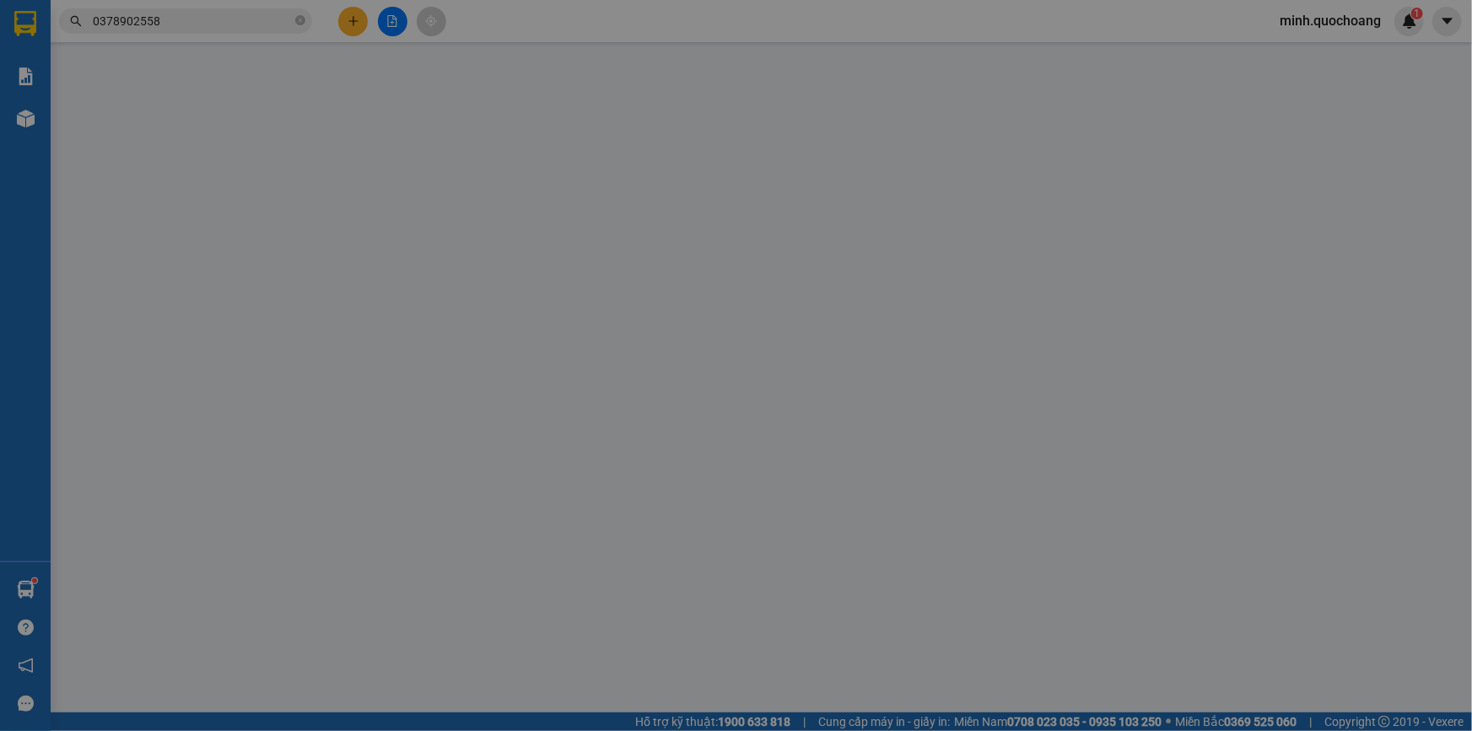
type input "60.000"
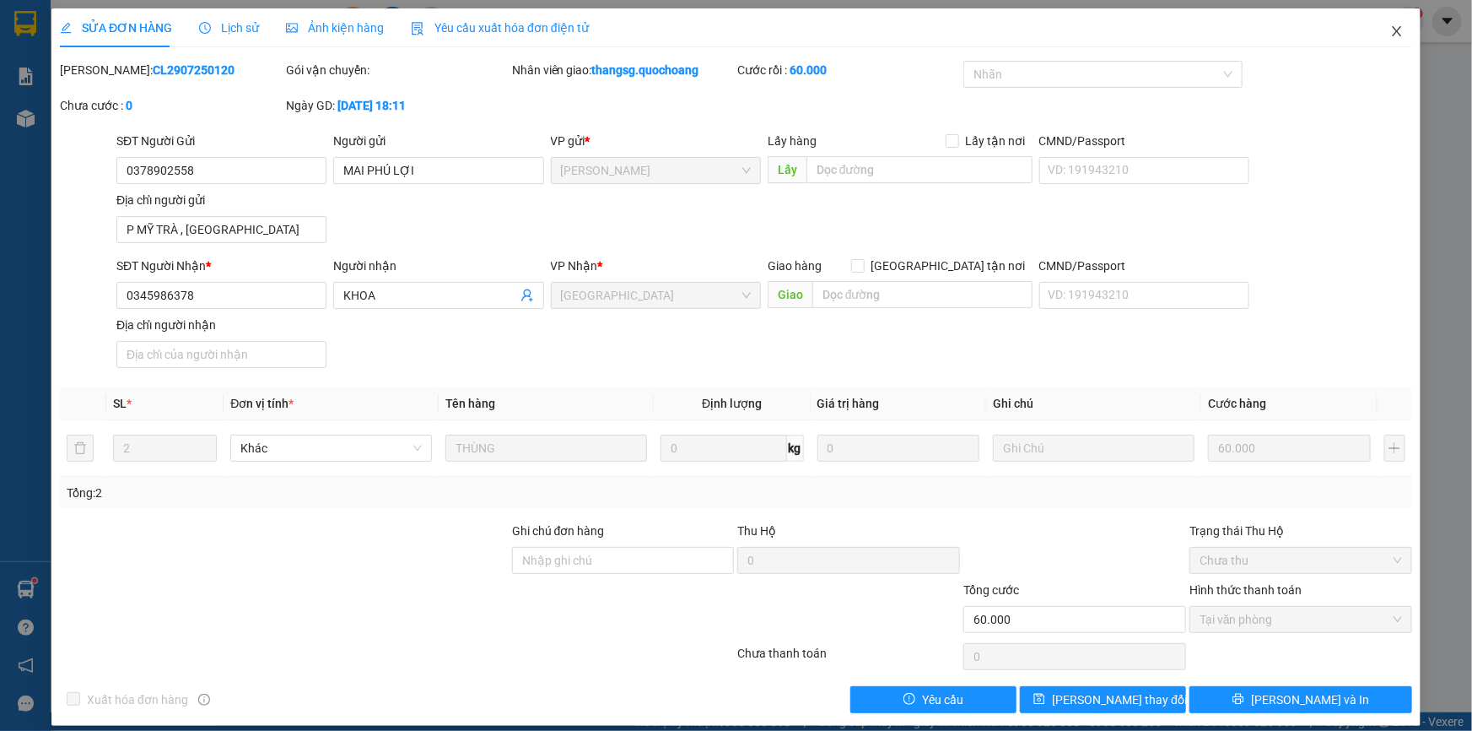
drag, startPoint x: 1388, startPoint y: 34, endPoint x: 1357, endPoint y: 34, distance: 31.2
click at [1390, 34] on icon "close" at bounding box center [1396, 30] width 13 height 13
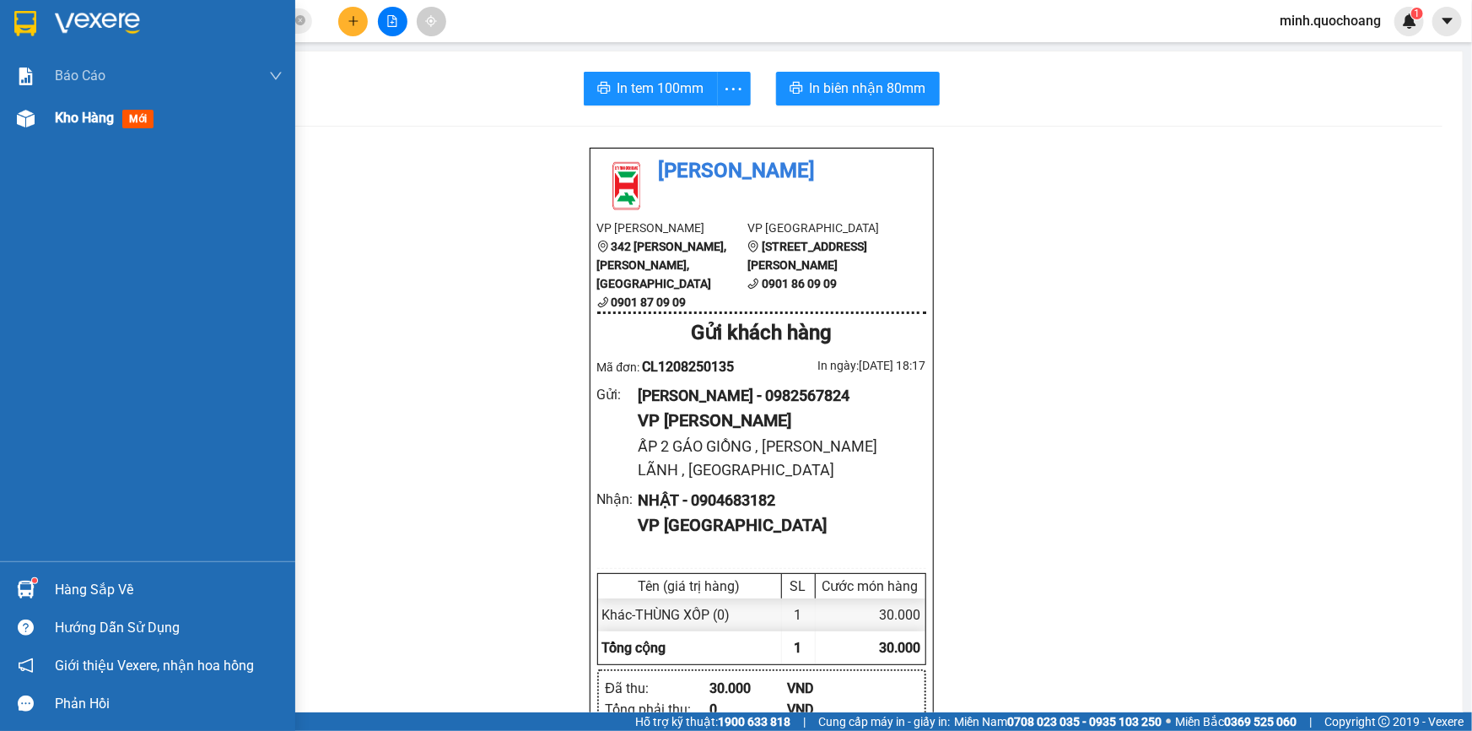
click at [73, 127] on div "Kho hàng mới" at bounding box center [107, 117] width 105 height 21
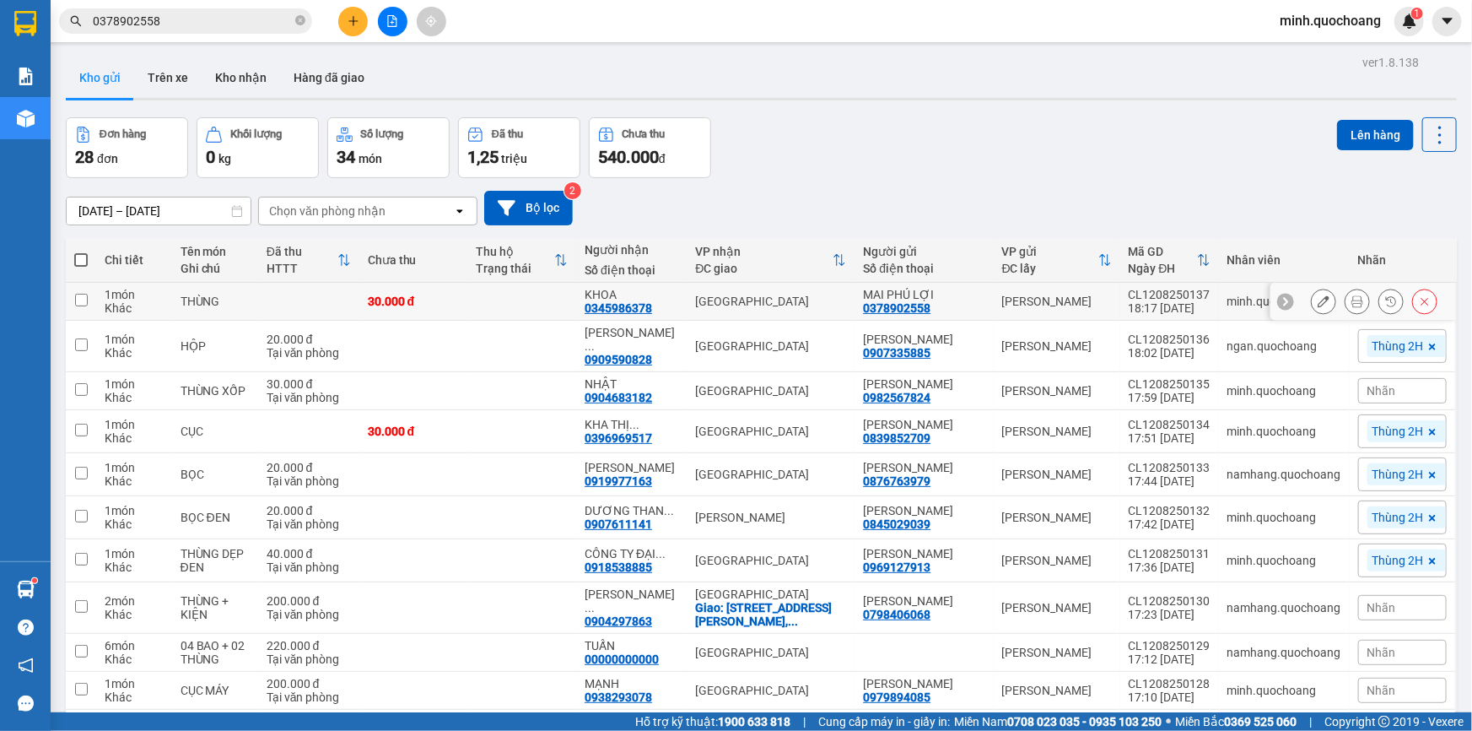
click at [1351, 299] on icon at bounding box center [1357, 301] width 12 height 12
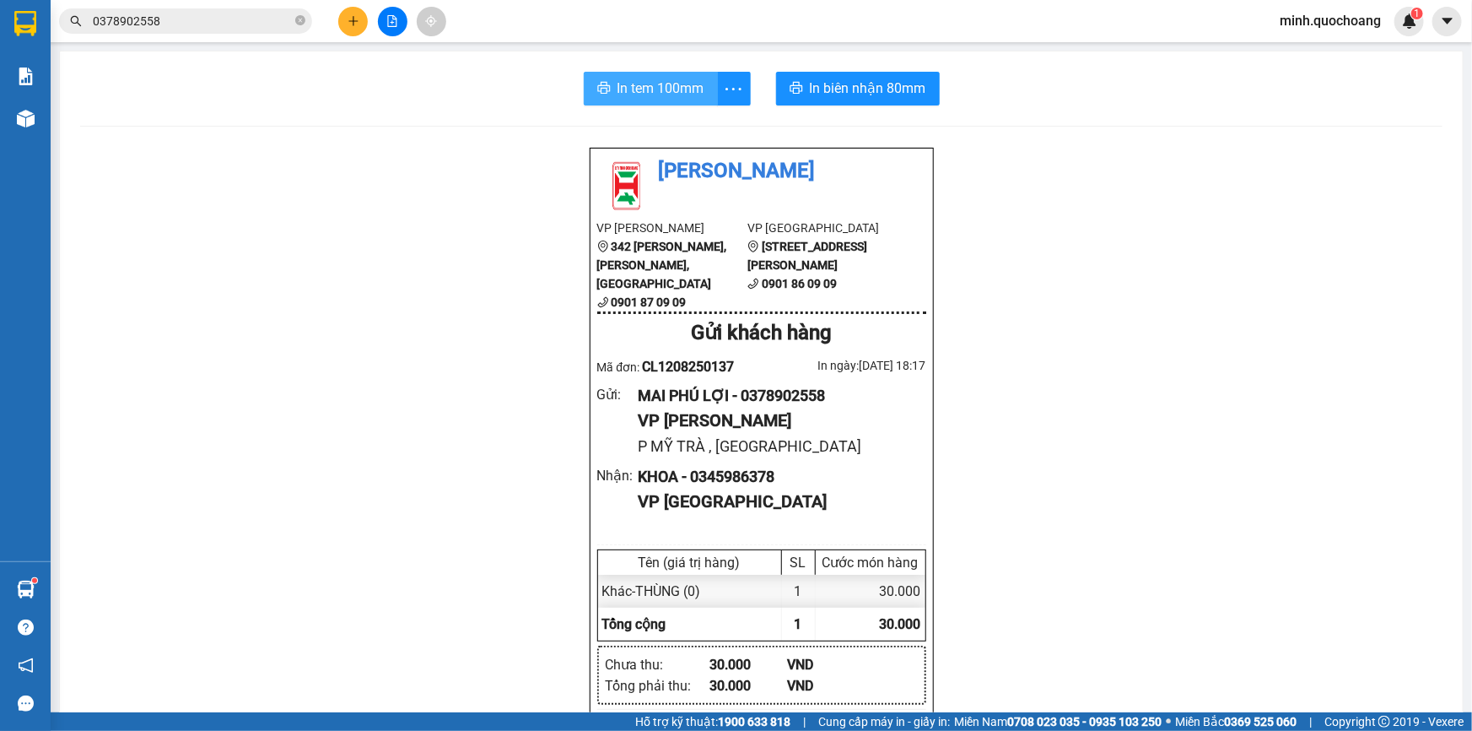
click at [631, 90] on span "In tem 100mm" at bounding box center [661, 88] width 87 height 21
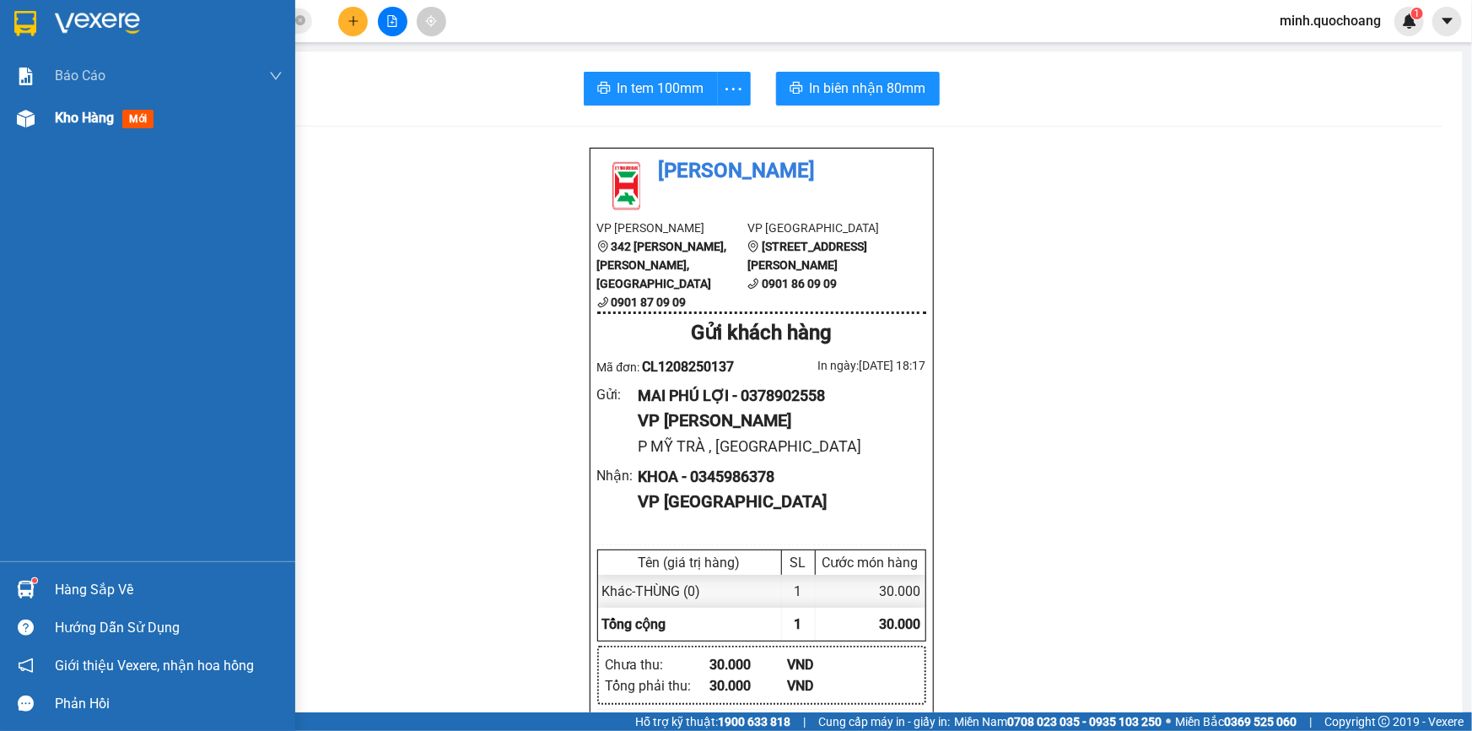
click at [62, 138] on div "Báo cáo Báo cáo dòng tiền (trạm) Doanh số tạo đơn theo VP gửi (trạm) Kho hàng m…" at bounding box center [147, 308] width 295 height 506
click at [62, 129] on div "Kho hàng mới" at bounding box center [169, 118] width 228 height 42
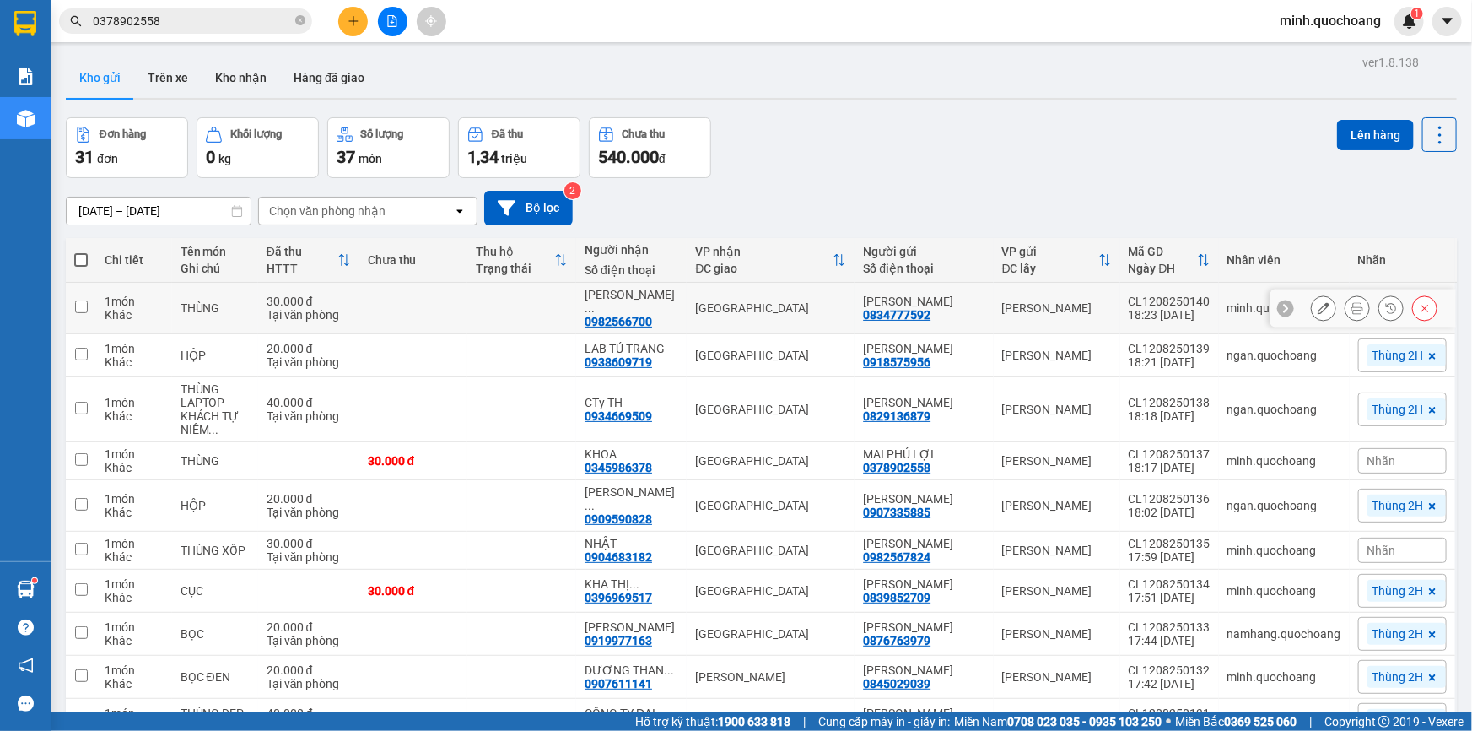
click at [1351, 310] on icon at bounding box center [1357, 308] width 12 height 12
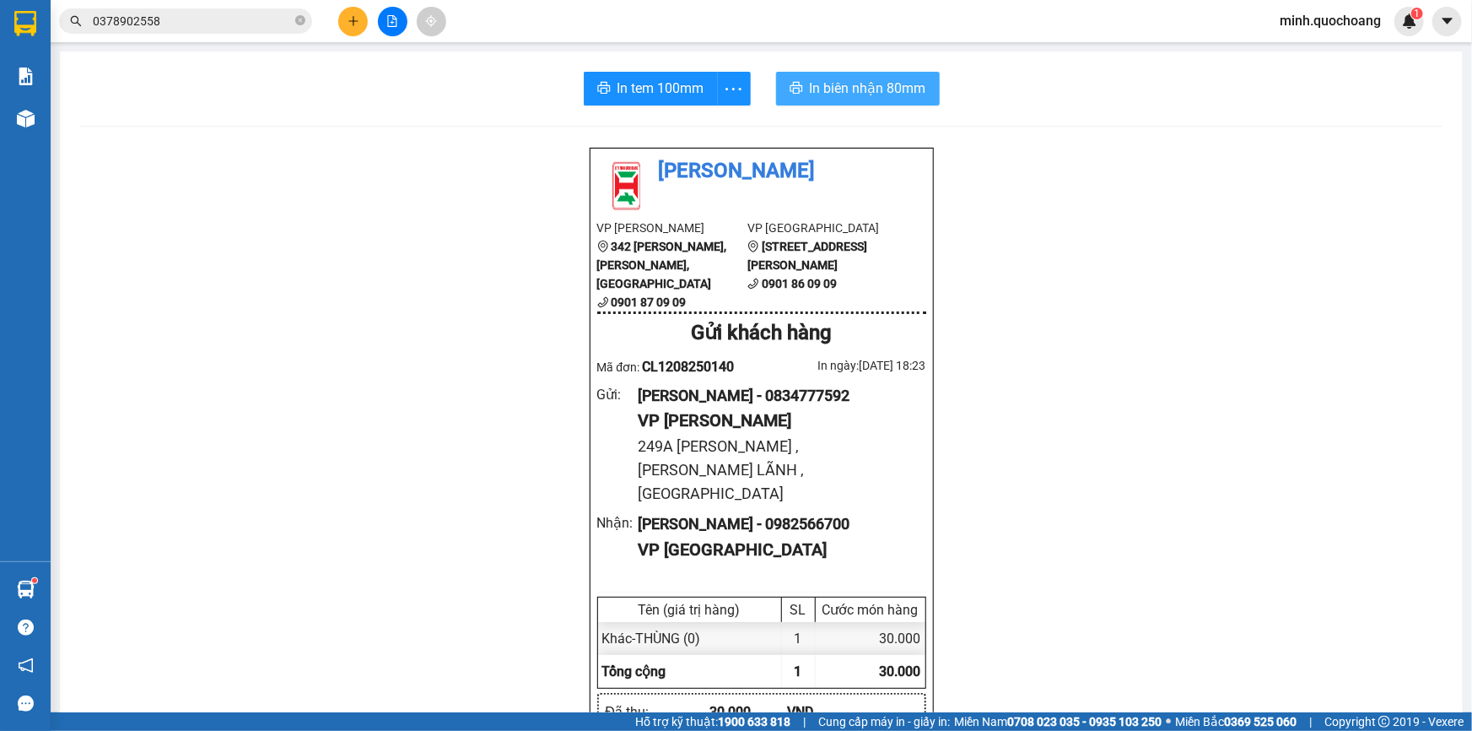
click at [863, 78] on span "In biên nhận 80mm" at bounding box center [868, 88] width 116 height 21
click at [607, 84] on button "In tem 100mm" at bounding box center [651, 89] width 134 height 34
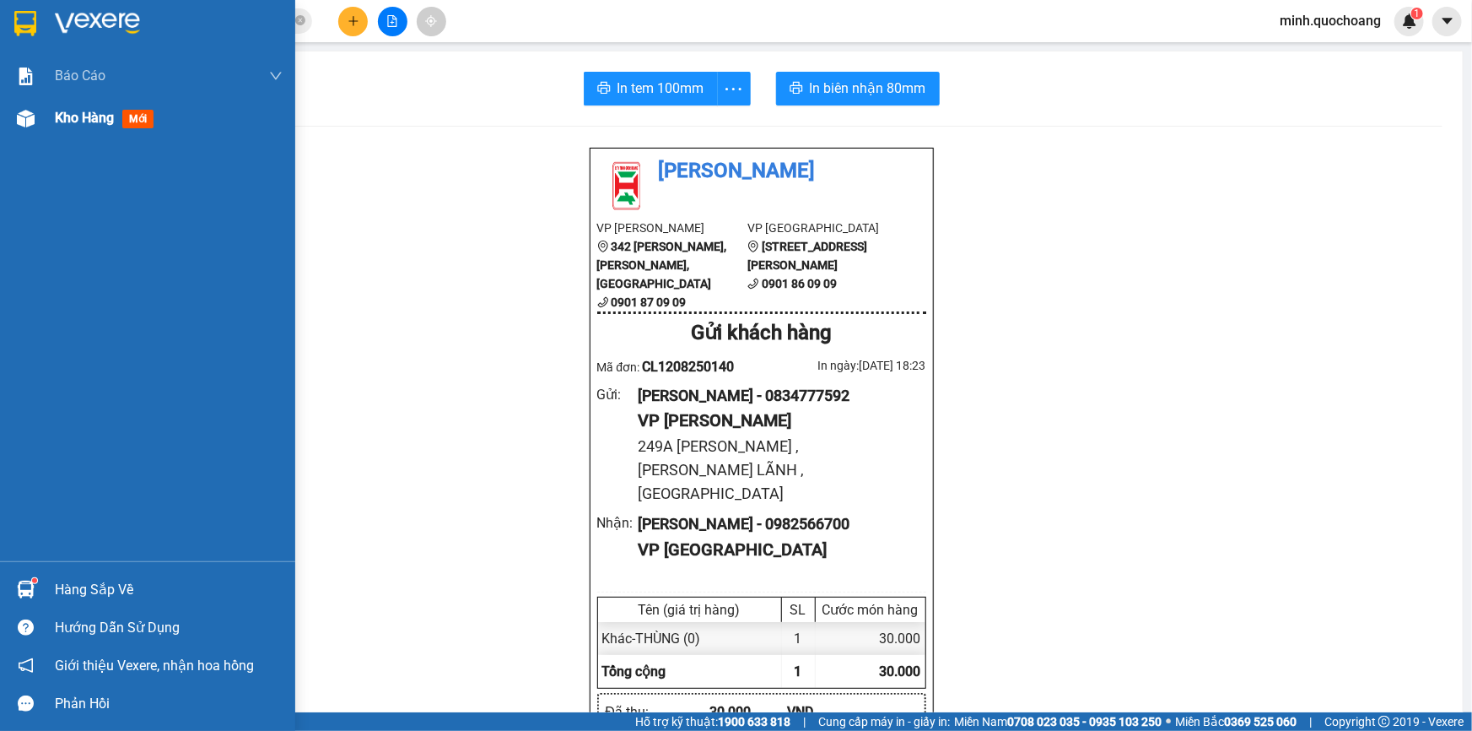
click at [111, 108] on div "Kho hàng mới" at bounding box center [107, 117] width 105 height 21
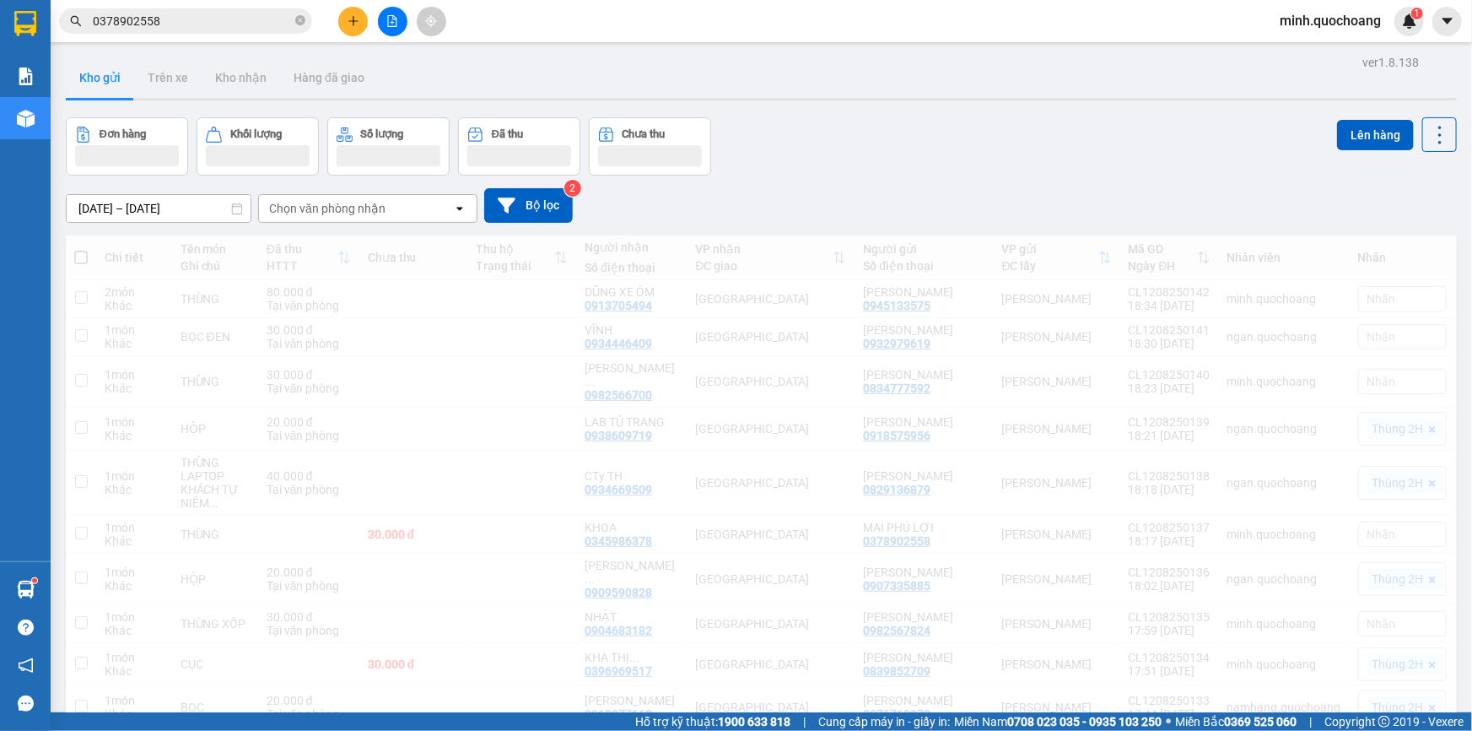
click at [1109, 134] on div "Đơn hàng Khối lượng Số lượng Đã thu Chưa thu Lên hàng" at bounding box center [761, 146] width 1391 height 58
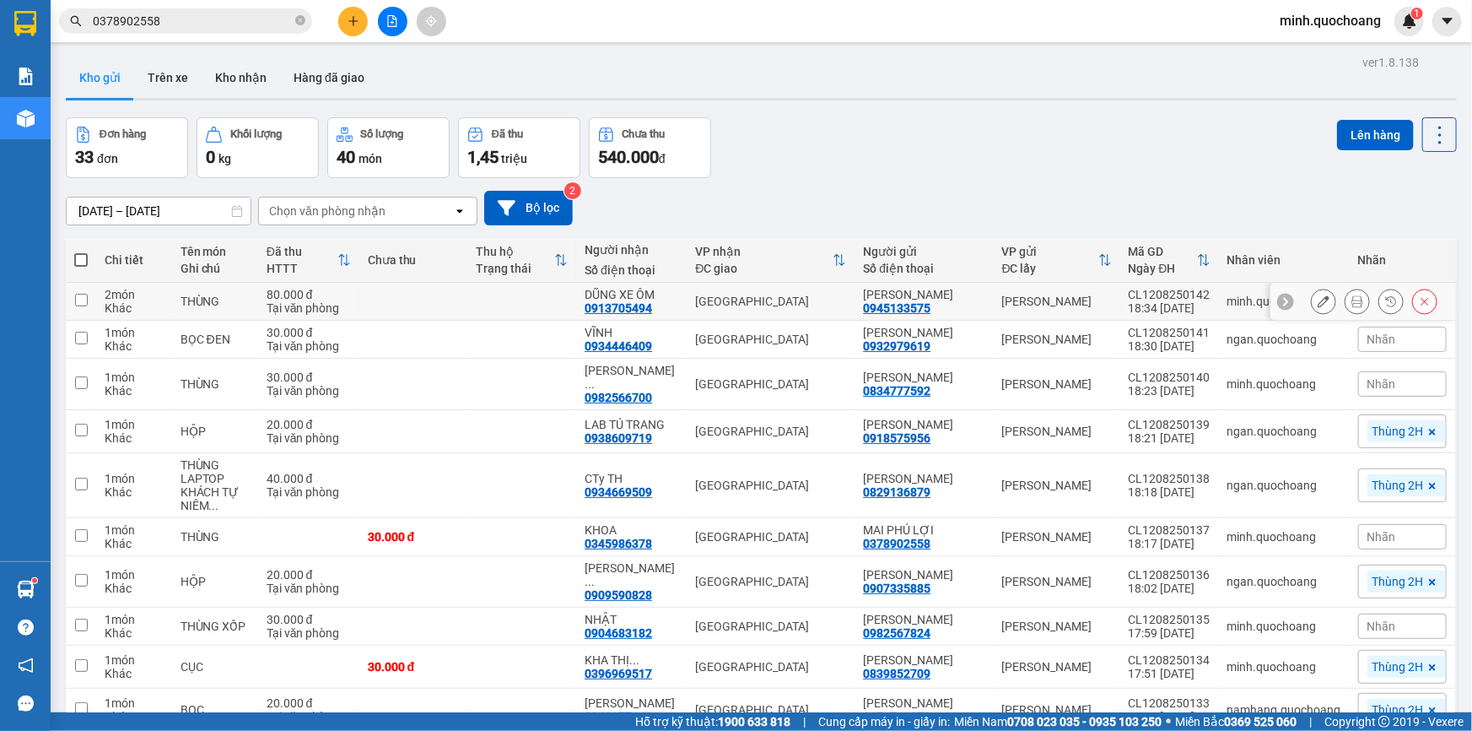
click at [1351, 304] on icon at bounding box center [1357, 301] width 12 height 12
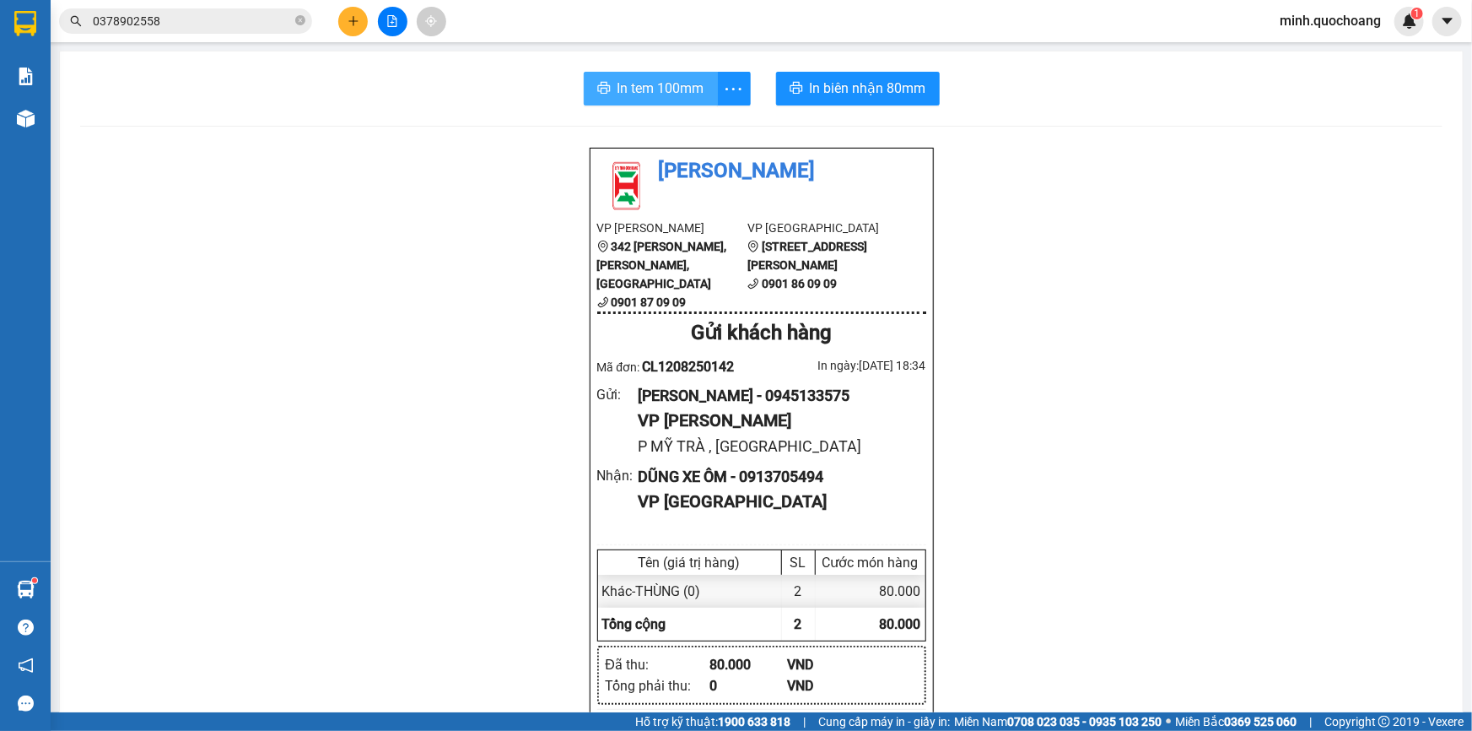
click at [649, 92] on span "In tem 100mm" at bounding box center [661, 88] width 87 height 21
click at [823, 84] on span "In biên nhận 80mm" at bounding box center [868, 88] width 116 height 21
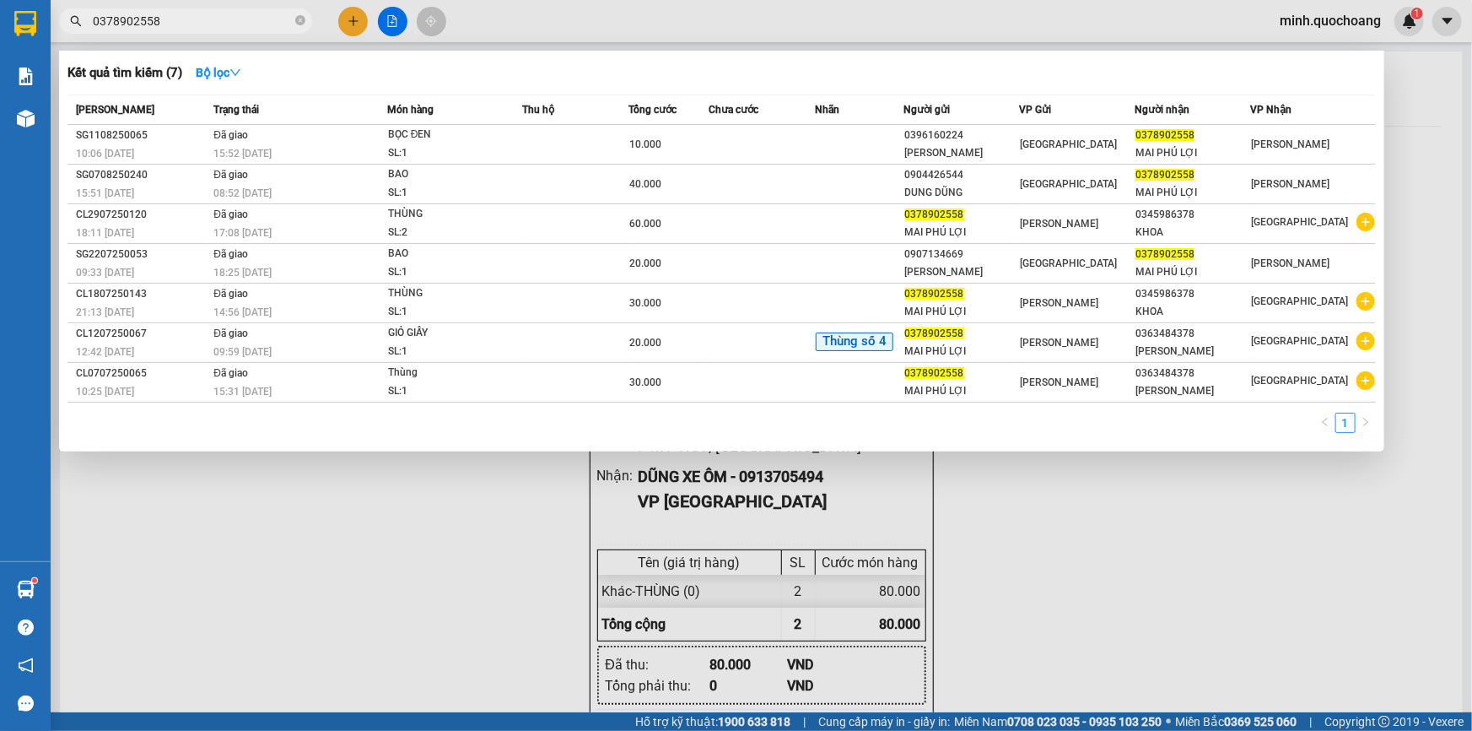
click at [202, 12] on input "0378902558" at bounding box center [192, 21] width 199 height 19
click at [202, 13] on input "0378902558" at bounding box center [192, 21] width 199 height 19
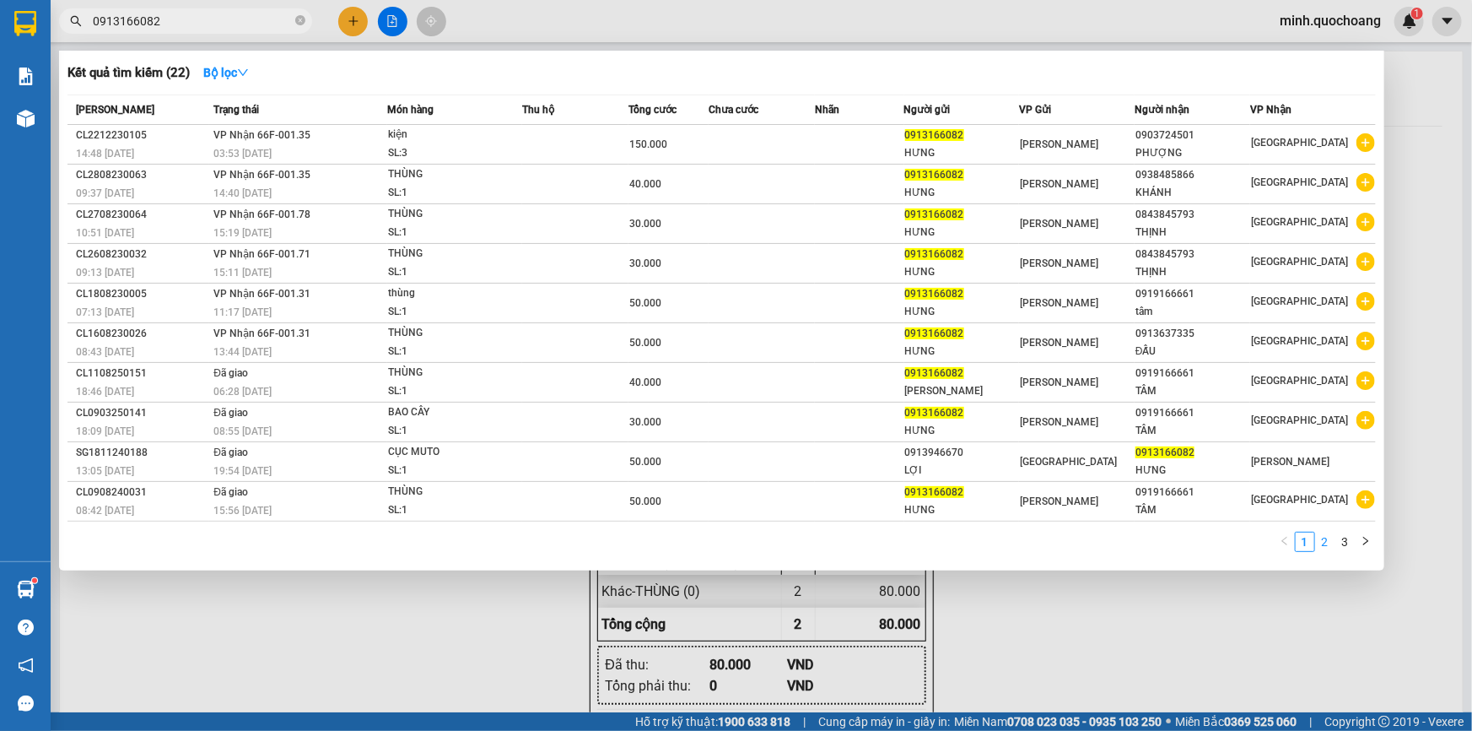
type input "0913166082"
click at [1320, 546] on link "2" at bounding box center [1325, 541] width 19 height 19
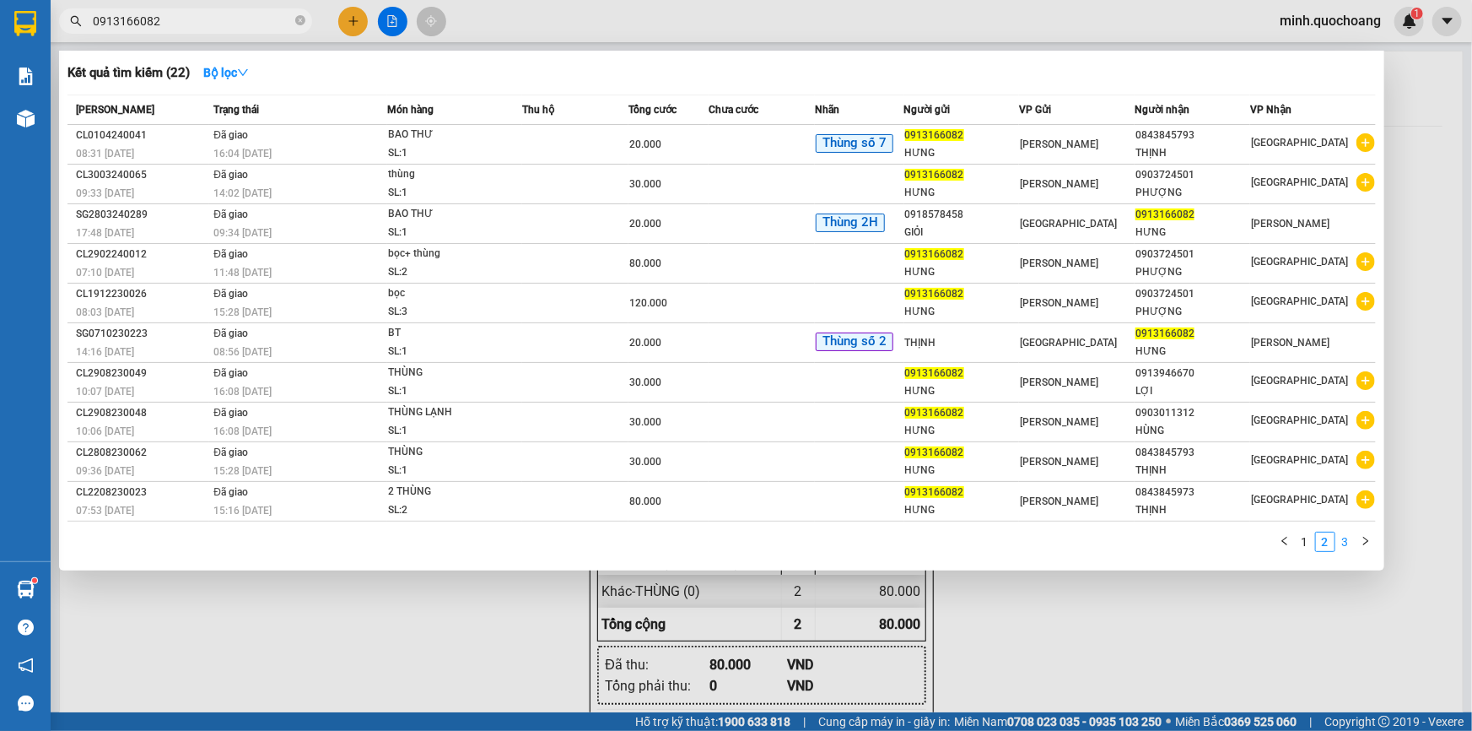
click at [1340, 539] on link "3" at bounding box center [1345, 541] width 19 height 19
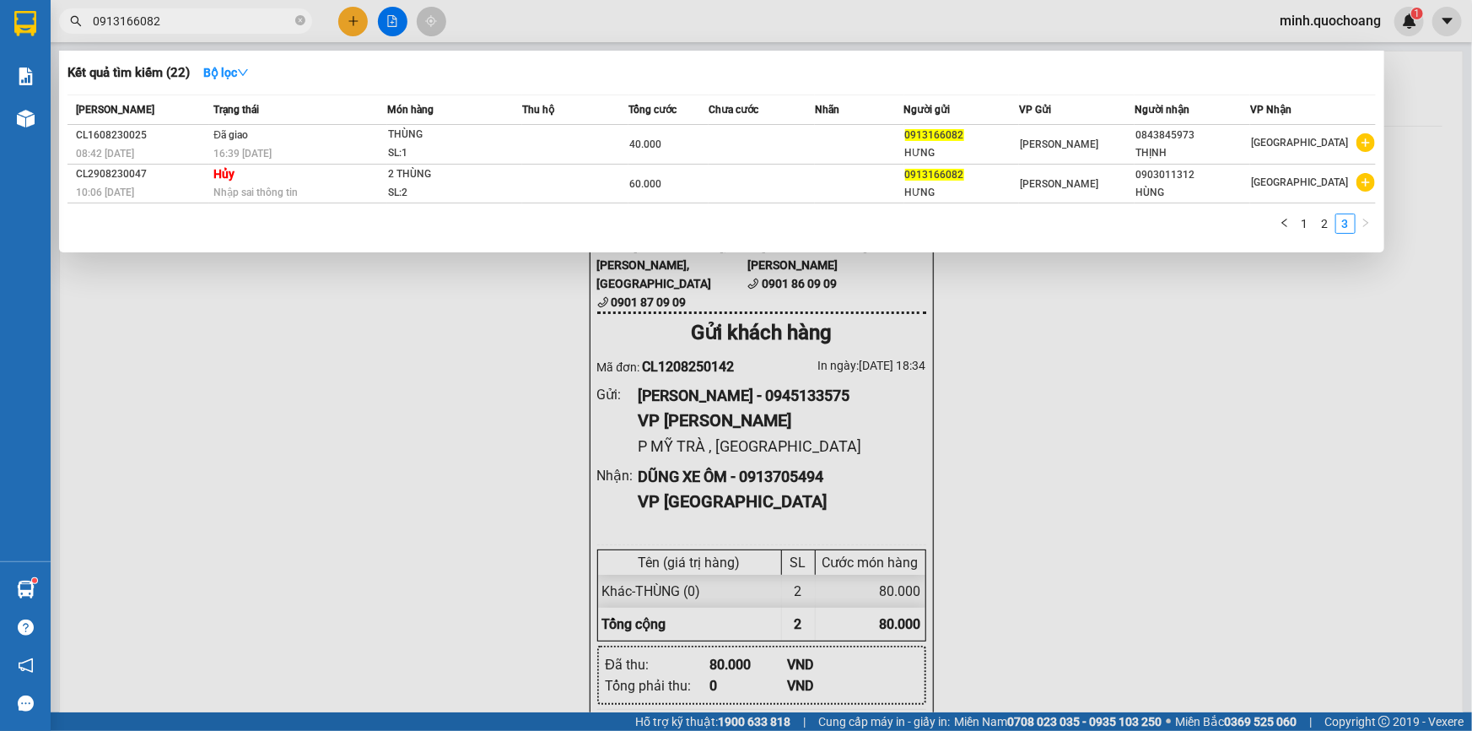
click at [210, 28] on input "0913166082" at bounding box center [192, 21] width 199 height 19
click at [210, 24] on input "0913166082" at bounding box center [192, 21] width 199 height 19
click at [1299, 224] on link "1" at bounding box center [1305, 223] width 19 height 19
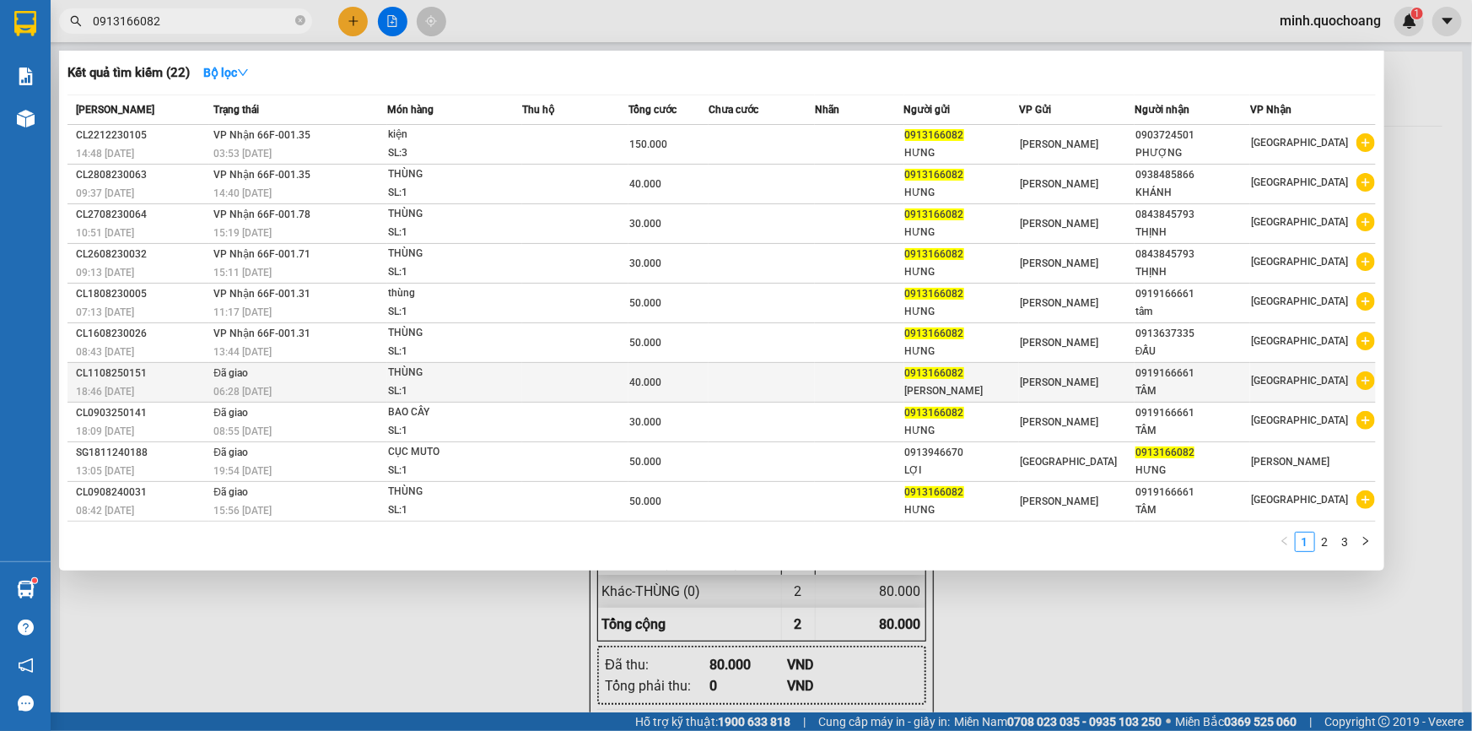
click at [1044, 396] on td "[PERSON_NAME]" at bounding box center [1077, 383] width 116 height 40
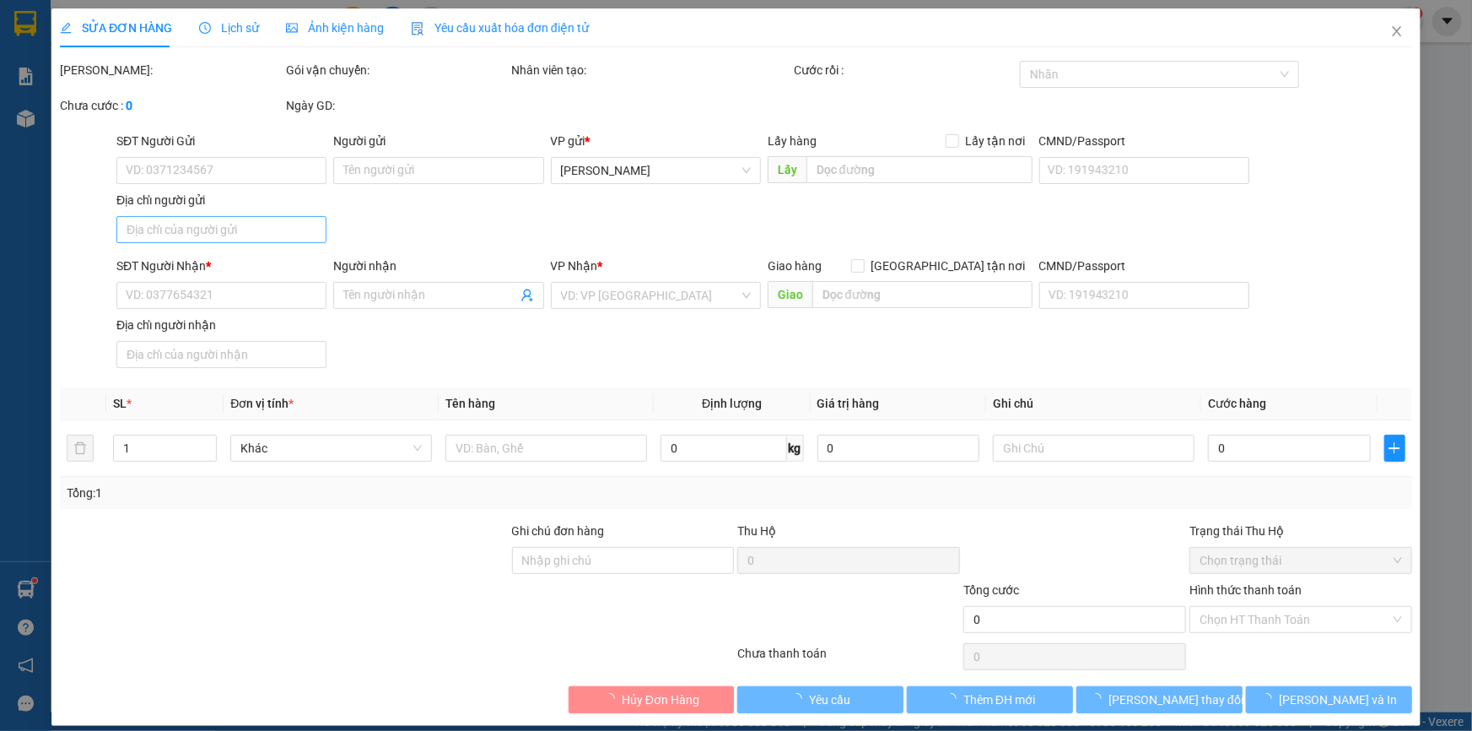
type input "0913166082"
type input "NGUYỄN VĂN HƯNG"
type input "137 CHI LĂNG , P CAO LÃNH , ĐỒNG THÁP"
type input "0919166661"
type input "TÂM"
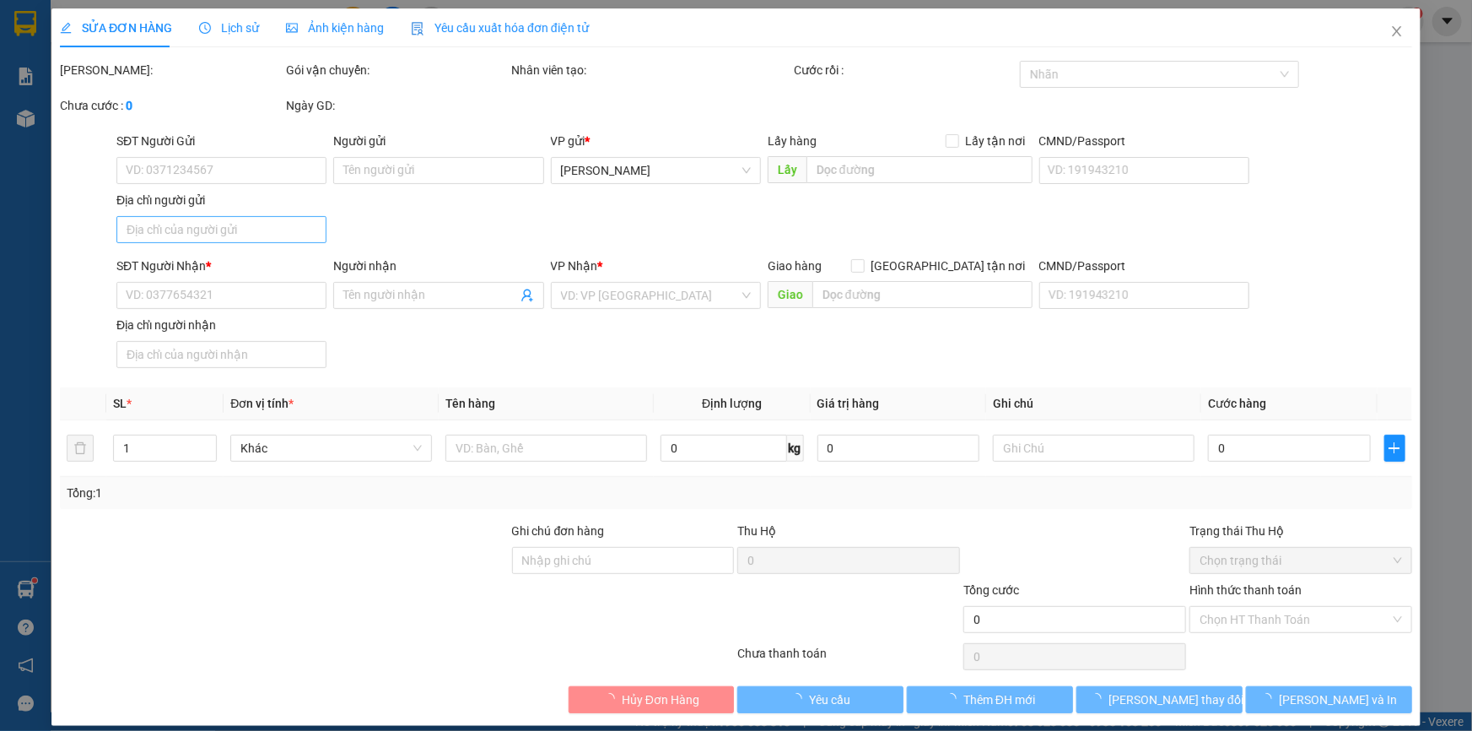
type input "40.000"
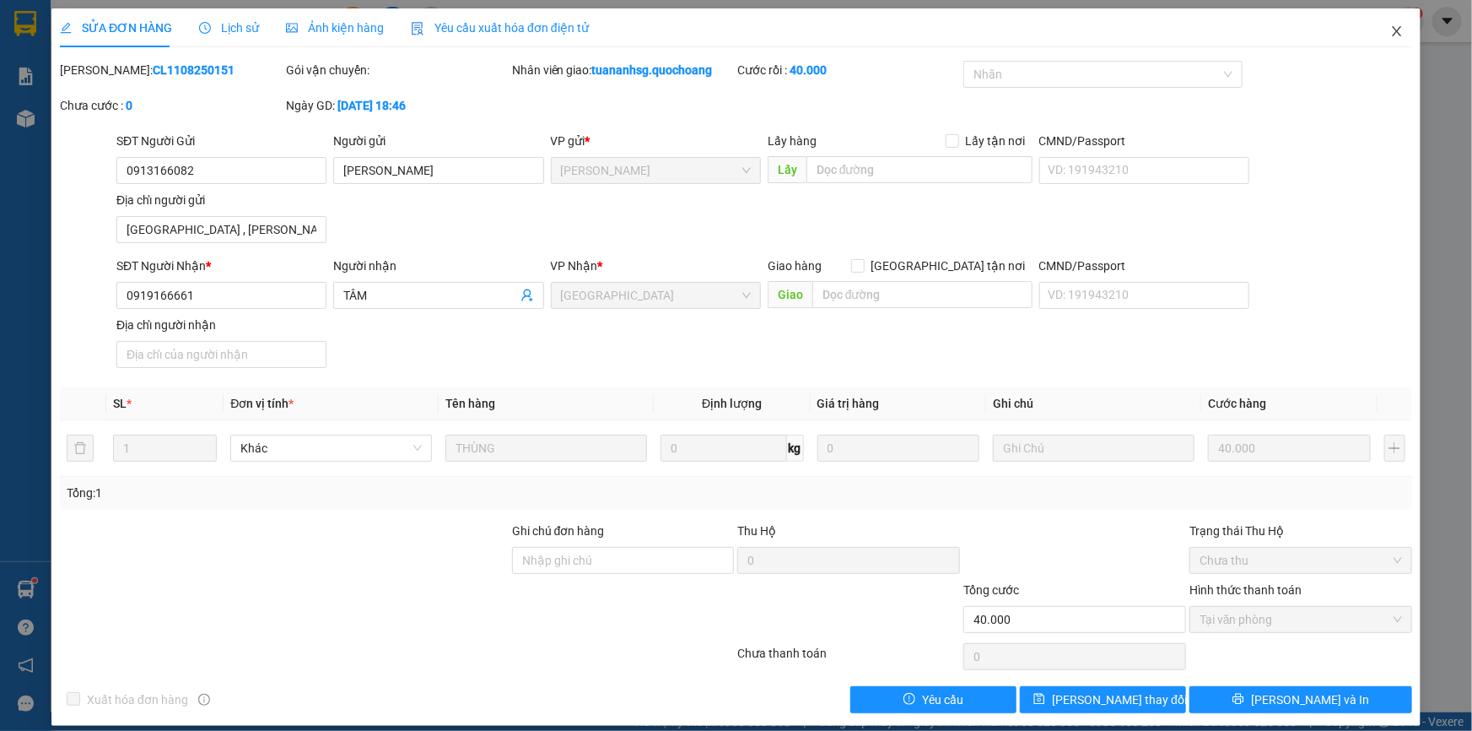
click at [1390, 27] on icon "close" at bounding box center [1396, 30] width 13 height 13
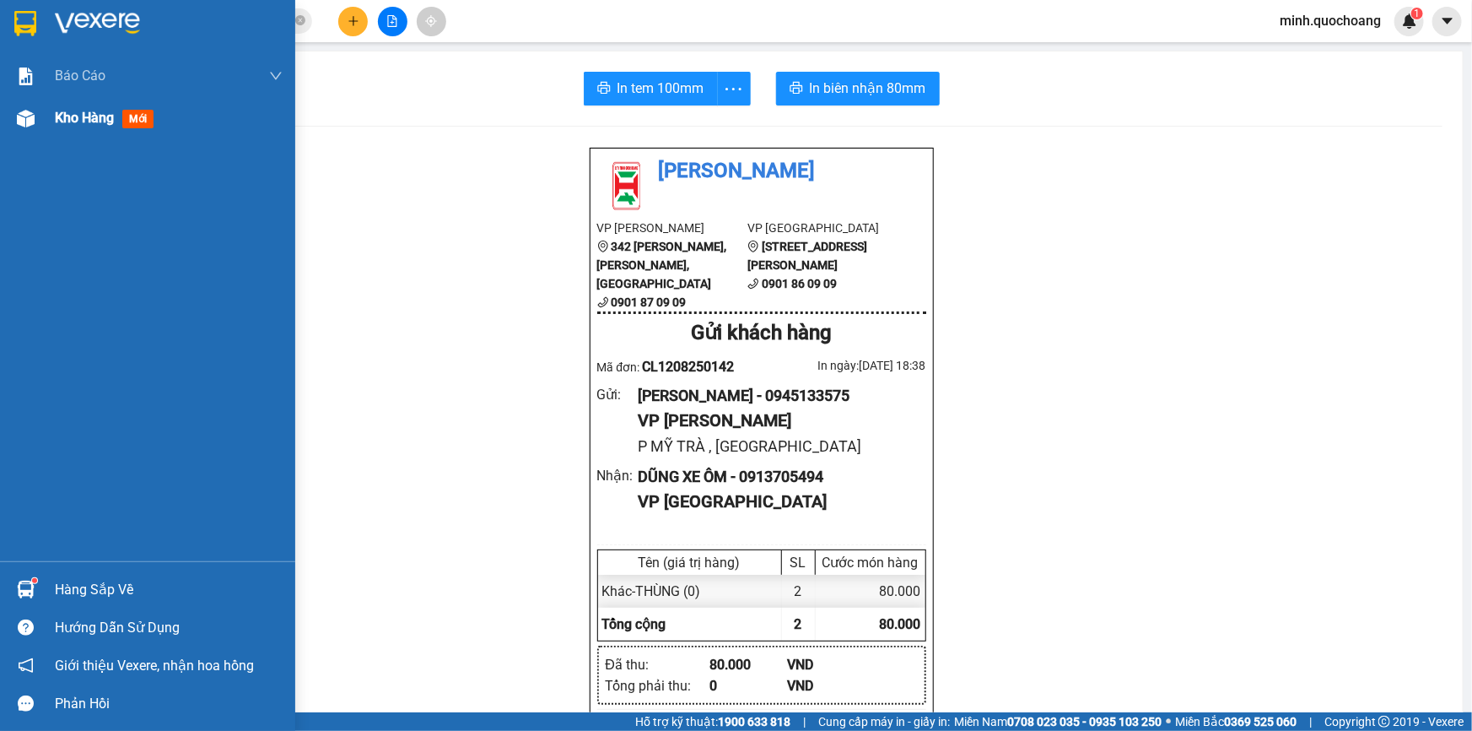
click at [100, 126] on span "Kho hàng" at bounding box center [84, 118] width 59 height 16
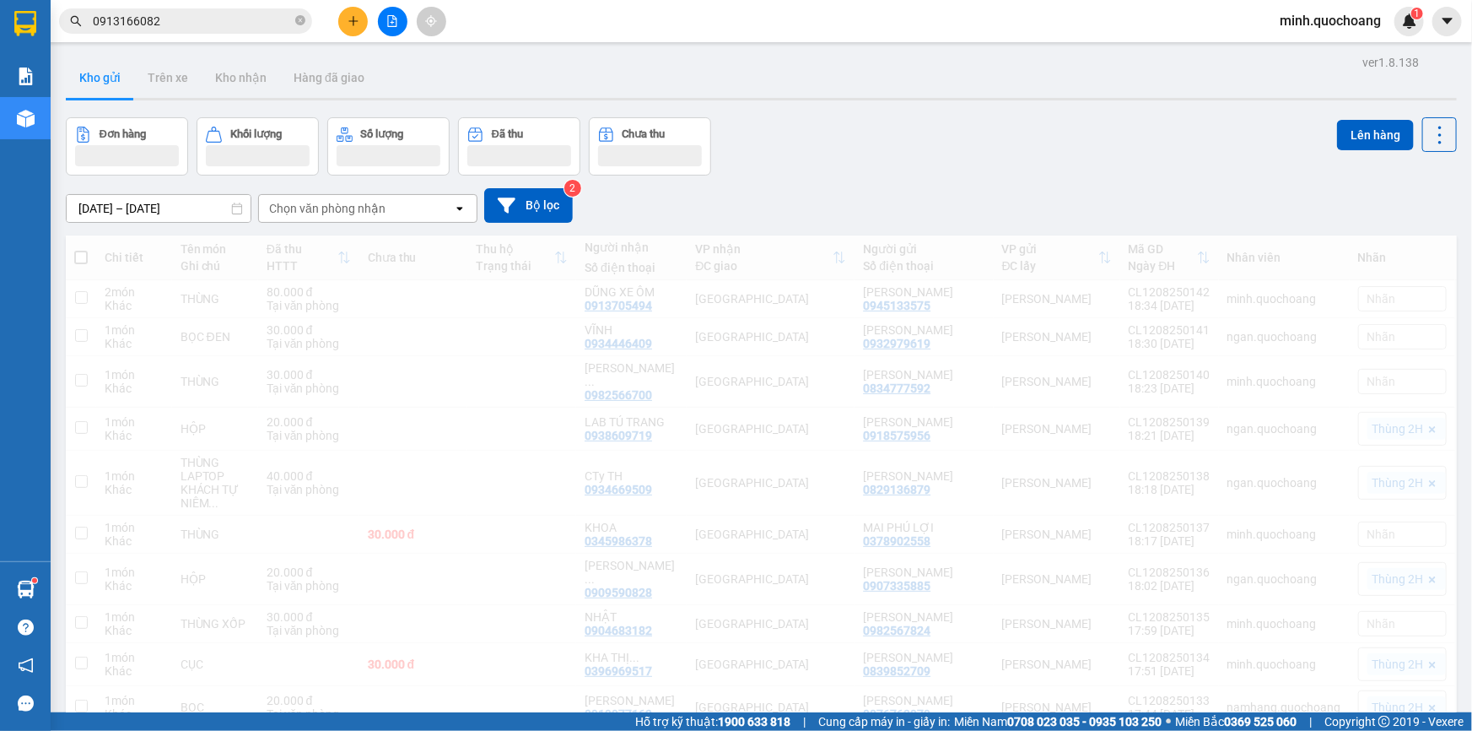
click at [1028, 162] on div "Đơn hàng Khối lượng Số lượng Đã thu Chưa thu Lên hàng" at bounding box center [761, 146] width 1391 height 58
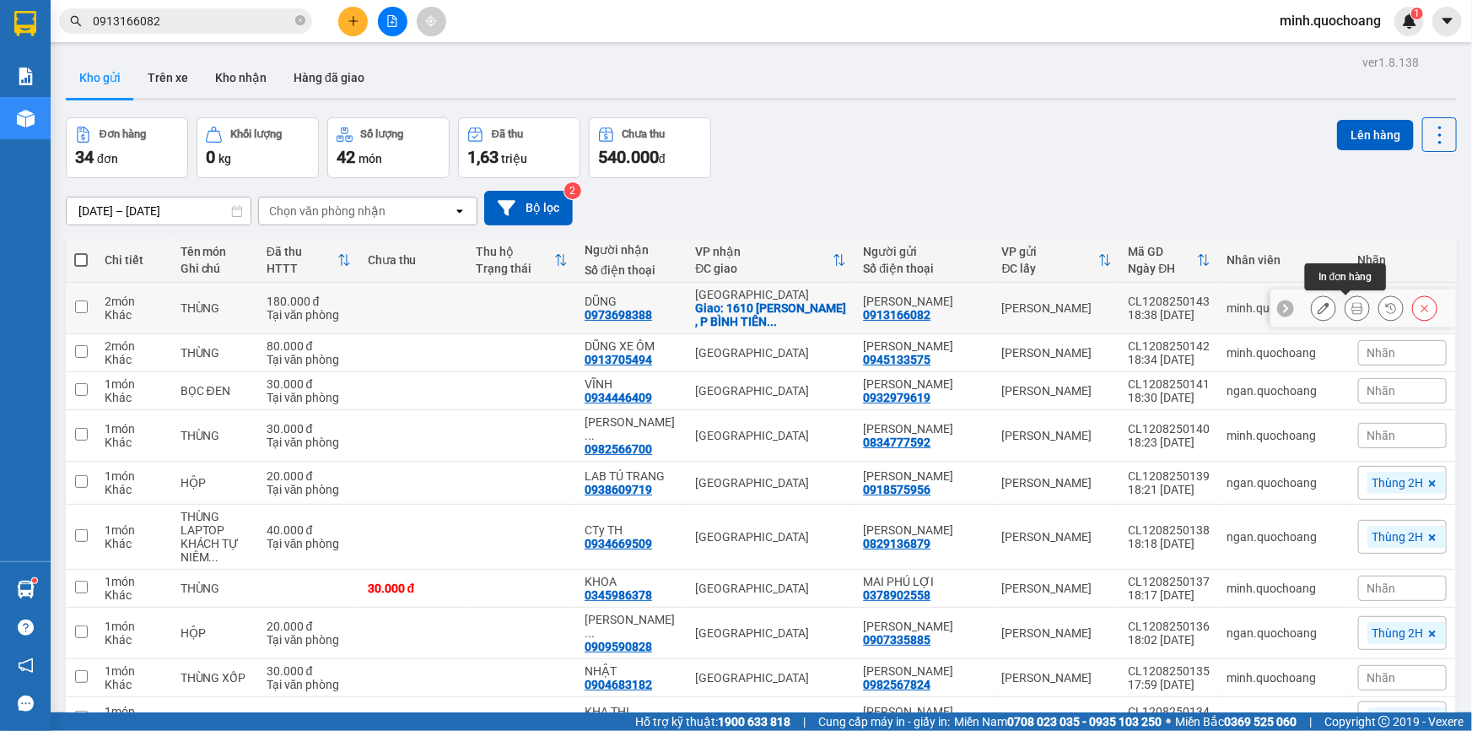
click at [1351, 306] on icon at bounding box center [1357, 308] width 12 height 12
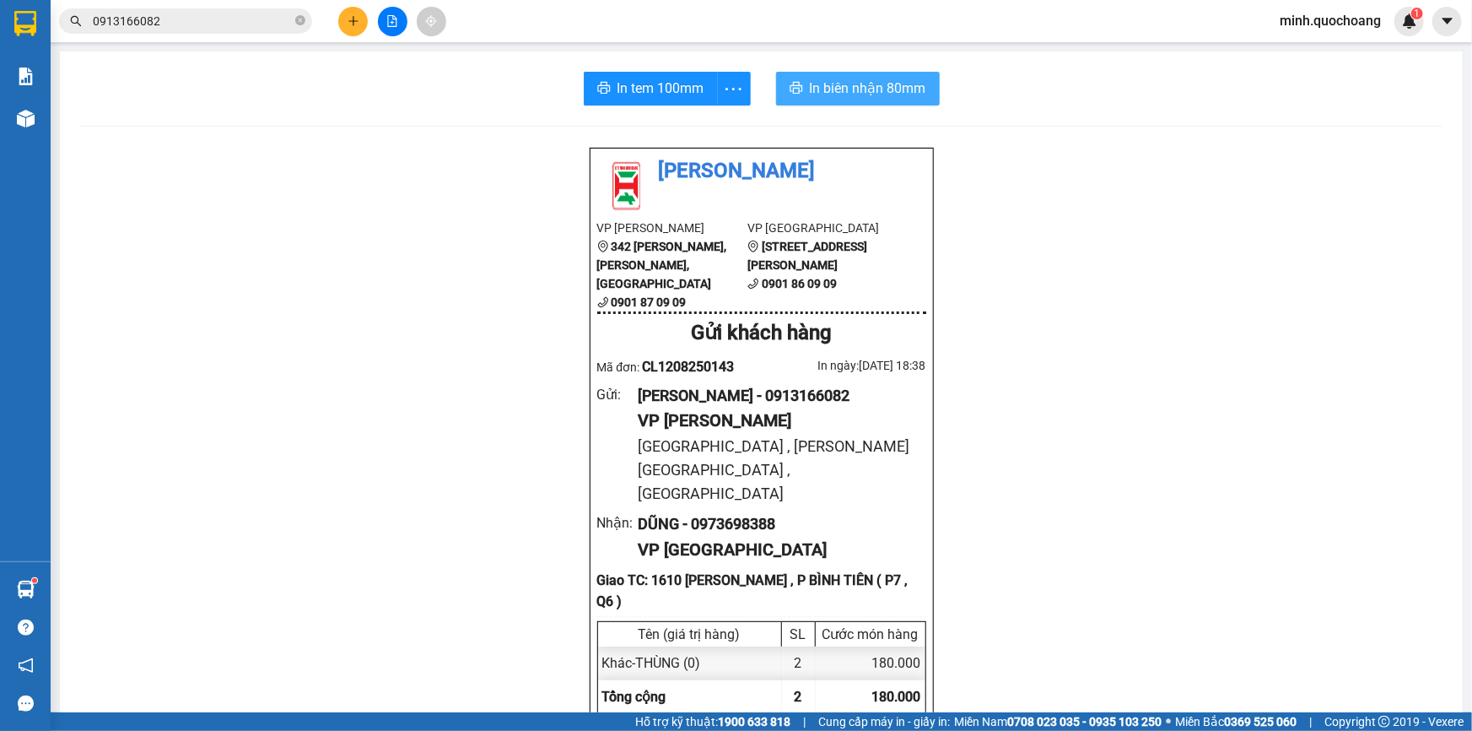
click at [860, 92] on span "In biên nhận 80mm" at bounding box center [868, 88] width 116 height 21
click at [667, 80] on span "In tem 100mm" at bounding box center [661, 88] width 87 height 21
click at [362, 24] on button at bounding box center [353, 22] width 30 height 30
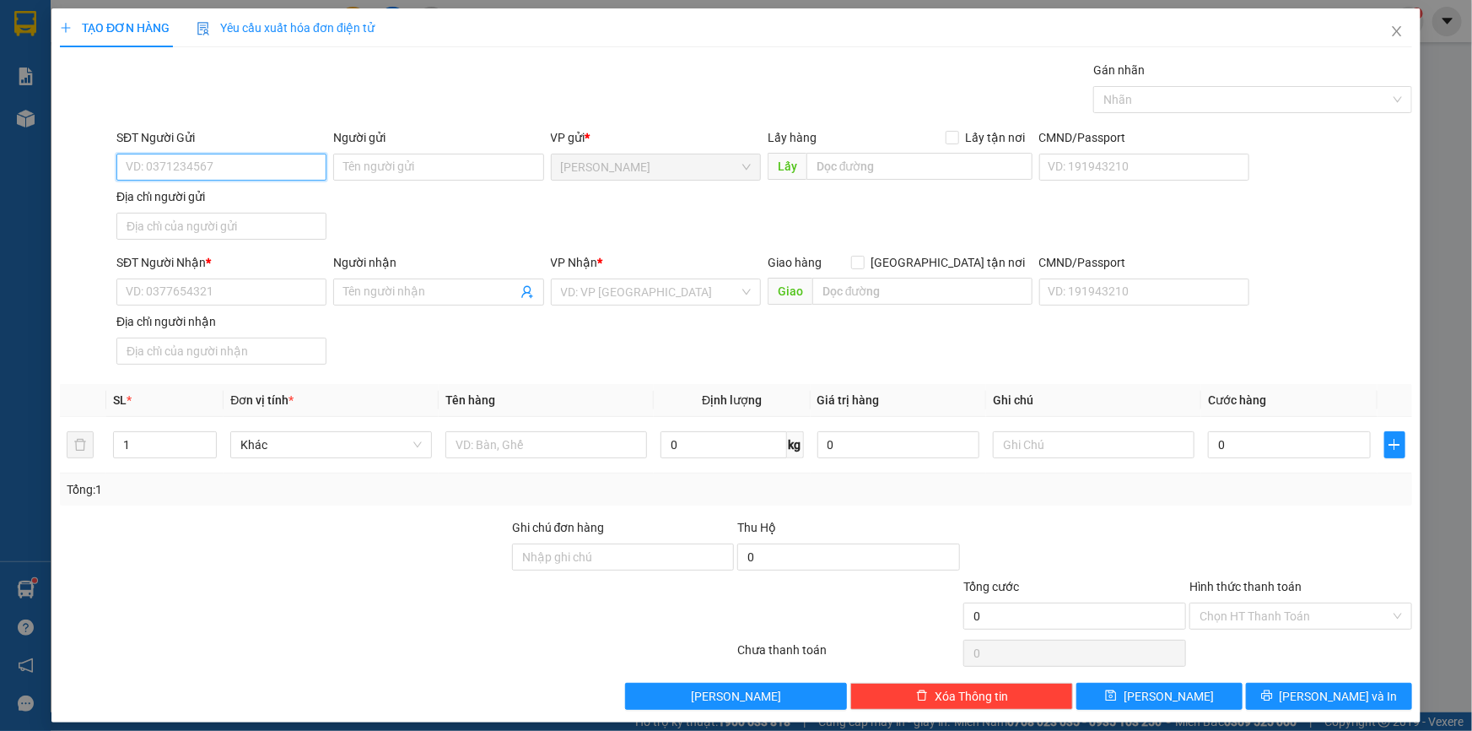
click at [274, 170] on input "SĐT Người Gửi" at bounding box center [221, 167] width 210 height 27
type input "0909850823"
click at [278, 198] on div "0909850823 - TRẦN THỊ TUYẾT SA" at bounding box center [220, 200] width 188 height 19
type input "TRẦN THỊ TUYẾT SA"
type input "0909850823"
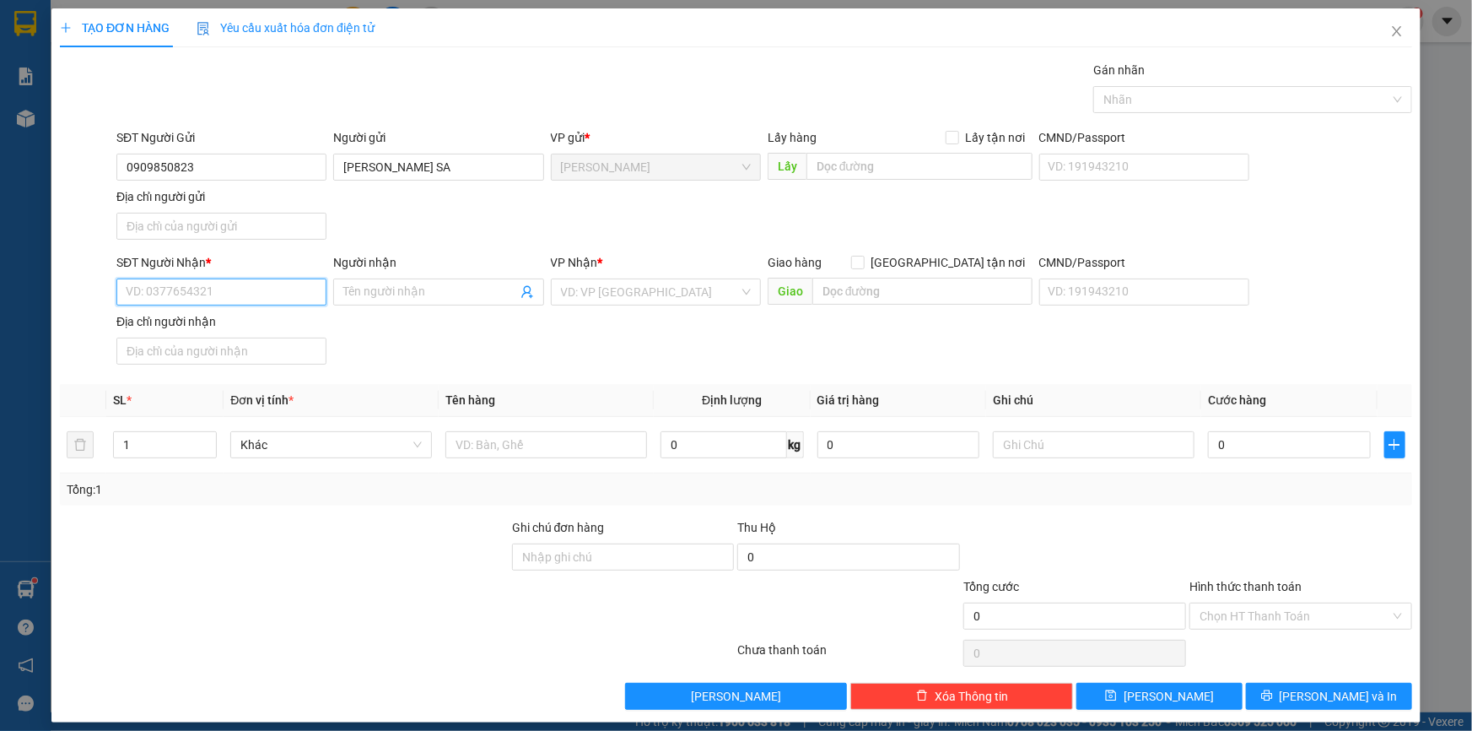
click at [262, 292] on input "SĐT Người Nhận *" at bounding box center [221, 291] width 210 height 27
click at [244, 358] on div "0972805820 - VÕ THỊ TÀI LINH" at bounding box center [220, 352] width 188 height 19
type input "0972805820"
type input "VÕ THỊ TÀI LINH"
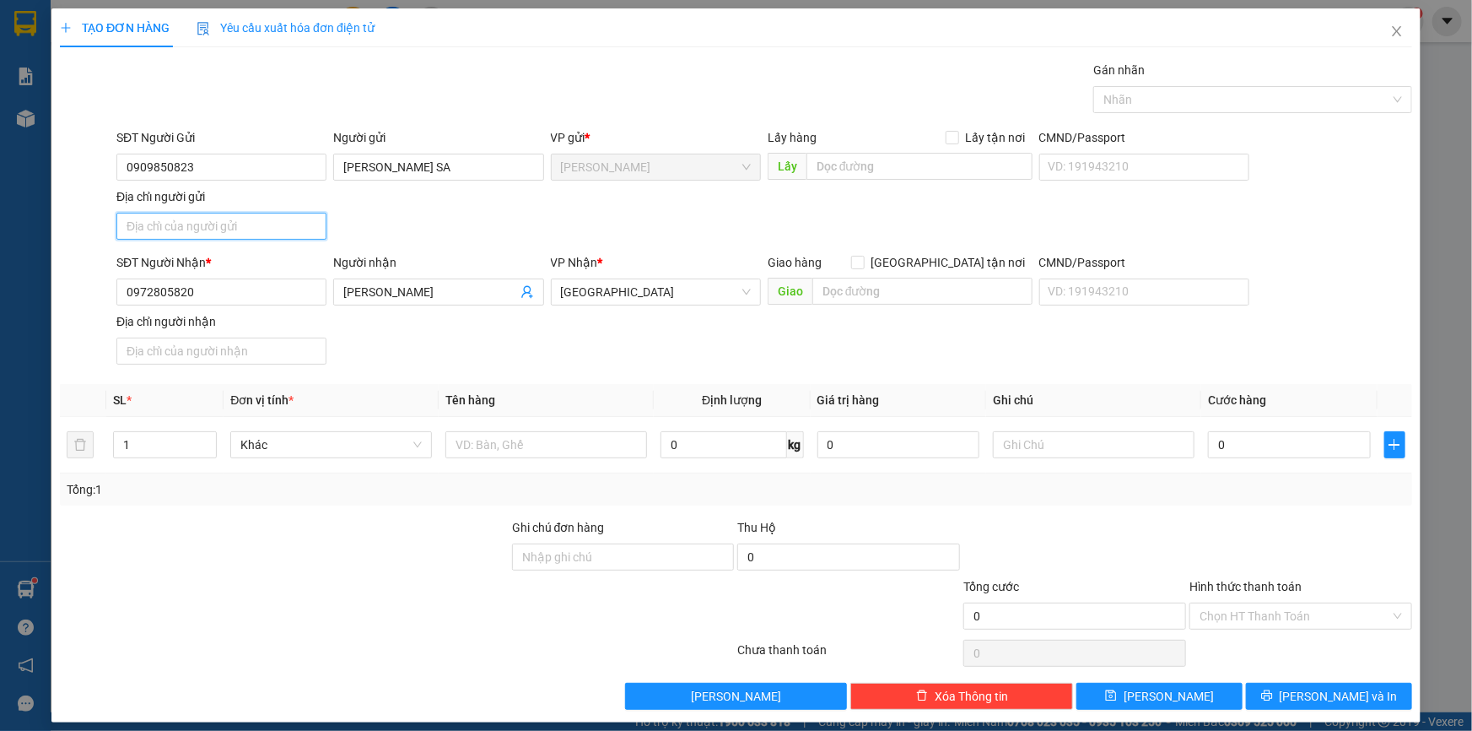
click at [214, 234] on input "Địa chỉ người gửi" at bounding box center [221, 226] width 210 height 27
type input "TÂN THUẬN TÂY , CAO LÃNH , ĐỒNG THÁP"
click at [547, 446] on input "text" at bounding box center [546, 444] width 202 height 27
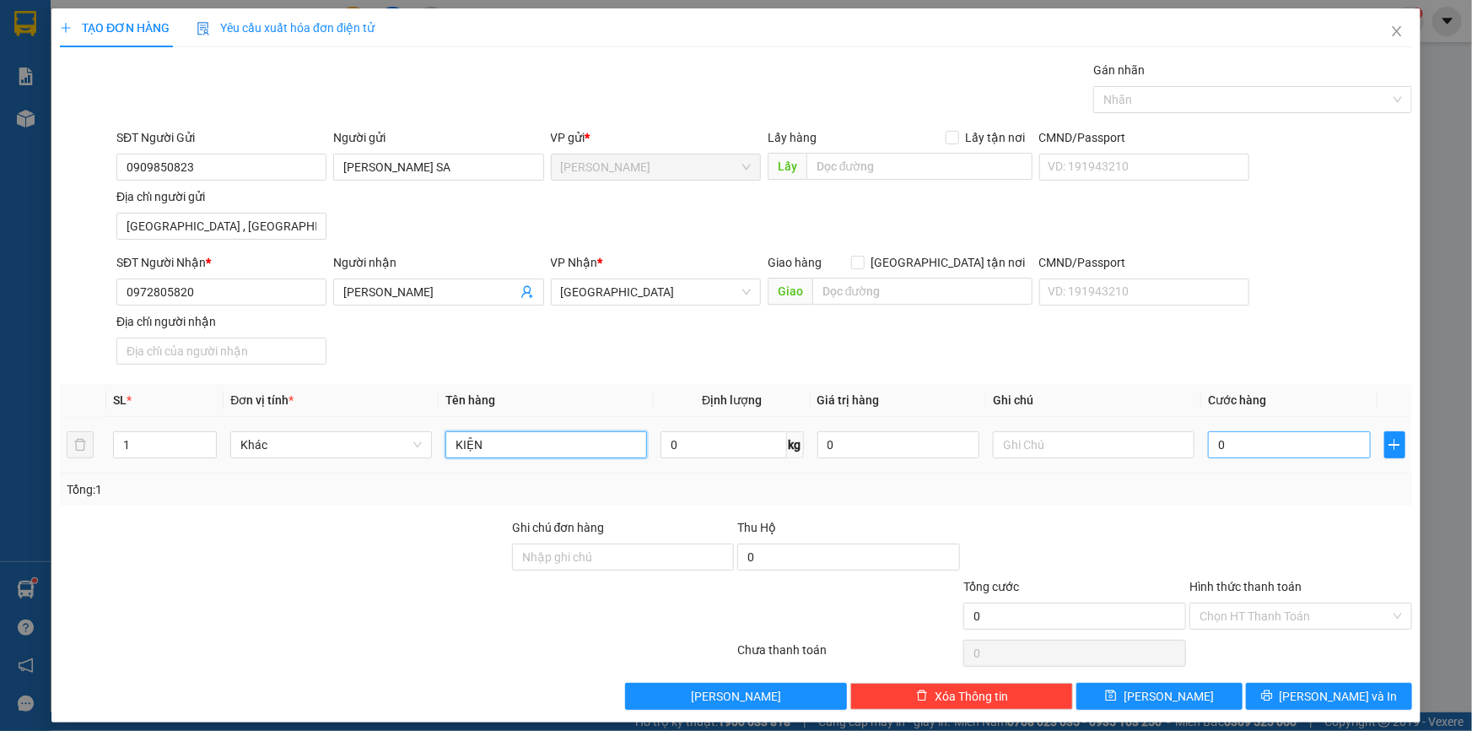
type input "KIỆN"
click at [1236, 445] on input "0" at bounding box center [1289, 444] width 163 height 27
type input "4"
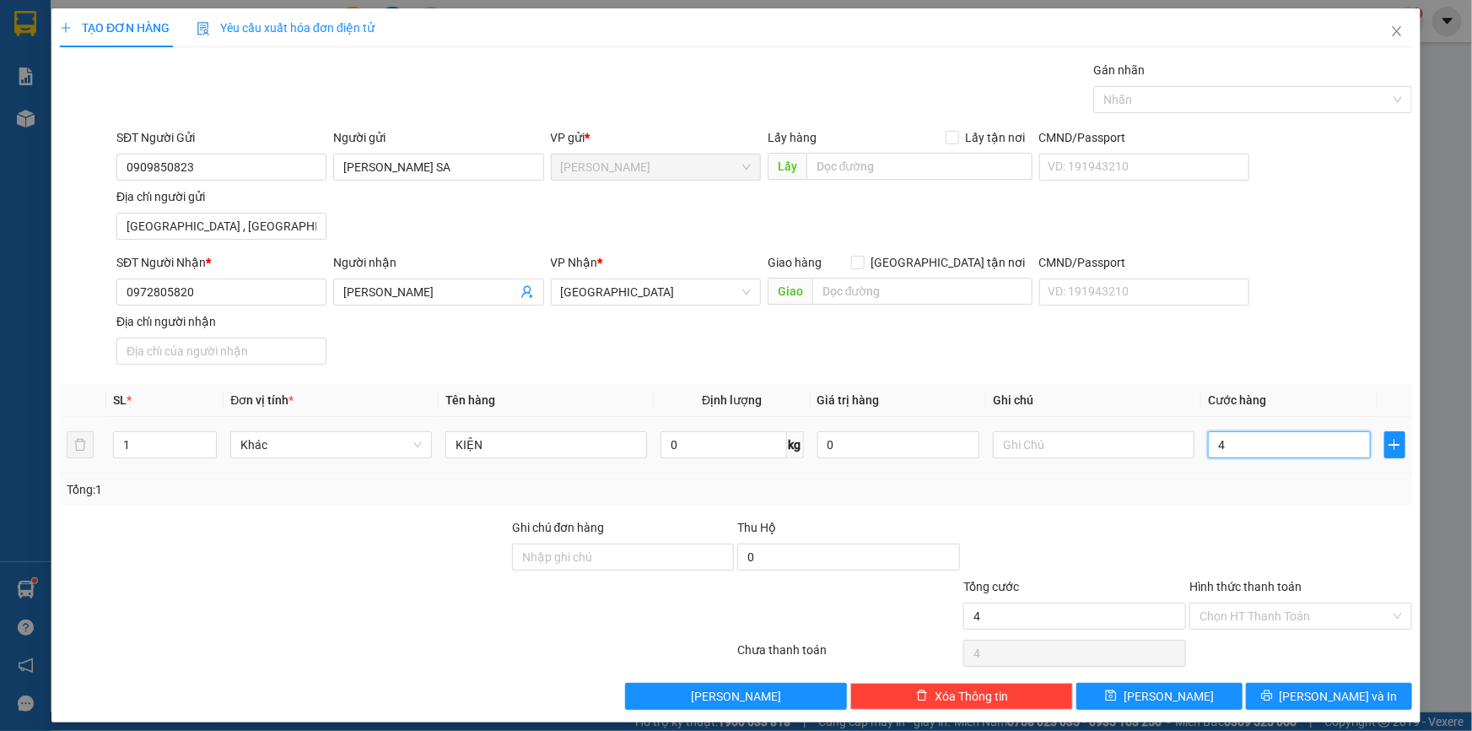
type input "40"
type input "40.000"
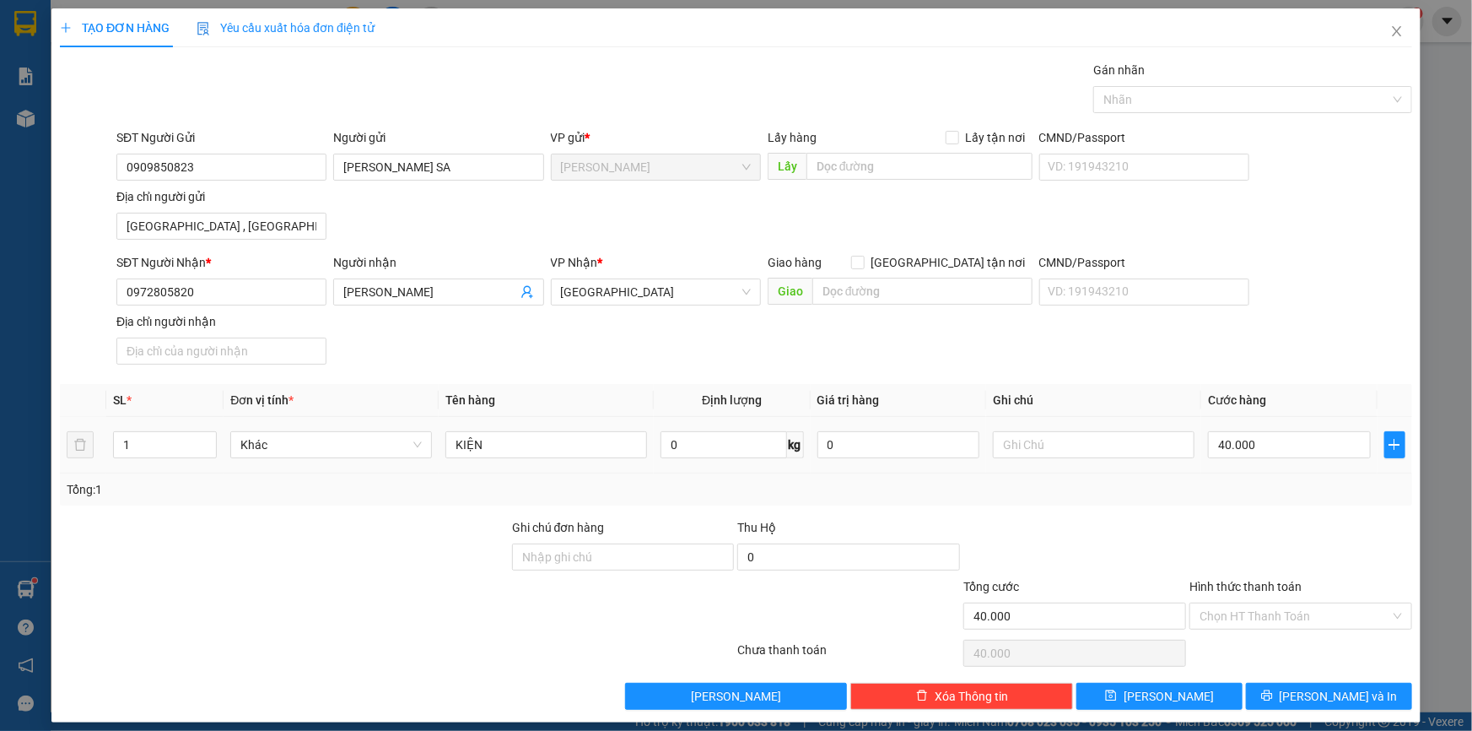
click at [1258, 514] on div "Transit Pickup Surcharge Ids Transit Deliver Surcharge Ids Transit Deliver Surc…" at bounding box center [736, 385] width 1352 height 649
click at [1249, 620] on input "Hình thức thanh toán" at bounding box center [1295, 615] width 191 height 25
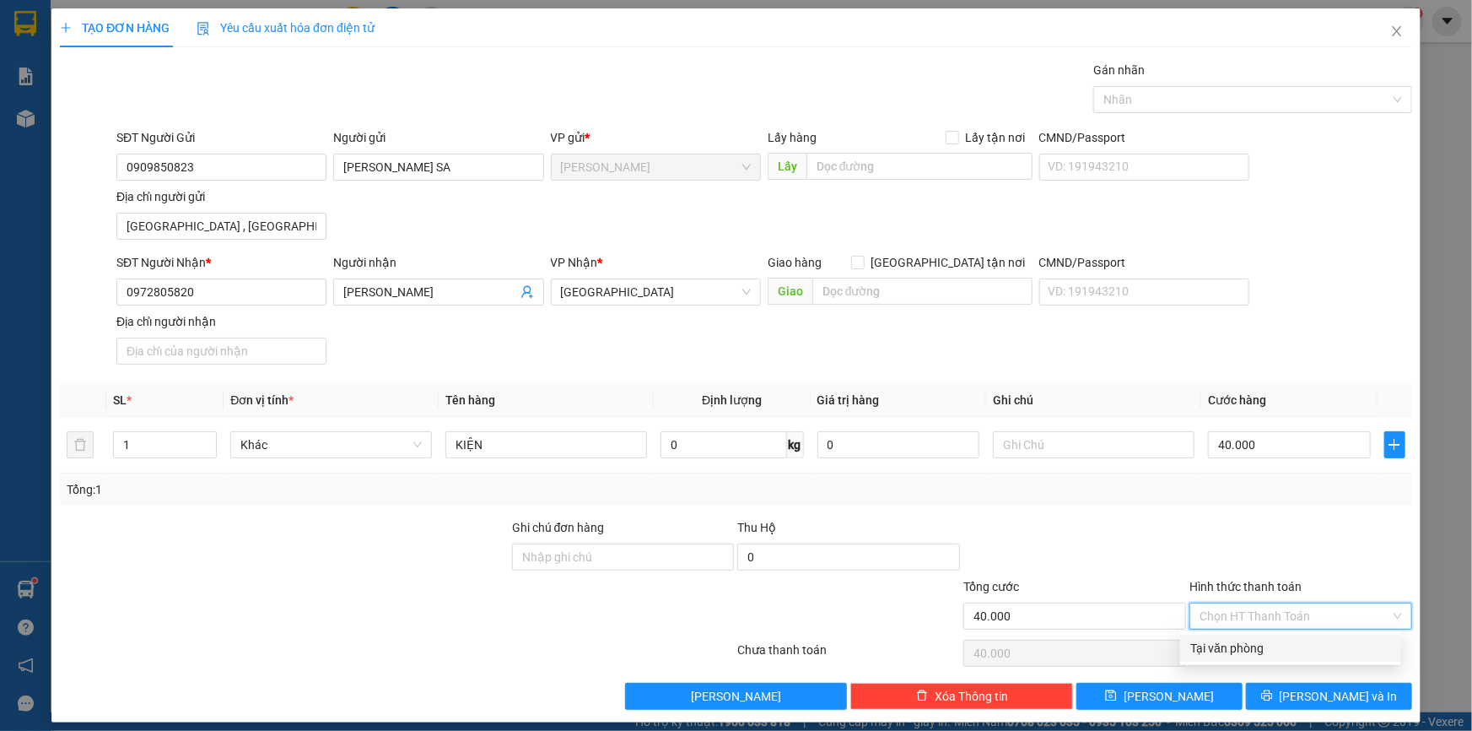
click at [1243, 645] on div "Tại văn phòng" at bounding box center [1290, 648] width 201 height 19
type input "0"
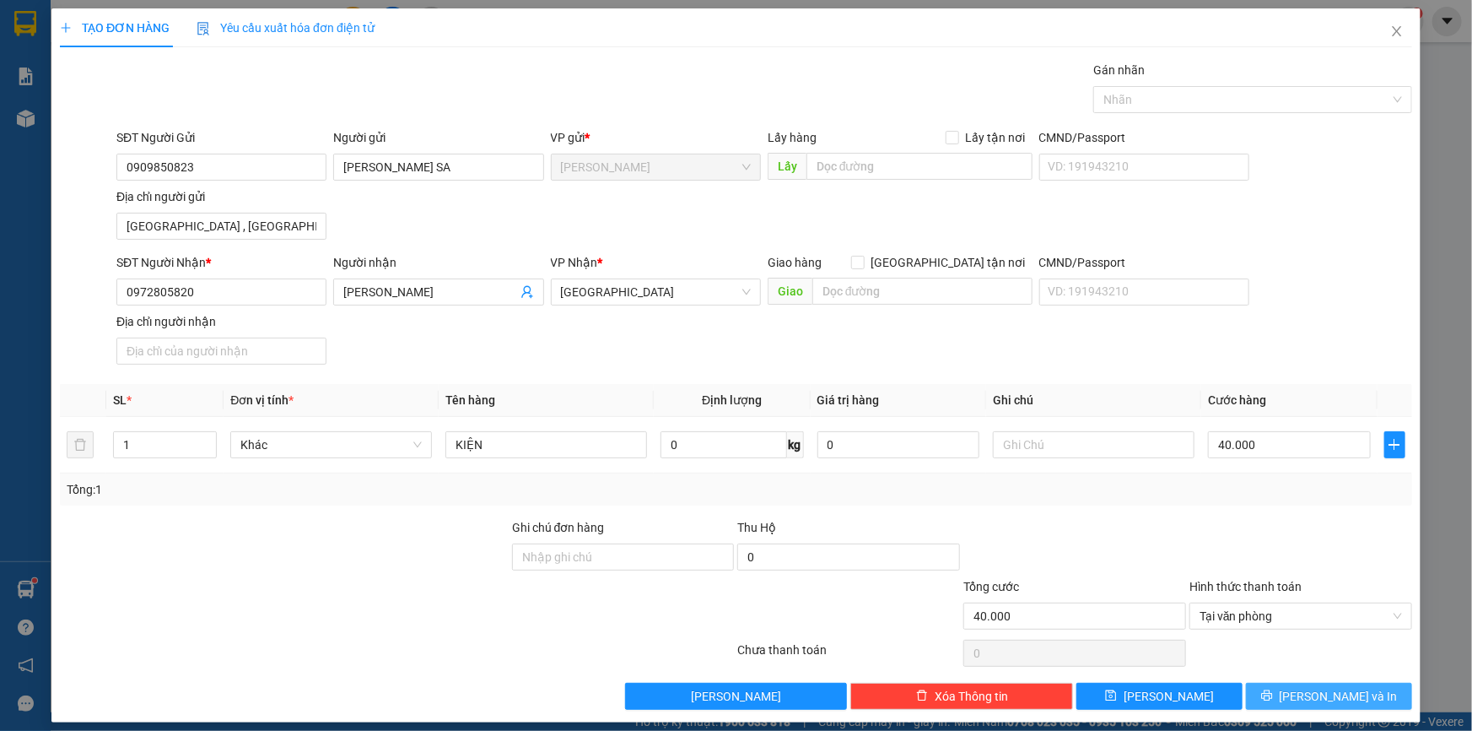
click at [1298, 688] on button "[PERSON_NAME] và In" at bounding box center [1329, 695] width 166 height 27
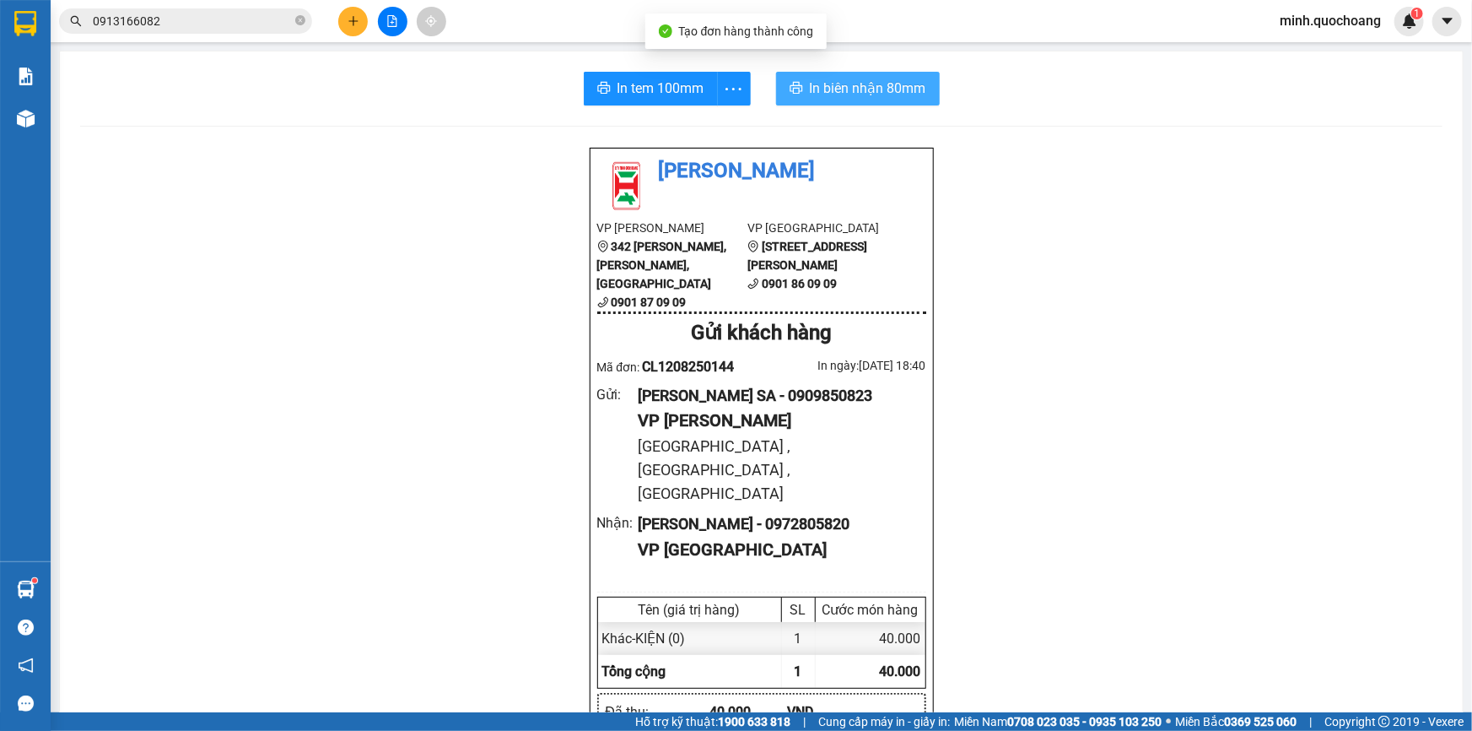
click at [843, 97] on span "In biên nhận 80mm" at bounding box center [868, 88] width 116 height 21
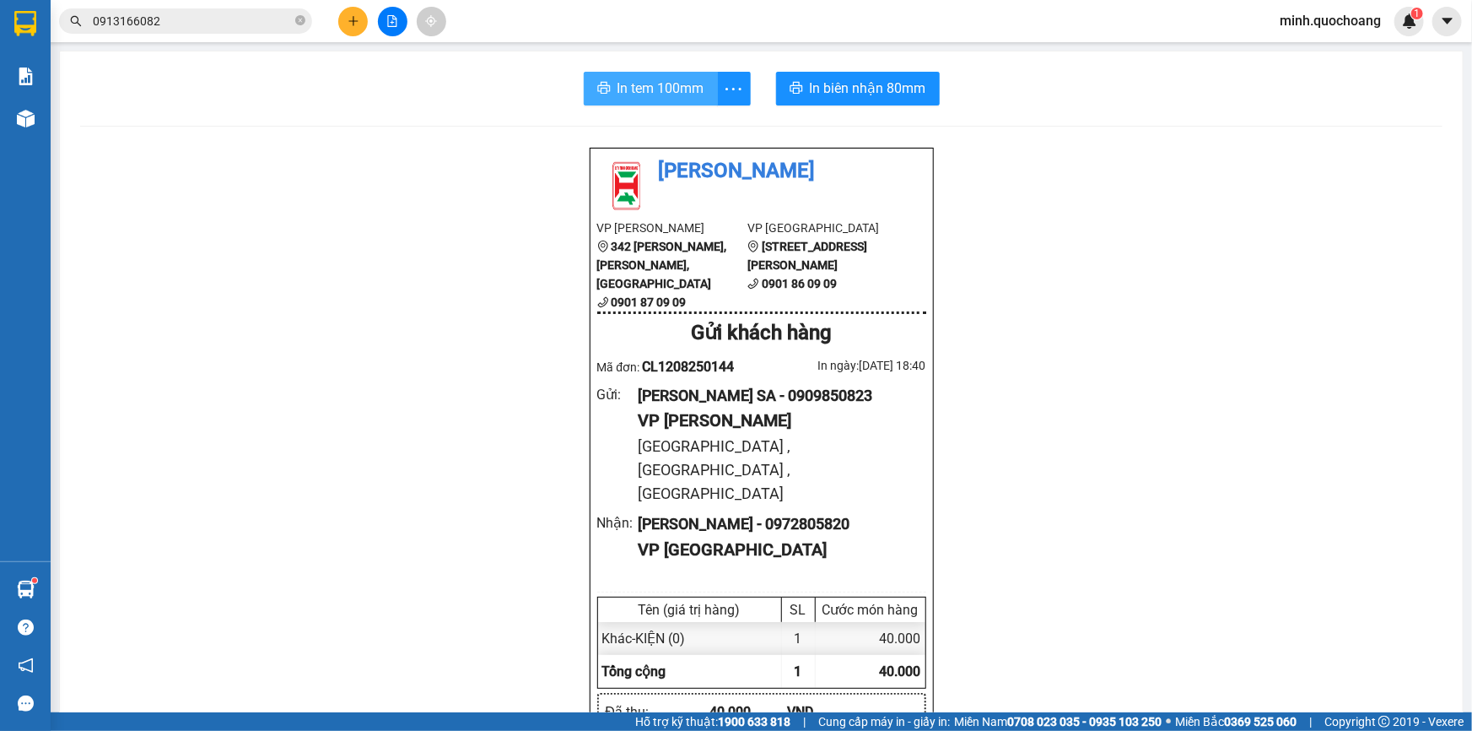
click at [653, 82] on span "In tem 100mm" at bounding box center [661, 88] width 87 height 21
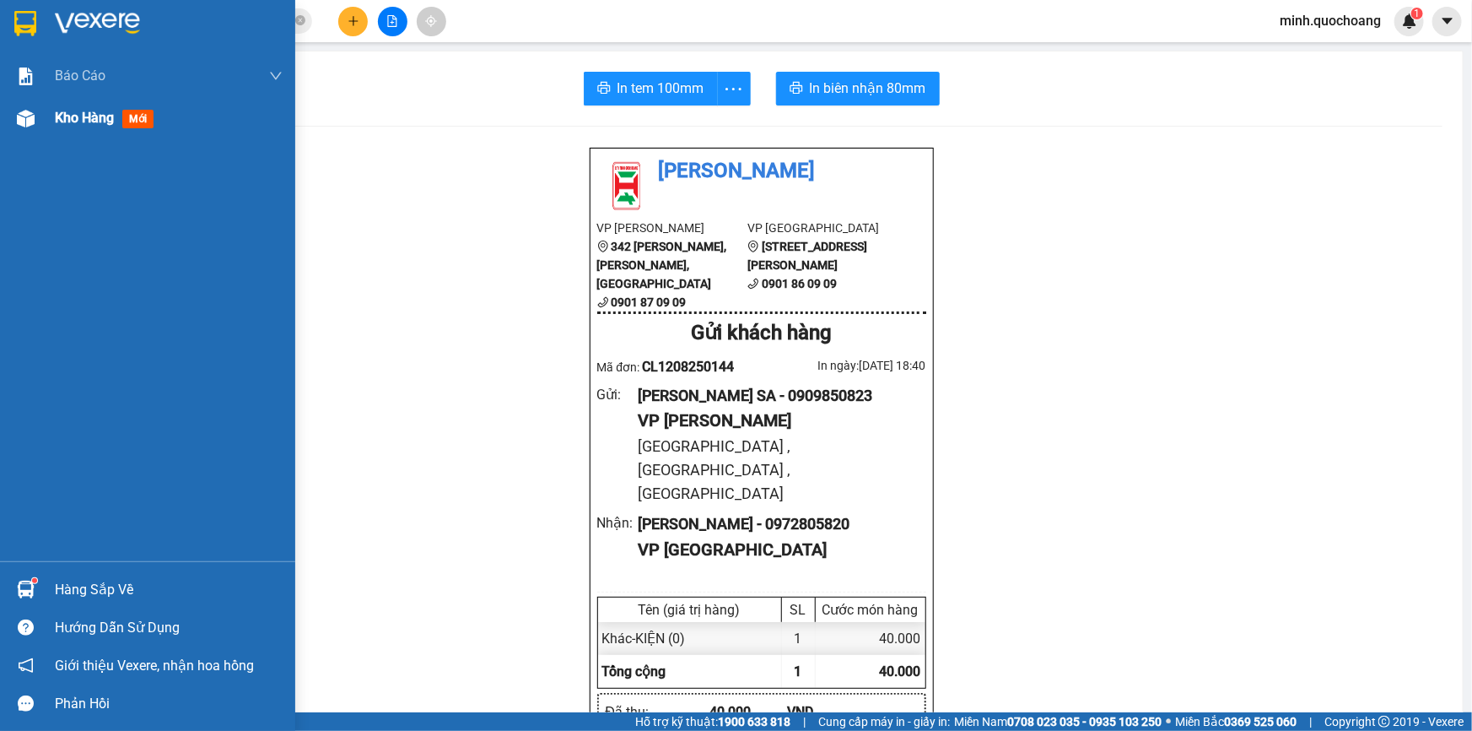
click at [55, 126] on span "Kho hàng" at bounding box center [84, 118] width 59 height 16
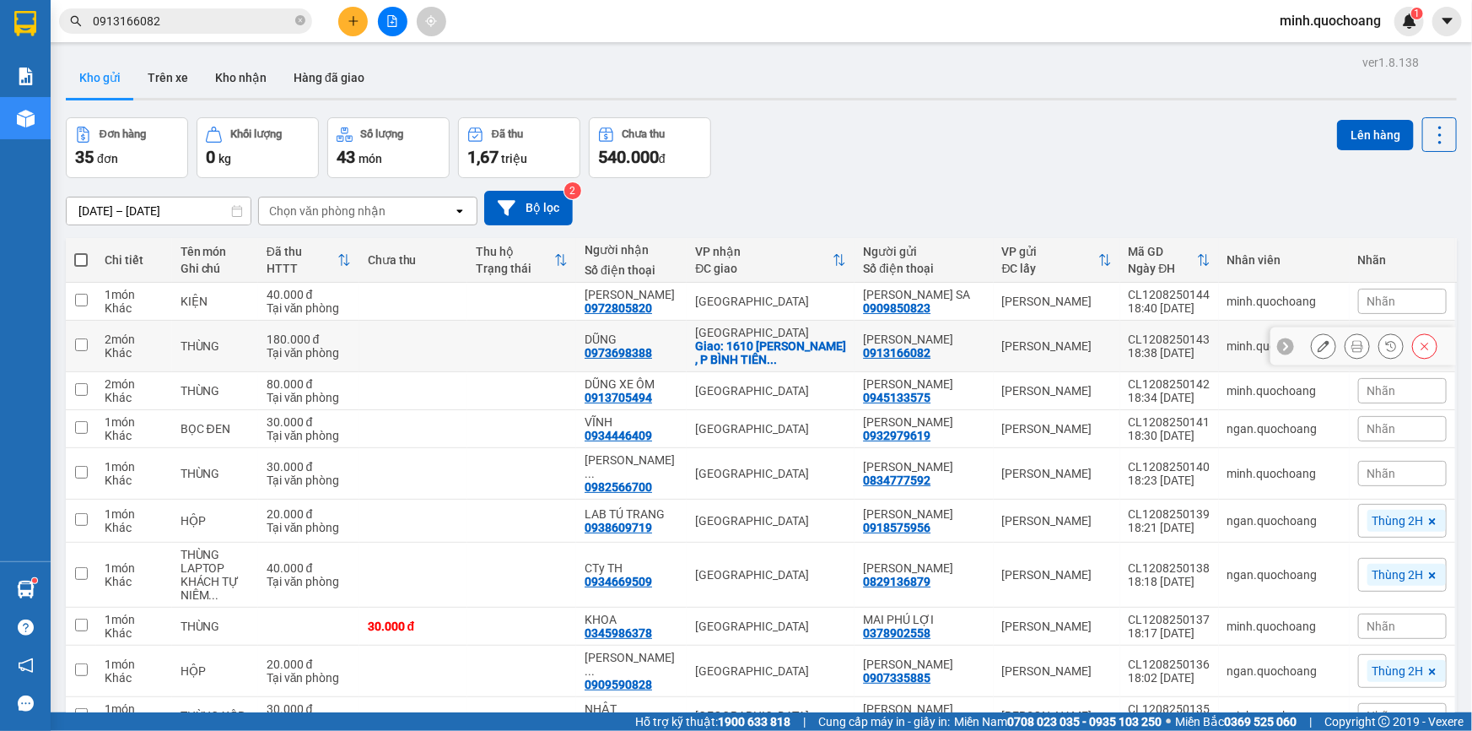
click at [1351, 352] on icon at bounding box center [1357, 346] width 12 height 12
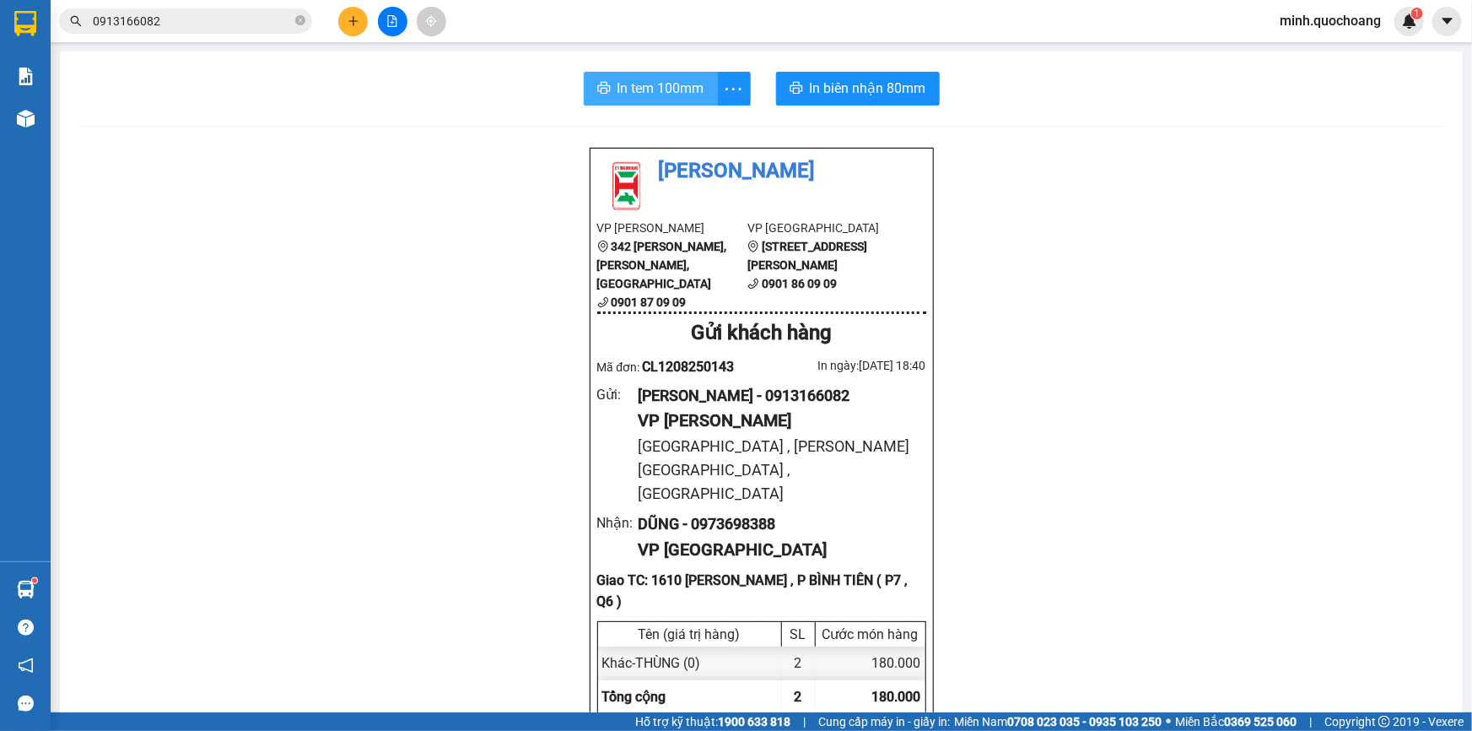
click at [658, 97] on span "In tem 100mm" at bounding box center [661, 88] width 87 height 21
click at [363, 13] on button at bounding box center [353, 22] width 30 height 30
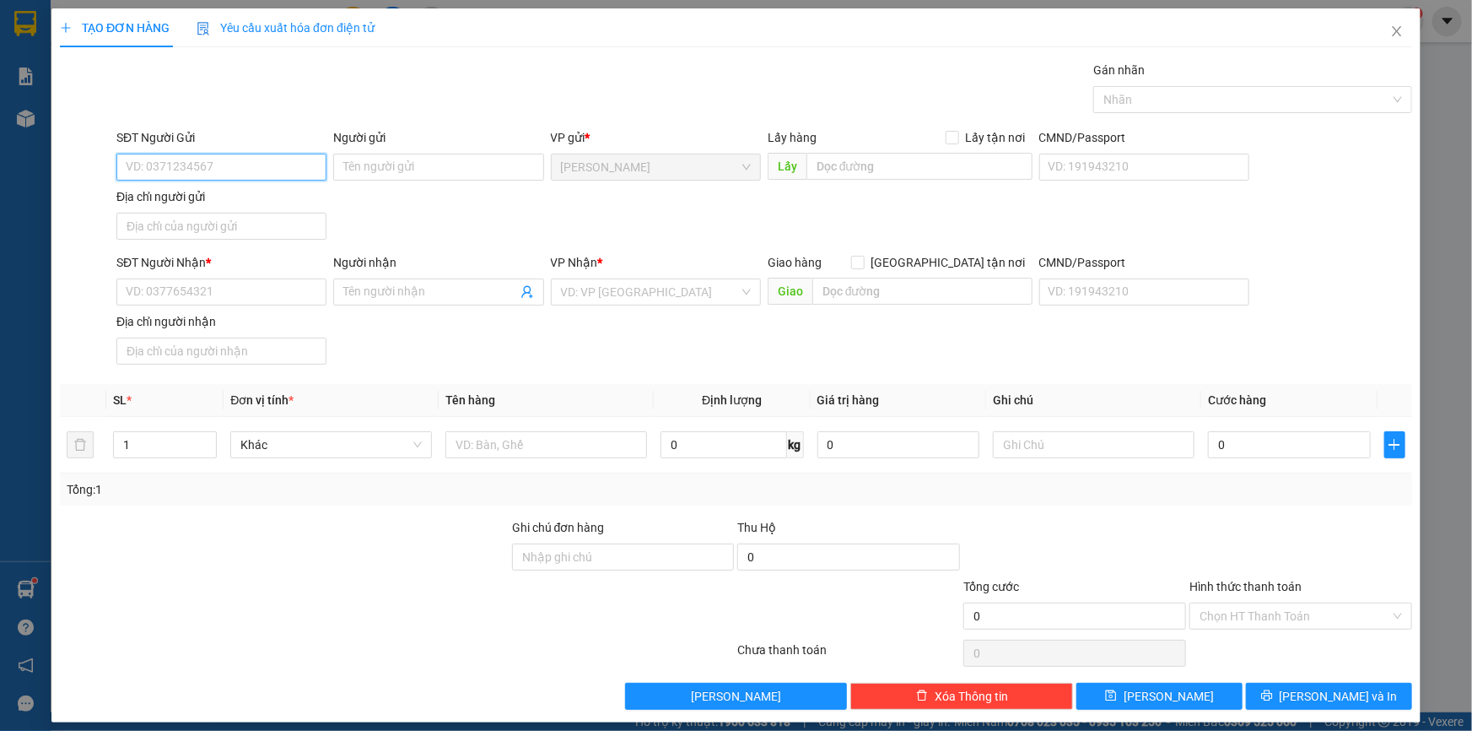
click at [224, 154] on input "SĐT Người Gửi" at bounding box center [221, 167] width 210 height 27
click at [212, 310] on div "SĐT Người Nhận * VD: 0377654321" at bounding box center [221, 282] width 210 height 59
click at [219, 302] on input "SĐT Người Nhận *" at bounding box center [221, 291] width 210 height 27
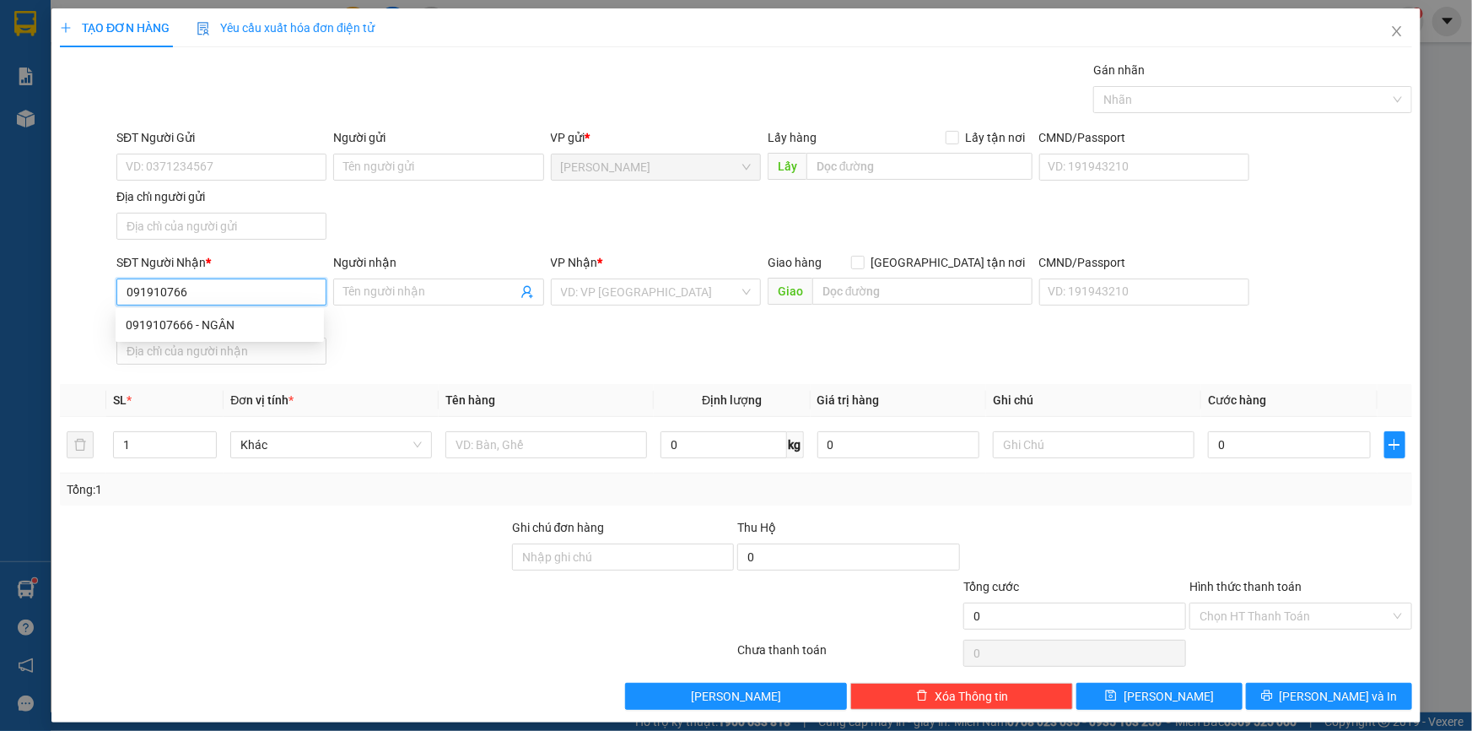
type input "0919107666"
click at [253, 326] on div "0919107666 - NGÂN" at bounding box center [220, 325] width 188 height 19
type input "NGÂN"
type input "0919107666"
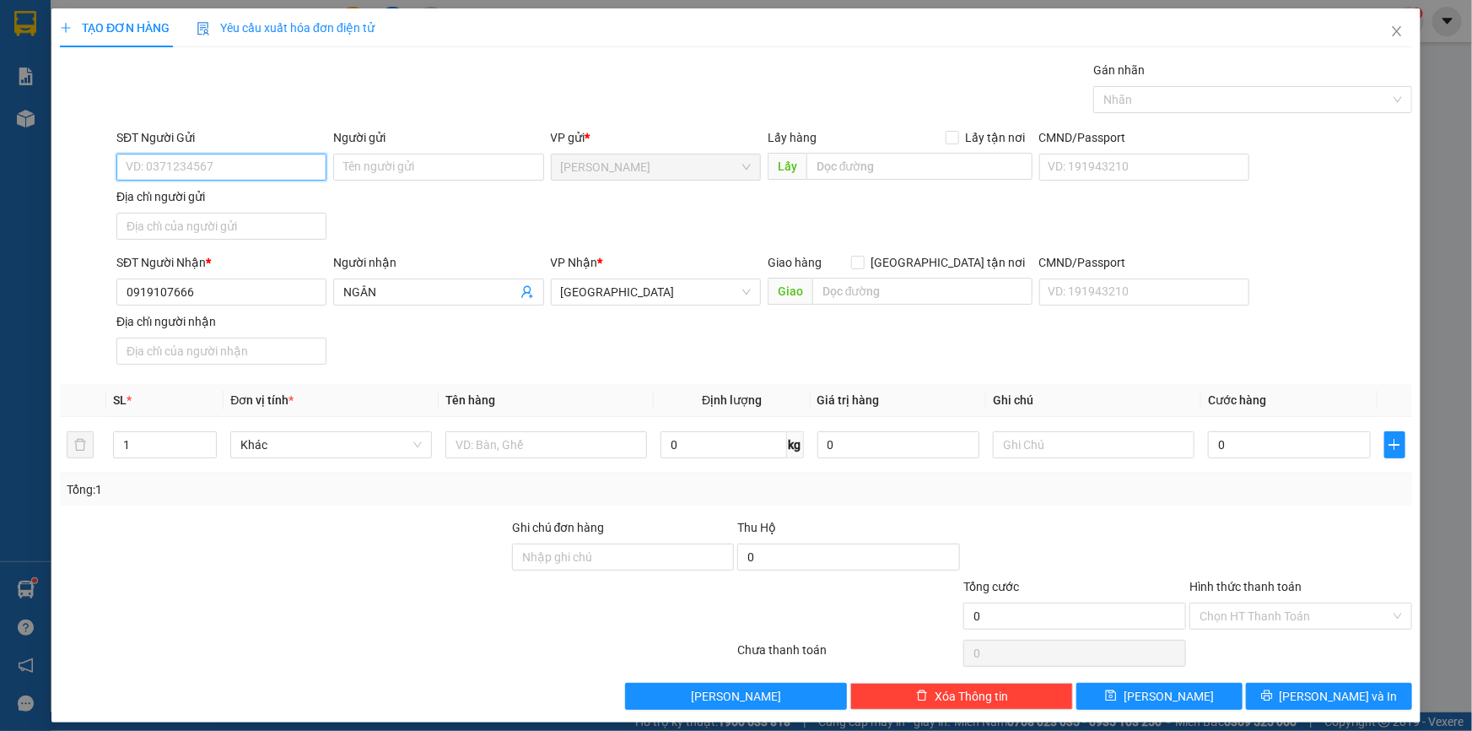
click at [230, 164] on input "SĐT Người Gửi" at bounding box center [221, 167] width 210 height 27
click at [238, 202] on div "0976330028 - BÙI TẤN CƯƠNG" at bounding box center [220, 200] width 188 height 19
type input "0976330028"
type input "BÙI TẤN CƯƠNG"
click at [243, 224] on input "Địa chỉ người gửi" at bounding box center [221, 226] width 210 height 27
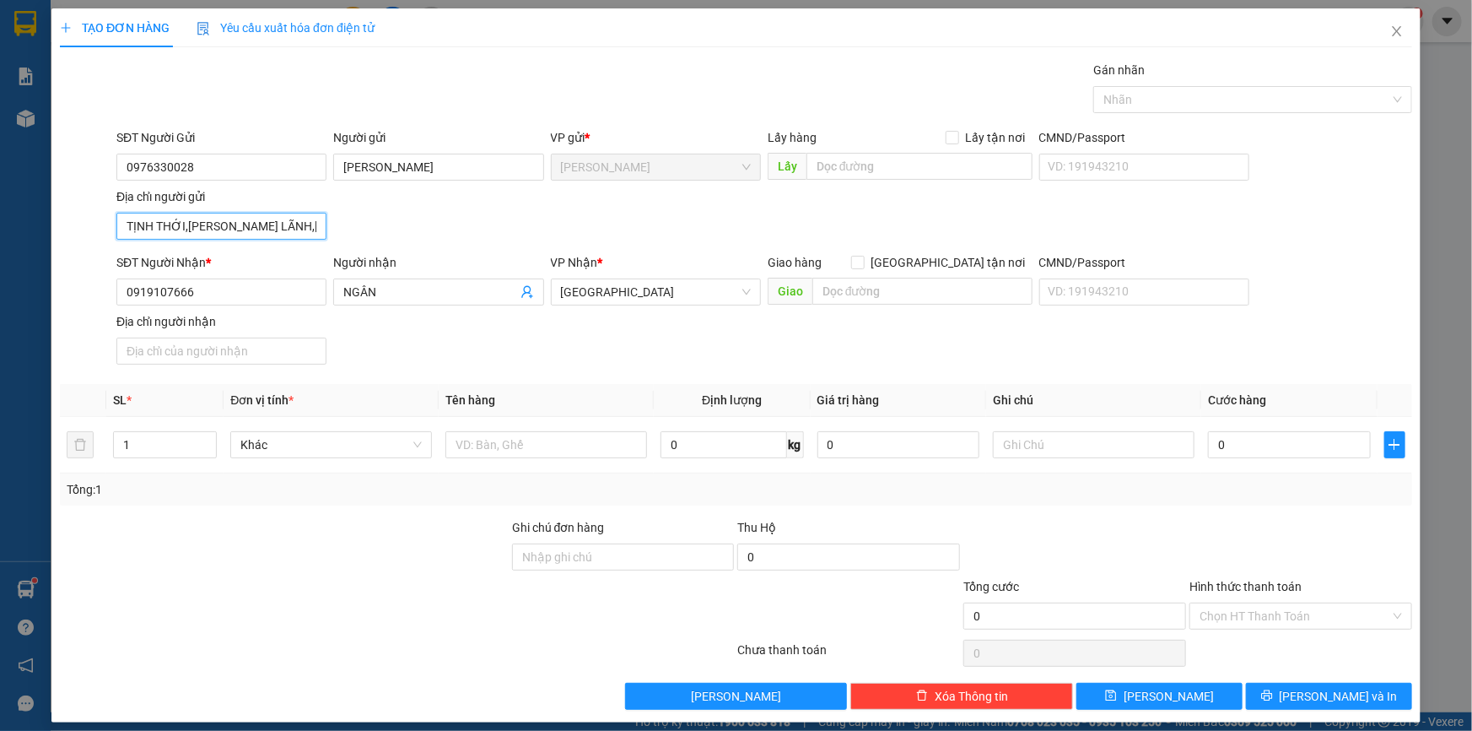
click at [253, 223] on input "TỊNH THỚI,P CAO LÃNH,ĐỒNG THÁP" at bounding box center [221, 226] width 210 height 27
click at [251, 222] on input "TỊNH THỚI,P CAO LÃNH, ĐỒNG THÁP" at bounding box center [221, 226] width 210 height 27
click at [182, 226] on input "TỊNH THỚI,P CAO LÃNH , ĐỒNG THÁP" at bounding box center [221, 226] width 210 height 27
click at [187, 224] on input "TỊNH THỚI ,P CAO LÃNH , ĐỒNG THÁP" at bounding box center [221, 226] width 210 height 27
type input "TỊNH THỚI , P CAO LÃNH , ĐỒNG THÁP"
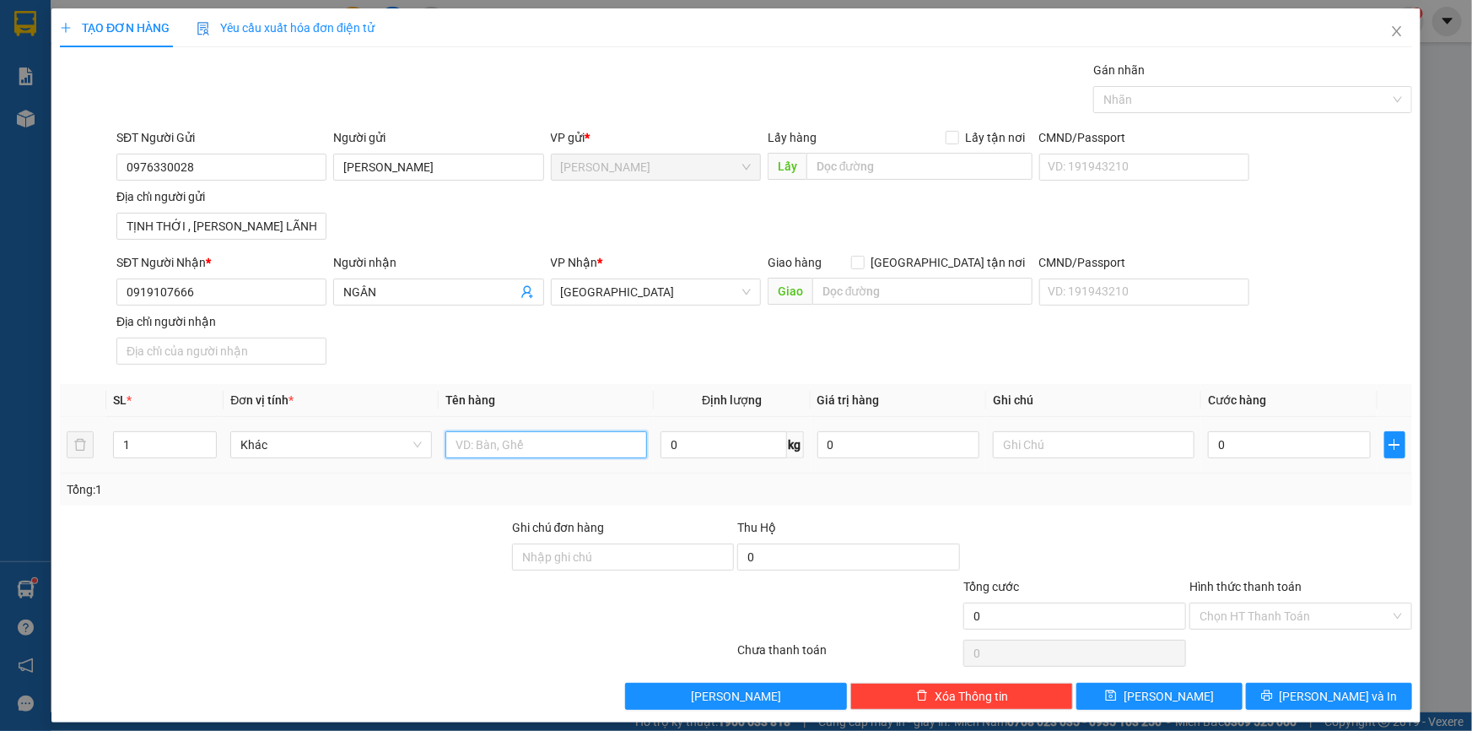
click at [472, 433] on input "text" at bounding box center [546, 444] width 202 height 27
type input "BAO"
click at [1286, 431] on input "0" at bounding box center [1289, 444] width 163 height 27
click at [1226, 513] on div "Transit Pickup Surcharge Ids Transit Deliver Surcharge Ids Transit Deliver Surc…" at bounding box center [736, 385] width 1352 height 649
click at [1329, 692] on span "[PERSON_NAME] và In" at bounding box center [1339, 696] width 118 height 19
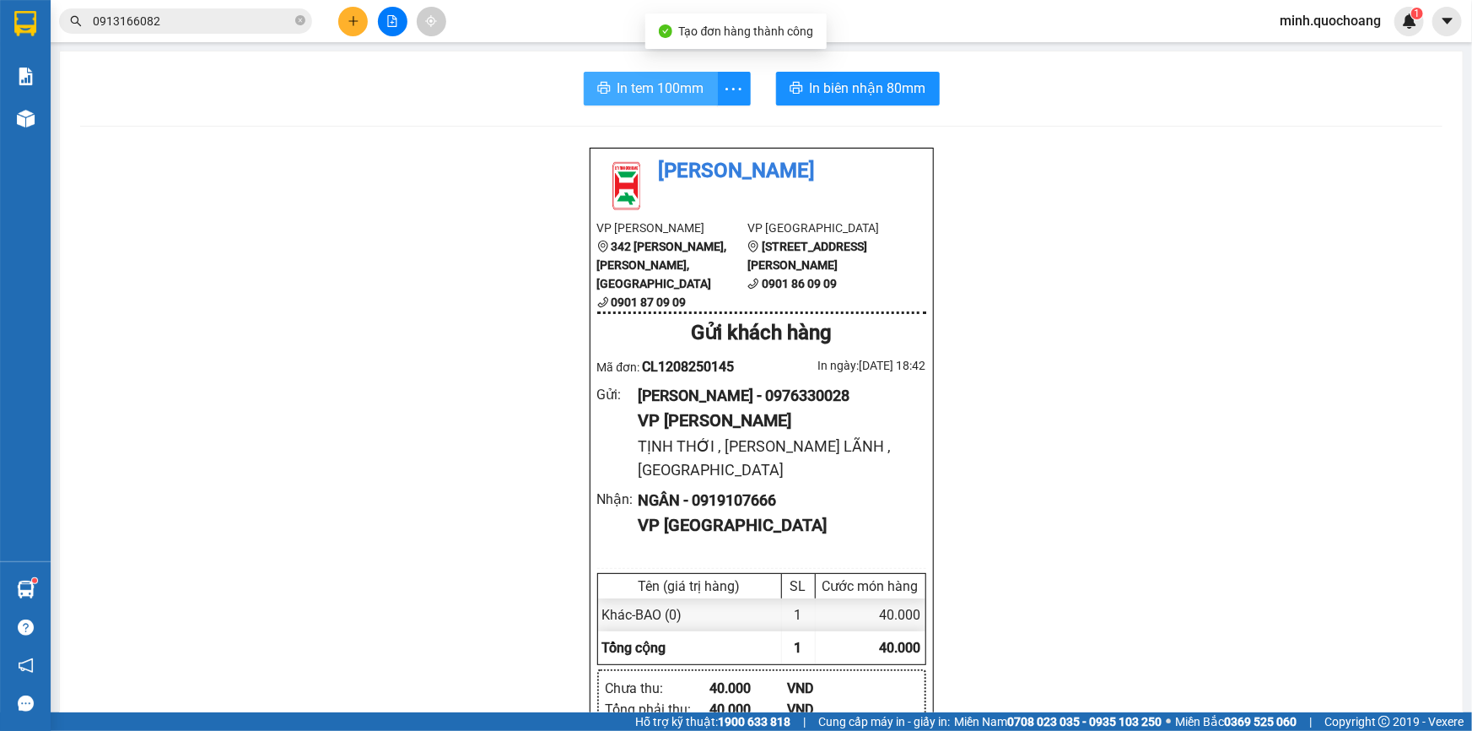
drag, startPoint x: 624, startPoint y: 89, endPoint x: 650, endPoint y: 94, distance: 26.0
click at [624, 88] on span "In tem 100mm" at bounding box center [661, 88] width 87 height 21
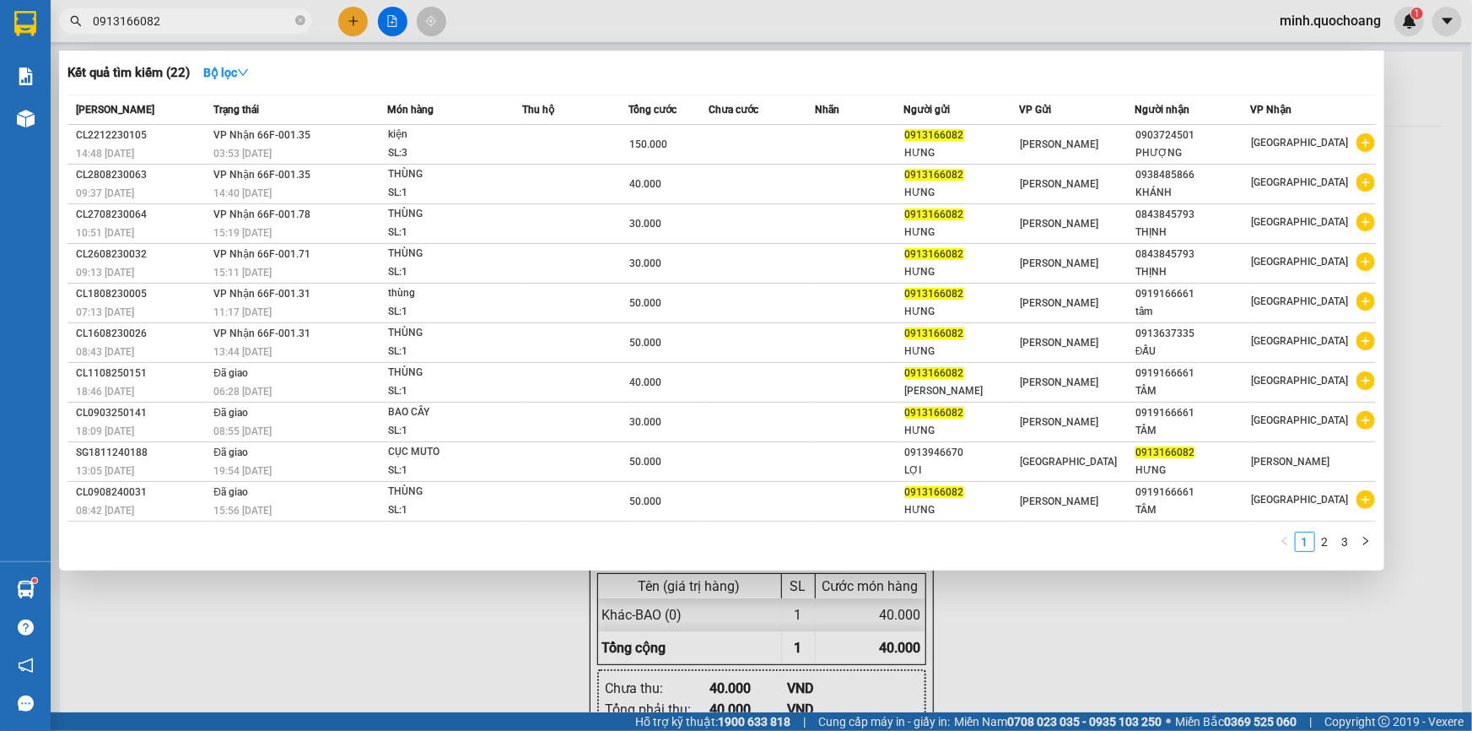
click at [253, 13] on input "0913166082" at bounding box center [192, 21] width 199 height 19
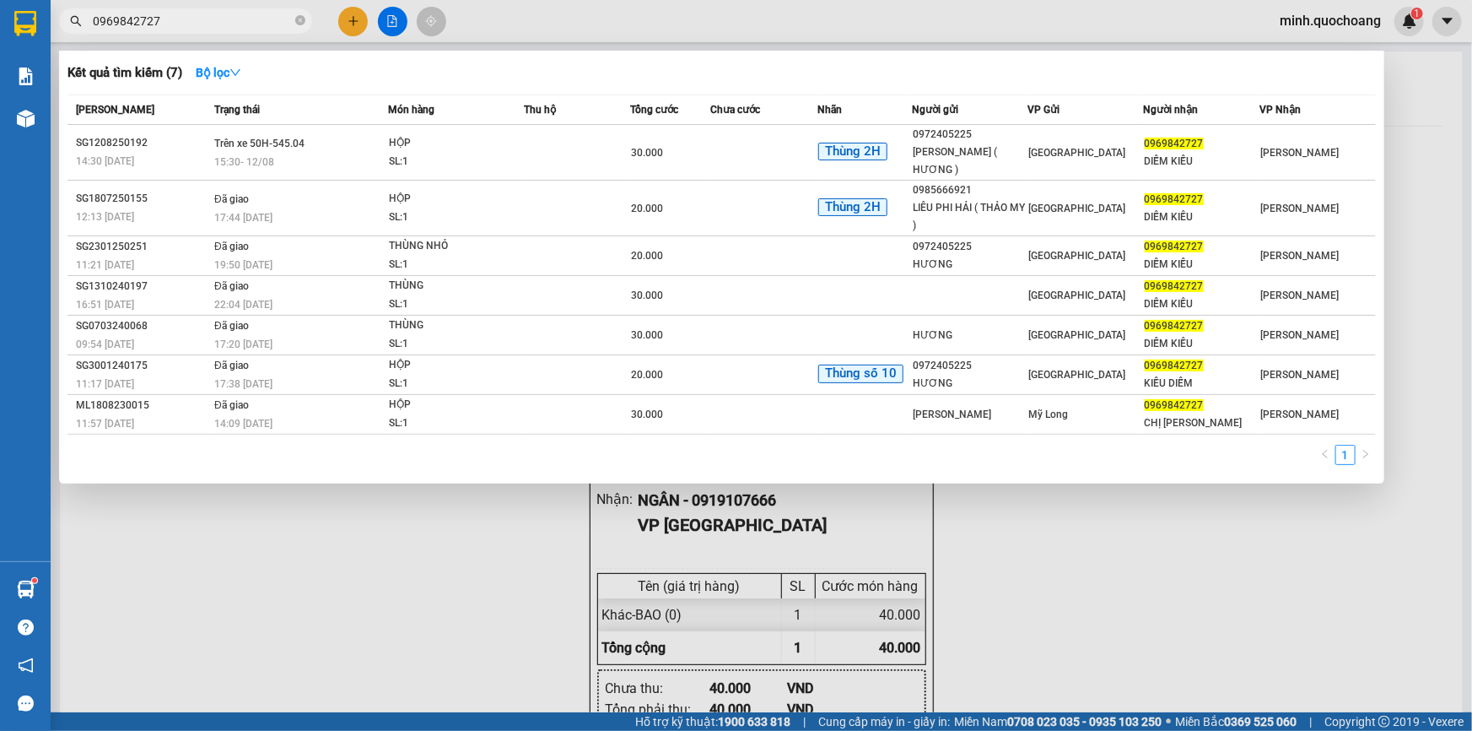
type input "0969842727"
click at [359, 5] on div at bounding box center [736, 365] width 1472 height 731
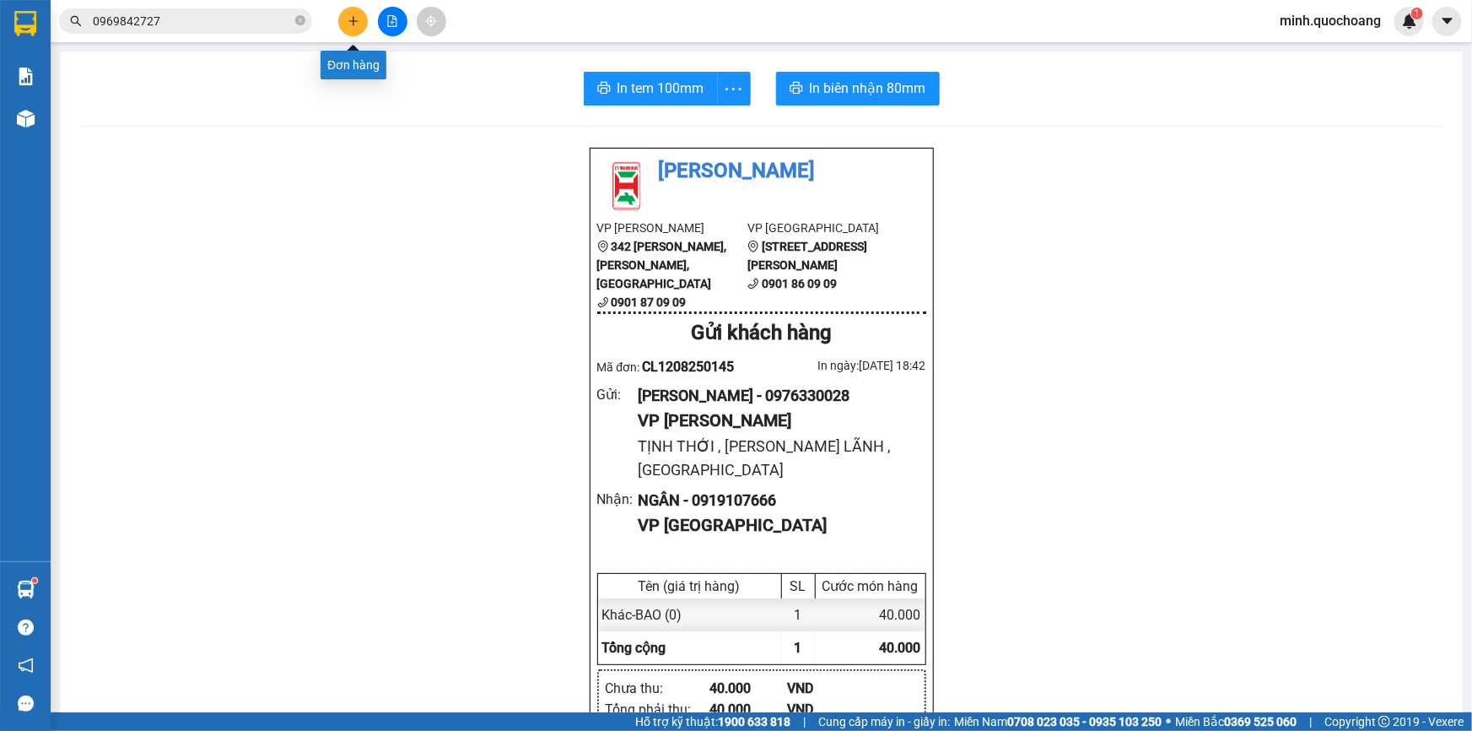
click at [356, 18] on icon "plus" at bounding box center [354, 21] width 12 height 12
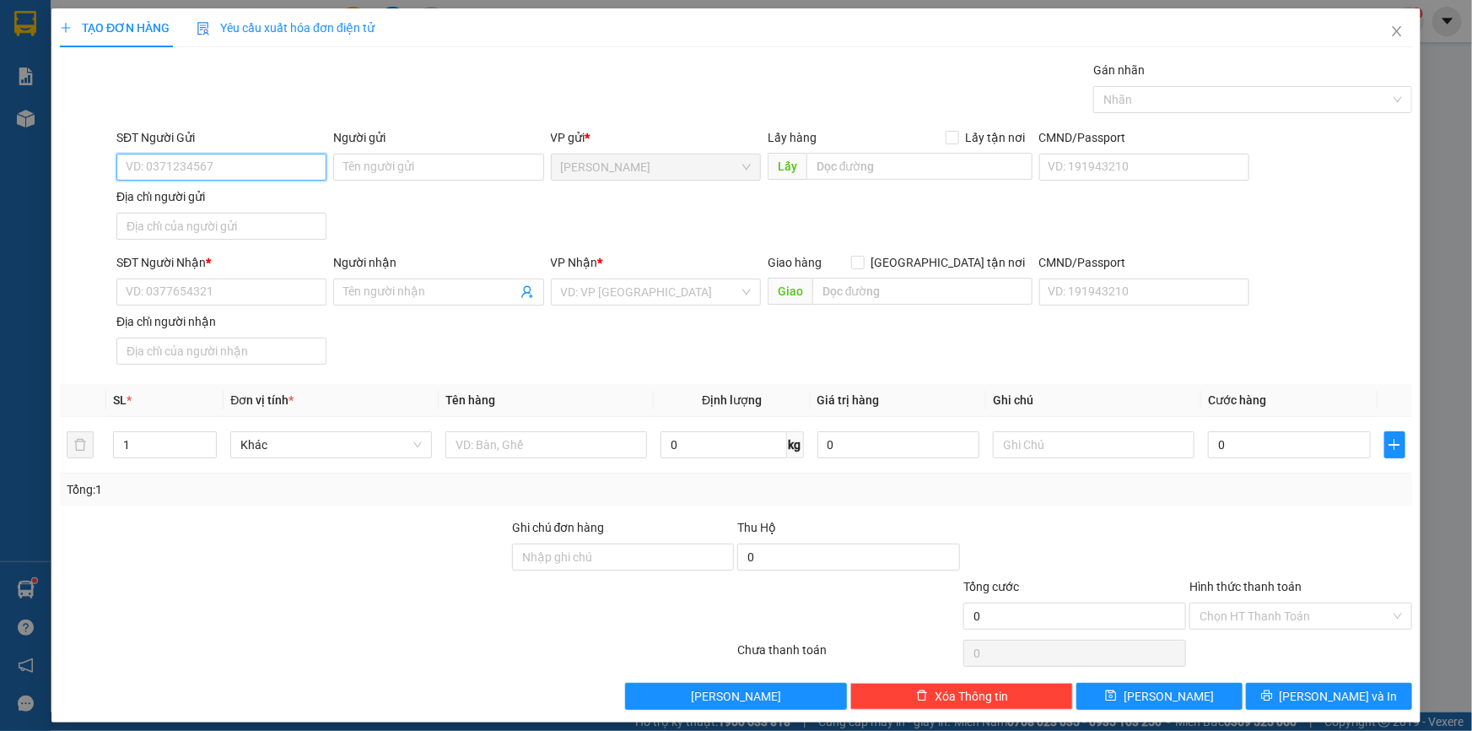
click at [231, 160] on input "SĐT Người Gửi" at bounding box center [221, 167] width 210 height 27
type input "0963418039"
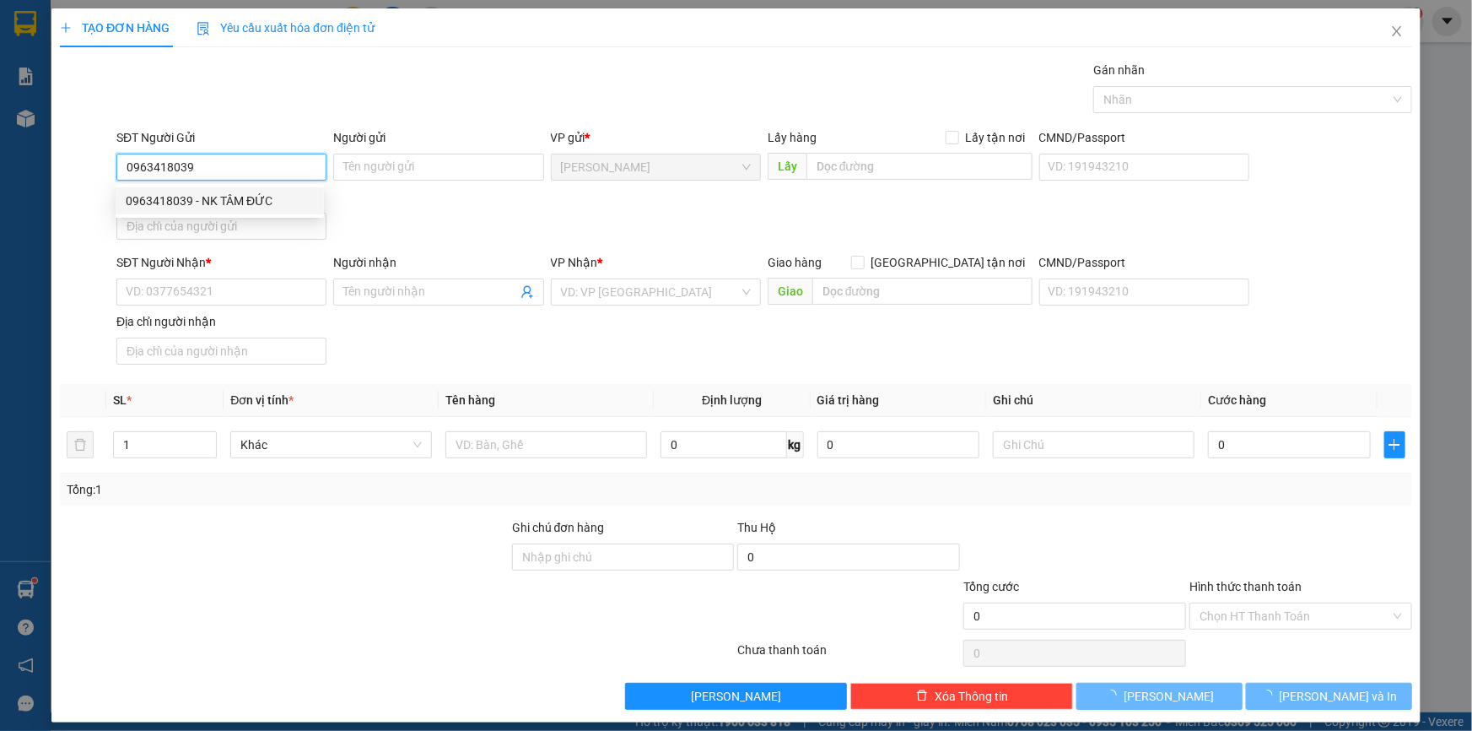
click at [231, 198] on div "0963418039 - NK TÂM ĐỨC" at bounding box center [220, 200] width 188 height 19
type input "NK TÂM ĐỨC"
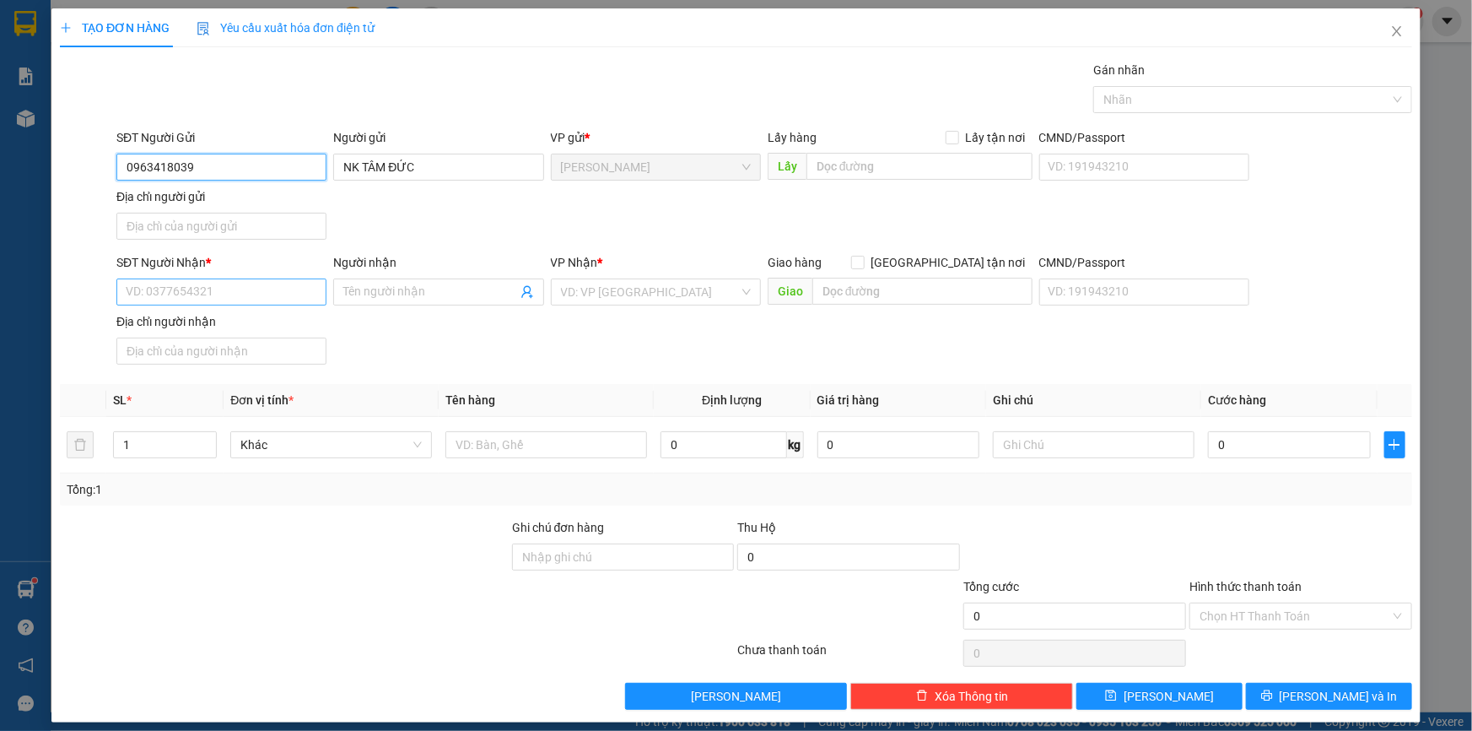
type input "0963418039"
click at [262, 289] on input "SĐT Người Nhận *" at bounding box center [221, 291] width 210 height 27
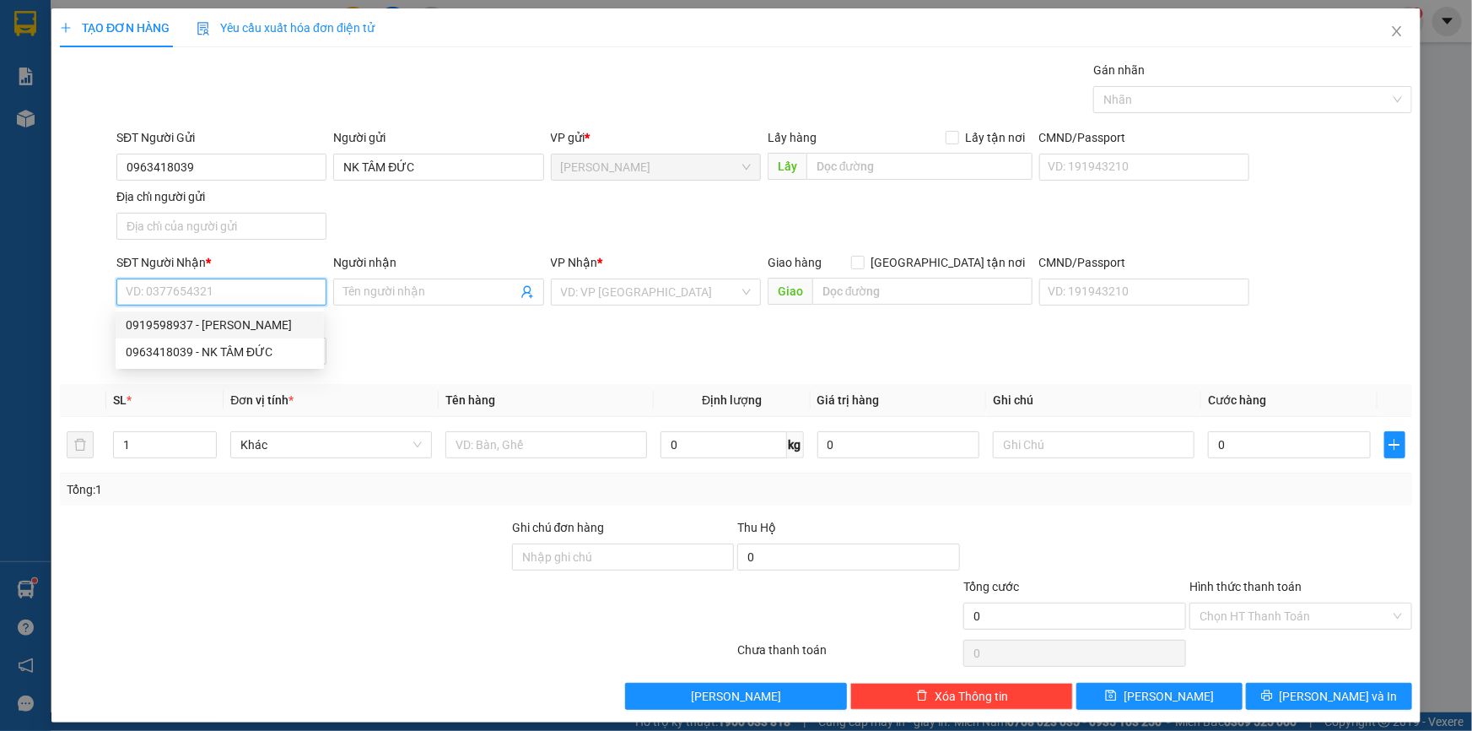
click at [281, 325] on div "0919598937 - NGUYỄN KHÁNH HÀ" at bounding box center [220, 325] width 188 height 19
type input "0919598937"
type input "NGUYỄN KHÁNH HÀ"
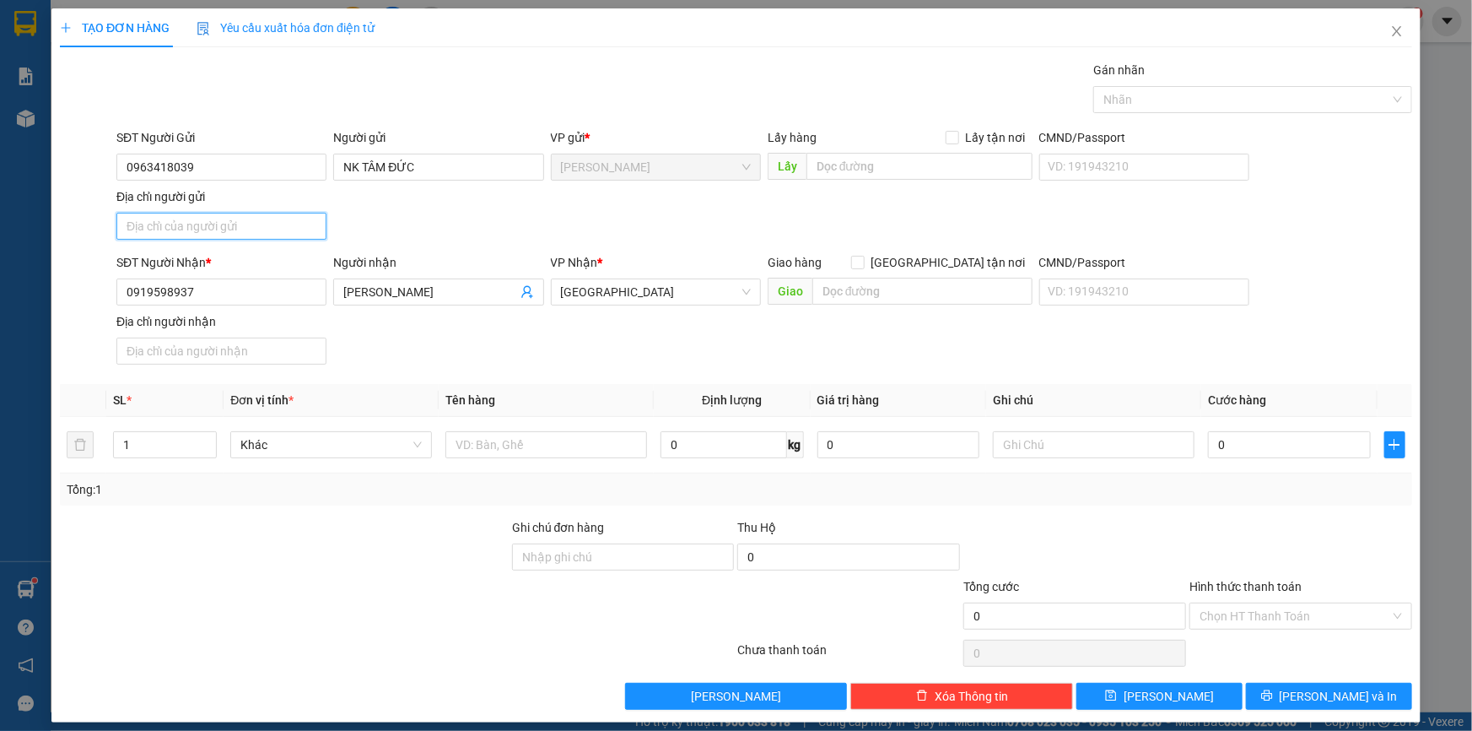
click at [233, 221] on input "Địa chỉ người gửi" at bounding box center [221, 226] width 210 height 27
click at [225, 225] on input "SỐ 23" at bounding box center [221, 226] width 210 height 27
type input "3"
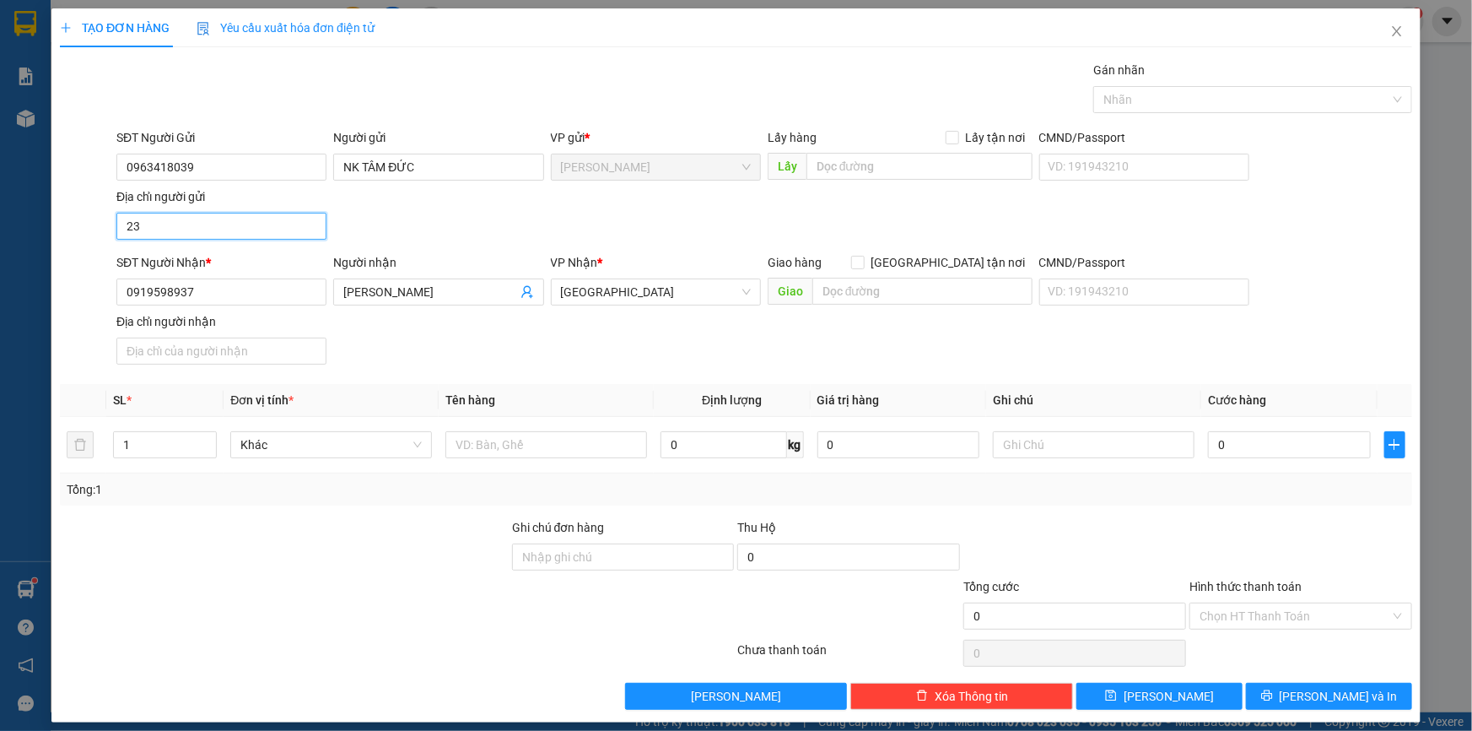
type input "291 ĐƯỜNG 30/4,P1,TPCL,ĐỒNG THÁP"
click at [278, 228] on input "291 ĐƯỜNG 30/4,P1,TPCL,ĐỒNG THÁP" at bounding box center [221, 226] width 210 height 27
type input "2"
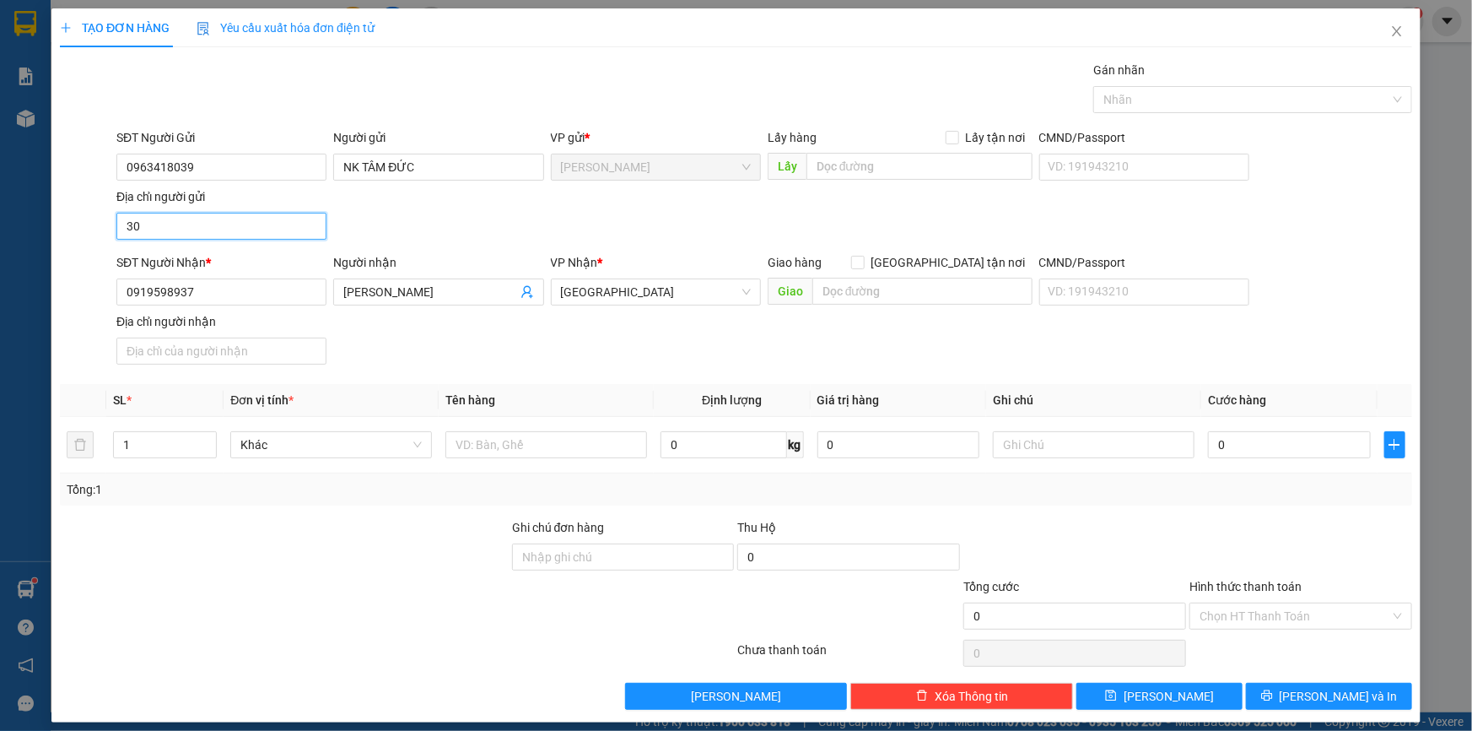
type input "3"
click at [267, 226] on input "SỐ 23 , ĐƯỜNG 30/4 , P1 , CAO LÃNH , ĐỒNG THÁP" at bounding box center [221, 226] width 210 height 27
click at [165, 223] on input "SỐ 23 , ĐƯỜNG 30/4 , P CAO LÃNH , ĐỒNG THÁP" at bounding box center [221, 226] width 210 height 27
type input "SỐ 23 ĐƯỜNG 30/4 , P CAO LÃNH , ĐỒNG THÁP"
click at [261, 289] on input "0919598937" at bounding box center [221, 291] width 210 height 27
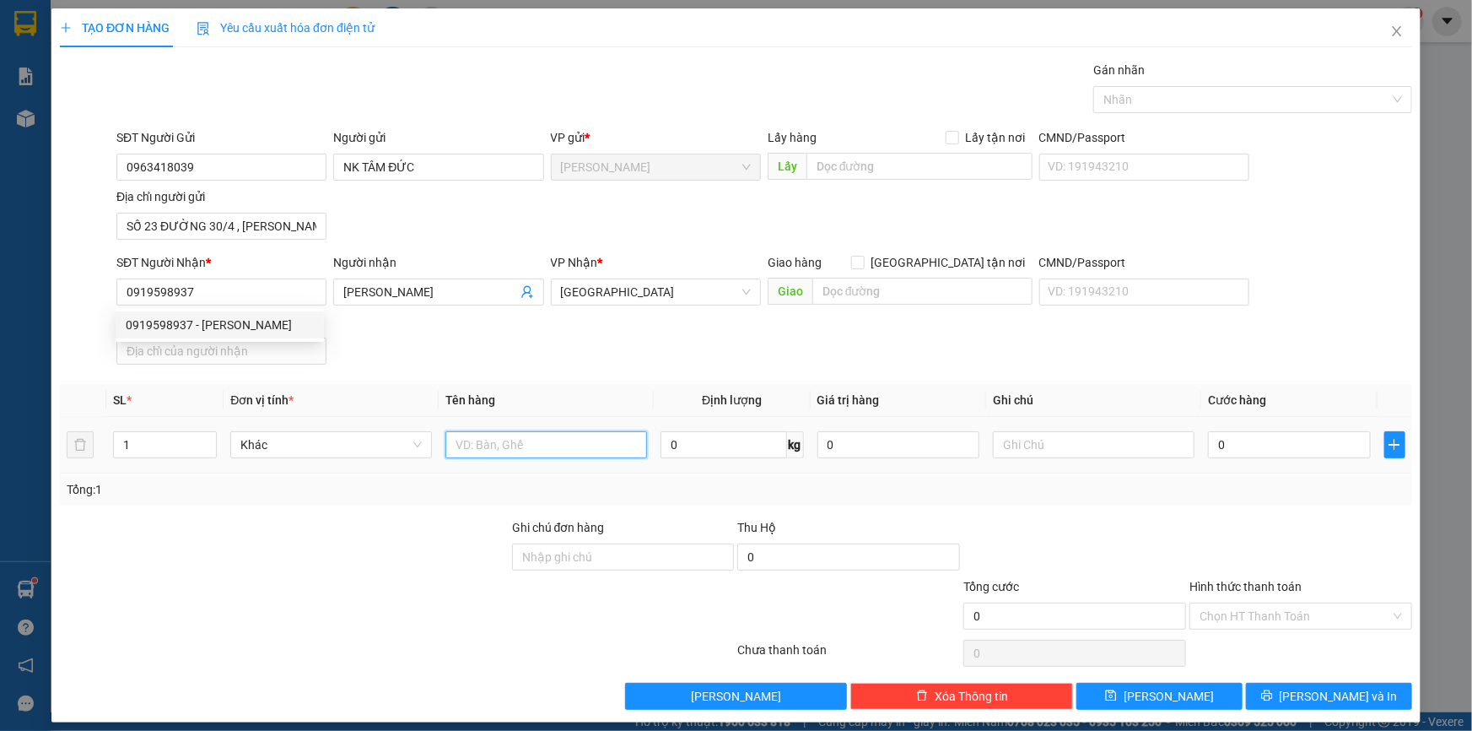
click at [499, 440] on input "text" at bounding box center [546, 444] width 202 height 27
type input "T"
type input "HỘP"
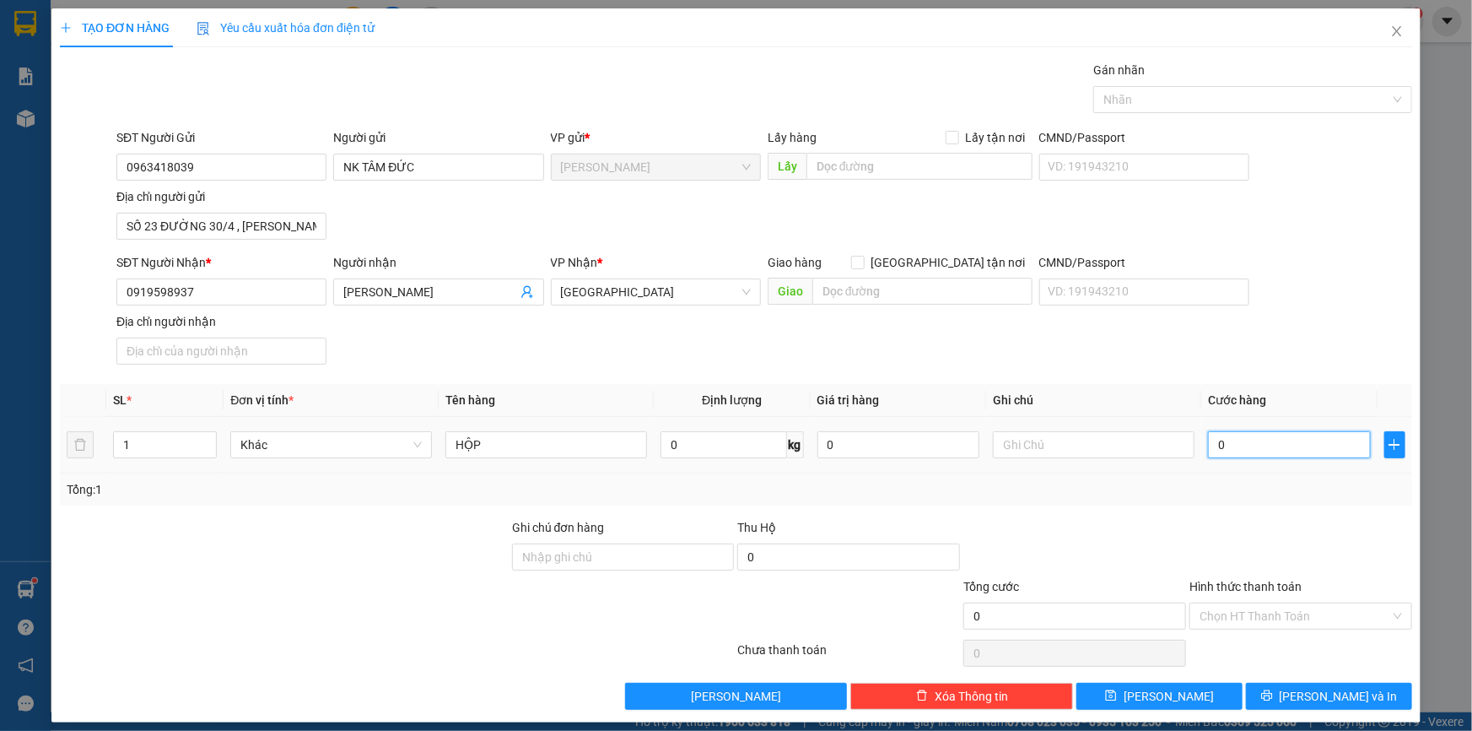
click at [1240, 447] on input "0" at bounding box center [1289, 444] width 163 height 27
type input "3"
type input "30"
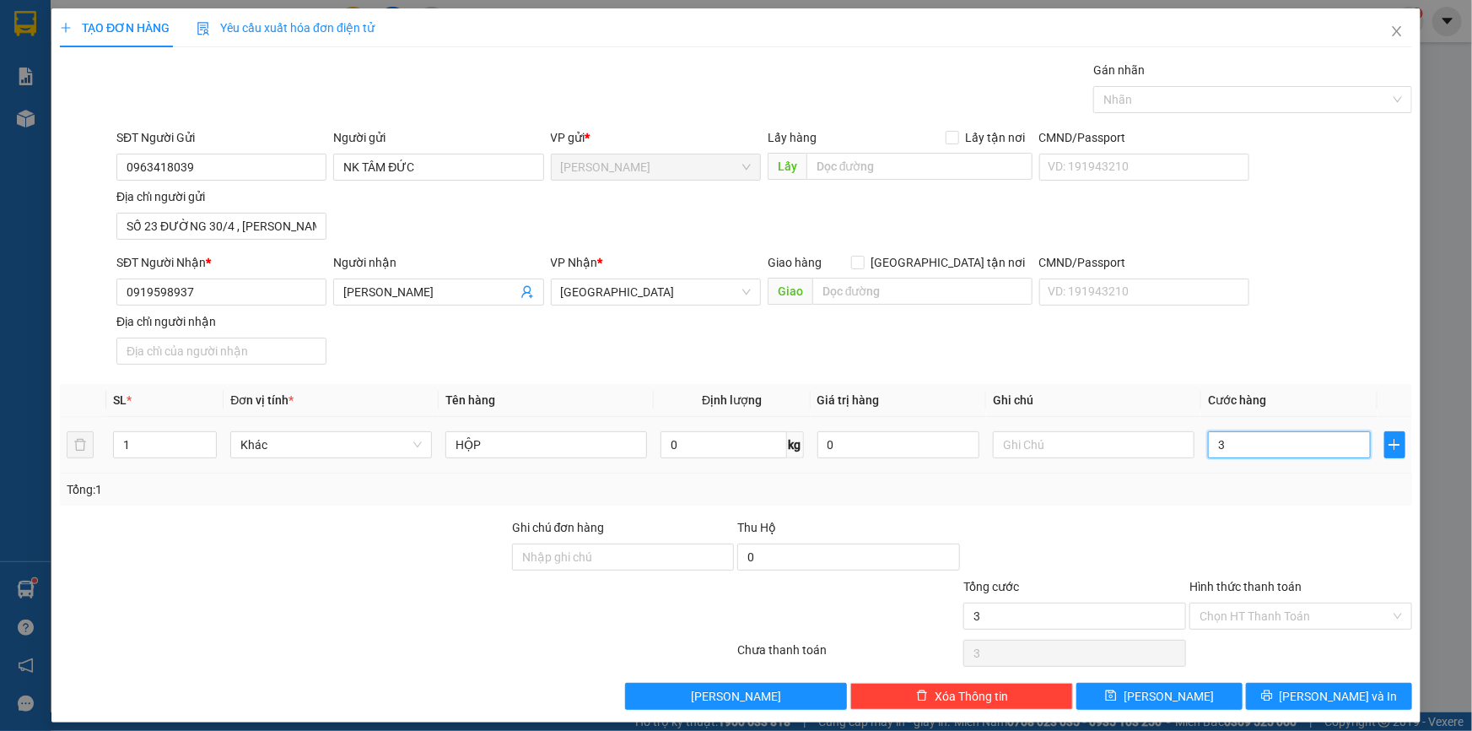
type input "30"
click at [1227, 116] on div "Transit Pickup Surcharge Ids Transit Deliver Surcharge Ids Transit Deliver Surc…" at bounding box center [736, 385] width 1352 height 649
click at [1237, 93] on div at bounding box center [1245, 99] width 294 height 20
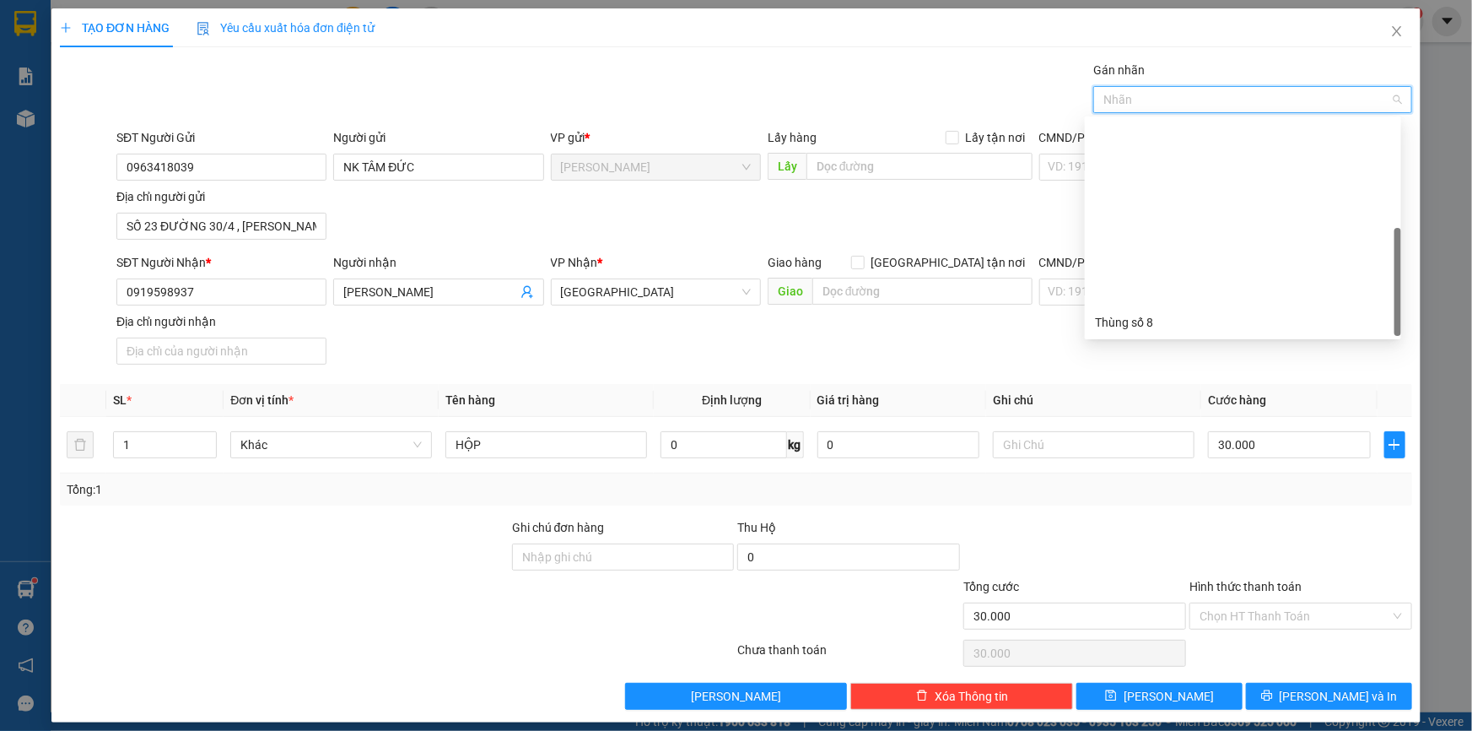
click at [1129, 529] on div "Thùng 2H" at bounding box center [1243, 538] width 296 height 19
drag, startPoint x: 1124, startPoint y: 354, endPoint x: 1154, endPoint y: 422, distance: 74.0
click at [1124, 355] on div "SĐT Người Nhận * 0919598937 Người nhận NGUYỄN KHÁNH HÀ VP Nhận * Sài Gòn Giao h…" at bounding box center [764, 312] width 1303 height 118
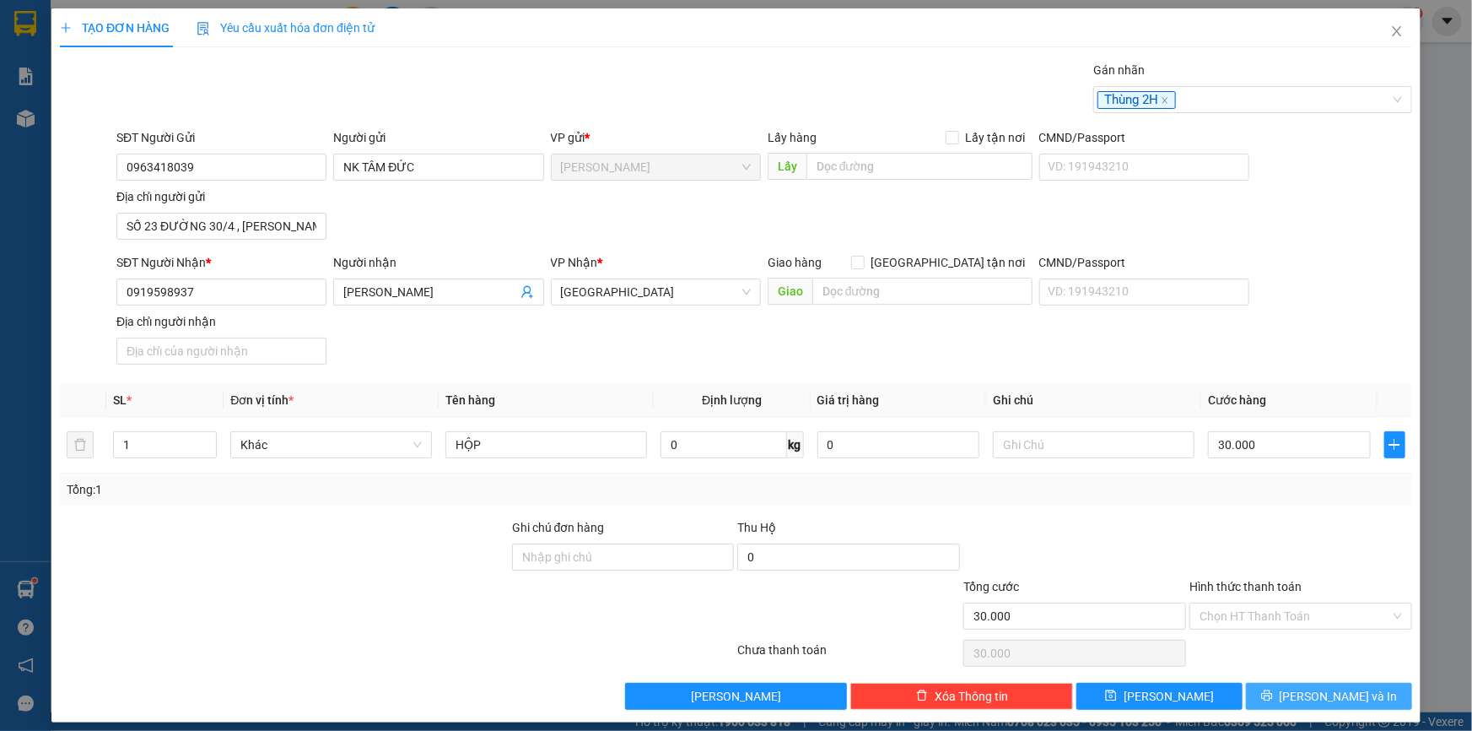
click at [1285, 694] on button "[PERSON_NAME] và In" at bounding box center [1329, 695] width 166 height 27
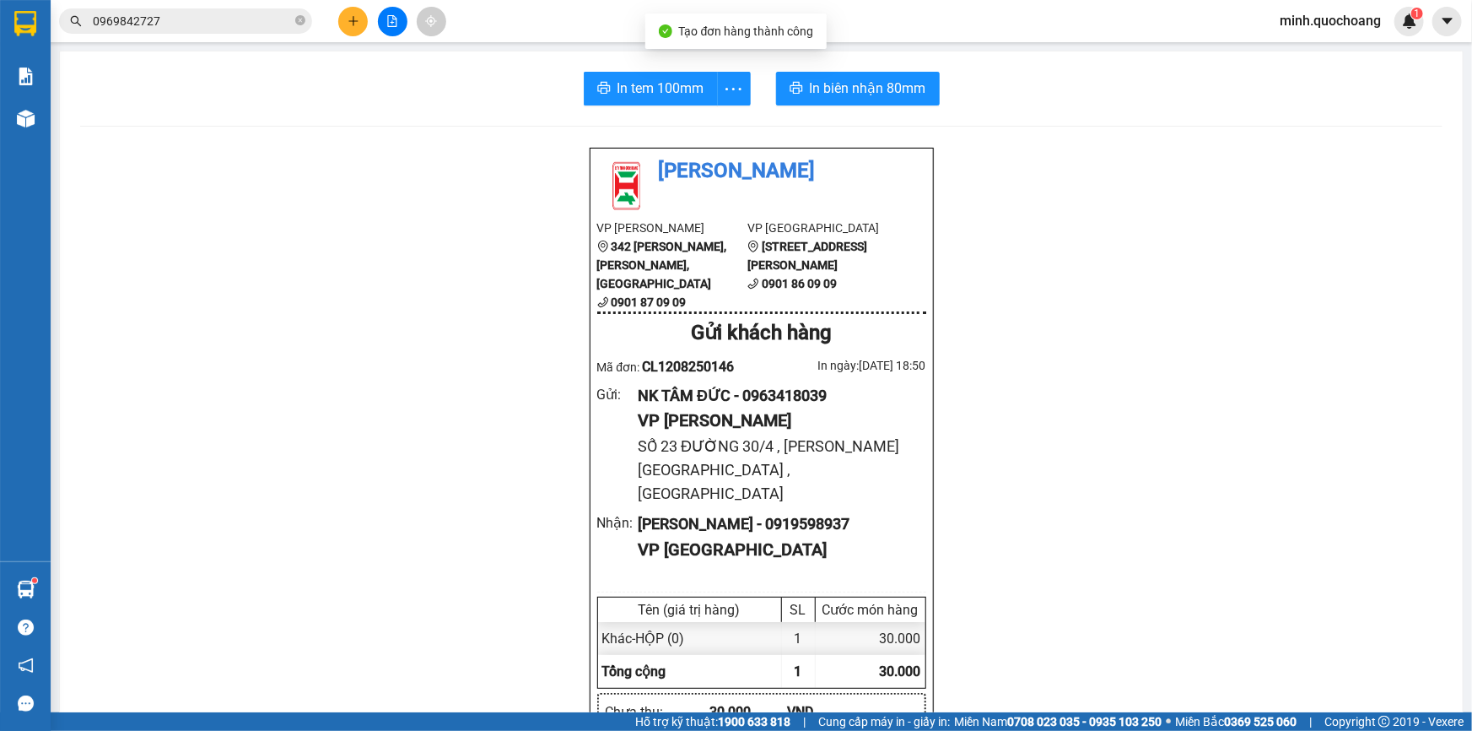
click at [655, 79] on span "In tem 100mm" at bounding box center [661, 88] width 87 height 21
click at [218, 19] on input "0969842727" at bounding box center [192, 21] width 199 height 19
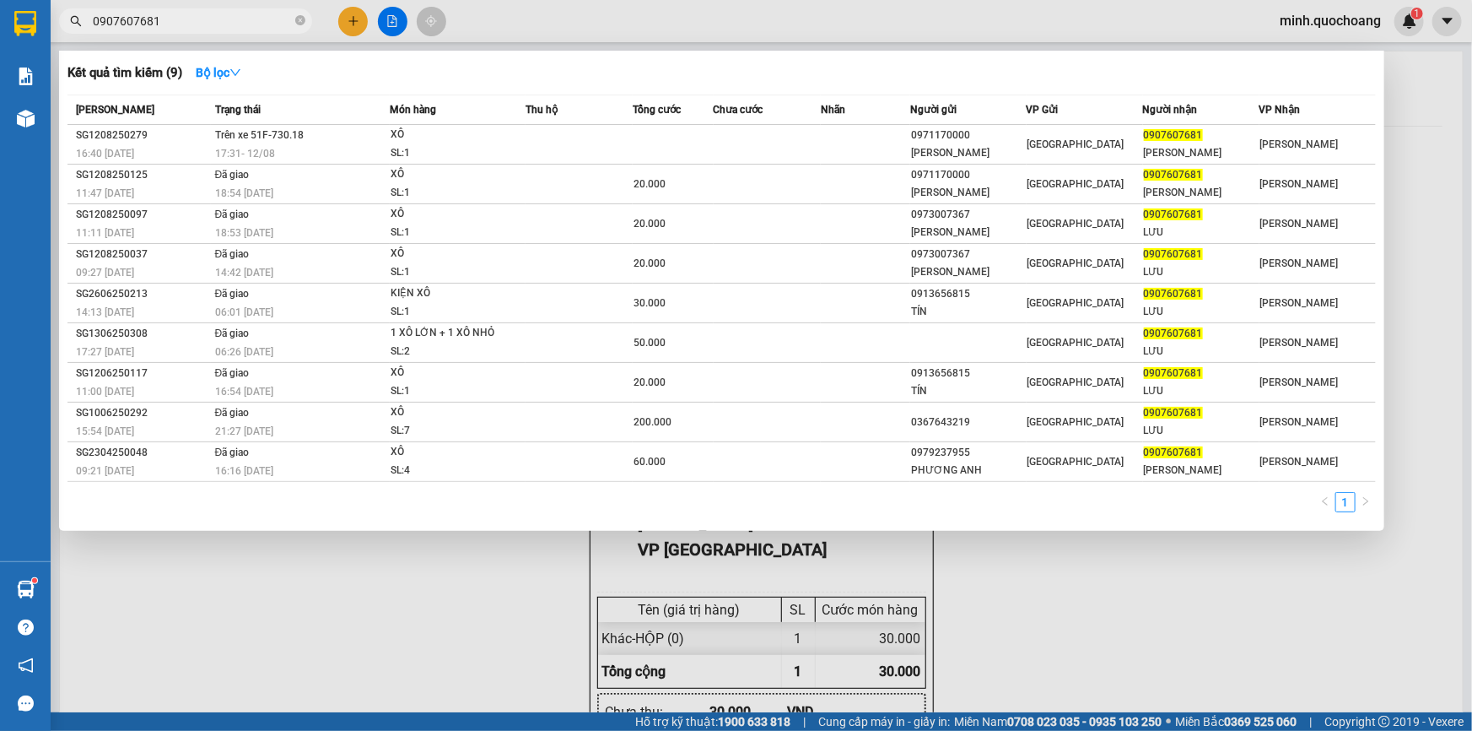
click at [229, 19] on input "0907607681" at bounding box center [192, 21] width 199 height 19
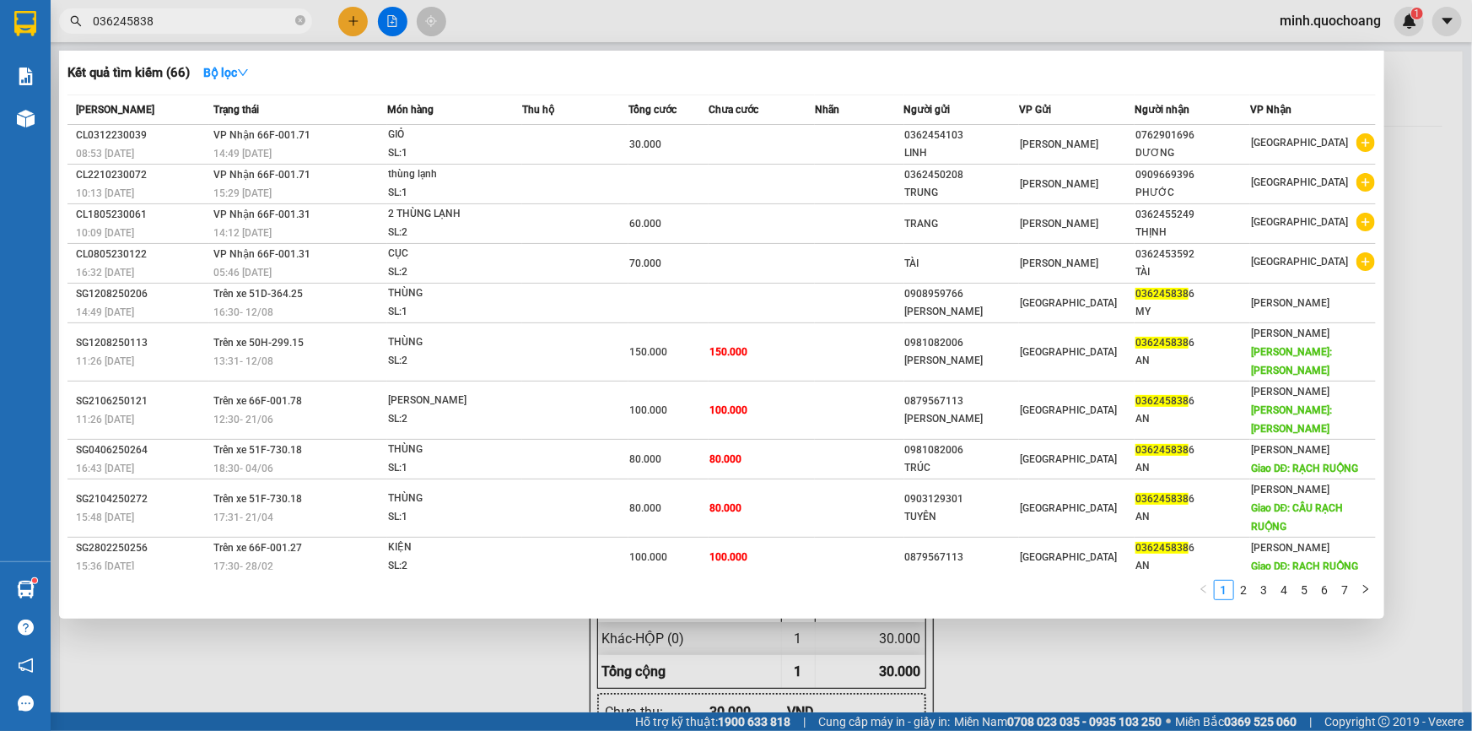
type input "0362458386"
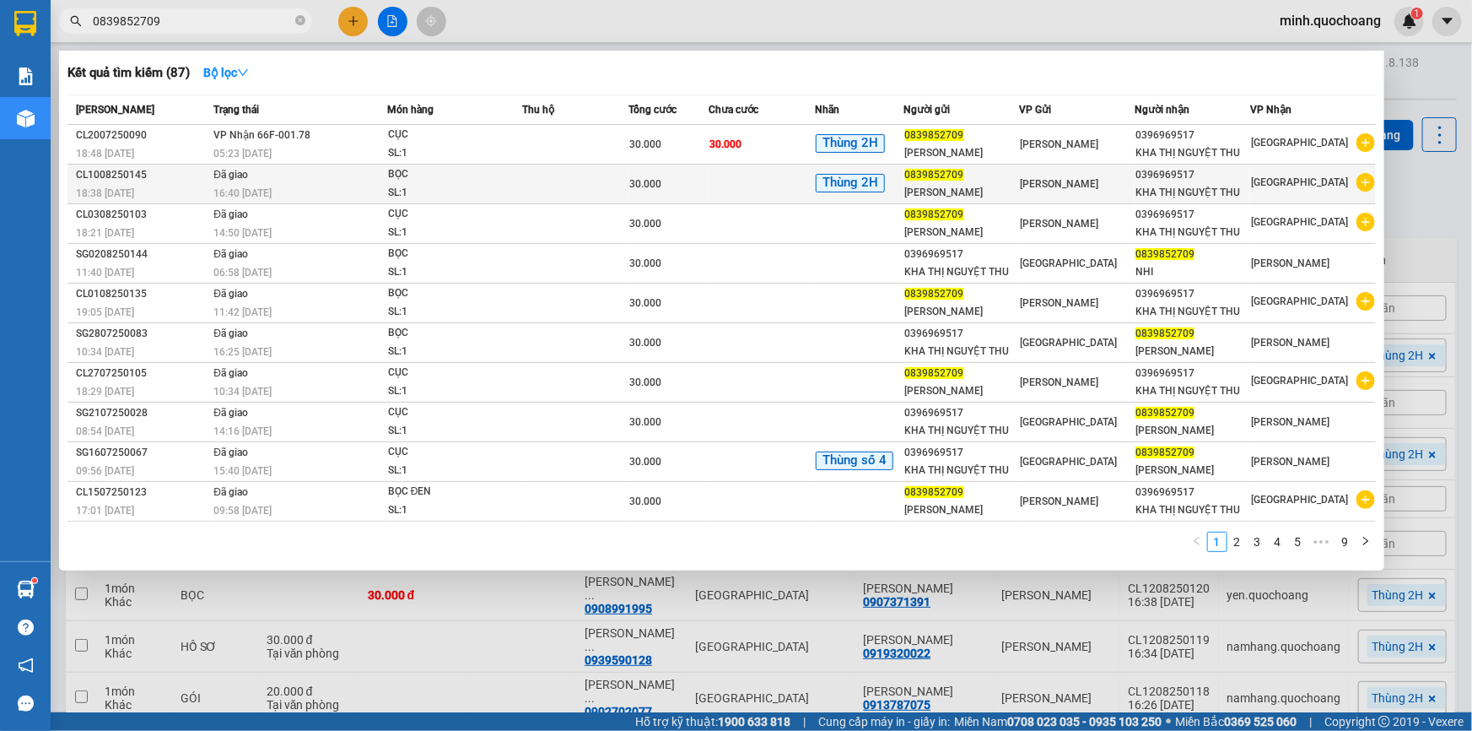
type input "0839852709"
click at [512, 193] on div "SL: 1" at bounding box center [451, 193] width 127 height 19
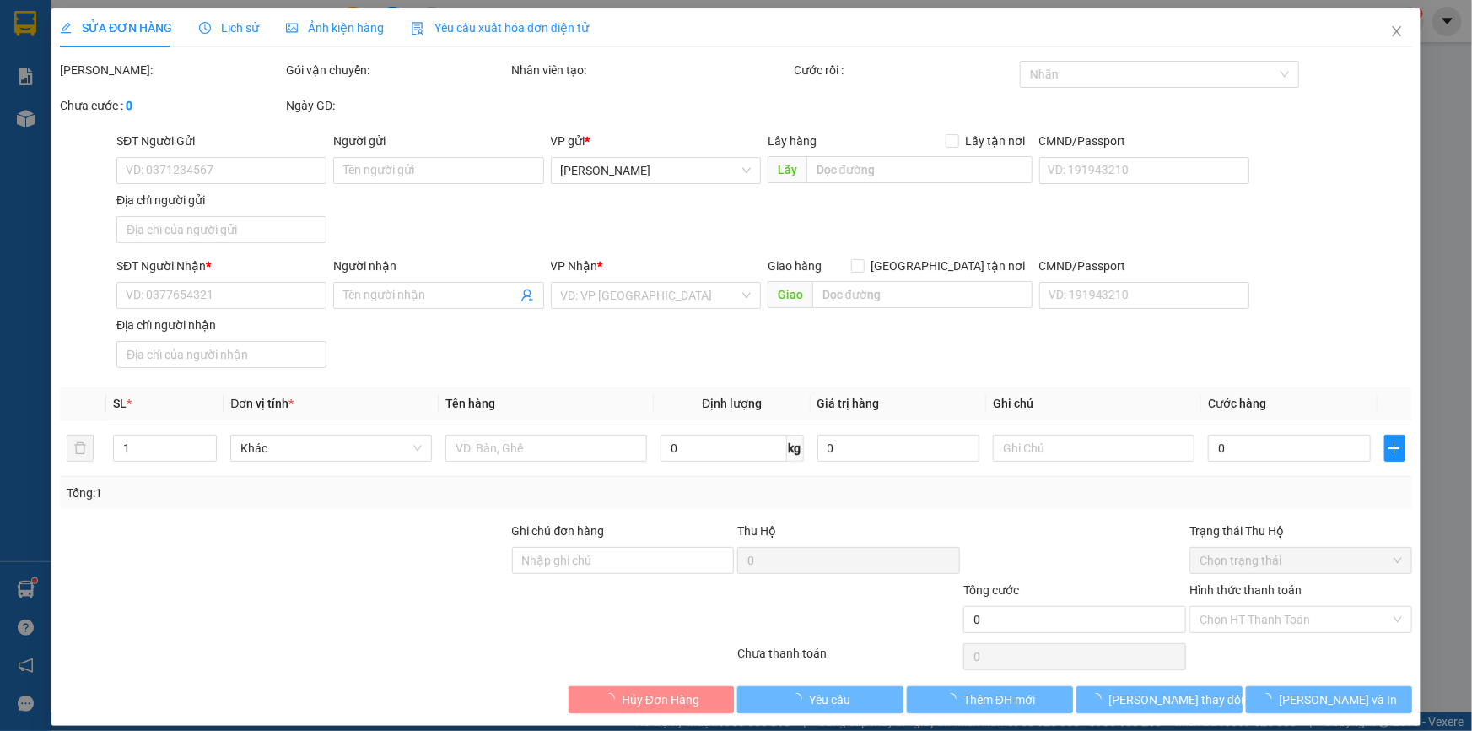
type input "0839852709"
type input "[PERSON_NAME]"
type input "PHƯỜNG [GEOGRAPHIC_DATA],[GEOGRAPHIC_DATA]"
type input "0396969517"
type input "KHA THỊ NGUYỆT THU"
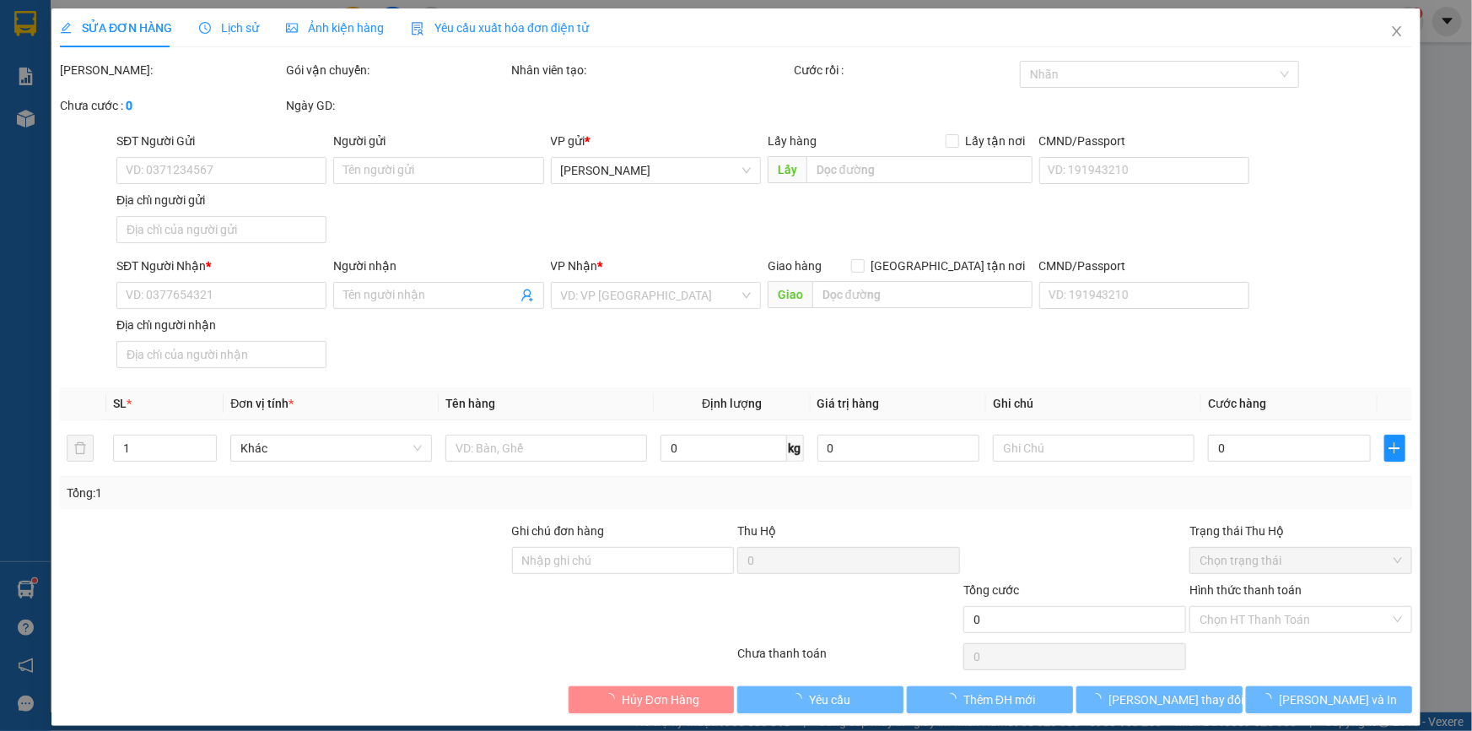
type input "30.000"
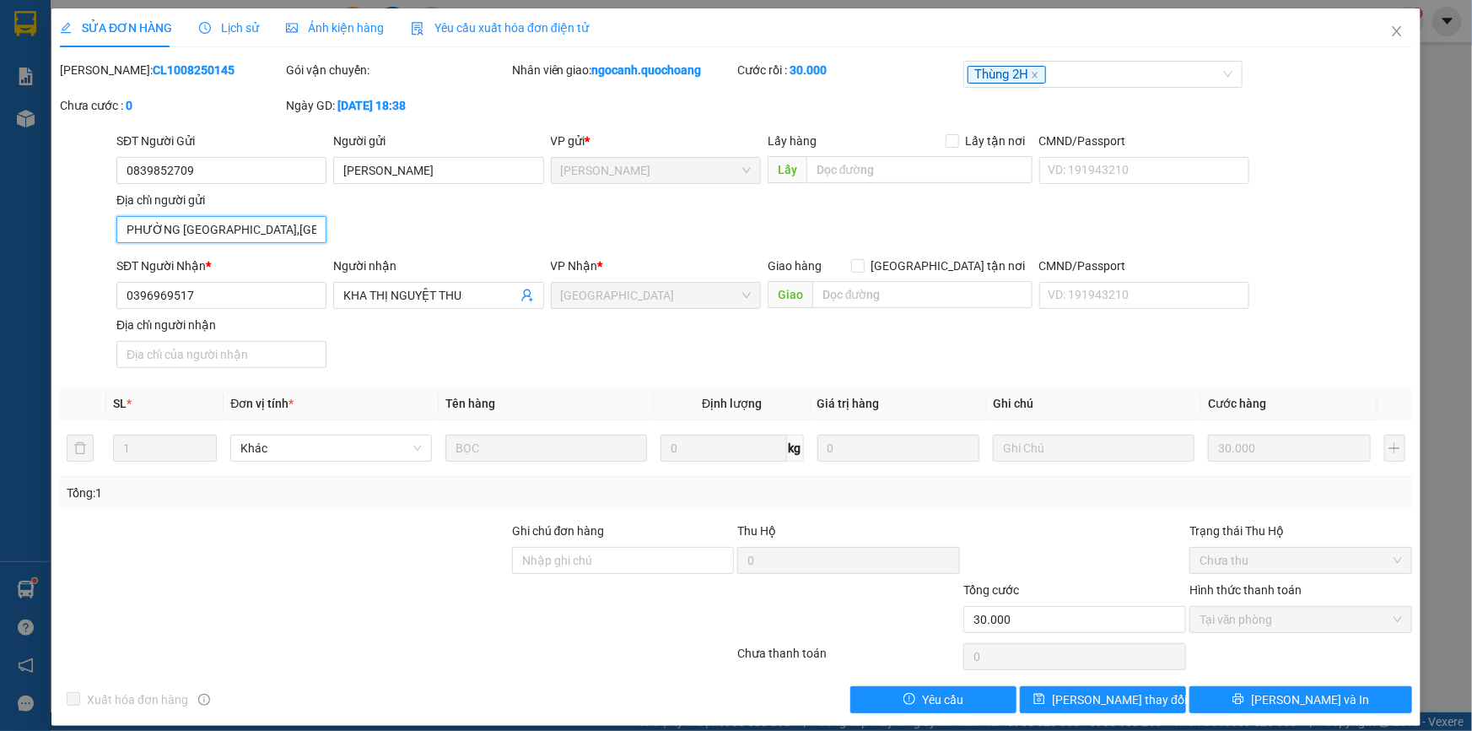
click at [294, 230] on input "PHƯỜNG [GEOGRAPHIC_DATA],[GEOGRAPHIC_DATA]" at bounding box center [221, 229] width 210 height 27
